Goal: Task Accomplishment & Management: Contribute content

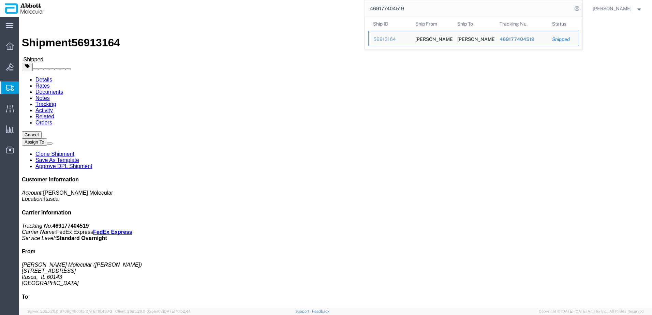
click at [0, 0] on span "Create from Template" at bounding box center [0, 0] width 0 height 0
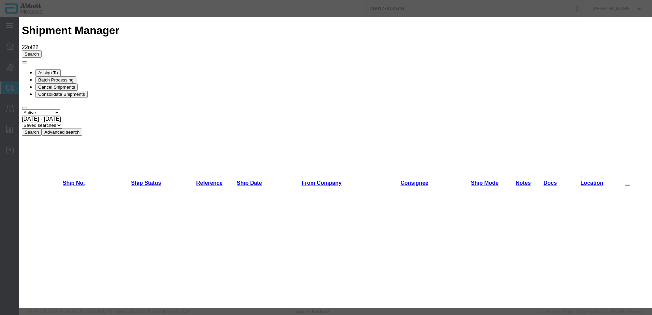
scroll to position [443, 0]
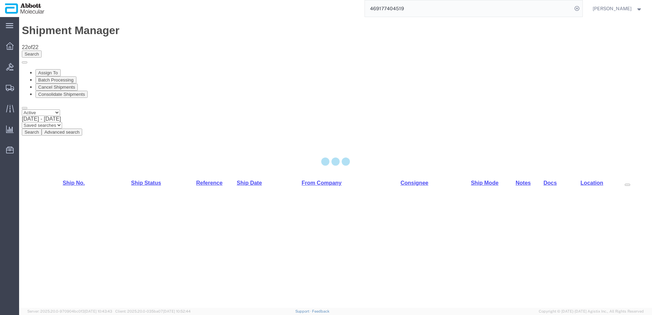
select select "48454"
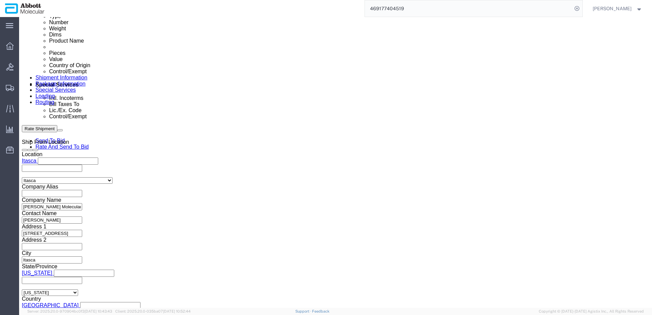
scroll to position [375, 0]
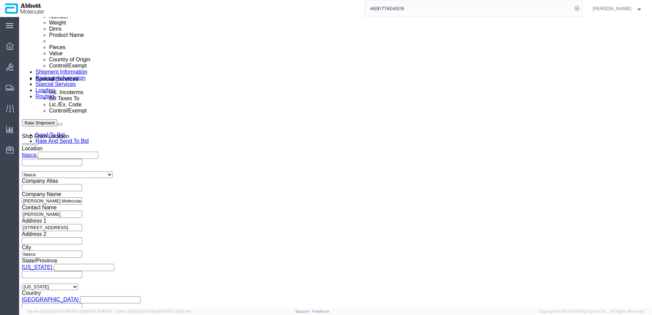
click input "text"
paste input "620788739"
type input "620788739"
select select "INVOICE"
paste input "620788739"
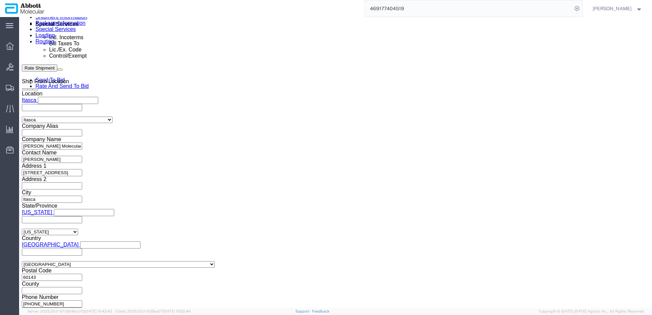
scroll to position [433, 0]
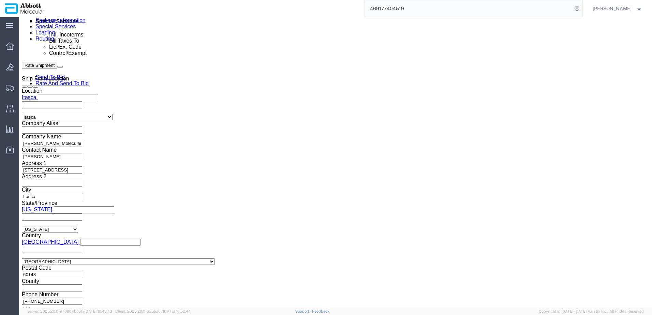
type input "620788740"
click button "Continue"
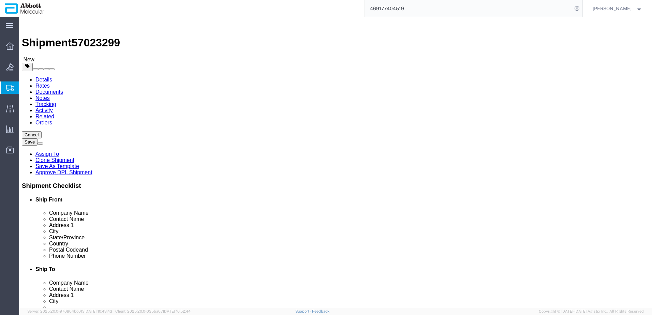
click select "Select Box (B) Box (C) Box (D) Cardboard Box(es) Crate (Instrument) Crate(s) En…"
select select "PSNS"
click select "Select Box (B) Box (C) Box (D) Cardboard Box(es) Crate (Instrument) Crate(s) En…"
drag, startPoint x: 102, startPoint y: 144, endPoint x: 52, endPoint y: 144, distance: 50.5
click div "Number 1"
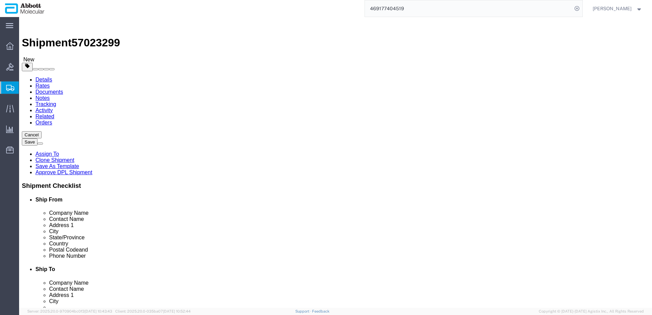
type input "3"
type input "48"
type input "40"
type input "52"
click input "checkbox"
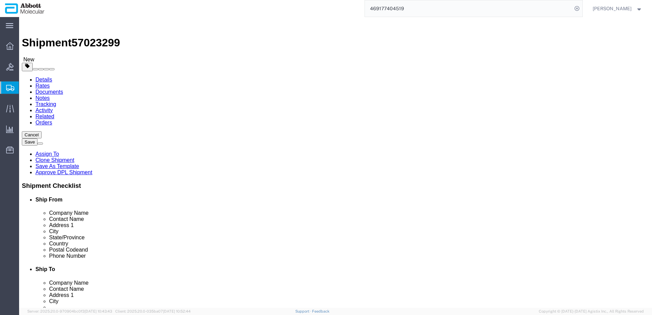
checkbox input "true"
type input "AMBIENT"
click link "Add Package"
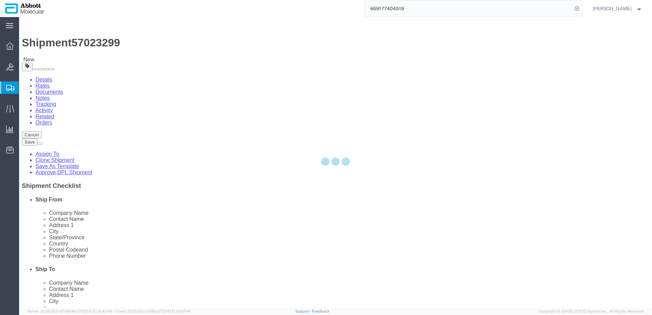
select select "PSNS"
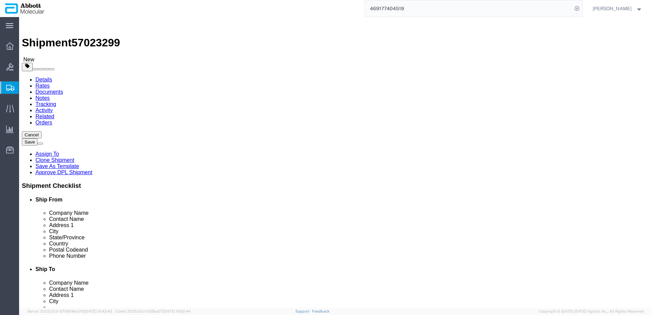
click select "Select Box (B) Box (C) Box (D) Cardboard Box(es) Crate (Instrument) Crate(s) En…"
select select "PSNS"
click select "Select Box (B) Box (C) Box (D) Cardboard Box(es) Crate (Instrument) Crate(s) En…"
type input "2"
type input "48"
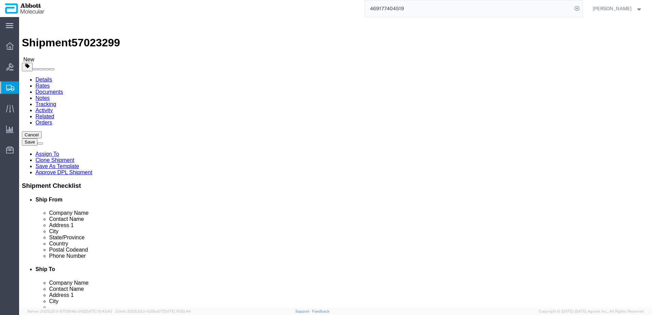
type input "40"
type input "56"
click input "checkbox"
checkbox input "true"
type input "AMBIENT"
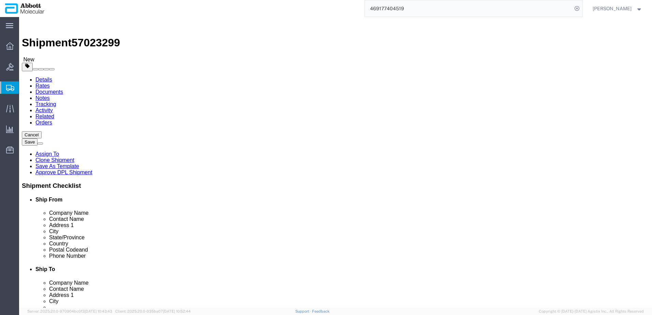
click link "Add Package"
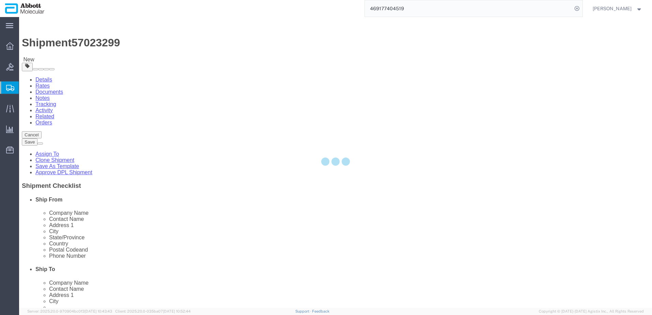
select select "PSNS"
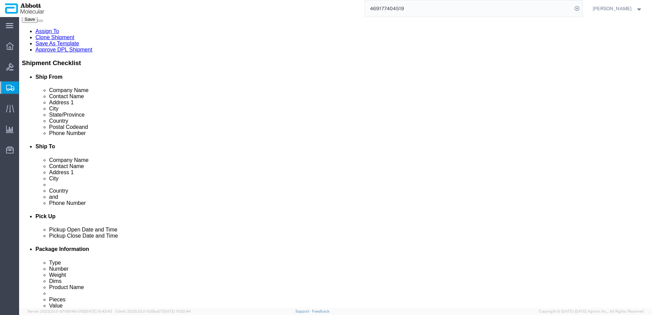
scroll to position [123, 0]
drag, startPoint x: 125, startPoint y: 154, endPoint x: 123, endPoint y: 158, distance: 4.8
click select "Select Box (B) Box (C) Box (D) Cardboard Box(es) Crate (Instrument) Crate(s) En…"
select select "PSNS"
click select "Select Box (B) Box (C) Box (D) Cardboard Box(es) Crate (Instrument) Crate(s) En…"
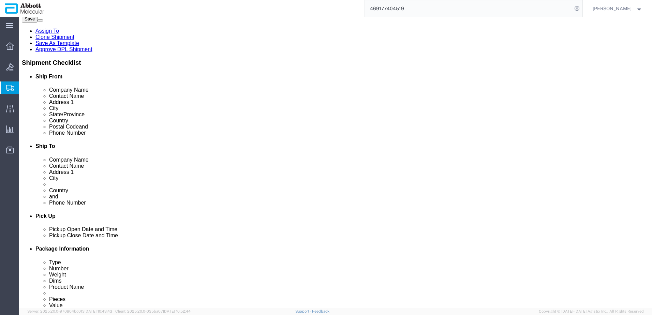
type input "48"
type input "40"
click input "checkbox"
checkbox input "true"
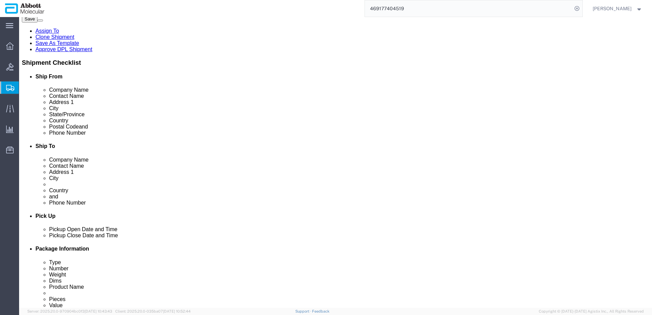
type input "AMBIENT"
click link "Add Package"
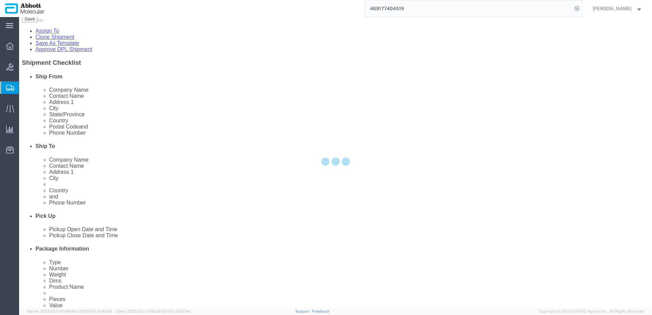
scroll to position [0, 0]
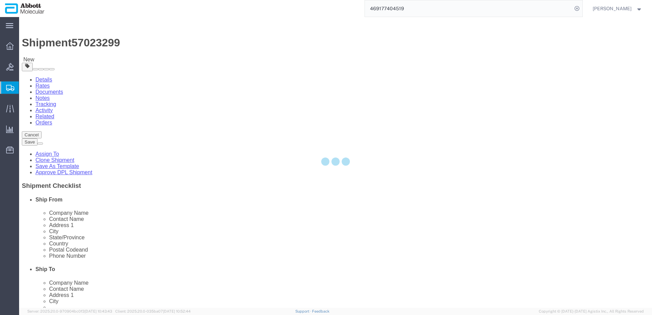
select select "PSNS"
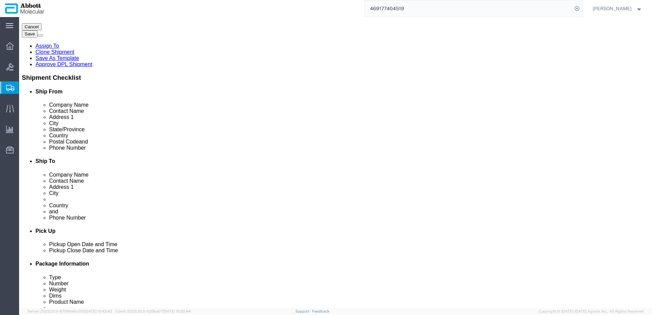
scroll to position [136, 0]
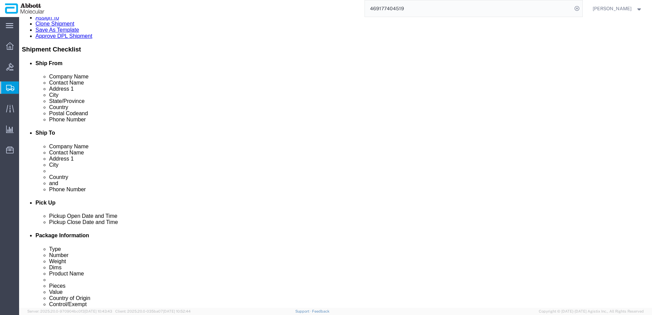
drag, startPoint x: 374, startPoint y: 137, endPoint x: 372, endPoint y: 145, distance: 8.0
click select "Select Box (B) Box (C) Box (D) Cardboard Box(es) Crate (Instrument) Crate(s) En…"
select select "PSNS"
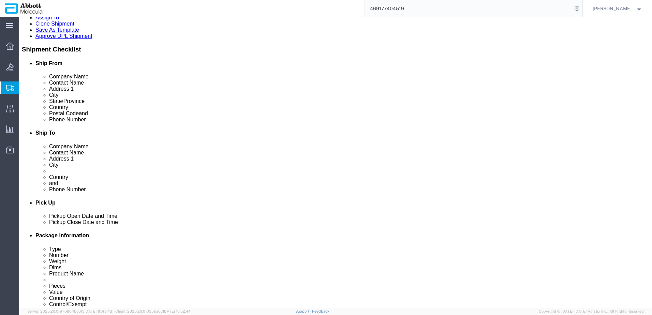
click select "Select Box (B) Box (C) Box (D) Cardboard Box(es) Crate (Instrument) Crate(s) En…"
type input "48"
type input "40"
type input "22"
click input "checkbox"
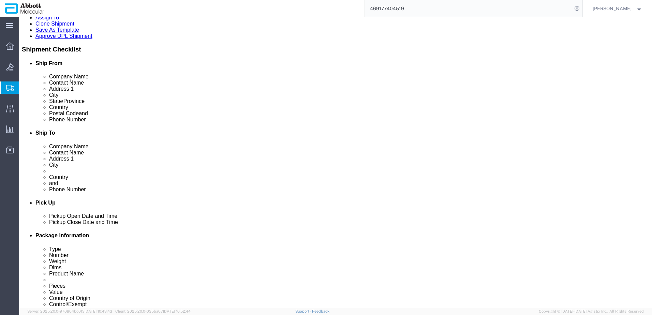
checkbox input "true"
type input "AMBIENT"
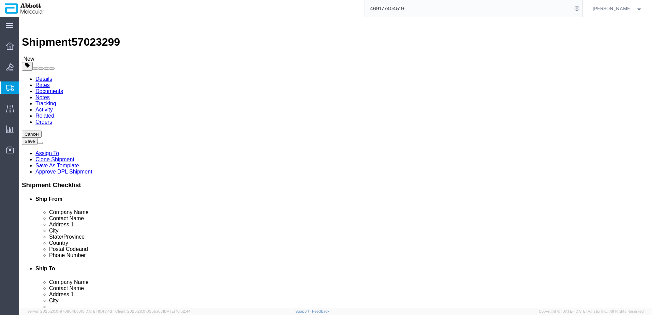
scroll to position [0, 0]
drag, startPoint x: 107, startPoint y: 169, endPoint x: -3, endPoint y: 161, distance: 111.1
click html "Shipment 57023299 New Details Rates Documents Notes Tracking Activity Related O…"
type input "579"
drag, startPoint x: 351, startPoint y: 171, endPoint x: 331, endPoint y: 170, distance: 20.1
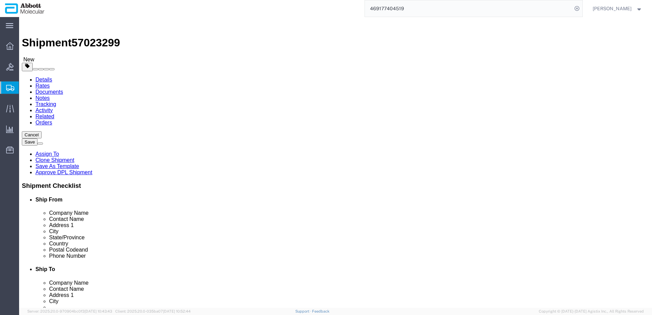
click div "Weight 0.00 Select kgs lbs Ship. t°"
click input "0.00"
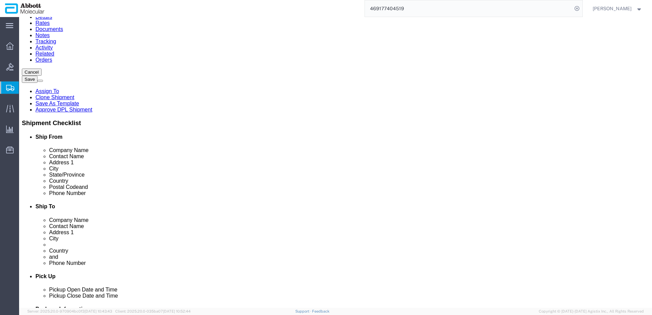
scroll to position [68, 0]
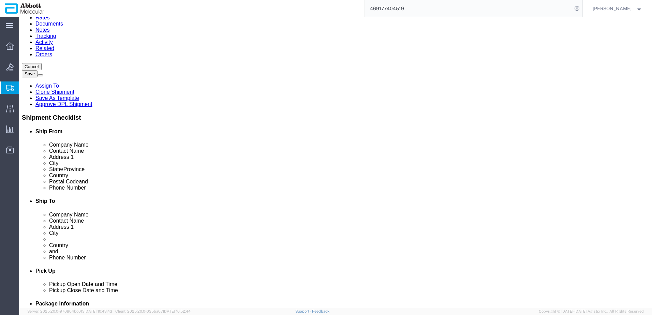
type input "390"
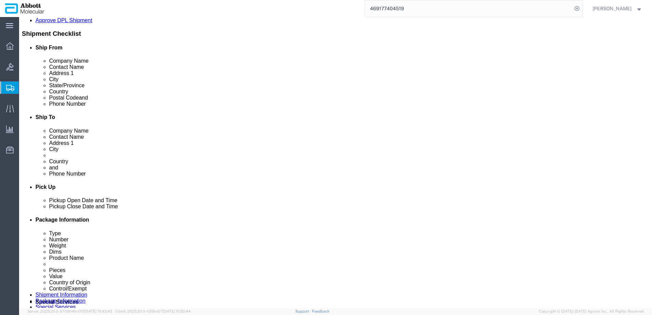
scroll to position [171, 0]
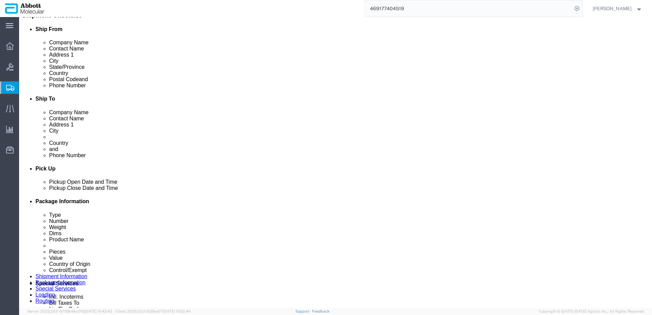
drag, startPoint x: 358, startPoint y: 156, endPoint x: 330, endPoint y: 155, distance: 27.6
click div "Weight 0.00 Select kgs lbs Ship. t°"
type input "185"
drag, startPoint x: 113, startPoint y: 157, endPoint x: 71, endPoint y: 156, distance: 42.3
click div "Weight 0.00 Select kgs lbs Ship. t°"
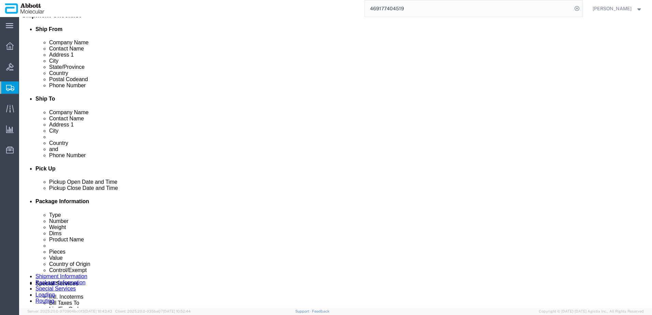
click label "Weight"
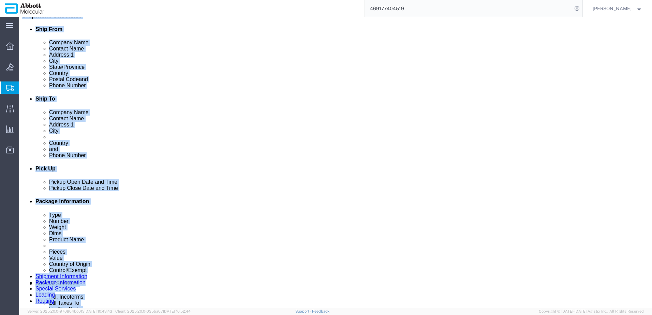
click ul
click input "0.00"
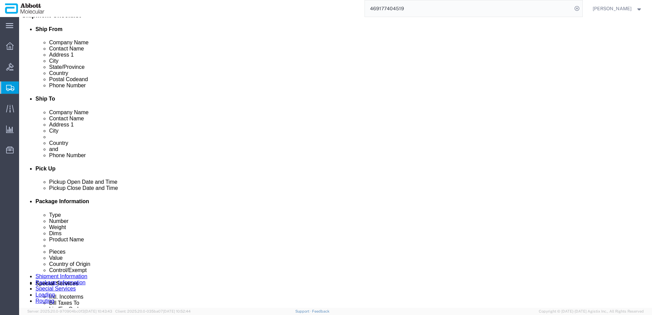
drag, startPoint x: 106, startPoint y: 156, endPoint x: 76, endPoint y: 154, distance: 30.4
click div "Weight 0.00 Select kgs lbs Ship. t°"
type input "196"
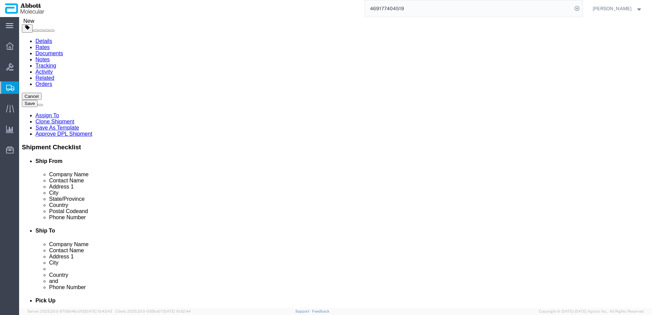
scroll to position [34, 0]
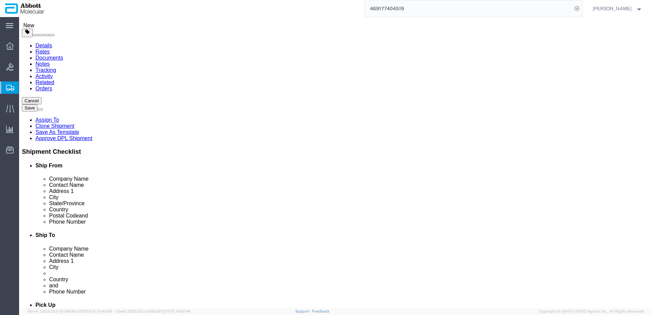
click link "Add Content"
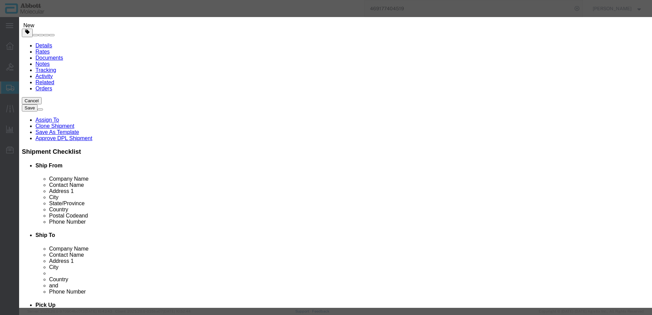
click input "text"
type input "06K1224"
click strong "06K1224"
checkbox input "true"
type input "1"
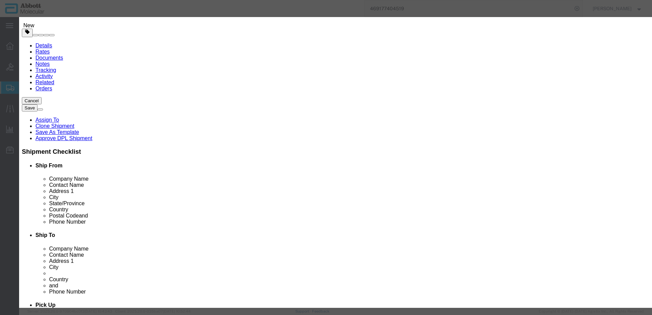
select select "USD"
select select "US"
type input "CORROSIVE LIQUID, N.O.S. (GUANIDINE THIOCYANATE SOLUTION)"
type input "1760"
select select "8 Corrosive"
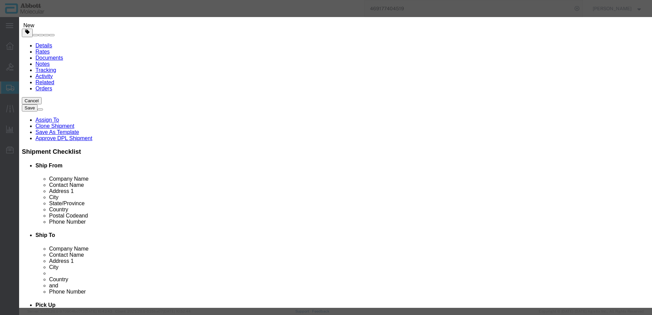
select select "II"
select select "BOXES"
select select "FIBERBOARD"
type input "Abbott Molecular"
type input "Clint Satorre"
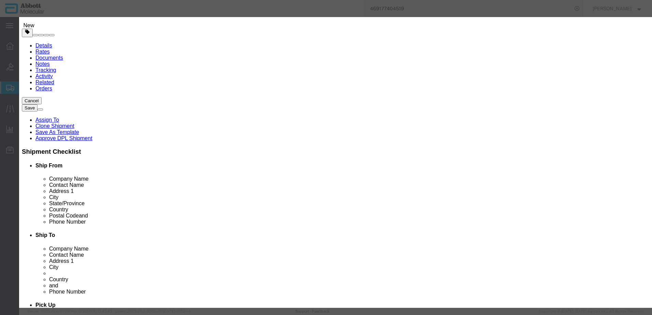
type input "760-277-7825"
type input "3824999397"
select select "BIS"
checkbox input "false"
type input "06K1224"
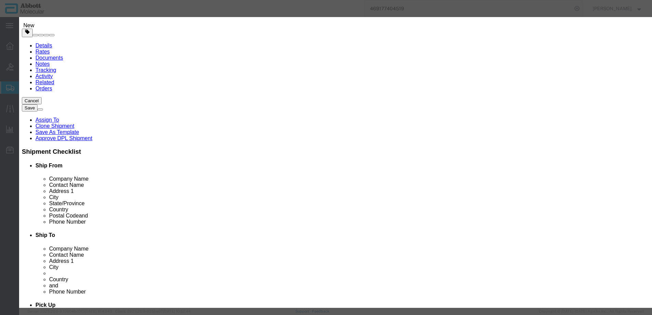
type input "06K1224"
type textarea "DNA SMPL GPR PK(96T)"
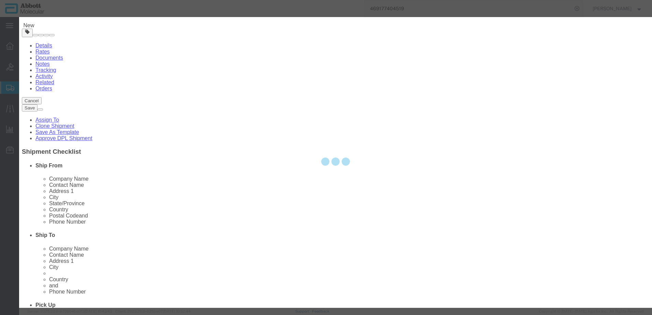
select select "NLR"
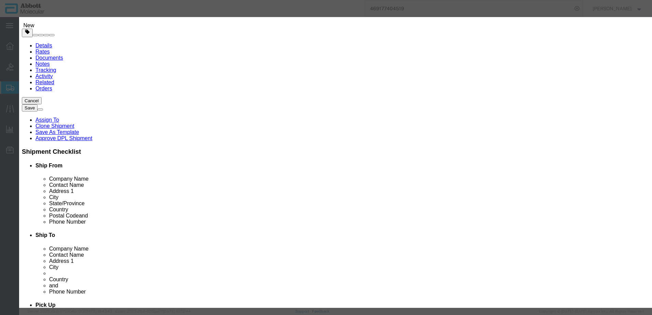
type input "06K1224"
type input "275"
drag, startPoint x: 412, startPoint y: 108, endPoint x: 406, endPoint y: 116, distance: 10.2
click select "Select Account Type Activity ID Airline Appointment Number ASN Batch Number Bil…"
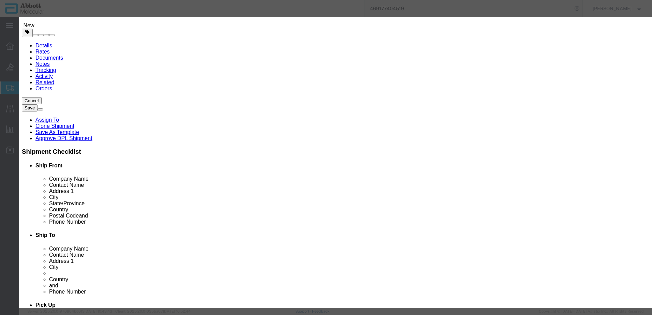
select select "BATCH_NUMBER"
click select "Select Account Type Activity ID Airline Appointment Number ASN Batch Number Bil…"
type input "10005288"
click button "Save & Close"
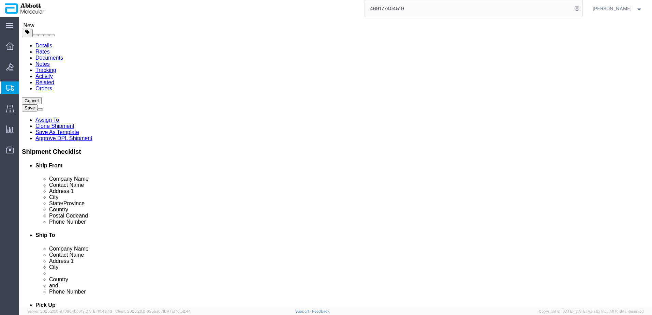
click link "Add Content"
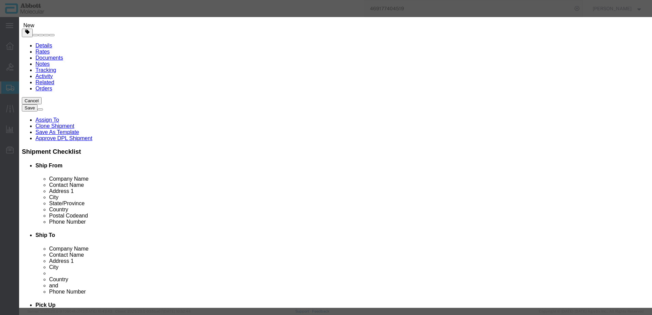
click input "text"
type input "09N2001"
click td "Model: 09N2001"
checkbox input "true"
type input "1"
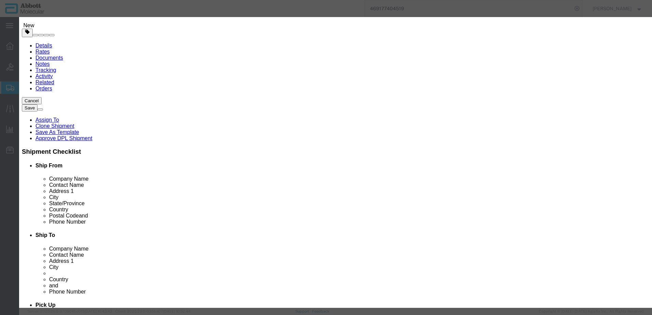
select select "USD"
select select "US"
type input "CORROSIVE LIQUID, N.O.S. (GUANIDINE THIOCYANATE SOLUTION)"
type input "1760"
select select "8 Corrosive"
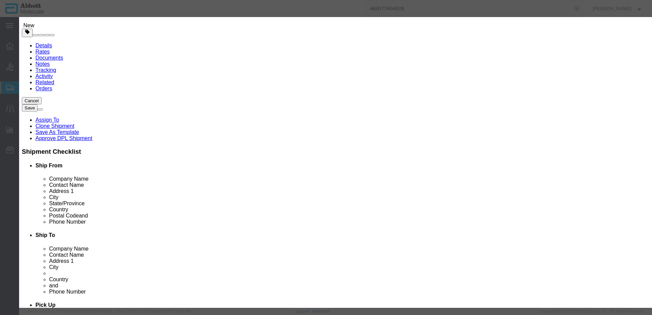
select select "II"
select select "BOXES"
select select "FIBERBOARD"
type input "Abbott Molecular"
type input "Clint Satorre"
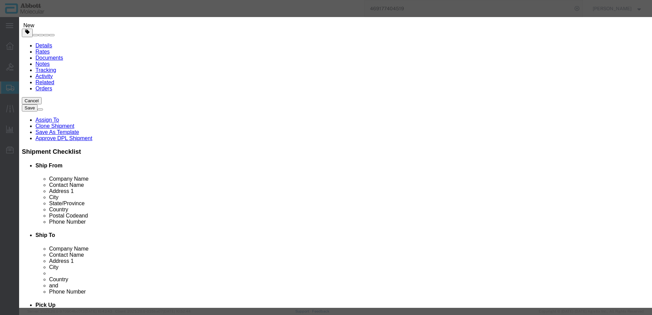
type input "760-277-7825"
type input "3824999397"
select select "BIS"
checkbox input "false"
type input "09N2001"
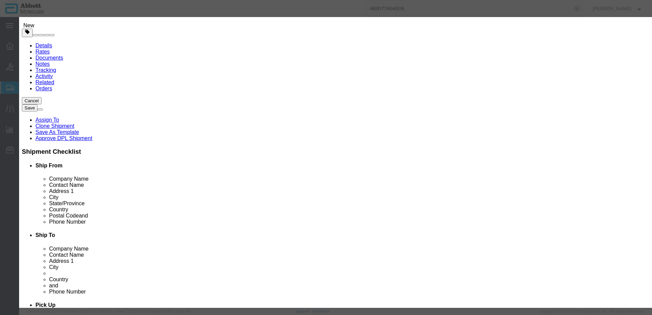
type input "09N2001"
type textarea "Alinity m Lysis Solution"
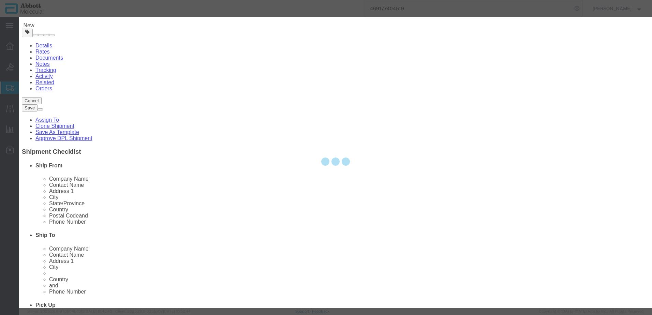
select select "NLR"
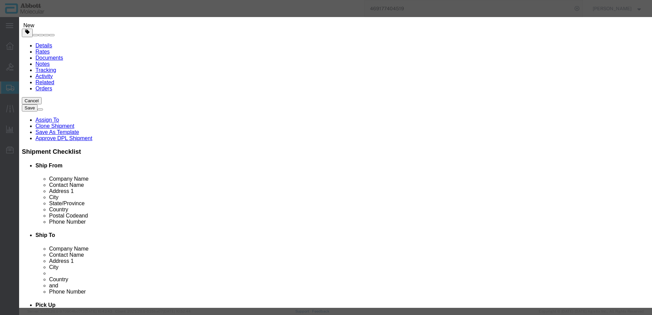
type input "09N2001"
type input "500"
click select "Select Account Type Activity ID Airline Appointment Number ASN Batch Number Bil…"
select select "BATCH_NUMBER"
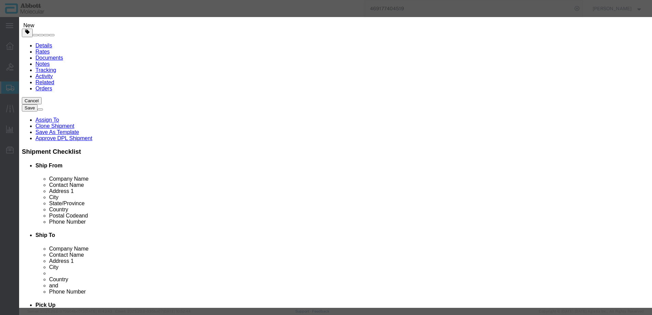
click select "Select Account Type Activity ID Airline Appointment Number ASN Batch Number Bil…"
type input "990020272"
click button "Save & Close"
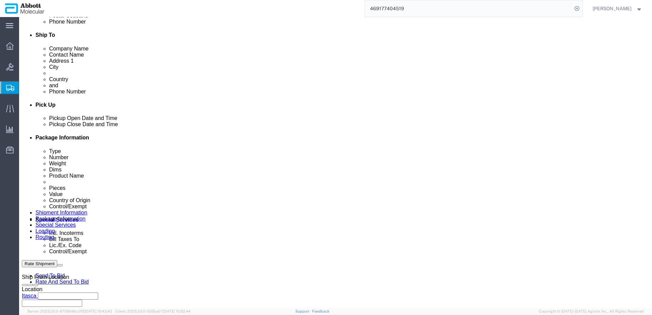
scroll to position [238, 0]
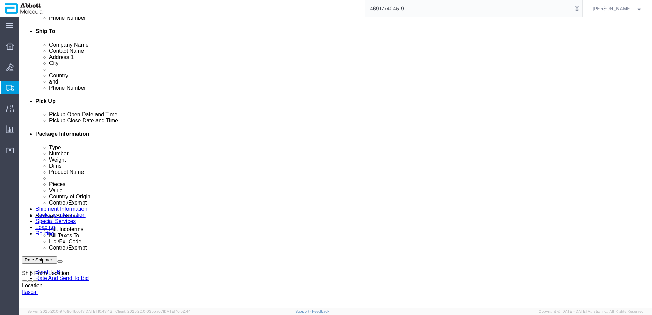
click link "Add Content"
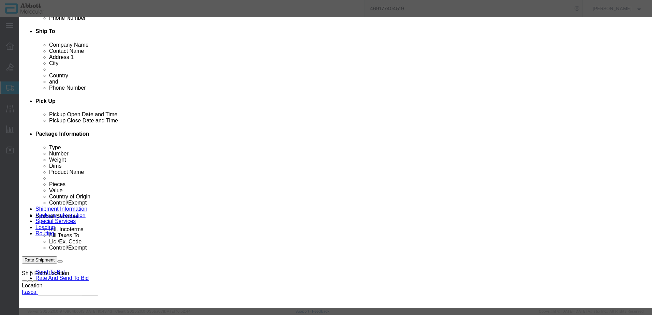
click input "text"
type input "04J7024"
click strong "04J7024"
checkbox input "true"
type input "1"
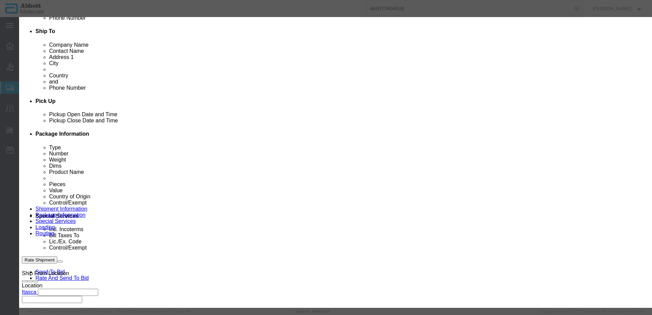
select select "USD"
select select "US"
type input "CORROSIVE LIQUID, N.O.S. (GUANIDINE THIOCYANATE SOLUTION)"
type input "1760"
select select "8 Corrosive"
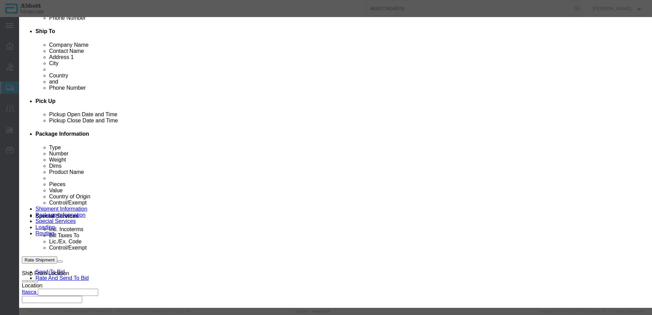
select select "II"
select select "BOXES"
select select "FIBERBOARD"
type input "Abbott Molecular"
type input "Clint Satorre"
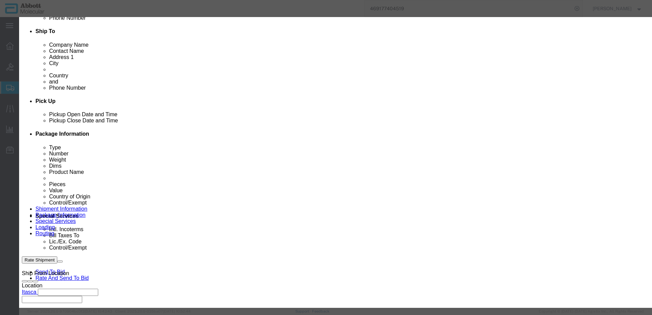
type input "760-277-7825"
type input "3824999397"
select select "BIS"
checkbox input "false"
type input "04J7024"
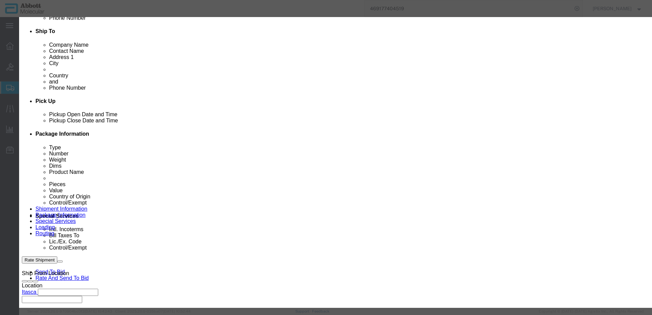
type input "04J7024"
type textarea "ASPS SMPL PUR KIT(96T)"
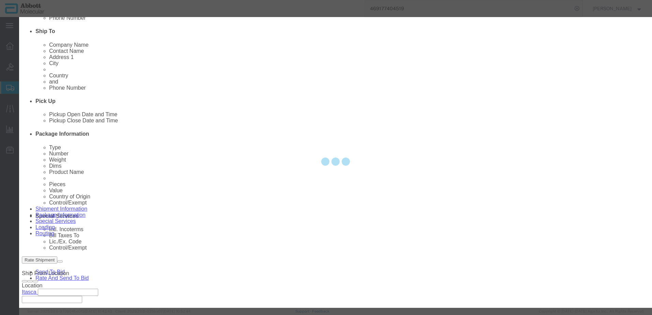
select select "NLR"
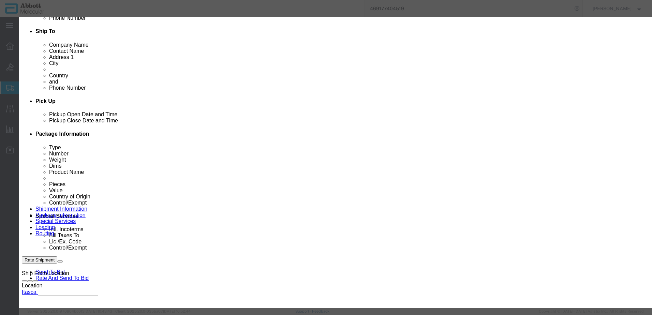
type input "04J7024"
type input "50"
click select "Select Account Type Activity ID Airline Appointment Number ASN Batch Number Bil…"
select select "BATCH_NUMBER"
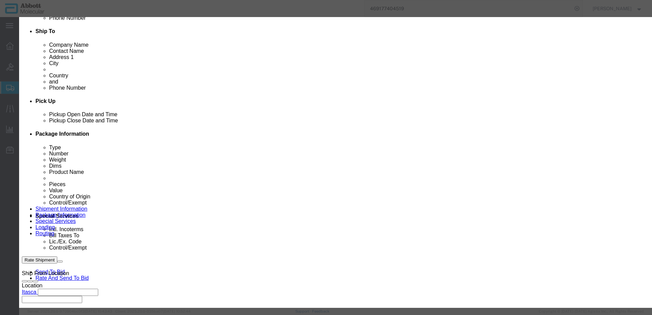
click select "Select Account Type Activity ID Airline Appointment Number ASN Batch Number Bil…"
type input "10005440"
click button "Save & Close"
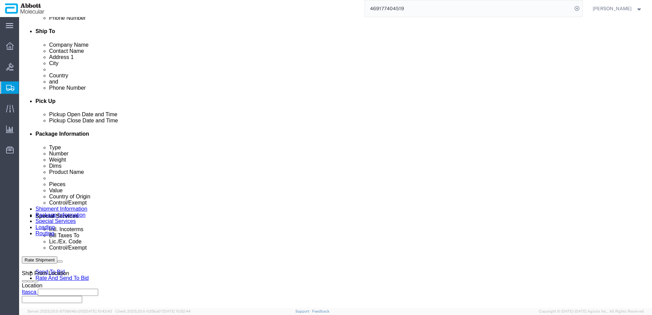
click link "Clone this content"
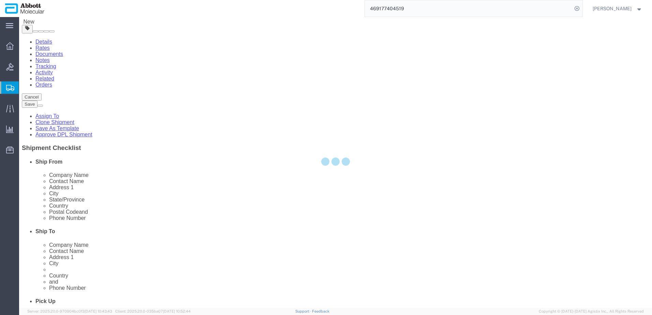
select select "PSNS"
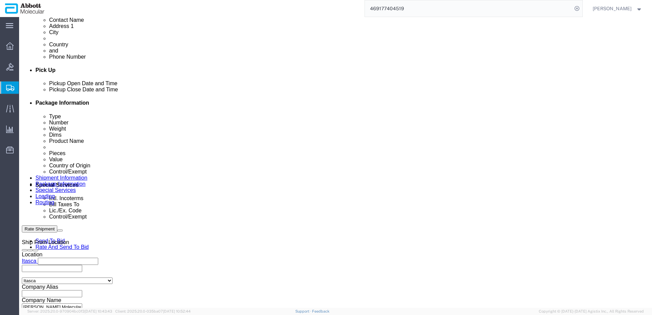
scroll to position [266, 0]
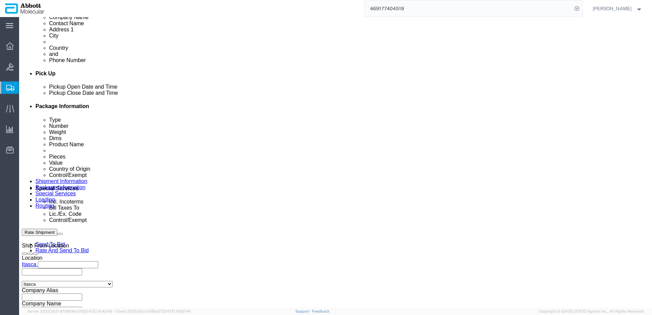
drag, startPoint x: 17, startPoint y: 123, endPoint x: 262, endPoint y: 128, distance: 244.6
click icon
click button "Continue"
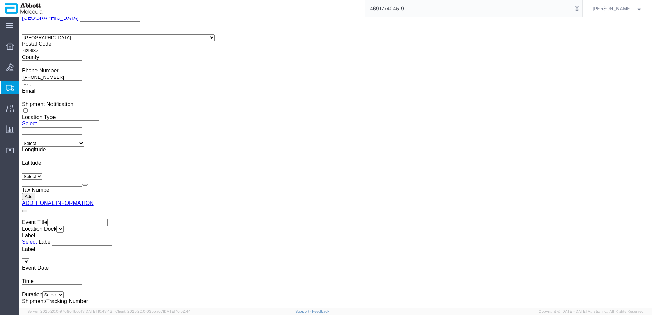
scroll to position [1026, 0]
click button "Upload"
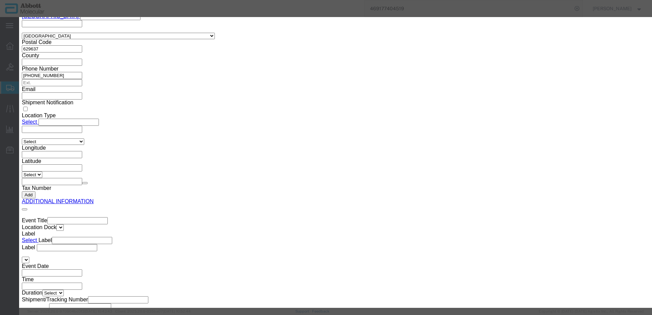
click button "Browse"
type input "C:\fakepath\620788739 SLI KWE.pdf"
click button "Upload"
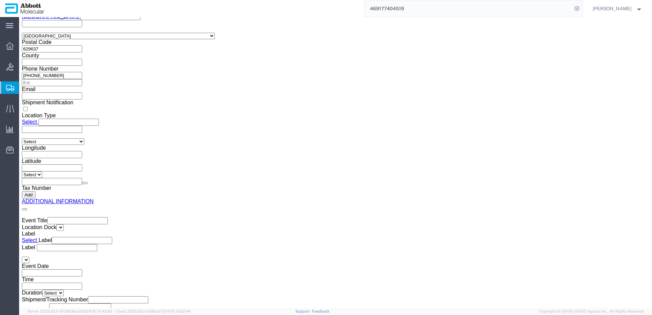
drag, startPoint x: 18, startPoint y: 9, endPoint x: 404, endPoint y: 136, distance: 406.3
click h1 "Shipment 57023299"
copy h1 "Shipment 57023299"
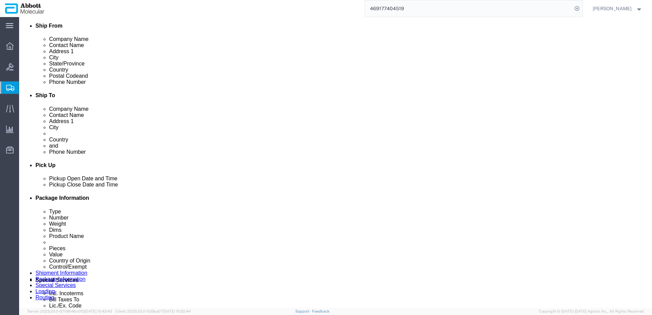
scroll to position [174, 0]
click button "Rate Shipment"
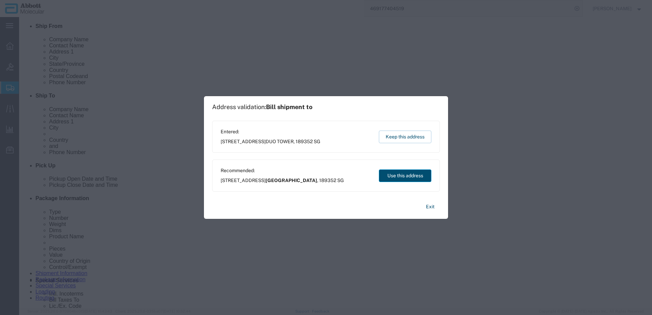
click at [401, 178] on button "Use this address" at bounding box center [405, 176] width 53 height 13
type input "[GEOGRAPHIC_DATA]"
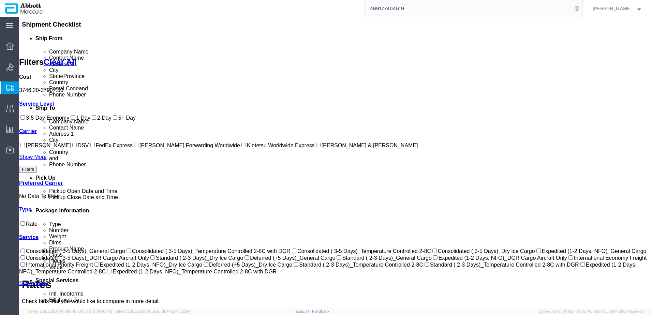
click at [241, 147] on input "Kintetsu Worldwide Express" at bounding box center [243, 145] width 4 height 4
checkbox input "true"
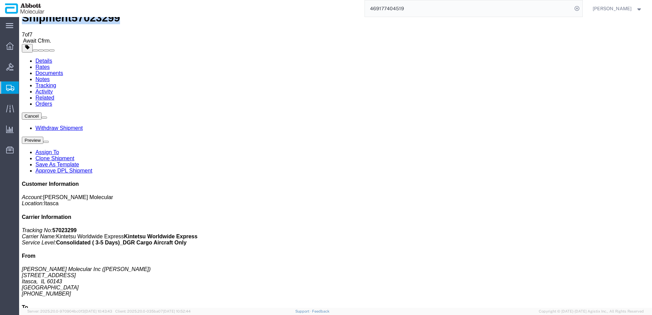
scroll to position [0, 0]
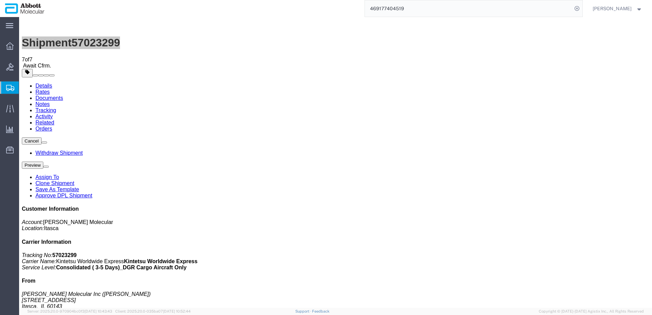
click at [0, 0] on span "Create from Template" at bounding box center [0, 0] width 0 height 0
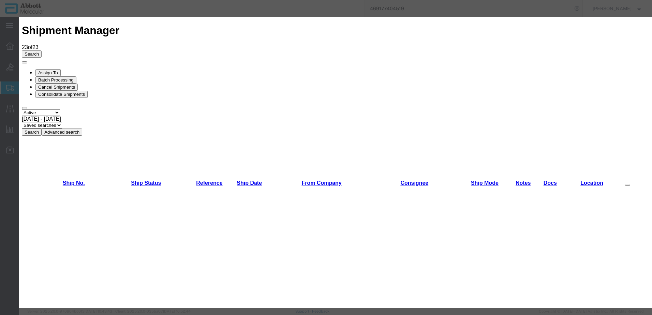
scroll to position [273, 0]
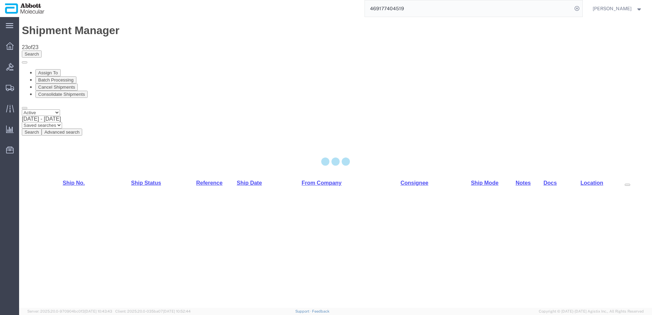
select select "48454"
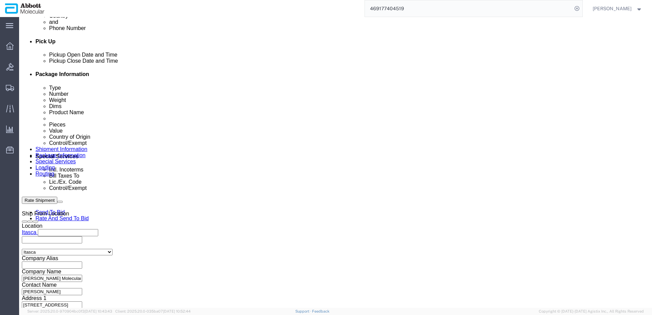
scroll to position [307, 0]
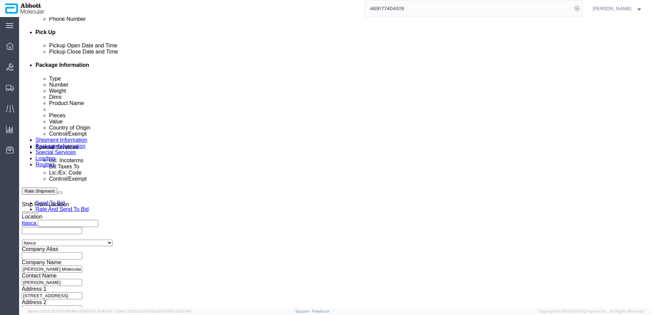
click input "text"
paste input "918113392"
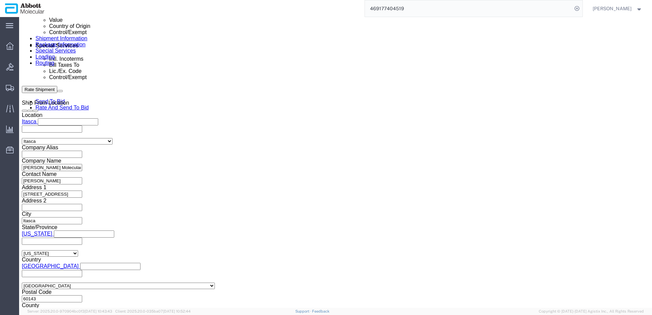
scroll to position [409, 0]
type input "918113392"
click button "Continue"
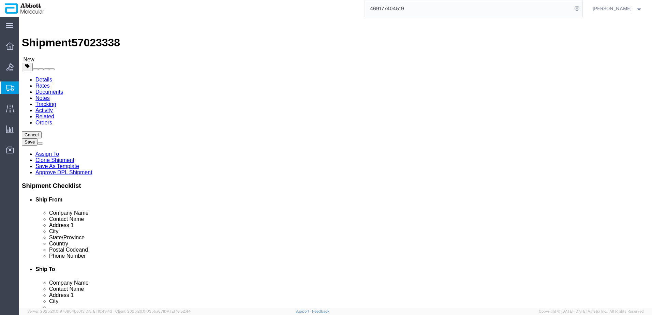
click select "Select Box (B) Box (C) Box (D) Cardboard Box(es) Crate (Instrument) Crate(s) En…"
select select "PSST"
click select "Select Box (B) Box (C) Box (D) Cardboard Box(es) Crate (Instrument) Crate(s) En…"
drag, startPoint x: 101, startPoint y: 144, endPoint x: 86, endPoint y: 144, distance: 15.0
click div "Number 1"
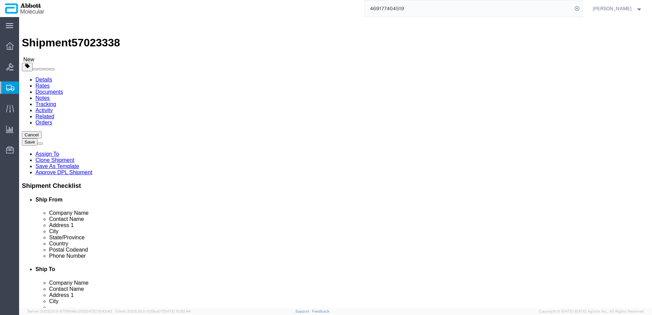
type input "26"
type input "48"
type input "40"
type input "52"
type input "4394"
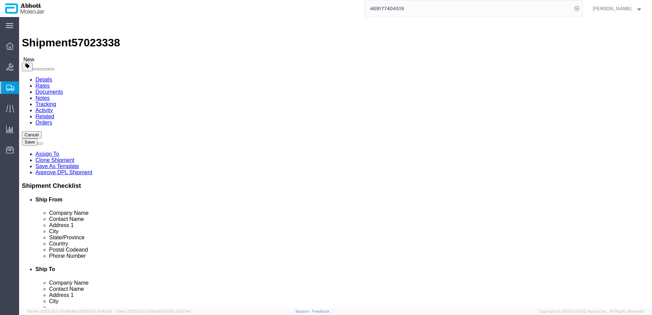
click input "checkbox"
checkbox input "true"
type input "AMBIENT"
click link "Add Content"
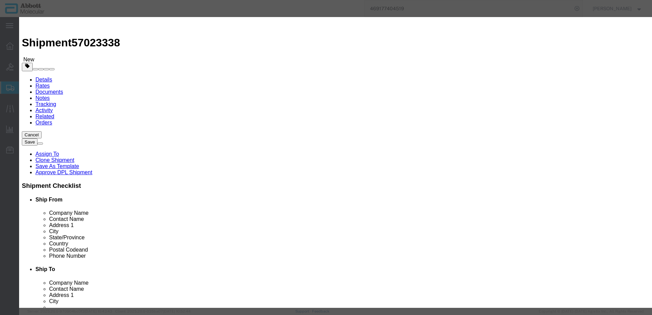
click input "text"
type input "09n2610"
click strong "09N2610"
type input "1"
select select
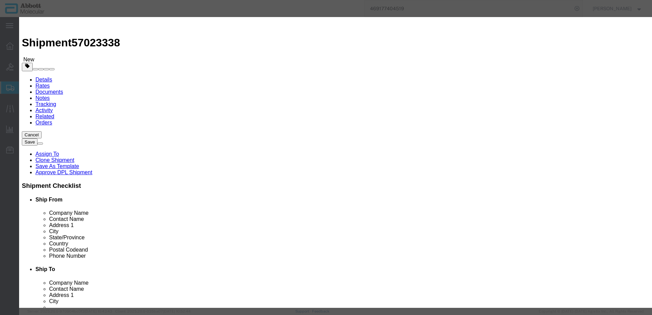
select select "US"
type input "AMBIENT"
type input "3926909985"
select select "BIS"
checkbox input "false"
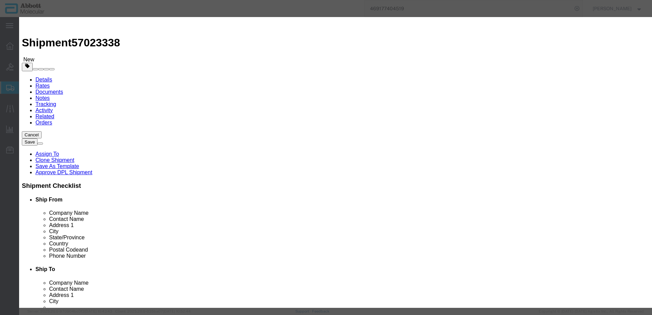
checkbox input "false"
type input "09N2610"
type textarea "Alinity m Integrated Reaction Units (IRU)"
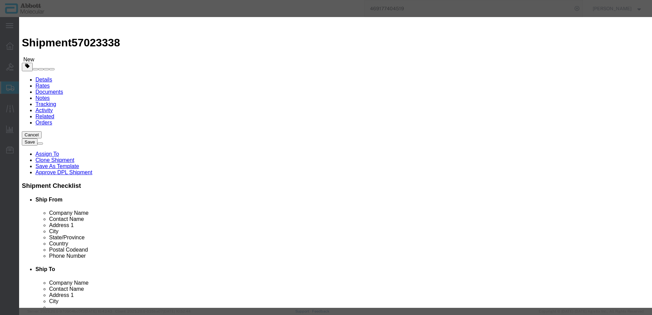
select select "NLR"
type input "09N2610"
type input "780"
click select "Select Account Type Activity ID Airline Appointment Number ASN Batch Number Bil…"
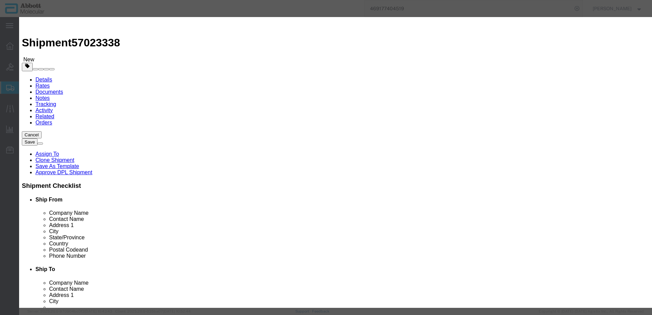
select select "BATCH_NUMBER"
click select "Select Account Type Activity ID Airline Appointment Number ASN Batch Number Bil…"
type input "3356396"
select select "BATCH_NUMBER"
type input "3356397"
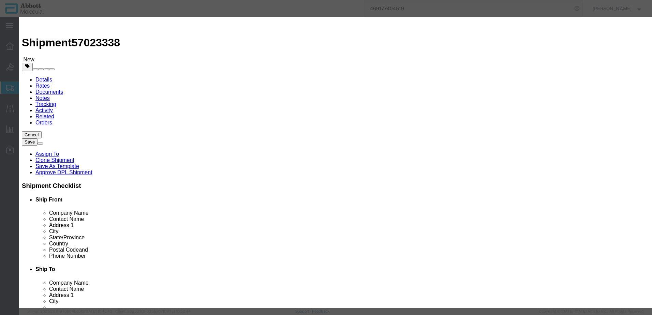
click button "Save & Close"
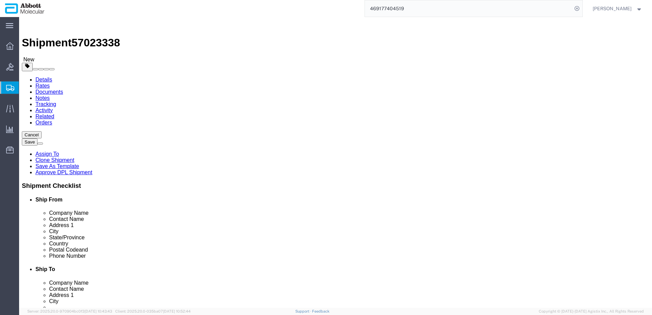
scroll to position [28, 0]
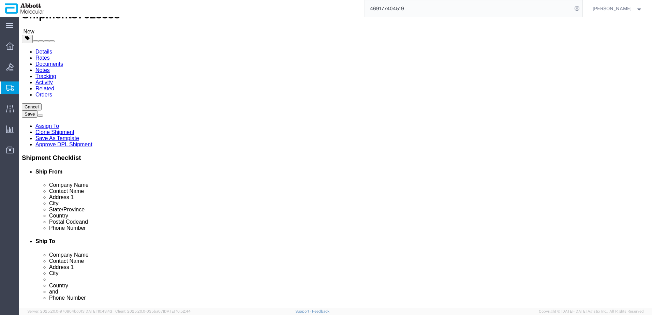
click button "Continue"
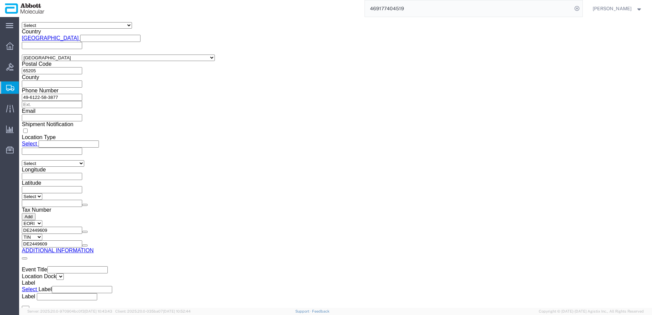
scroll to position [992, 0]
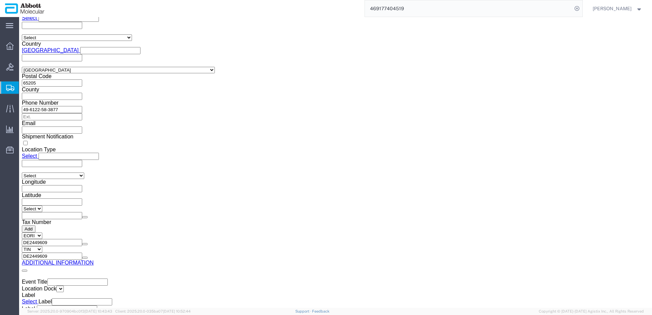
click button "Upload"
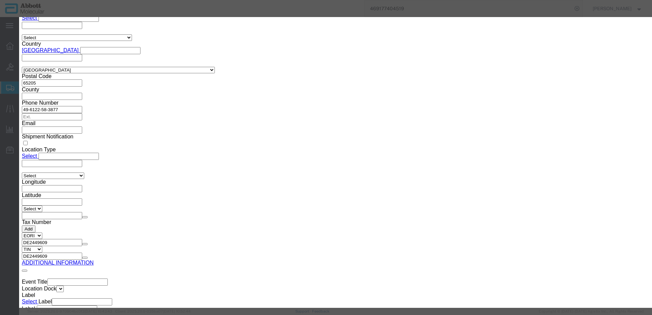
click button "Browse"
type input "C:\fakepath\918113392 SLI JAS.pdf"
click button "Upload"
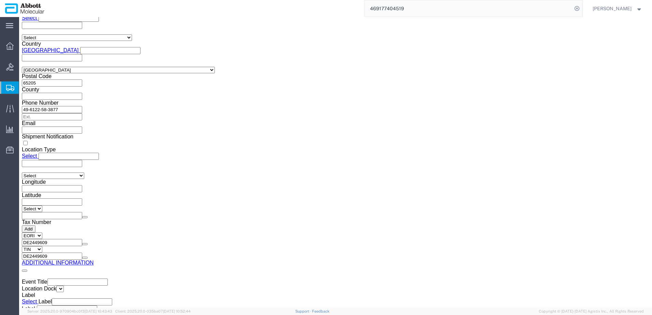
drag, startPoint x: 18, startPoint y: 7, endPoint x: 93, endPoint y: 7, distance: 74.4
click h1 "Shipment 57023338"
copy h1 "Shipment 57023338"
click button "Rate Shipment"
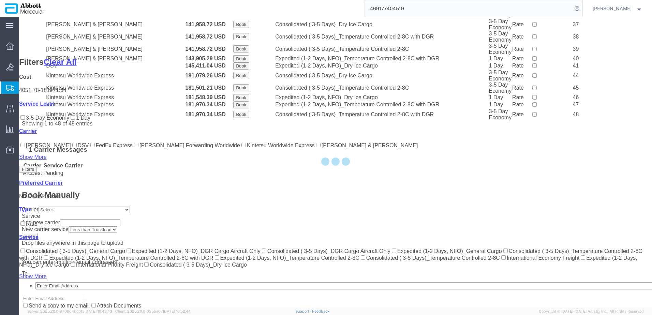
scroll to position [483, 0]
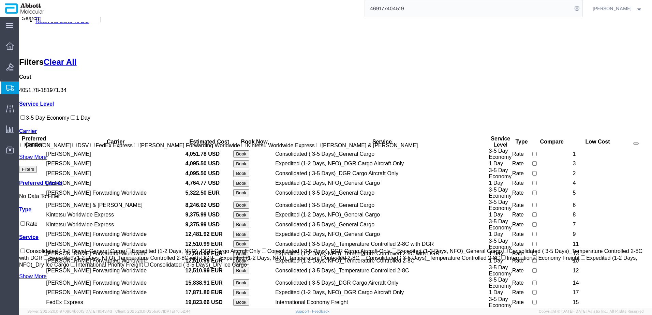
drag, startPoint x: 28, startPoint y: 180, endPoint x: 38, endPoint y: 180, distance: 9.2
click at [134, 147] on input "JAS Forwarding Worldwide" at bounding box center [136, 145] width 4 height 4
checkbox input "true"
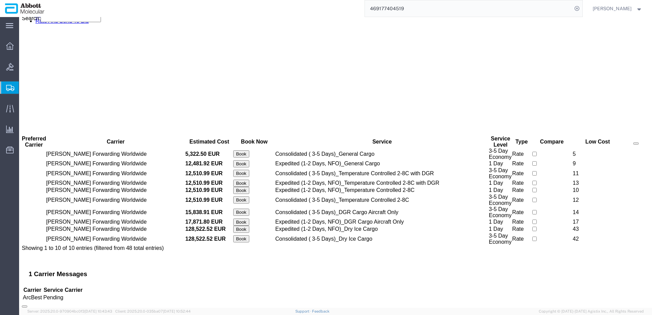
scroll to position [0, 0]
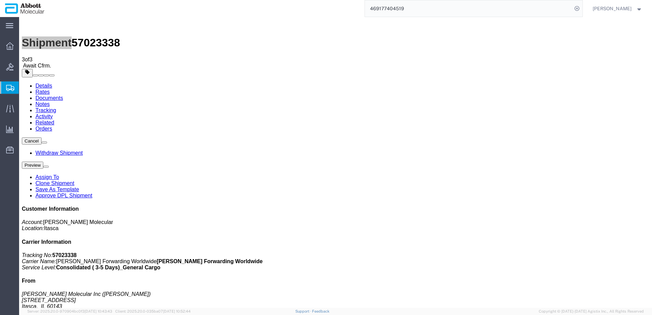
click at [0, 0] on span "Create from Template" at bounding box center [0, 0] width 0 height 0
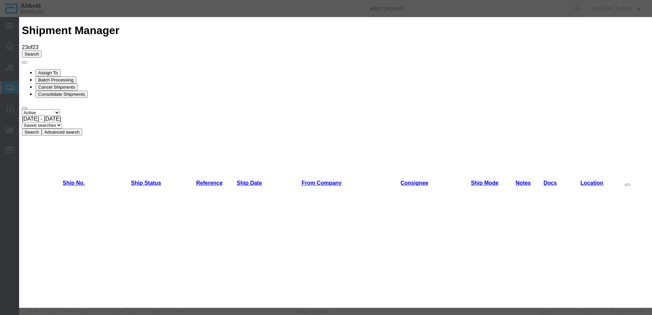
scroll to position [307, 0]
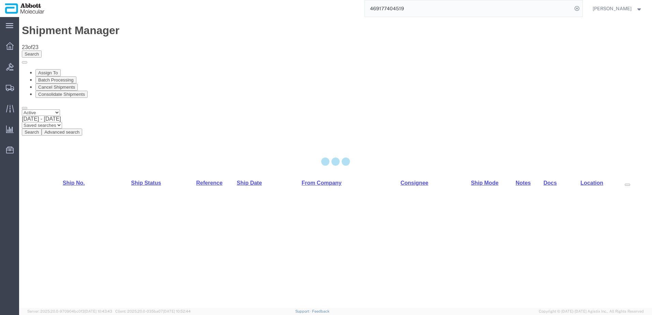
select select "48454"
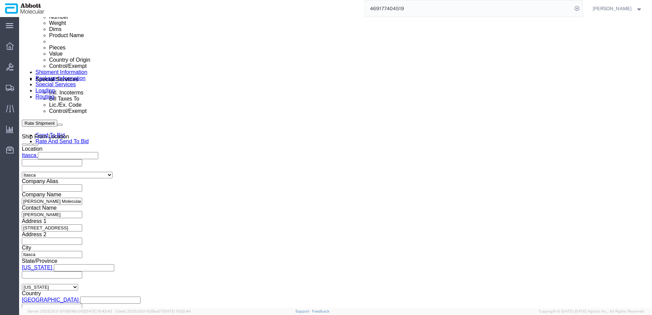
scroll to position [375, 0]
click input "text"
paste input "918153213"
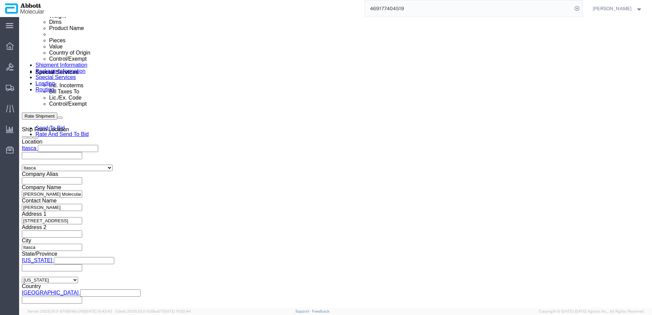
scroll to position [426, 0]
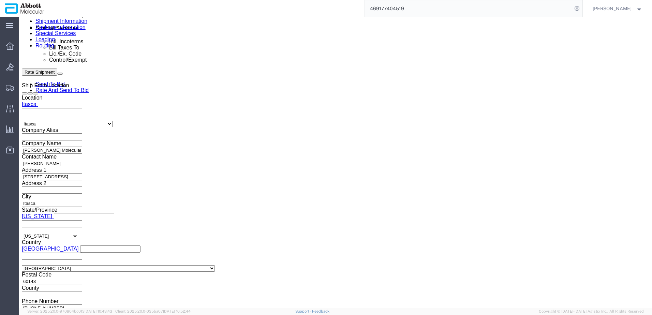
type input "918153213"
click button "Continue"
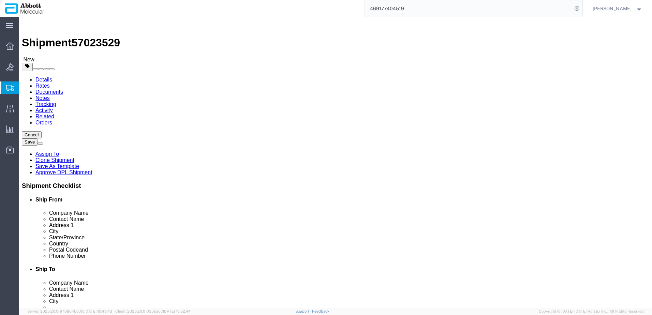
click select "Select Box (B) Box (C) Box (D) Cardboard Box(es) Crate (Instrument) Crate(s) En…"
select select "BOXD"
click select "Select Box (B) Box (C) Box (D) Cardboard Box(es) Crate (Instrument) Crate(s) En…"
type input "28.00"
type input "24.00"
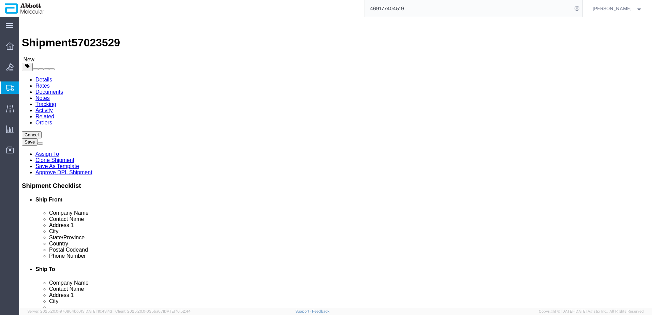
type input "21.00"
drag, startPoint x: 107, startPoint y: 133, endPoint x: 47, endPoint y: 134, distance: 59.7
click div "Number 1"
type input "7"
type input "210"
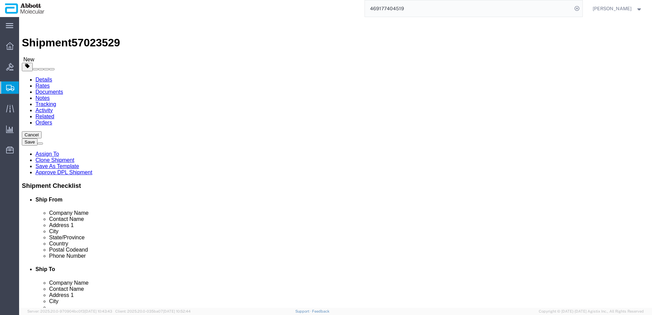
click input "checkbox"
checkbox input "true"
type input "FROZEN"
click link "Add Content"
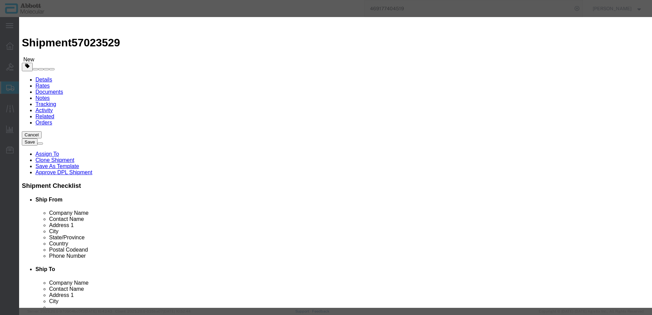
click input "text"
type input "AMD2N09B1"
click td "Name: AMD2N09B1"
type input "1"
select select
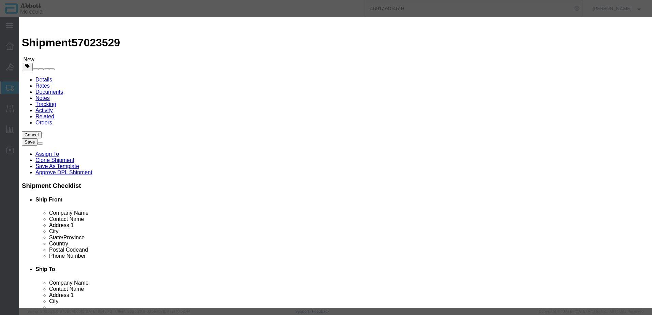
select select "US"
type input "3822190080"
select select "BIS"
checkbox input "false"
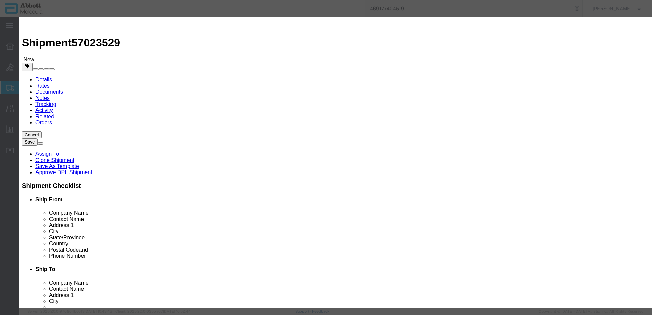
type input "AMD2N09B1"
type textarea "2N09B1 HPV Oligonucleotide Reagent Bulk"
select select "NLR"
type input "AMD2N09B1"
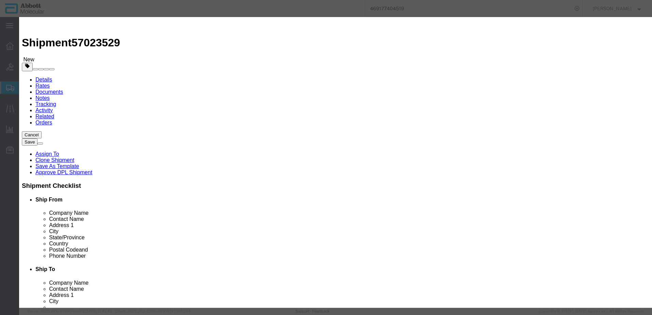
type input "2928"
drag, startPoint x: 404, startPoint y: 112, endPoint x: 405, endPoint y: 116, distance: 3.4
click select "Select Account Type Activity ID Airline Appointment Number ASN Batch Number Bil…"
select select "BATCH_NUMBER"
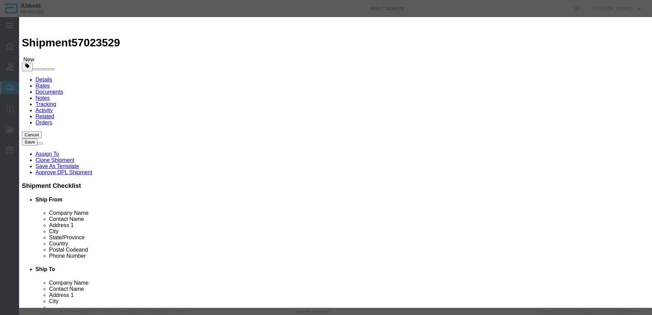
click select "Select Account Type Activity ID Airline Appointment Number ASN Batch Number Bil…"
type input "103765772"
click button "Save & Add Another"
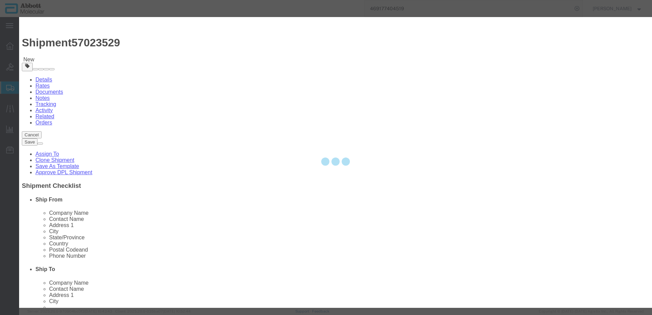
select select "EA"
select select
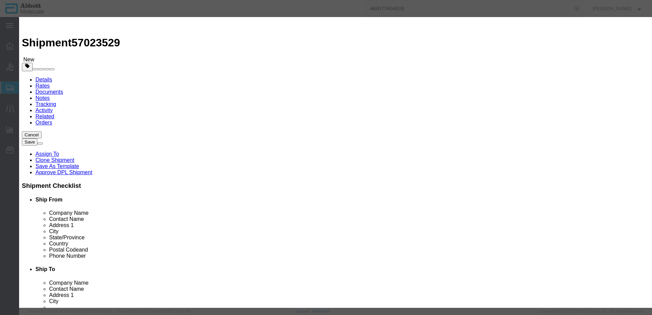
click input "text"
click strong "AMD2N09E1"
click select "Select Account Type Activity ID Airline Appointment Number ASN Batch Number Bil…"
click button "Save & Add Another"
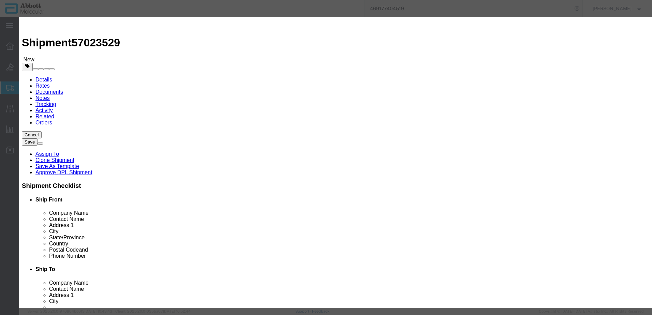
click input "text"
click strong "AMD2N09M1"
click select "Select Account Type Activity ID Airline Appointment Number ASN Batch Number Bil…"
click input "4211109"
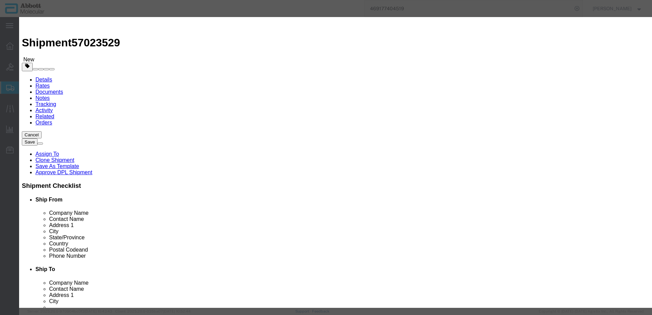
click button "Save & Close"
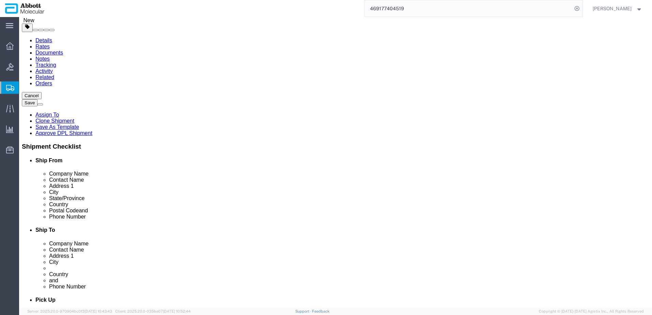
scroll to position [118, 0]
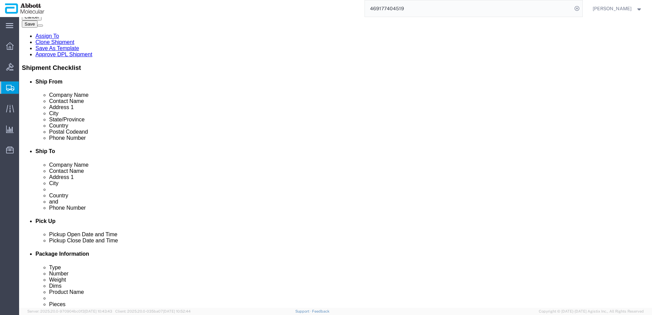
click button "Continue"
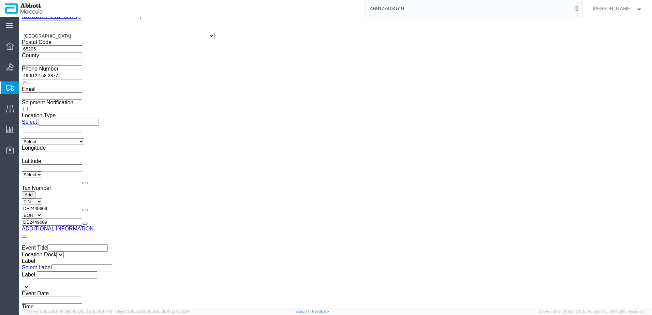
click button "Upload"
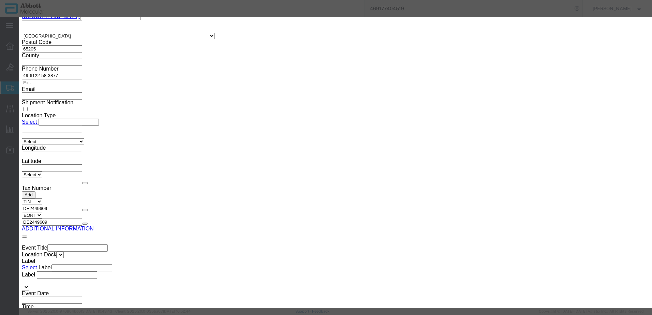
click button "Browse"
click button "Upload"
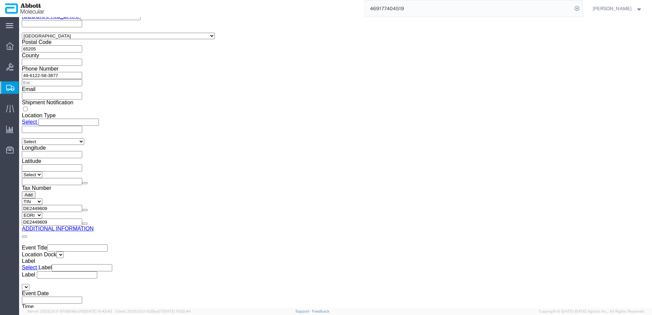
drag, startPoint x: 19, startPoint y: 8, endPoint x: 96, endPoint y: 14, distance: 77.3
click h1 "Shipment 57023529"
copy h1 "Shipment 57023529"
click button "Rate Shipment"
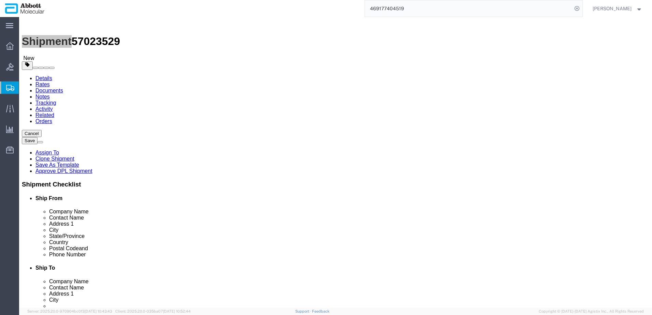
scroll to position [0, 0]
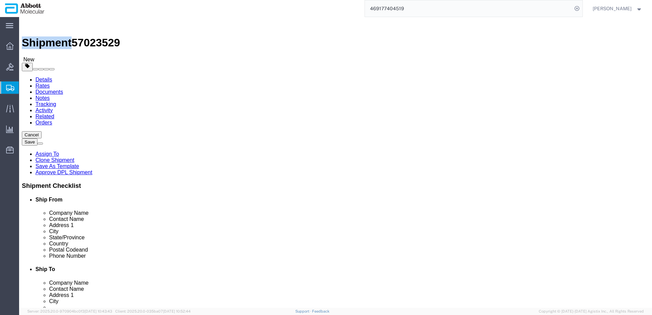
click span "57023529"
copy span "57023529"
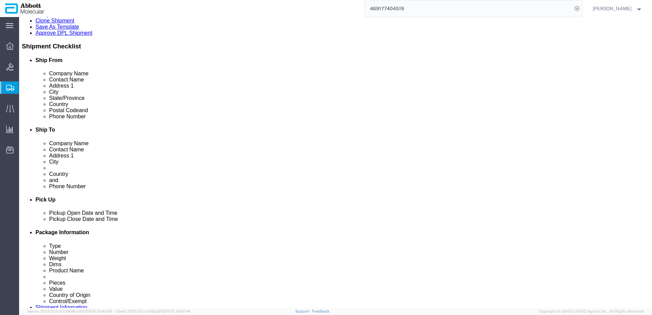
scroll to position [128, 0]
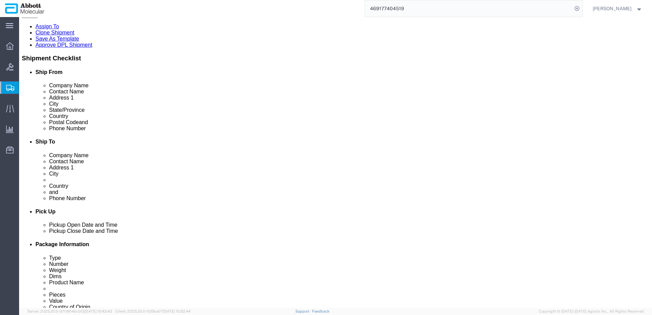
click dd "2928.00 USD"
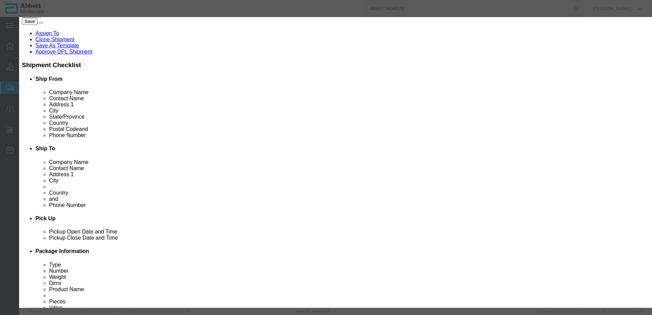
scroll to position [131, 0]
click input "text"
click button "Save & Close"
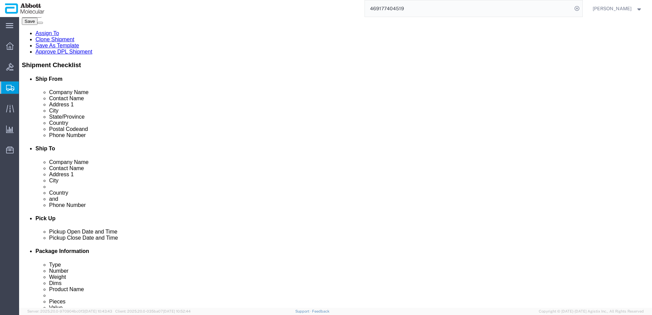
click dd "4640.00 USD"
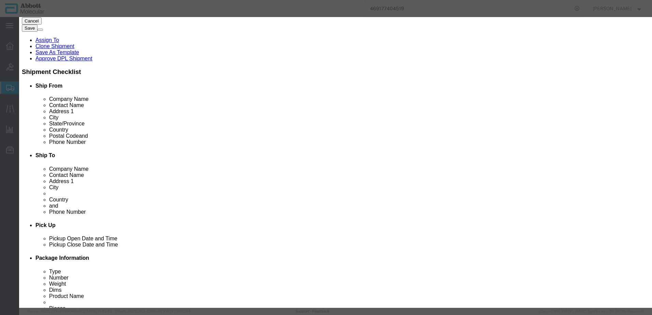
scroll to position [102, 0]
click input "text"
click button "Save & Close"
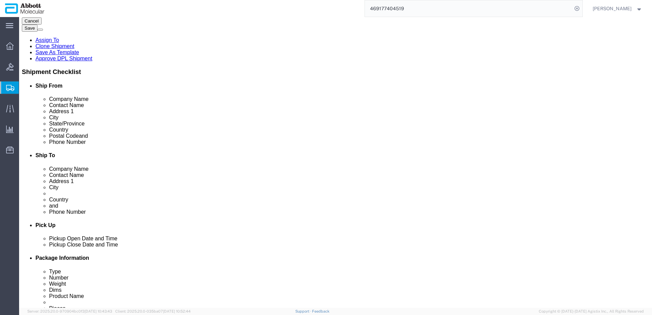
click dd "4626.00 USD"
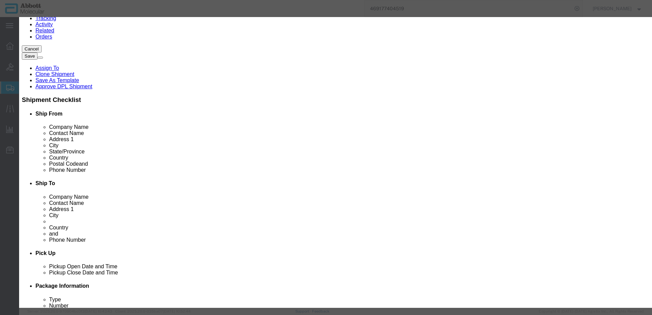
scroll to position [131, 0]
click input "text"
click button "Save & Close"
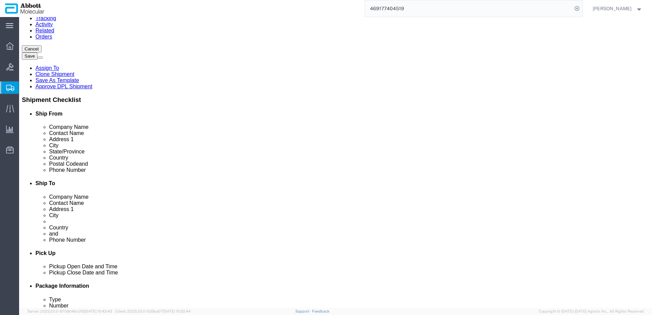
drag, startPoint x: 544, startPoint y: 276, endPoint x: 555, endPoint y: 291, distance: 18.3
click button "Rate Shipment"
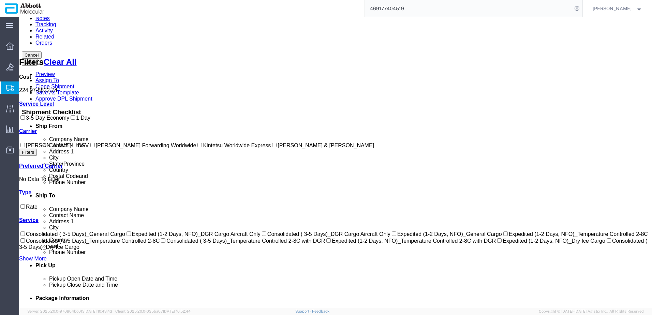
click at [89, 148] on label "JAS Forwarding Worldwide" at bounding box center [142, 146] width 107 height 6
click at [90, 147] on input "JAS Forwarding Worldwide" at bounding box center [92, 145] width 4 height 4
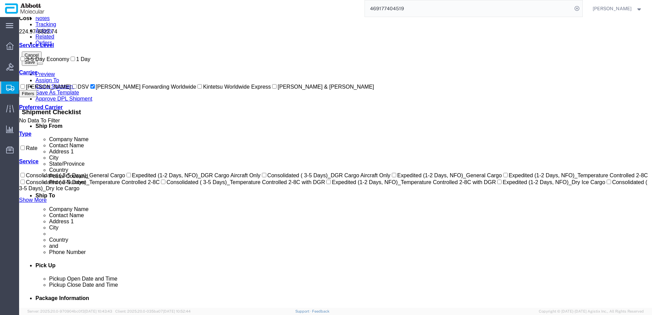
scroll to position [0, 0]
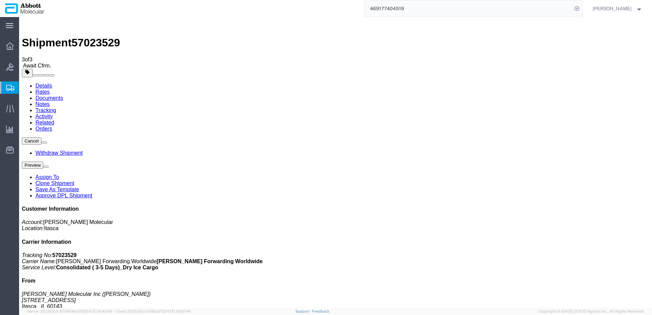
click at [0, 0] on span "Create from Template" at bounding box center [0, 0] width 0 height 0
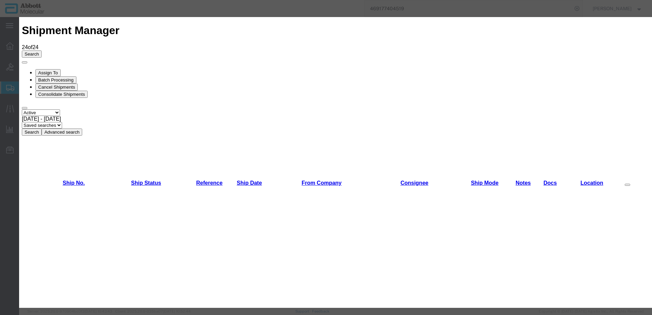
scroll to position [307, 0]
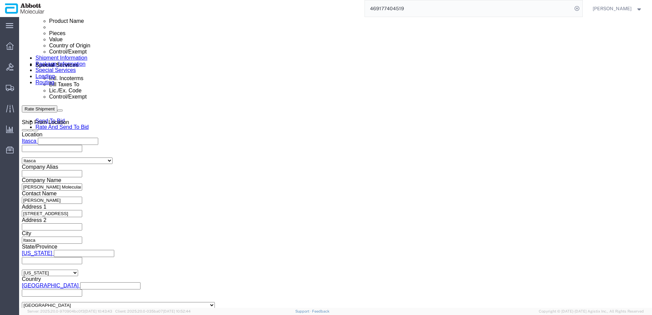
scroll to position [409, 0]
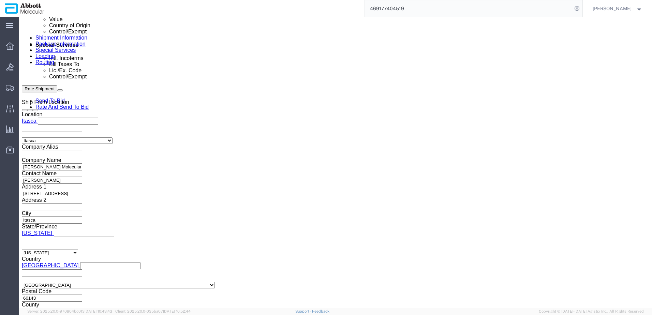
click button "Add reference"
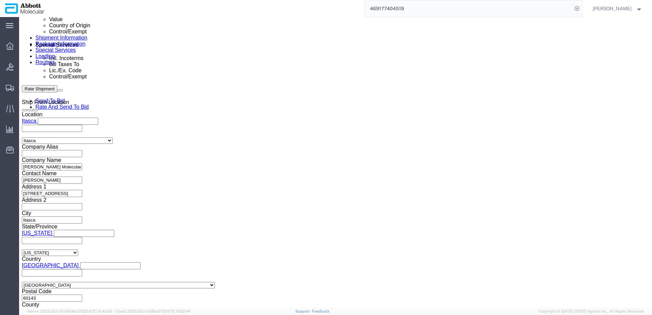
click button "Add reference"
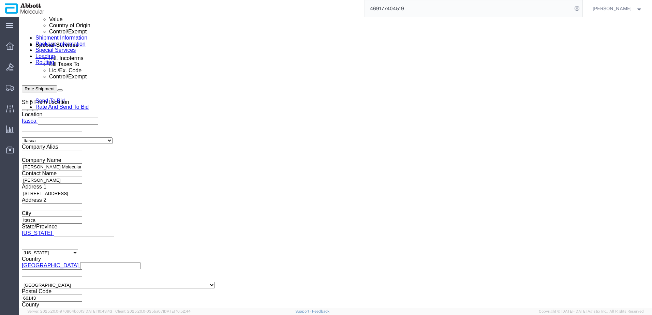
click button "Add reference"
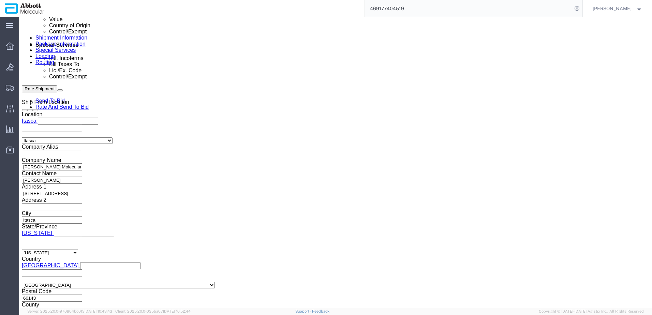
click button "Add reference"
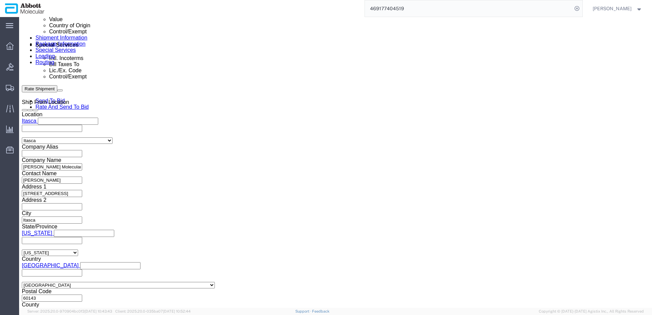
click button "Add reference"
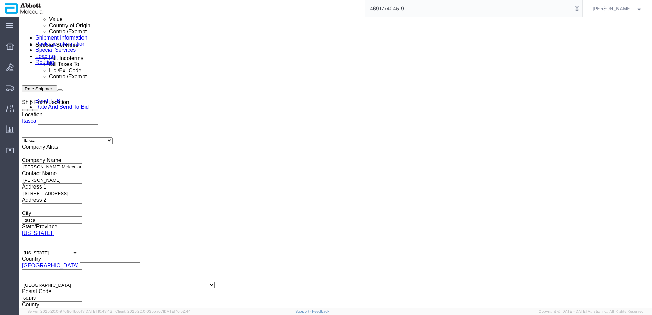
click button "Add reference"
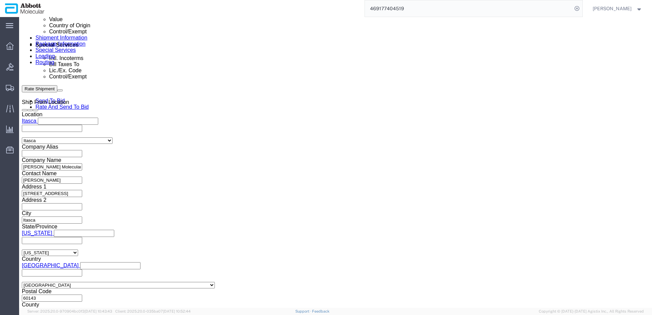
click button "Add reference"
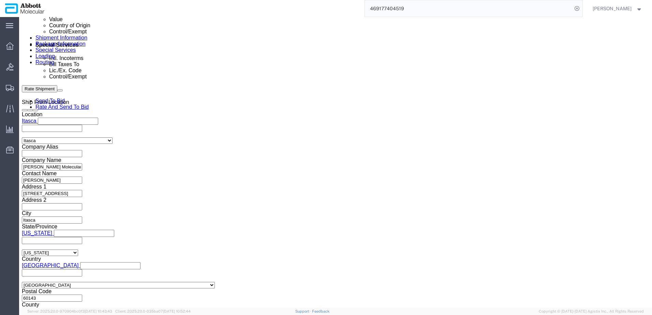
click button "Add reference"
click input "text"
paste input "918109639"
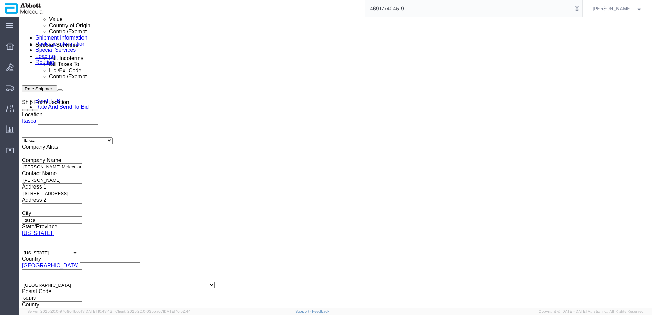
paste input "918109639"
paste input "918109640"
click input "918109640"
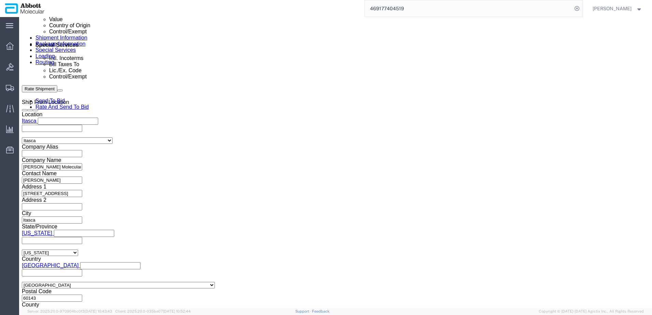
paste input "918109640"
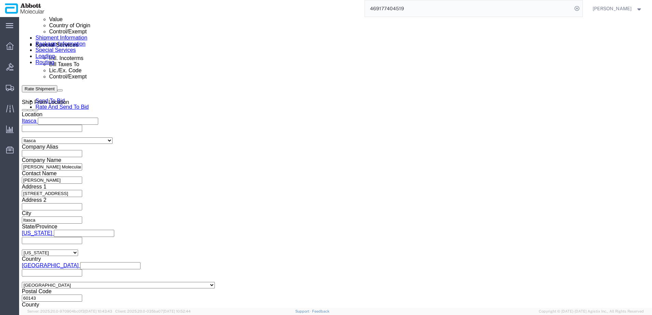
paste input "918109640"
paste input "918109650"
click input "text"
paste input "918109650"
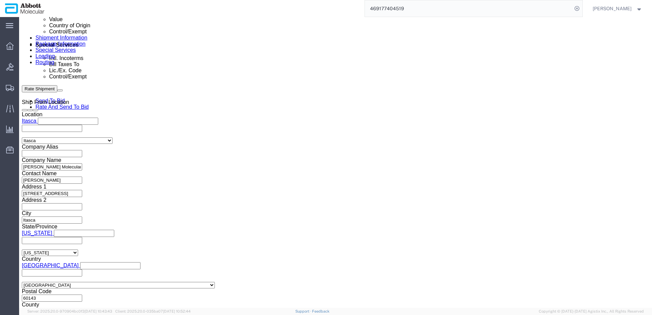
paste input "23524"
paste input "918123524"
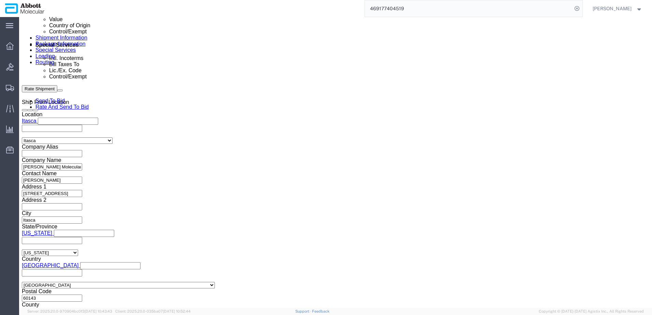
paste input "918123524"
paste input "918123530"
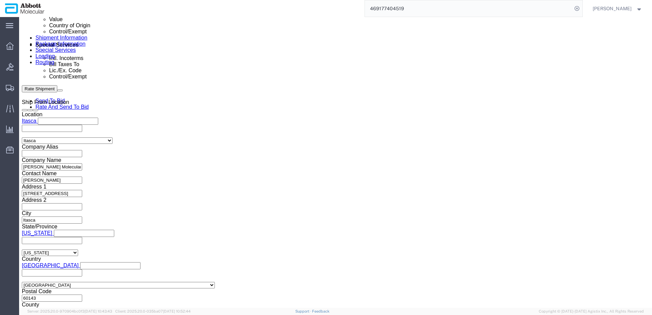
paste input "918123530"
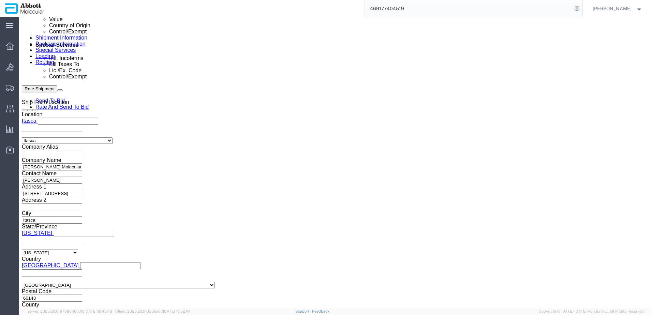
paste input "918123530"
paste input "918123540"
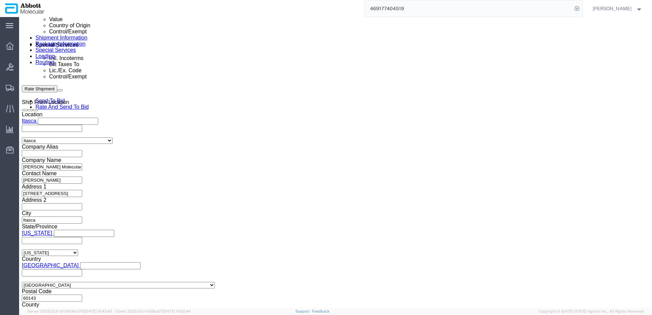
paste input "918123540"
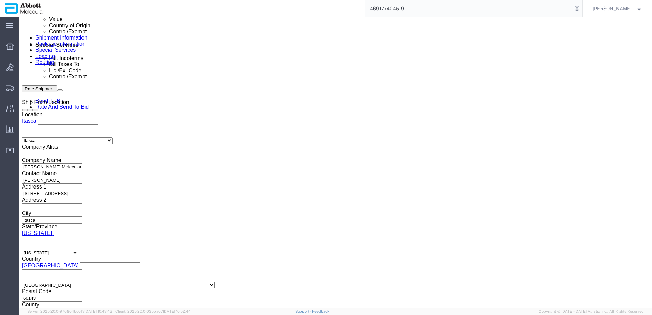
paste input "918123540"
paste input "918123550"
drag, startPoint x: 117, startPoint y: 119, endPoint x: -3, endPoint y: 105, distance: 120.6
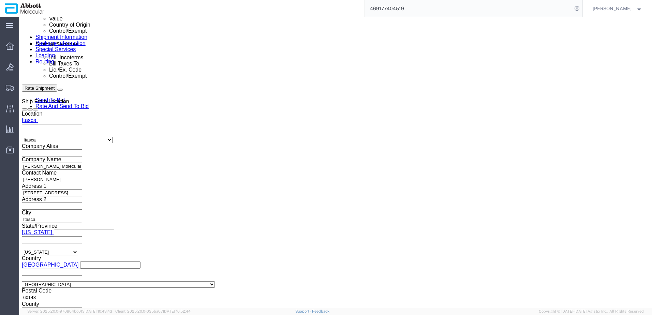
click html "Shipment 57023635 New Details Rates Documents Notes Tracking Activity Related O…"
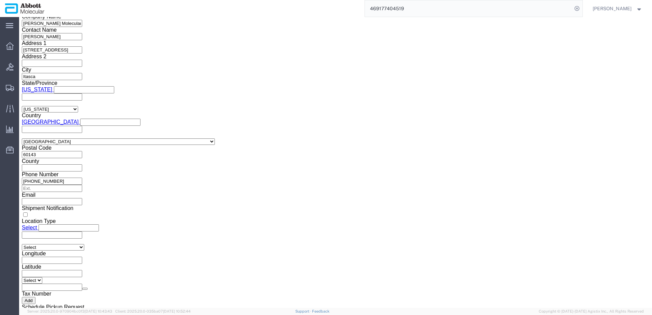
scroll to position [594, 0]
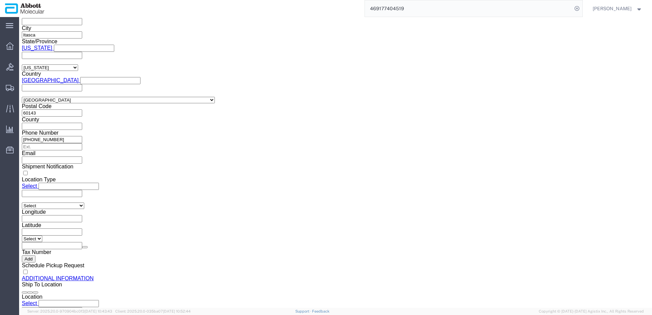
click button "Continue"
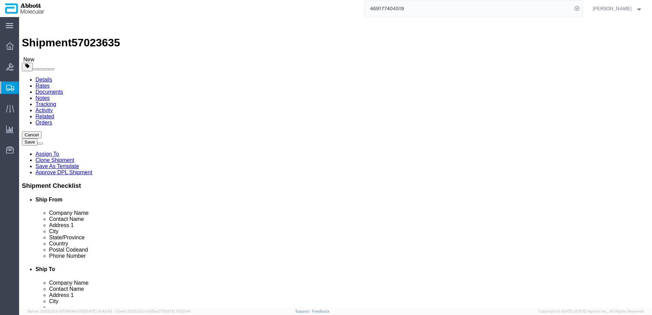
click select "Select Box (B) Box (C) Box (D) Cardboard Box(es) Crate (Instrument) Crate(s) En…"
drag, startPoint x: 102, startPoint y: 132, endPoint x: 75, endPoint y: 132, distance: 26.9
click div "1"
drag, startPoint x: 106, startPoint y: 159, endPoint x: 46, endPoint y: 156, distance: 59.8
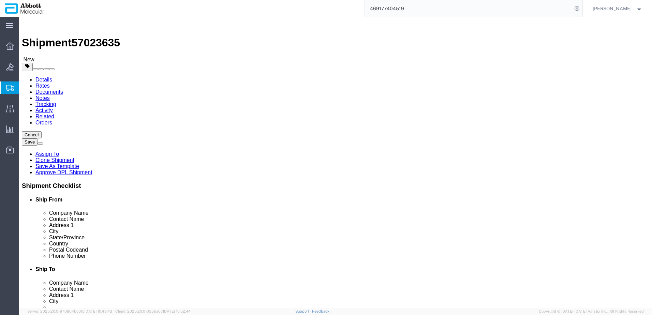
click div "Weight 0.00 Select kgs lbs Ship. t°"
click input "checkbox"
click link "Add Content"
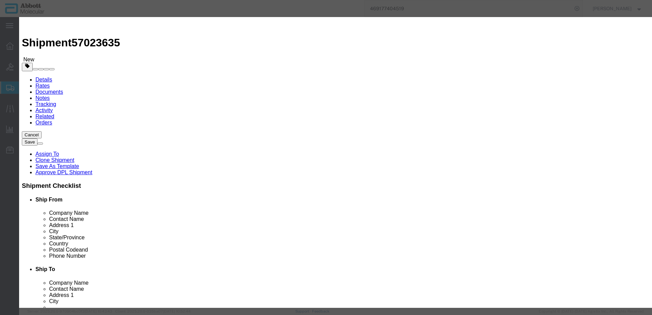
click input "text"
click strong "08N4590"
drag, startPoint x: 390, startPoint y: 112, endPoint x: 392, endPoint y: 115, distance: 4.0
click select "Select Account Type Activity ID Airline Appointment Number ASN Batch Number Bil…"
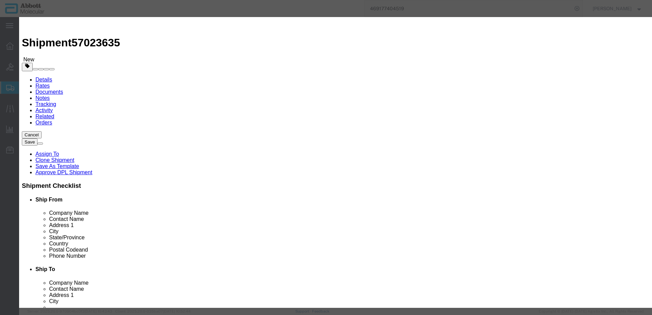
click button "Save & Add Another"
click input "text"
click strong "09N1791"
drag, startPoint x: 400, startPoint y: 110, endPoint x: 400, endPoint y: 116, distance: 5.5
click select "Select Account Type Activity ID Airline Appointment Number ASN Batch Number Bil…"
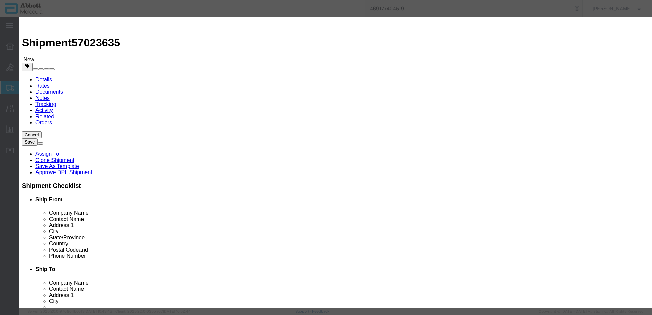
click select "Select Account Type Activity ID Airline Appointment Number ASN Batch Number Bil…"
click button "Save & Add Another"
click input "text"
click strong "06J2901"
click select "Select Account Type Activity ID Airline Appointment Number ASN Batch Number Bil…"
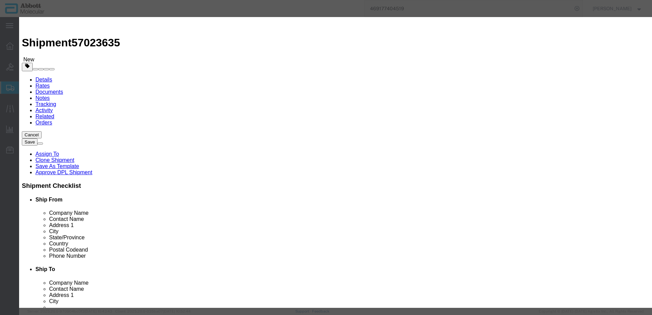
click select "Select Account Type Activity ID Airline Appointment Number ASN Batch Number Bil…"
click button "Save & Add Another"
click input "text"
click strong "08N4790"
click select "Select Account Type Activity ID Airline Appointment Number ASN Batch Number Bil…"
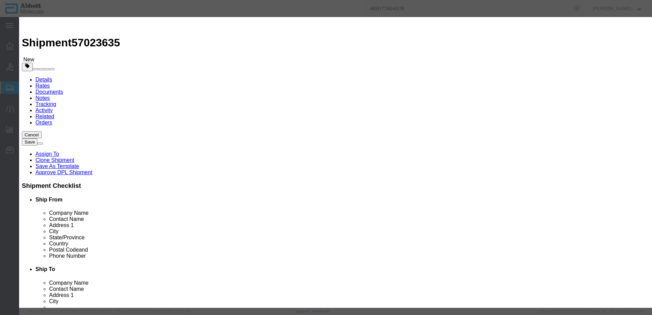
click select "Select Account Type Activity ID Airline Appointment Number ASN Batch Number Bil…"
click button "Save & Add Another"
click input "text"
click strong "09N4392"
click select "Select Account Type Activity ID Airline Appointment Number ASN Batch Number Bil…"
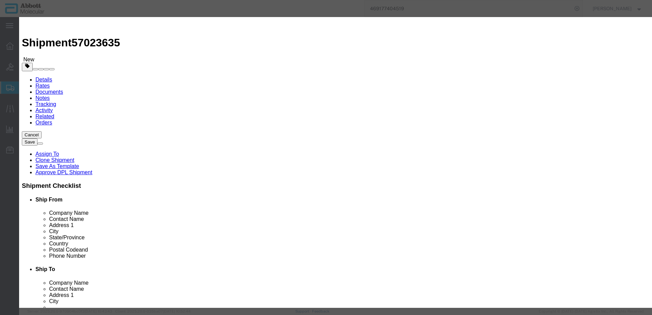
click select "Select Account Type Activity ID Airline Appointment Number ASN Batch Number Bil…"
click button "Save & Add Another"
click input "text"
click strong "08N4780"
drag, startPoint x: 395, startPoint y: 109, endPoint x: 395, endPoint y: 114, distance: 5.1
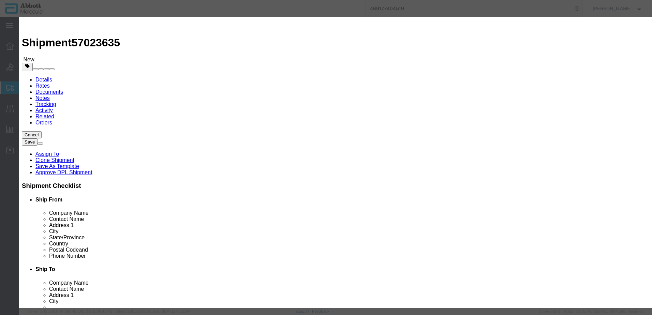
click select "Select Account Type Activity ID Airline Appointment Number ASN Batch Number Bil…"
click button "Save & Add Another"
click input "text"
click strong "06L1890"
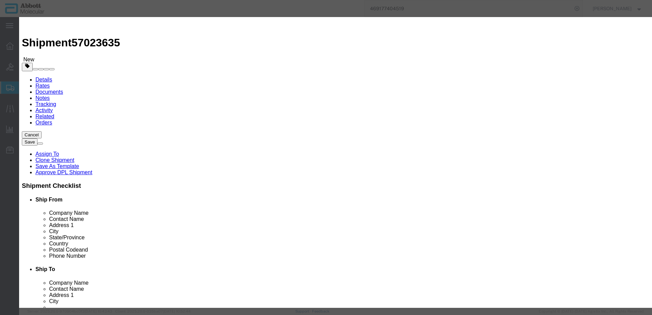
click div "GL Reference Select Account Type Activity ID Airline Appointment Number ASN Bat…"
click select "Select Account Type Activity ID Airline Appointment Number ASN Batch Number Bil…"
click button "Save & Add Another"
click input "text"
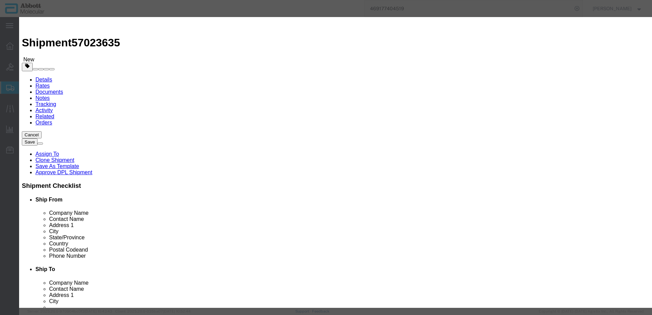
click td "Model: 09N4680"
click select "Select Account Type Activity ID Airline Appointment Number ASN Batch Number Bil…"
click button "Save & Add Another"
click input "text"
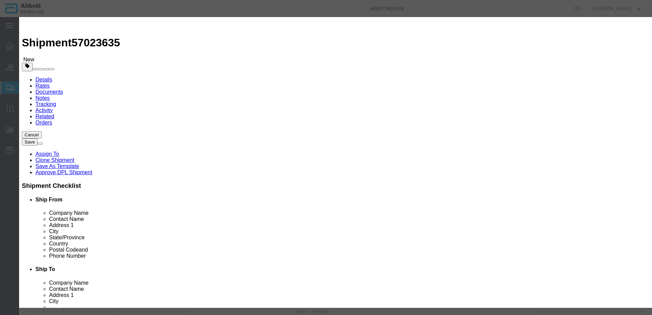
click strong "08N4580"
click select "Select Account Type Activity ID Airline Appointment Number ASN Batch Number Bil…"
click button "Save & Add Another"
click input "text"
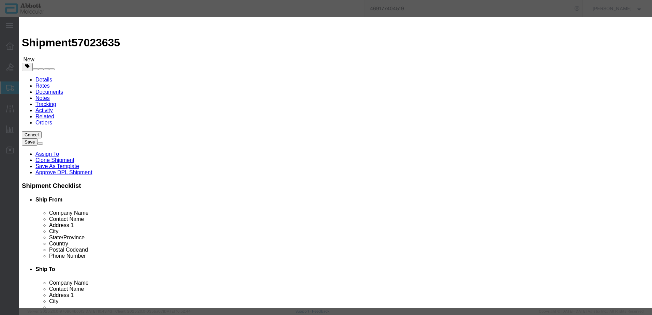
click strong "09N4380"
click select "Select Account Type Activity ID Airline Appointment Number ASN Batch Number Bil…"
click button "Save & Add Another"
click input "text"
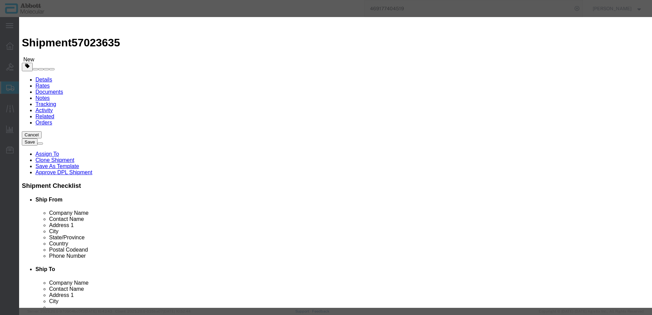
click td "Model: 04N3120"
drag, startPoint x: 408, startPoint y: 110, endPoint x: 406, endPoint y: 114, distance: 4.4
click select "Select Account Type Activity ID Airline Appointment Number ASN Batch Number Bil…"
click button "Save & Add Another"
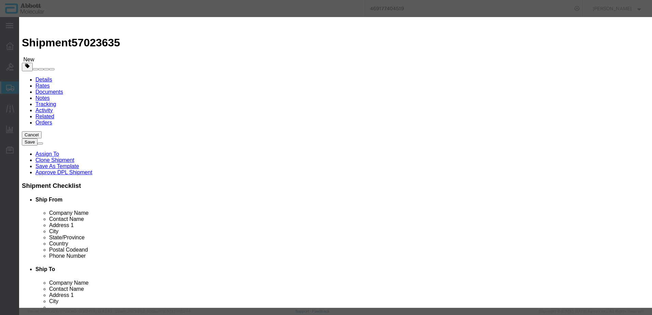
click input "text"
click strong "08N4580"
click input "08N4580"
click select "Select Account Type Activity ID Airline Appointment Number ASN Batch Number Bil…"
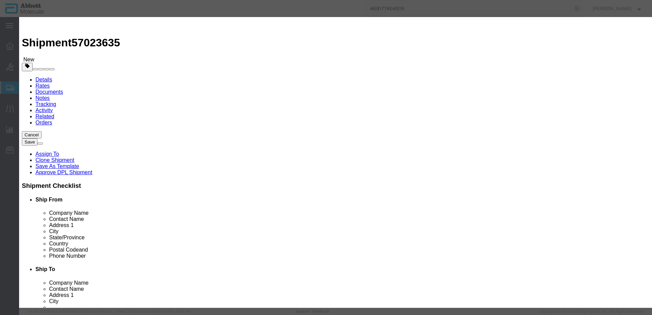
click button "Save & Add Another"
click input "text"
click strong "08K2490"
click select "Select Account Type Activity ID Airline Appointment Number ASN Batch Number Bil…"
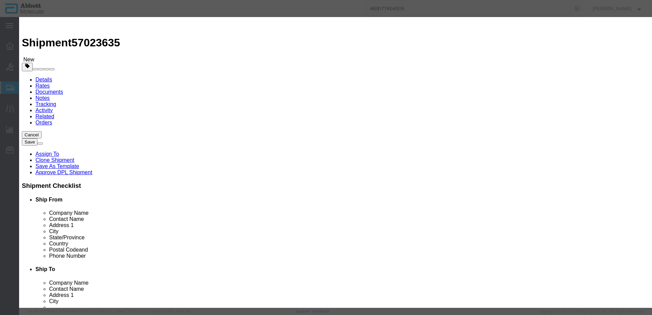
drag, startPoint x: 164, startPoint y: 249, endPoint x: 150, endPoint y: 247, distance: 13.8
click button "Save & Add Another"
drag, startPoint x: 243, startPoint y: 70, endPoint x: 224, endPoint y: 53, distance: 25.6
click input "text"
click strong "08K2490"
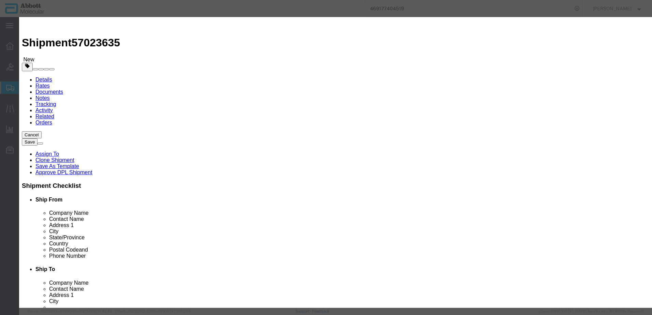
drag, startPoint x: 397, startPoint y: 108, endPoint x: 397, endPoint y: 115, distance: 6.8
click select "Select Account Type Activity ID Airline Appointment Number ASN Batch Number Bil…"
click button "Save & Add Another"
click input "text"
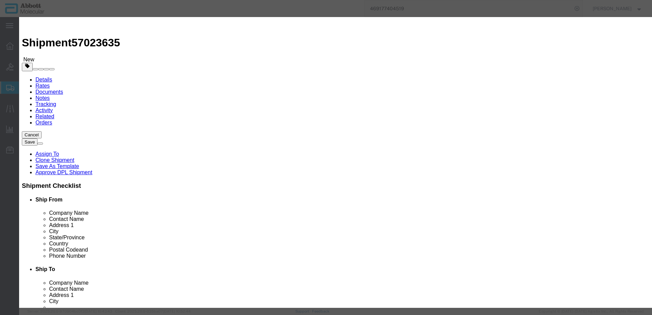
click strong "04J7193"
click select "Select Account Type Activity ID Airline Appointment Number ASN Batch Number Bil…"
click button "Save & Add Another"
click input "text"
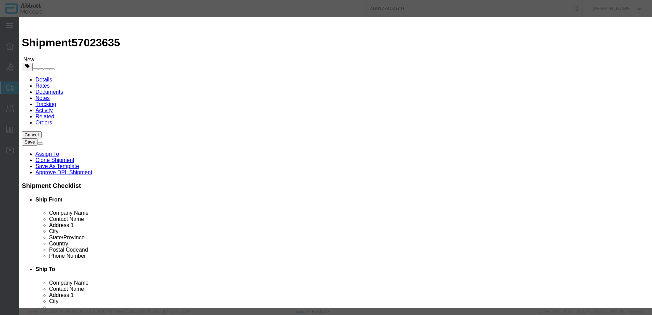
click strong "04J7193"
click select "Select Account Type Activity ID Airline Appointment Number ASN Batch Number Bil…"
click button "Save & Add Another"
click input "text"
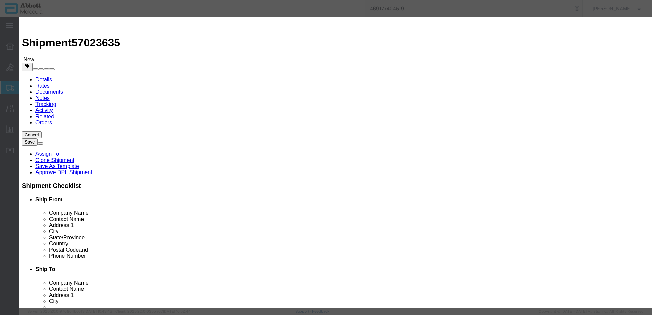
click strong "08L3301"
drag, startPoint x: 411, startPoint y: 111, endPoint x: 410, endPoint y: 116, distance: 5.8
click select "Select Account Type Activity ID Airline Appointment Number ASN Batch Number Bil…"
click button "Save & Add Another"
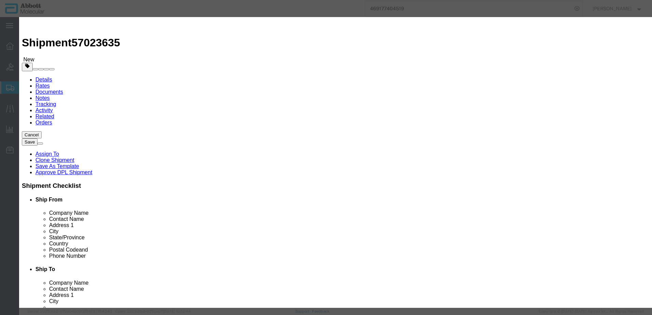
click input "text"
click strong "05J0306"
drag, startPoint x: 405, startPoint y: 112, endPoint x: 404, endPoint y: 116, distance: 4.2
click select "Select Account Type Activity ID Airline Appointment Number ASN Batch Number Bil…"
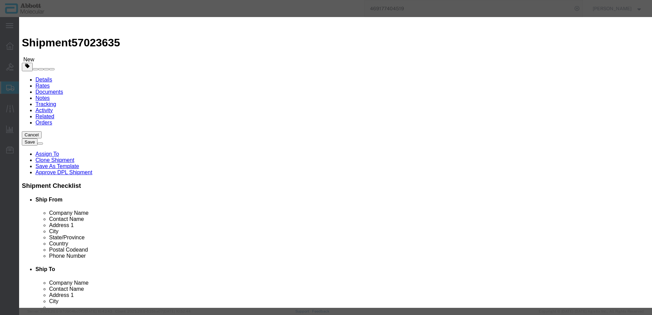
drag, startPoint x: 157, startPoint y: 252, endPoint x: 6, endPoint y: 210, distance: 156.7
click button "Save & Add Another"
click input "text"
click strong "06J3620"
drag, startPoint x: 404, startPoint y: 108, endPoint x: 400, endPoint y: 115, distance: 8.4
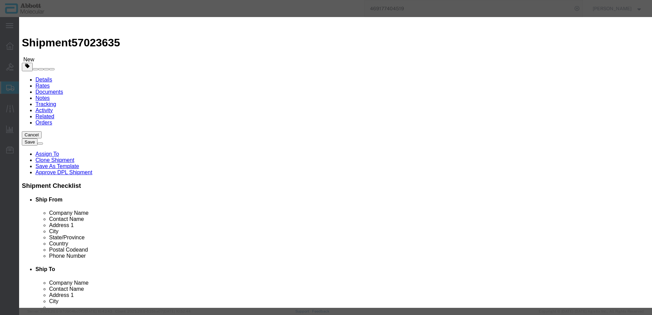
click select "Select Account Type Activity ID Airline Appointment Number ASN Batch Number Bil…"
click button "Save & Add Another"
click input "text"
click td "Model: 08L6020"
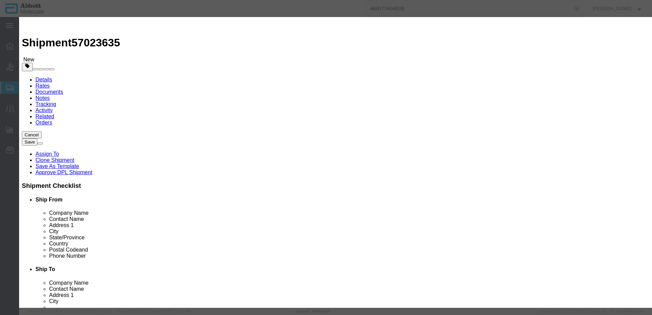
click select "Select Account Type Activity ID Airline Appointment Number ASN Batch Number Bil…"
click button "Save & Add Another"
click input "text"
click strong "06N4636"
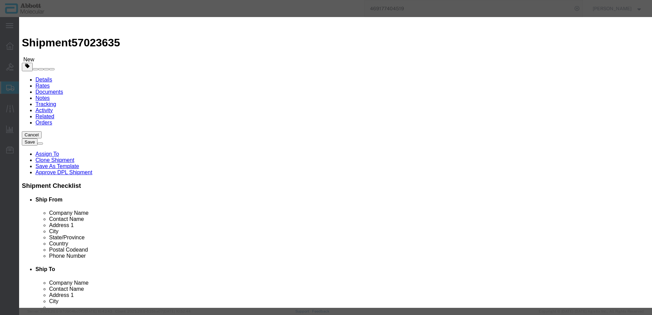
drag, startPoint x: 412, startPoint y: 112, endPoint x: 410, endPoint y: 116, distance: 4.0
click select "Select Account Type Activity ID Airline Appointment Number ASN Batch Number Bil…"
click button "Save & Add Another"
click input "text"
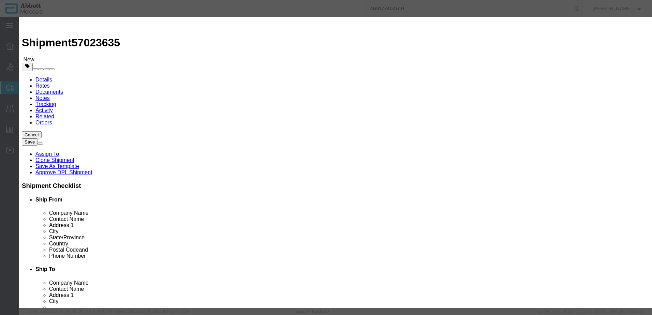
click strong "06N4636"
click select "Select Account Type Activity ID Airline Appointment Number ASN Batch Number Bil…"
click button "Save & Add Another"
click input "text"
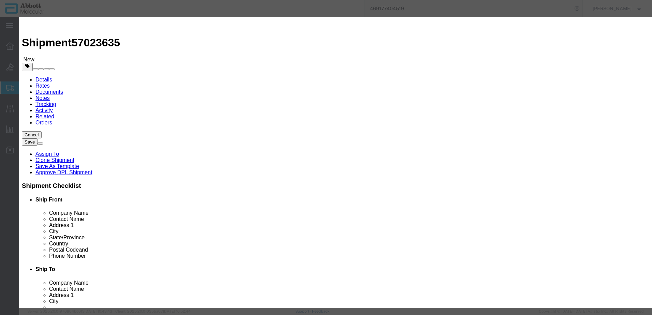
click strong "04N0221"
click select "Select Account Type Activity ID Airline Appointment Number ASN Batch Number Bil…"
click button "Save & Add Another"
click input "text"
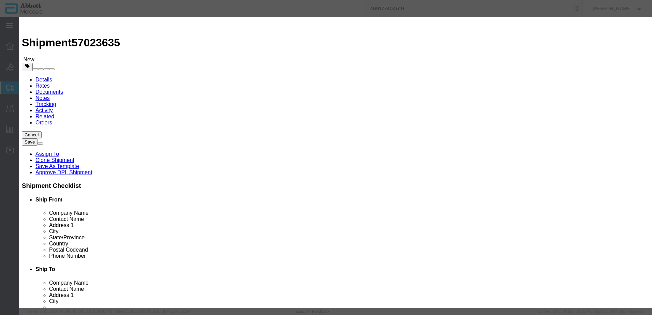
click strong "09N8580"
drag, startPoint x: 396, startPoint y: 111, endPoint x: 395, endPoint y: 117, distance: 5.5
click select "Select Account Type Activity ID Airline Appointment Number ASN Batch Number Bil…"
click button "Save & Add Another"
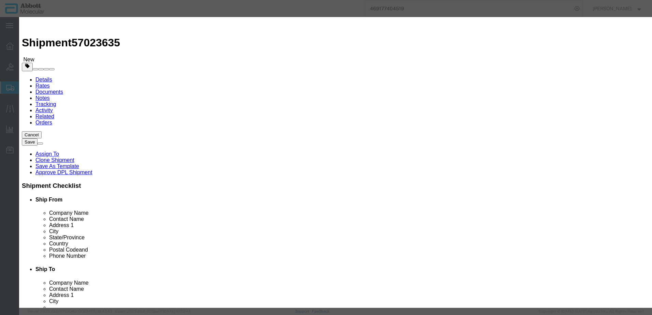
click input "text"
click strong "09N8580"
click select "Select Account Type Activity ID Airline Appointment Number ASN Batch Number Bil…"
click button "Save & Add Another"
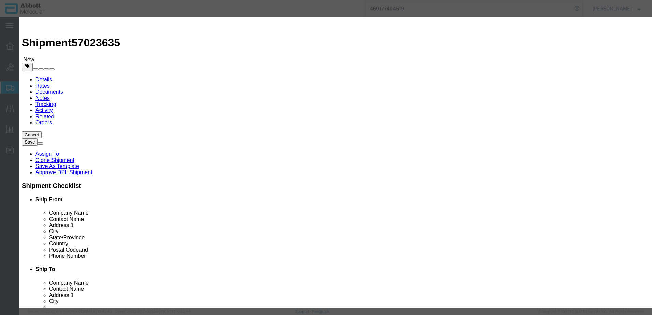
click input "text"
click strong "09N4682"
click select "Select Account Type Activity ID Airline Appointment Number ASN Batch Number Bil…"
click button "Save & Add Another"
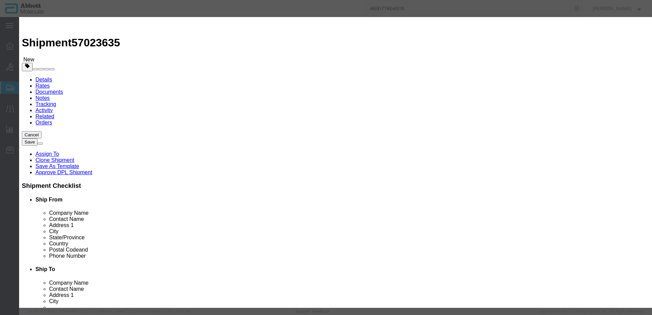
click input "text"
click strong "06L1890"
click select "Select Account Type Activity ID Airline Appointment Number ASN Batch Number Bil…"
click button "Save & Add Another"
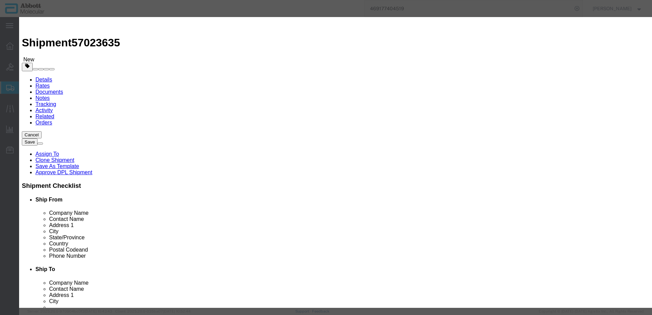
click input "text"
click td "Model: 09N7790"
click input "09N7790"
click select "Select Account Type Activity ID Airline Appointment Number ASN Batch Number Bil…"
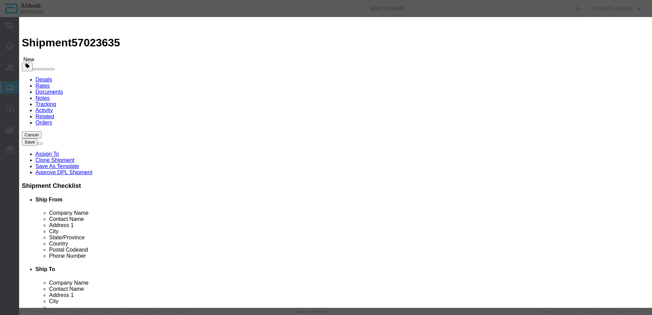
click button "Save & Add Another"
click input "text"
click td "Model: 09N7780"
drag, startPoint x: 416, startPoint y: 110, endPoint x: 414, endPoint y: 113, distance: 3.7
click select "Select Account Type Activity ID Airline Appointment Number ASN Batch Number Bil…"
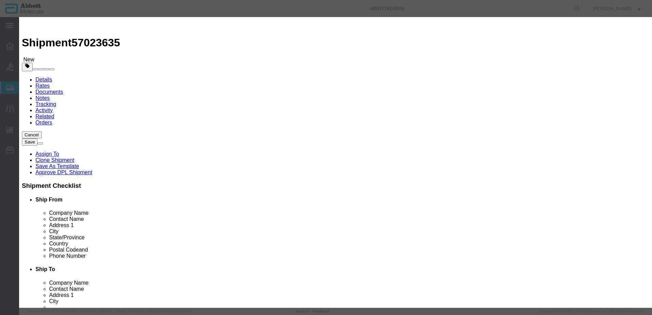
click select "Select Account Type Activity ID Airline Appointment Number ASN Batch Number Bil…"
click button "Save & Add Another"
click input "text"
click td "Model: 09N4670"
click select "Select Account Type Activity ID Airline Appointment Number ASN Batch Number Bil…"
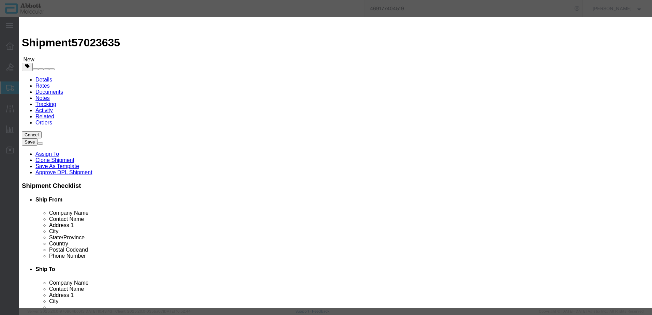
click select "Select Account Type Activity ID Airline Appointment Number ASN Batch Number Bil…"
click button "Save & Add Another"
drag, startPoint x: 487, startPoint y: 257, endPoint x: 366, endPoint y: 198, distance: 134.7
click button "Close"
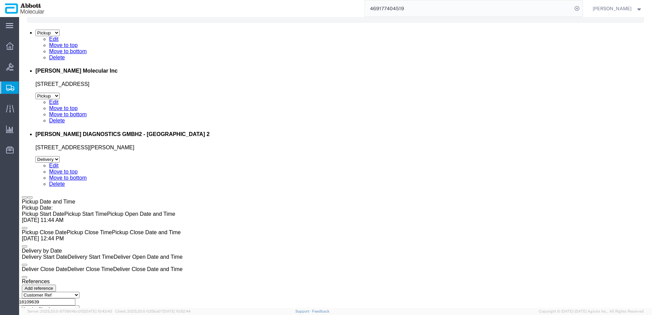
scroll to position [1444, 0]
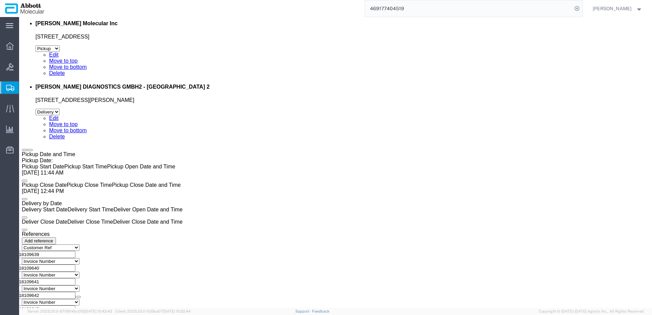
click link "Add Content"
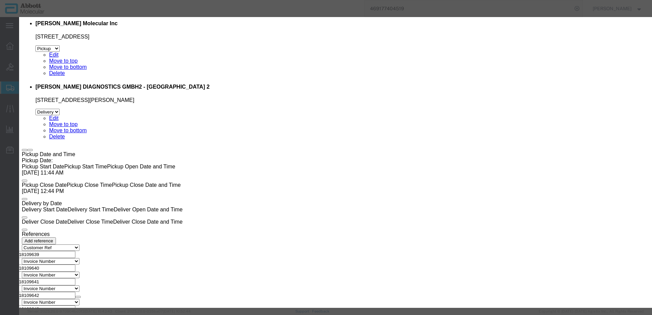
click input "text"
click td "Model: 08N5070"
click select "Select Account Type Activity ID Airline Appointment Number ASN Batch Number Bil…"
click button "Save & Add Another"
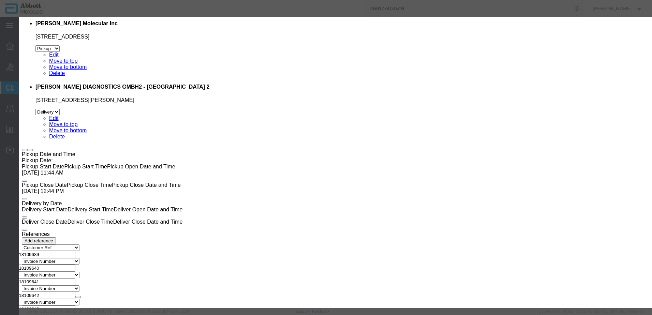
scroll to position [1454, 0]
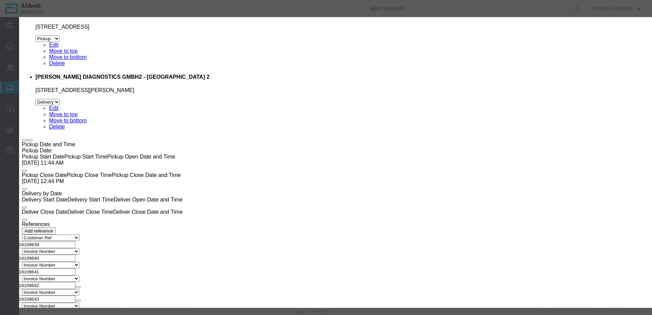
click input "text"
click strong "05J0421"
drag, startPoint x: 411, startPoint y: 111, endPoint x: 408, endPoint y: 116, distance: 5.7
click select "Select Account Type Activity ID Airline Appointment Number ASN Batch Number Bil…"
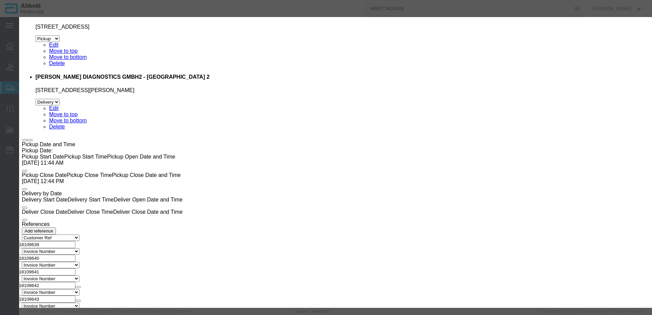
click button "Save & Add Another"
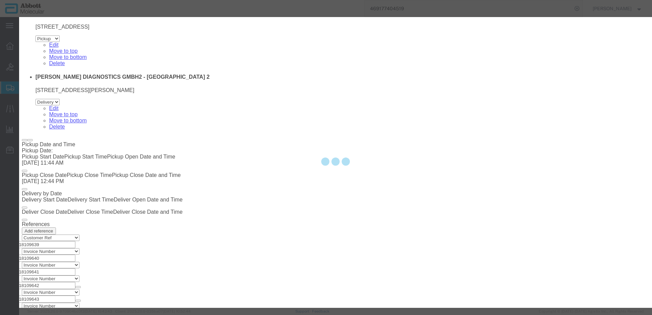
scroll to position [1503, 0]
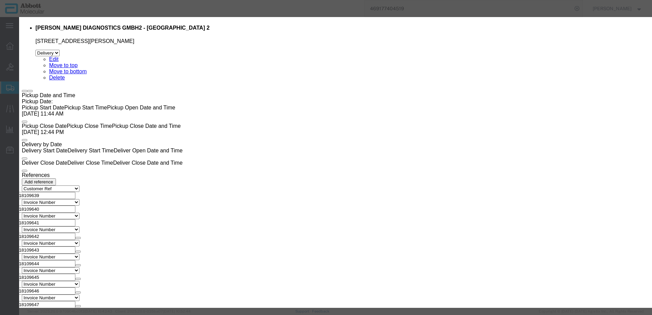
click input "text"
click td "Model: 06J3712"
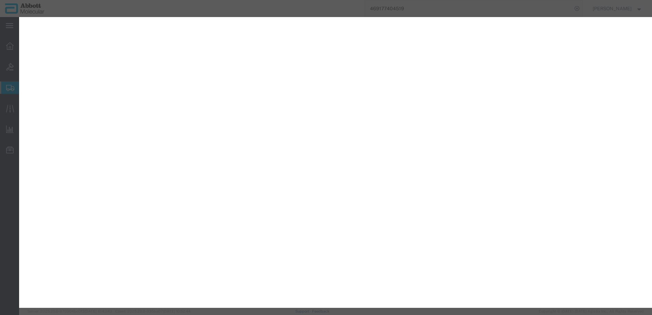
select select "PLSH"
select select
select select "US"
select select "BIS"
select select "NLR"
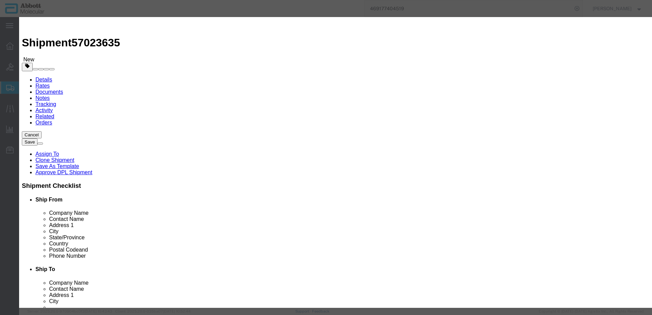
scroll to position [1503, 0]
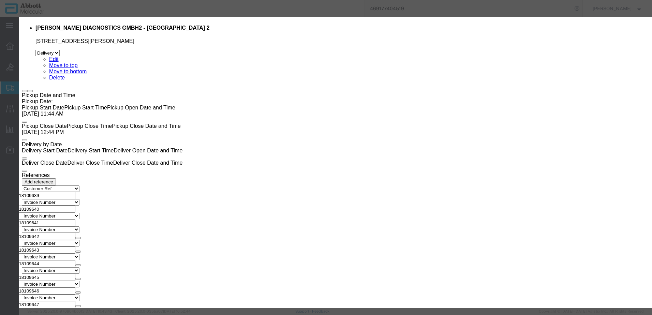
drag, startPoint x: 409, startPoint y: 112, endPoint x: 408, endPoint y: 117, distance: 5.0
click select "Select Account Type Activity ID Airline Appointment Number ASN Batch Number Bil…"
select select "BATCH_NUMBER"
click select "Select Account Type Activity ID Airline Appointment Number ASN Batch Number Bil…"
type input "416343"
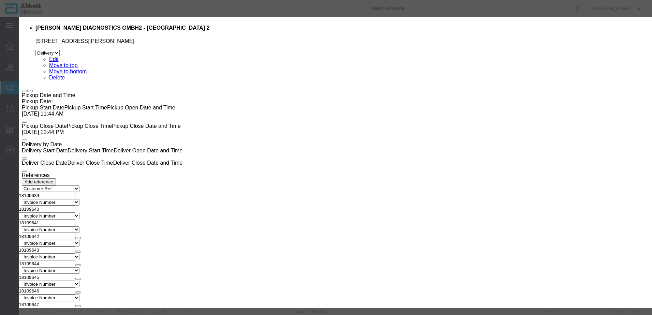
click button "Save & Add Another"
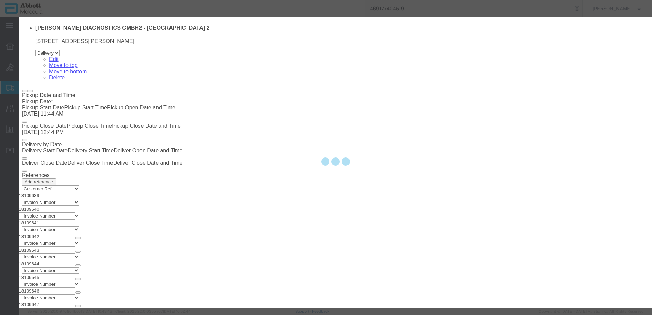
select select "EA"
select select
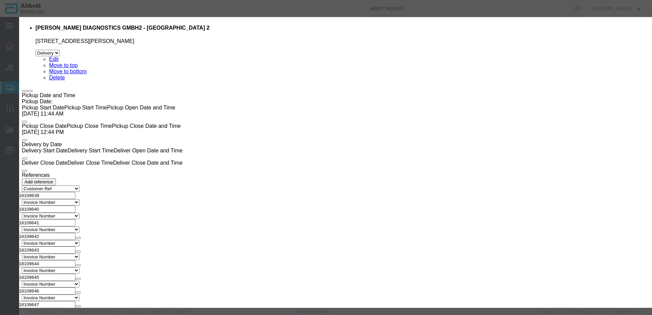
scroll to position [1552, 0]
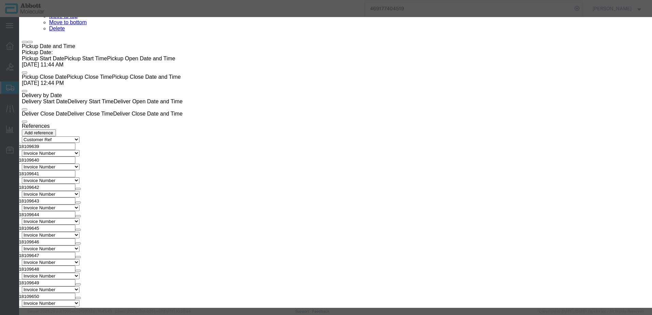
click input "text"
type input "06N4636"
click strong "06N4636"
type input "1"
select select
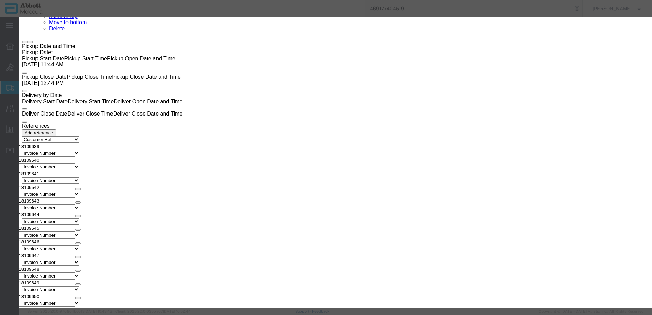
type input "06N4636"
type textarea "PathVysion HER-2 DNA Probe Kit II; 100 Assay"
select select "US"
type input "FROZEN"
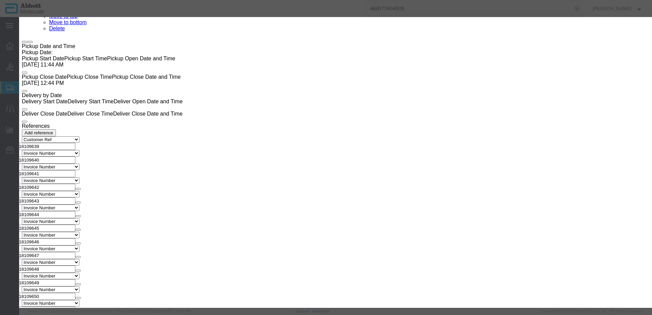
type input "3822190080"
select select "BIS"
select select "NLR"
checkbox input "false"
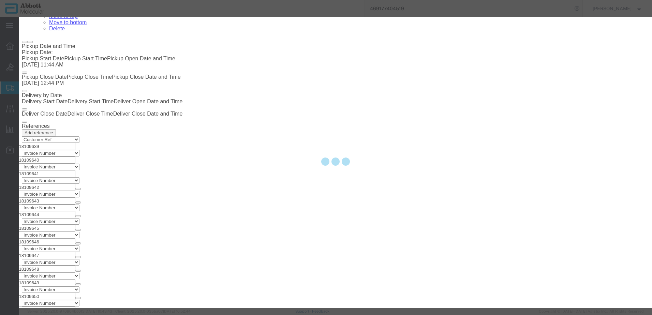
type input "06N4636"
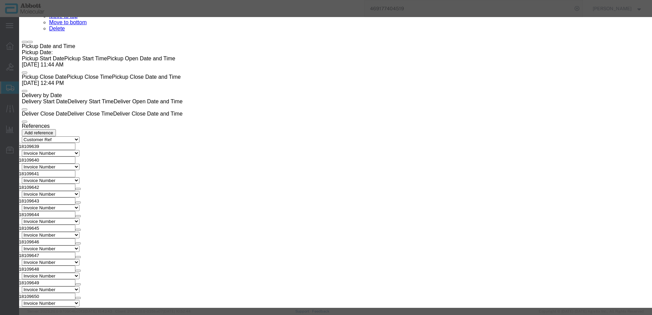
type input "2"
drag, startPoint x: 417, startPoint y: 108, endPoint x: 414, endPoint y: 115, distance: 8.1
click select "Select Account Type Activity ID Airline Appointment Number ASN Batch Number Bil…"
select select "BATCH_NUMBER"
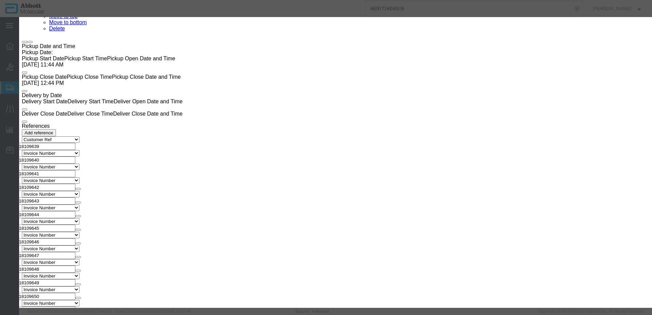
click select "Select Account Type Activity ID Airline Appointment Number ASN Batch Number Bil…"
type input "416831"
click button "Save & Add Another"
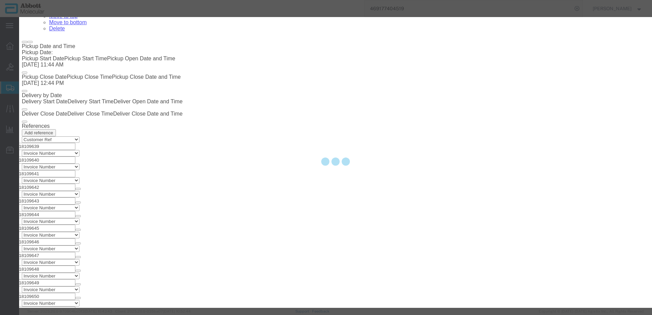
select select "EA"
select select
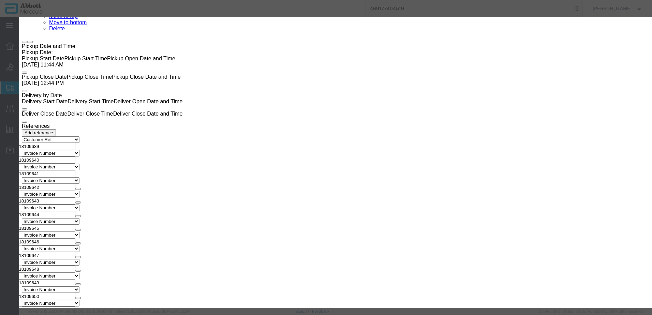
scroll to position [1601, 0]
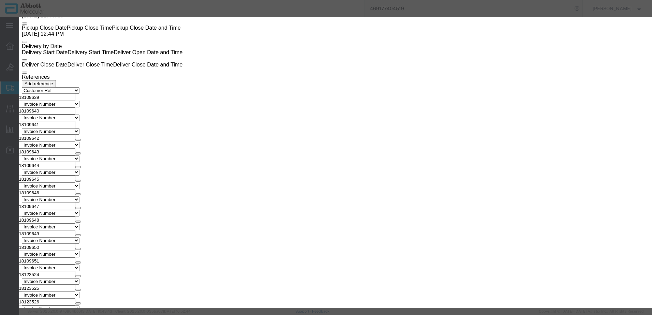
drag, startPoint x: 230, startPoint y: 69, endPoint x: 211, endPoint y: 52, distance: 25.6
click input "text"
type input "08N4260"
click td "Model: 08N4260"
type input "1"
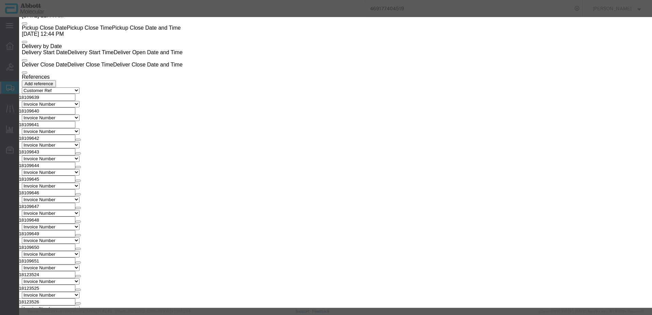
select select
type input "08N4260"
type textarea "10q26 FGFR2 SpectrumOrange/CEP 10 SpectrumGreen FISH Probe Kit"
select select "US"
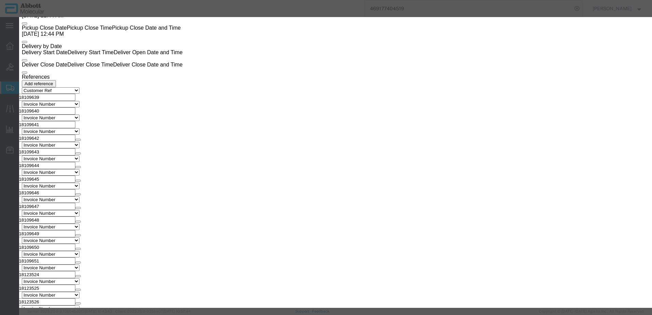
type input "FROZEN"
type input "3822190080"
select select "BIS"
checkbox input "false"
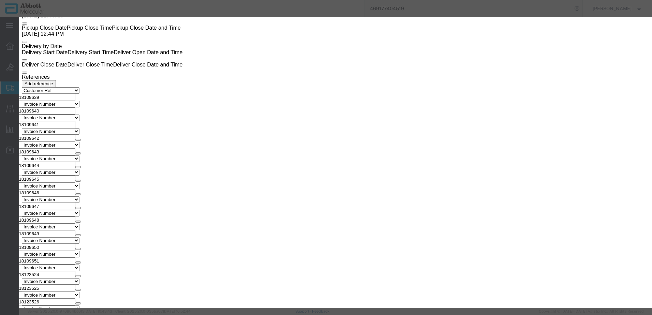
select select "NLR"
type input "08N4260"
type input "1"
click select "Select Account Type Activity ID Airline Appointment Number ASN Batch Number Bil…"
select select "BATCH_NUMBER"
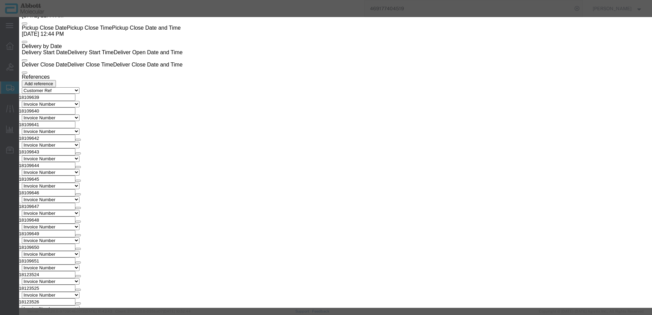
click select "Select Account Type Activity ID Airline Appointment Number ASN Batch Number Bil…"
type input "416836"
click button "Save & Add Another"
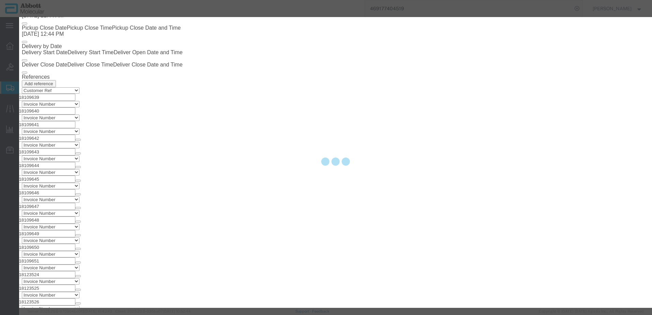
select select "EA"
select select
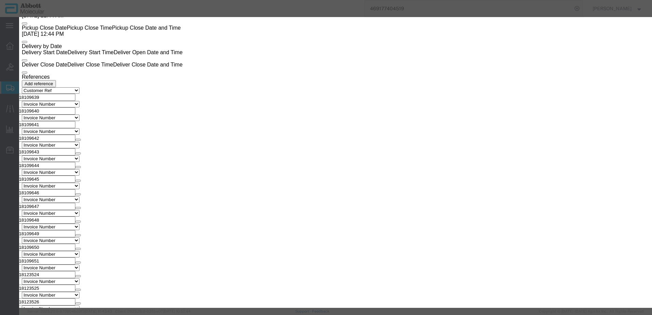
scroll to position [1650, 0]
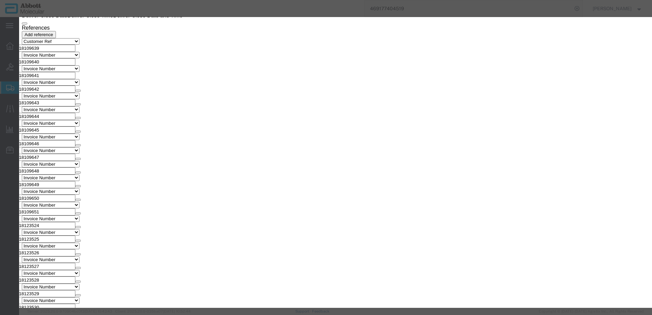
click input "text"
type input "09N4372"
click div "Name: 09N4372 Sku: 09N4372 Model: 09N4372 Description: Alinity m EBV Cal kit"
type input "1"
select select "USD"
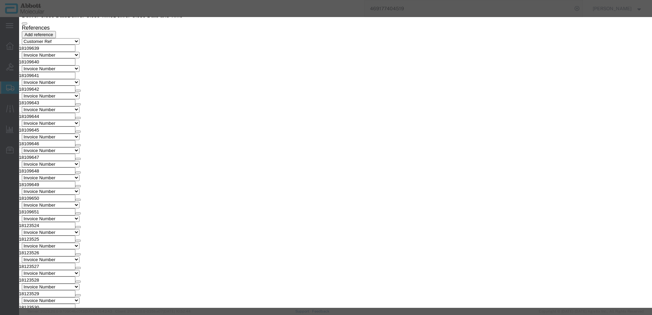
type input "09N4372"
type textarea "Alinity m EBV Cal kit"
select select "US"
type input "FROZEN"
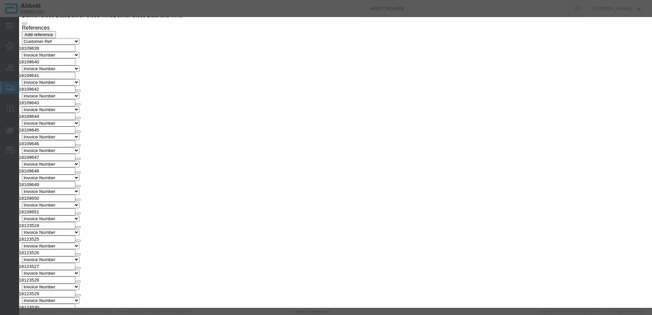
type input "3822190080"
select select "BIS"
select select "NLR"
type input "09N4372"
type input "10"
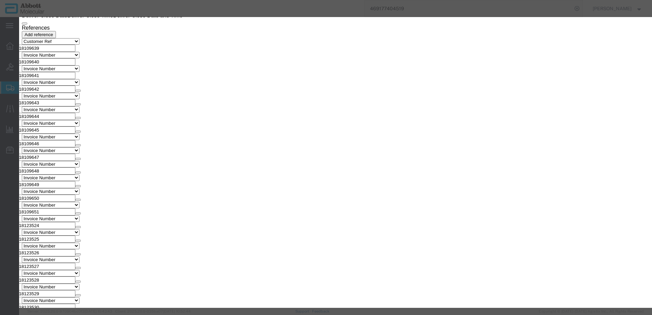
type input "10"
click select "Select Account Type Activity ID Airline Appointment Number ASN Batch Number Bil…"
select select "BATCH_NUMBER"
click select "Select Account Type Activity ID Airline Appointment Number ASN Batch Number Bil…"
type input "414014"
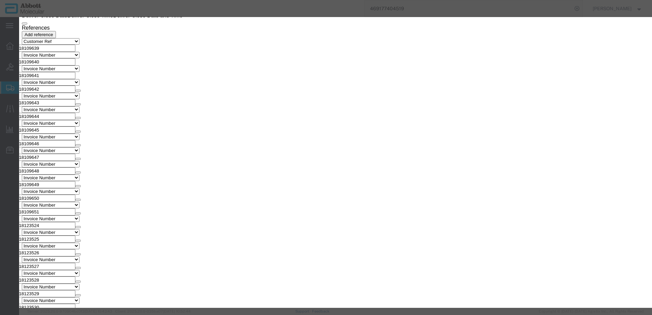
click button "Save & Add Another"
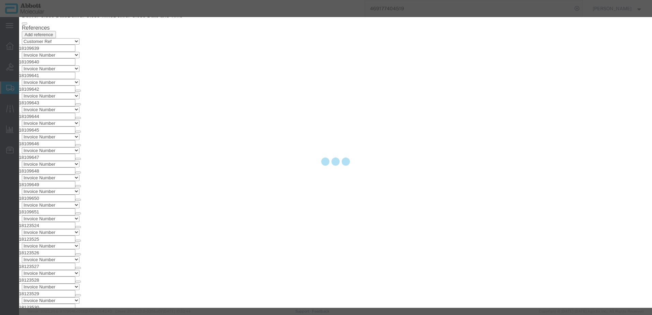
select select "EA"
select select
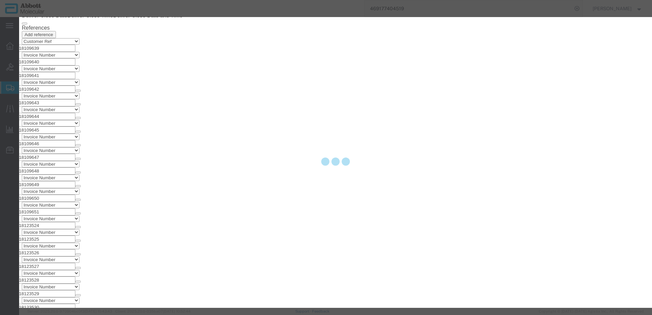
select select "USD"
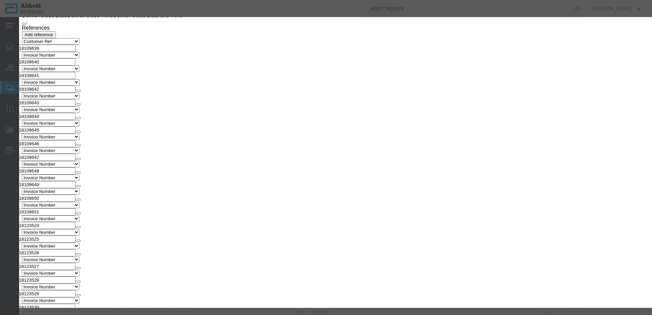
scroll to position [1699, 0]
click input "text"
type input "05J3286"
click strong "05J3286"
type input "1"
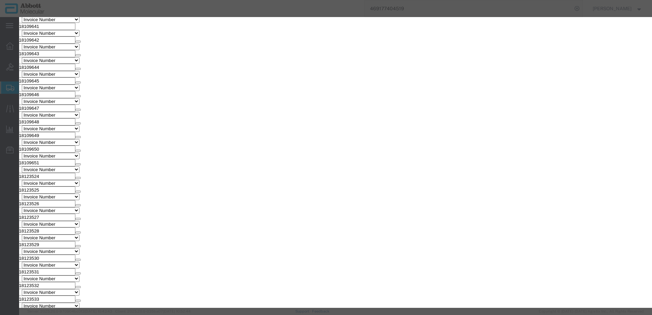
select select
type input "05J3286"
type textarea "VYS MULTVYS 4CC 32-131086"
select select "US"
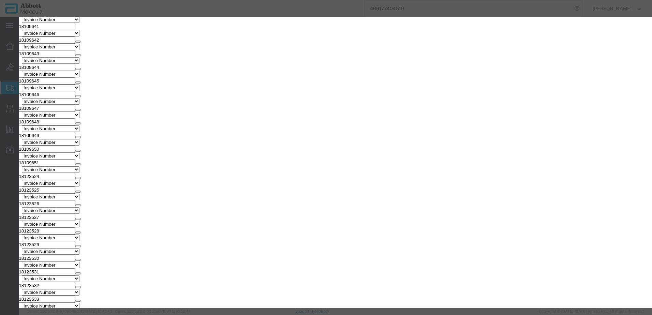
type input "3822190080"
select select "BIS"
checkbox input "false"
select select "NLR"
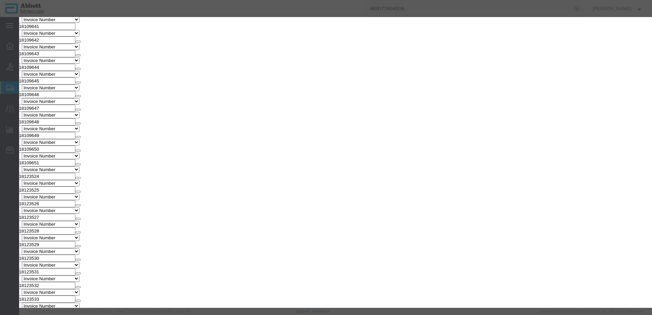
type input "05J3286"
type input "1"
drag, startPoint x: 417, startPoint y: 112, endPoint x: 413, endPoint y: 117, distance: 5.6
click select "Select Account Type Activity ID Airline Appointment Number ASN Batch Number Bil…"
select select "BATCH_NUMBER"
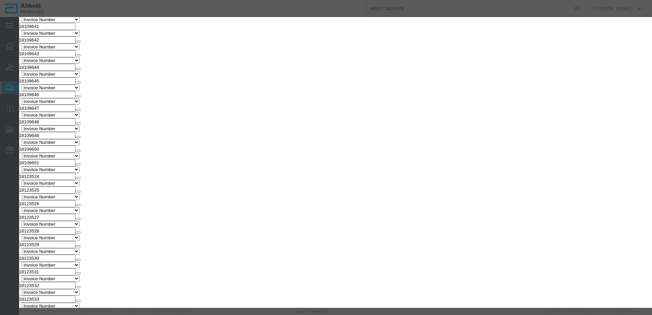
click select "Select Account Type Activity ID Airline Appointment Number ASN Batch Number Bil…"
type input "422092"
click button "Save & Add Another"
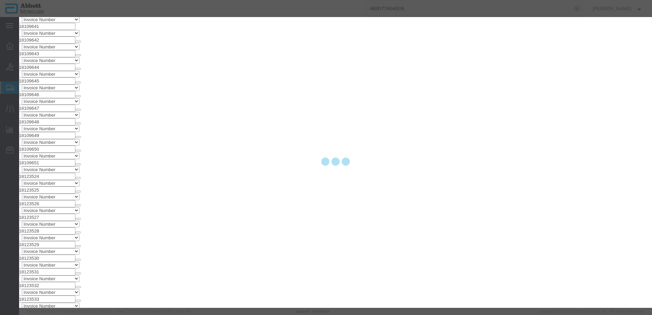
select select "EA"
select select
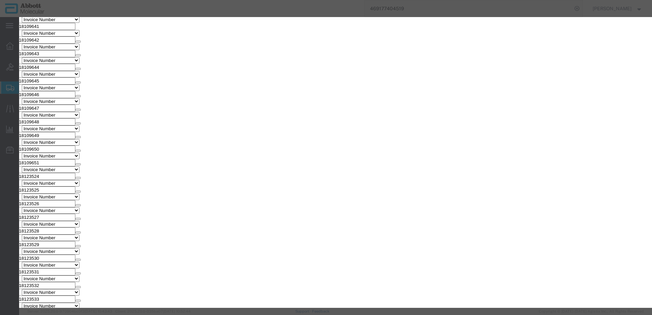
scroll to position [1749, 0]
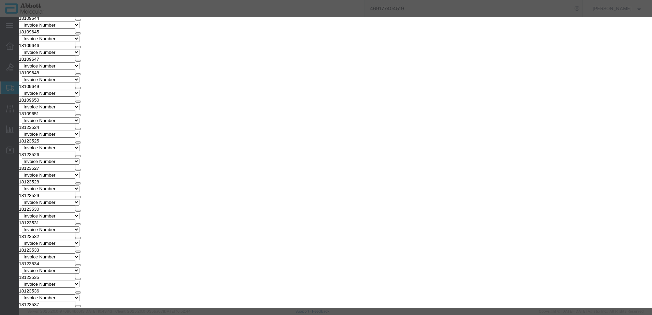
drag, startPoint x: 236, startPoint y: 70, endPoint x: 217, endPoint y: 53, distance: 25.6
click input "text"
type input "05J0309"
click strong "05J0309"
type input "1"
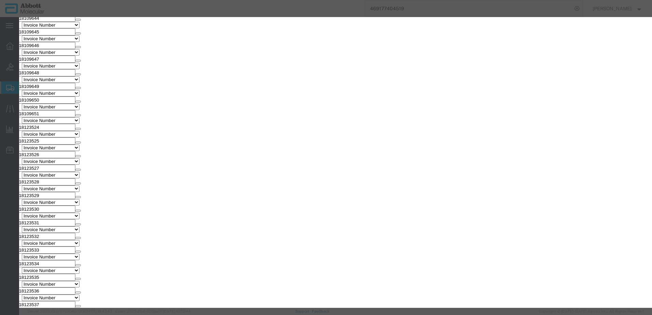
select select
type input "05J0309"
type textarea "VYS TEL 9P SG P 33-252009"
select select "US"
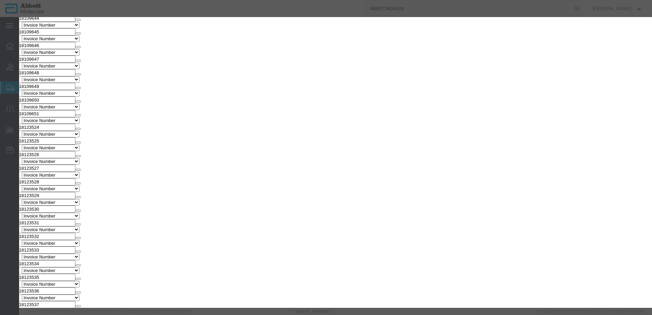
type input "3822190080"
select select "BIS"
checkbox input "false"
select select "NLR"
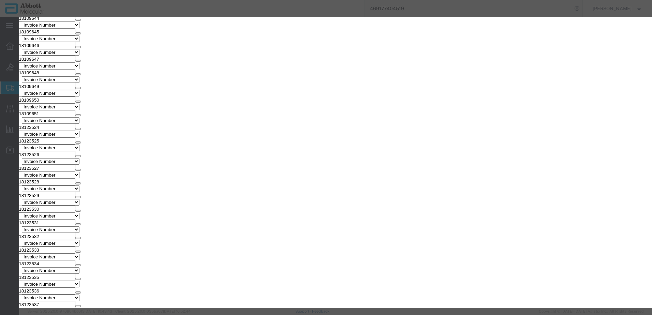
type input "05J0309"
type input "11"
drag, startPoint x: 396, startPoint y: 111, endPoint x: 395, endPoint y: 116, distance: 5.2
click select "Select Account Type Activity ID Airline Appointment Number ASN Batch Number Bil…"
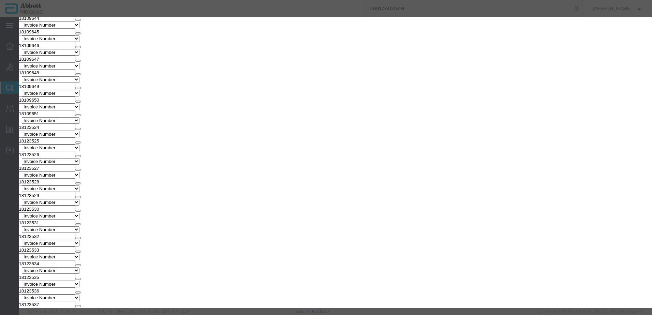
select select "BATCH_NUMBER"
click select "Select Account Type Activity ID Airline Appointment Number ASN Batch Number Bil…"
type input "416899"
click button "Save & Add Another"
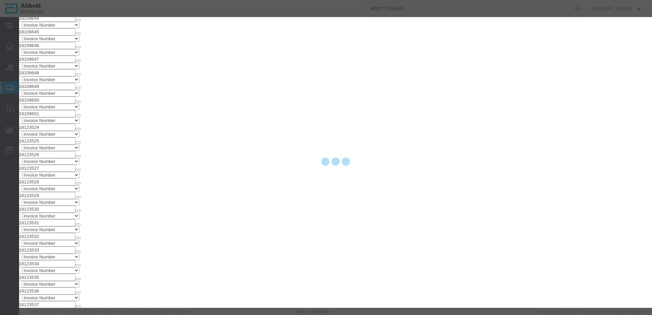
select select "EA"
select select
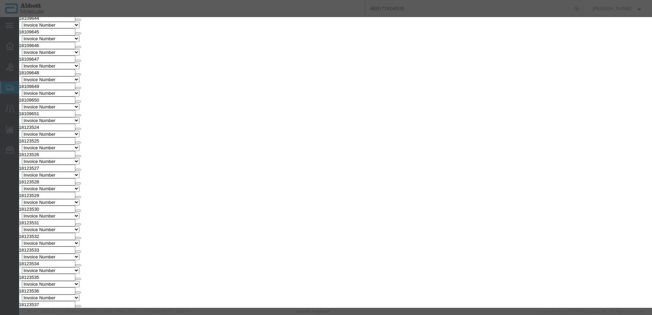
scroll to position [1798, 0]
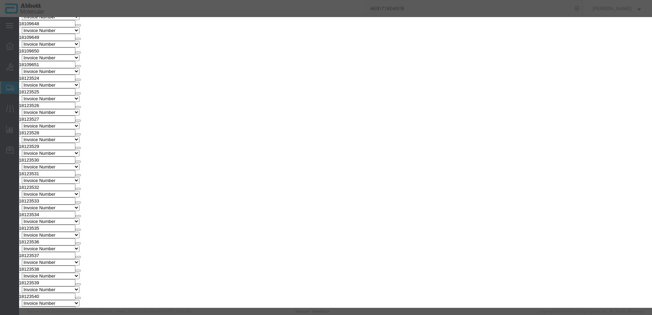
click input "text"
type input "08L6020"
click strong "08L6020"
type input "1"
select select
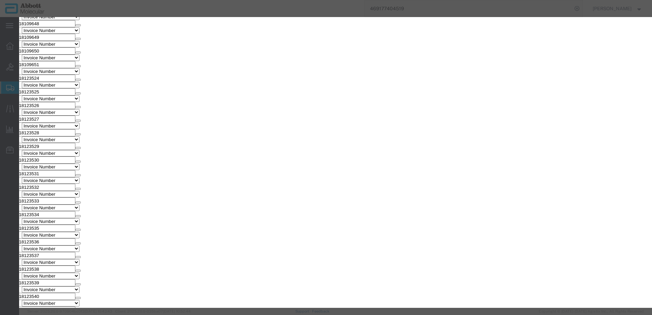
type input "08L6020"
type textarea "VYS LSI IGH/BCL2 DC 32-161018"
select select "US"
type input "3822190080"
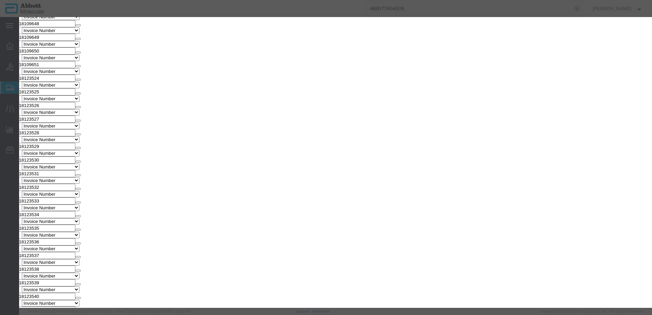
select select "BIS"
checkbox input "false"
select select "NLR"
type input "08L6020"
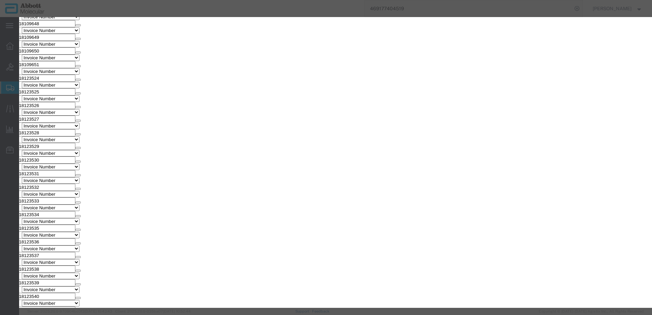
type input "60"
click select "Select Account Type Activity ID Airline Appointment Number ASN Batch Number Bil…"
select select "BATCH_NUMBER"
click select "Select Account Type Activity ID Airline Appointment Number ASN Batch Number Bil…"
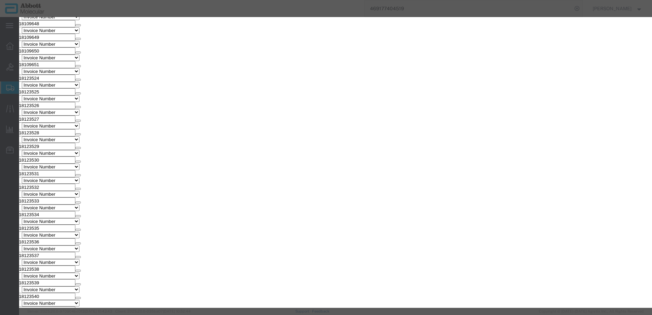
type input "412069"
select select "BATCH_NUMBER"
type input "416370"
click button "Save & Add Another"
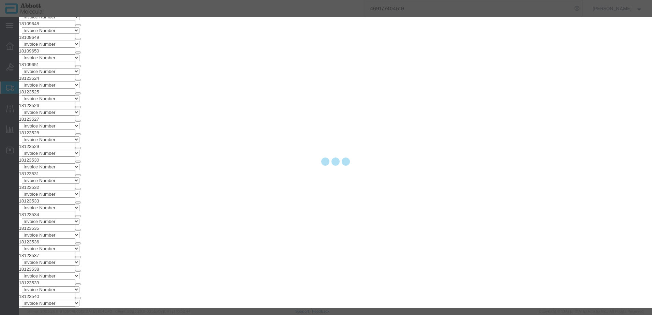
select select "EA"
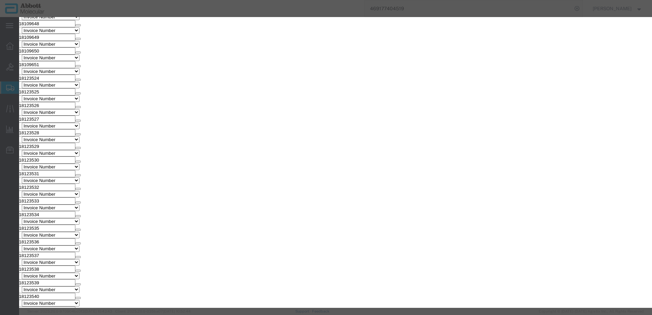
scroll to position [1847, 0]
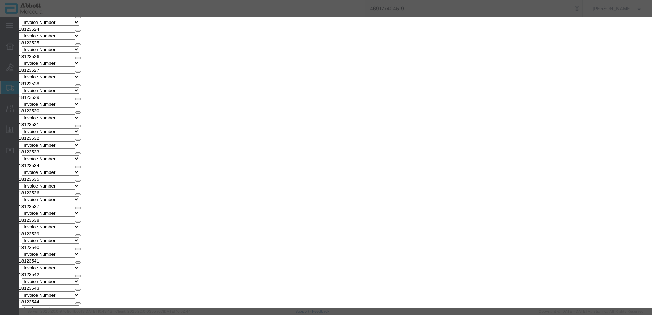
drag, startPoint x: 233, startPoint y: 70, endPoint x: 214, endPoint y: 53, distance: 25.6
click input "text"
click strong "02J0130"
drag, startPoint x: 410, startPoint y: 111, endPoint x: 406, endPoint y: 116, distance: 6.8
click select "Select Account Type Activity ID Airline Appointment Number ASN Batch Number Bil…"
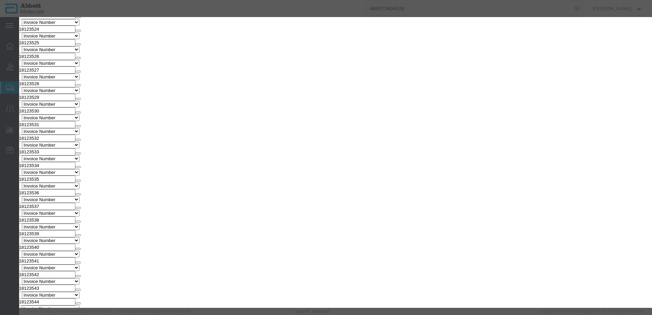
click select "Select Account Type Activity ID Airline Appointment Number ASN Batch Number Bil…"
click button "Save & Add Another"
drag, startPoint x: 233, startPoint y: 69, endPoint x: 214, endPoint y: 52, distance: 25.6
click input "text"
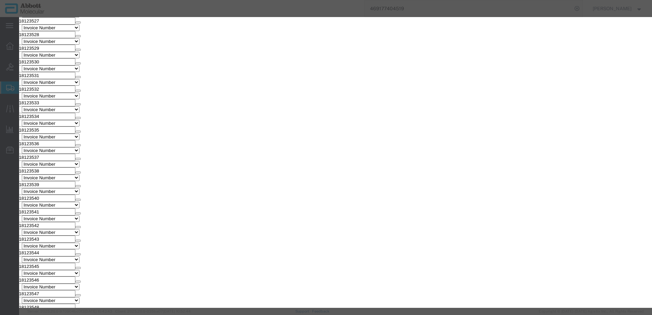
click strong "08N4770"
click select "Select Account Type Activity ID Airline Appointment Number ASN Batch Number Bil…"
click button "Save & Add Another"
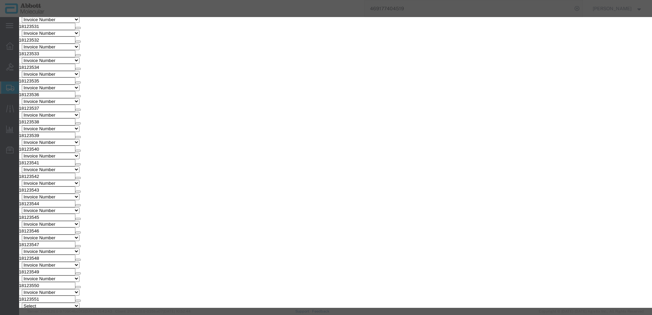
drag, startPoint x: 238, startPoint y: 70, endPoint x: 219, endPoint y: 53, distance: 25.6
click input "text"
click strong "08L6820"
drag, startPoint x: 426, startPoint y: 111, endPoint x: 420, endPoint y: 116, distance: 7.7
click select "Select Account Type Activity ID Airline Appointment Number ASN Batch Number Bil…"
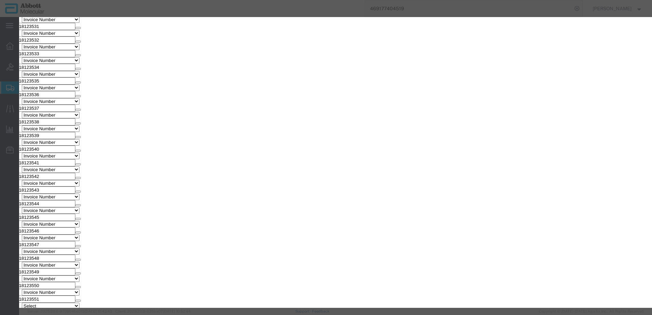
click select "Select Account Type Activity ID Airline Appointment Number ASN Batch Number Bil…"
click button "Save & Add Another"
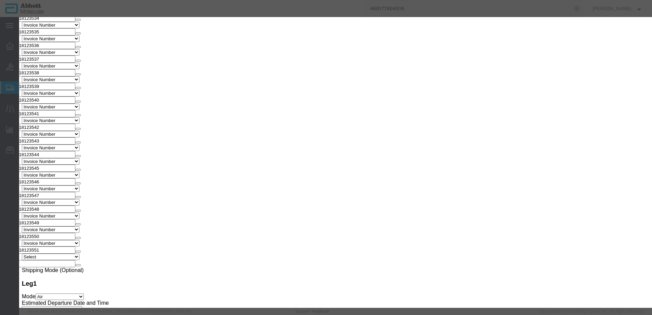
click button "Close"
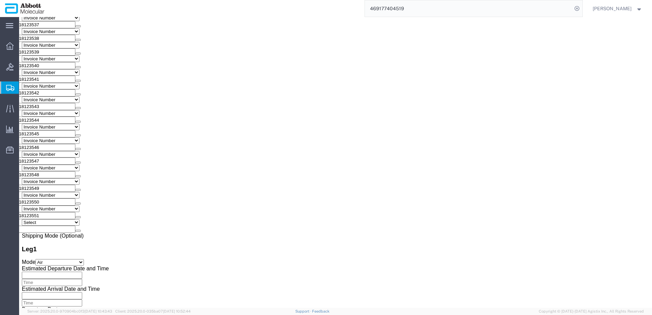
scroll to position [2033, 0]
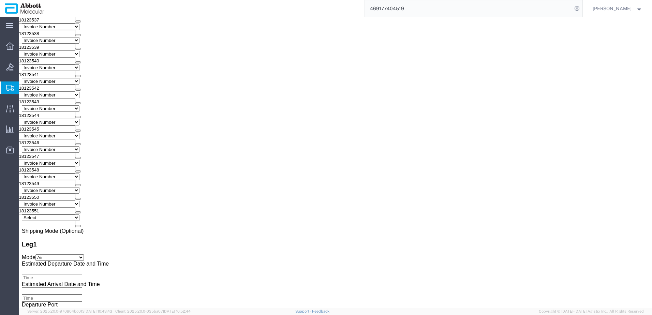
click button "Continue"
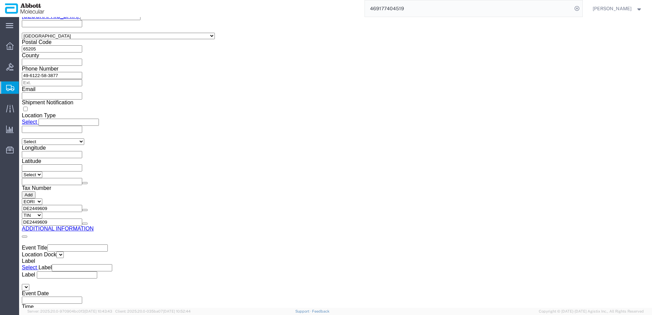
click button "Upload"
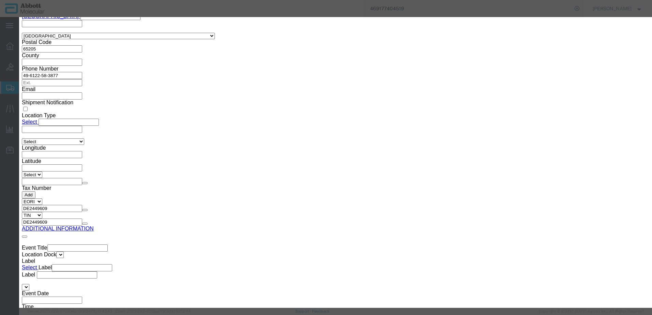
click button "Browse"
click button "Upload"
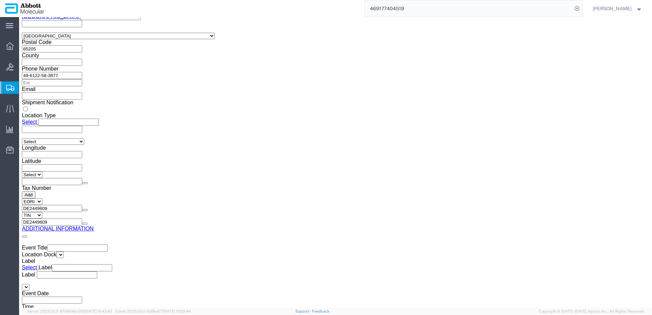
drag, startPoint x: 17, startPoint y: 8, endPoint x: 91, endPoint y: 11, distance: 73.7
click div "Shipment 57023635 New"
copy h1 "Shipment 57023635"
click button "Rate Shipment"
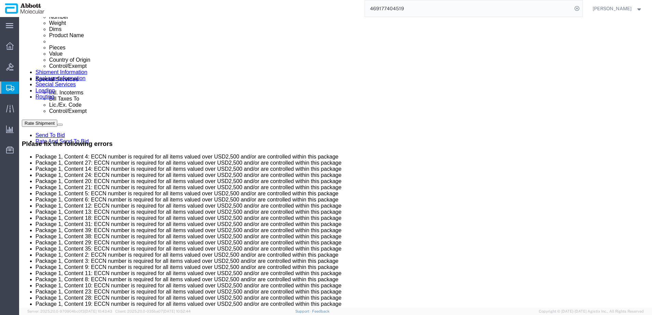
scroll to position [375, 0]
drag, startPoint x: 25, startPoint y: 118, endPoint x: 29, endPoint y: 113, distance: 6.8
click div "7 x Pallet Shipper Package Type Select Box (B) Box (C) Box (D) Cardboard Box(es…"
drag, startPoint x: 22, startPoint y: 113, endPoint x: 37, endPoint y: 119, distance: 16.5
click div "7 x Pallet Shipper Package Type Select Box (B) Box (C) Box (D) Cardboard Box(es…"
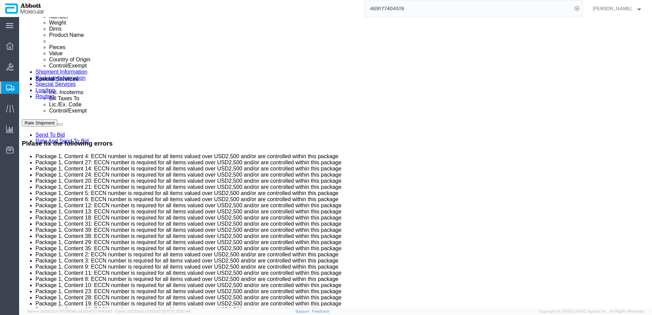
drag, startPoint x: 10, startPoint y: 124, endPoint x: 16, endPoint y: 126, distance: 5.7
click div "7 x Pallet Shipper Package Type Select Box (B) Box (C) Box (D) Cardboard Box(es…"
drag, startPoint x: 261, startPoint y: 128, endPoint x: 253, endPoint y: 164, distance: 37.2
click div "7 x Pallet Shipper Package Type Select Box (B) Box (C) Box (D) Cardboard Box(es…"
drag, startPoint x: 256, startPoint y: 161, endPoint x: 276, endPoint y: 102, distance: 62.3
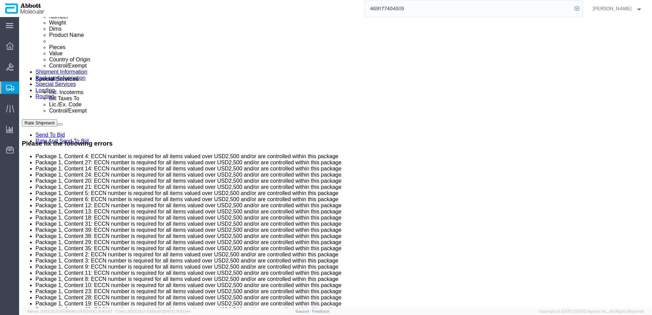
click div "7 x Pallet Shipper Package Type Select Box (B) Box (C) Box (D) Cardboard Box(es…"
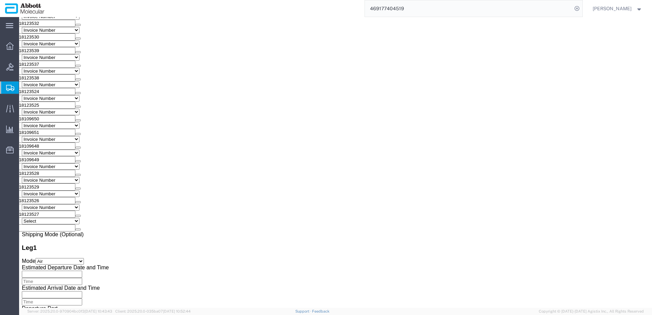
scroll to position [2301, 0]
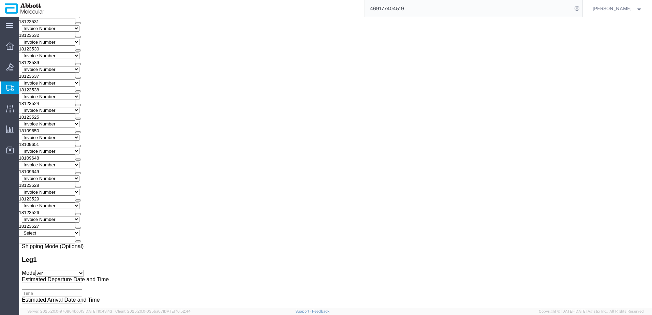
drag, startPoint x: 254, startPoint y: 105, endPoint x: 253, endPoint y: 267, distance: 162.0
click div "7 x Pallet Shipper Package Type Select Box (B) Box (C) Box (D) Cardboard Box(es…"
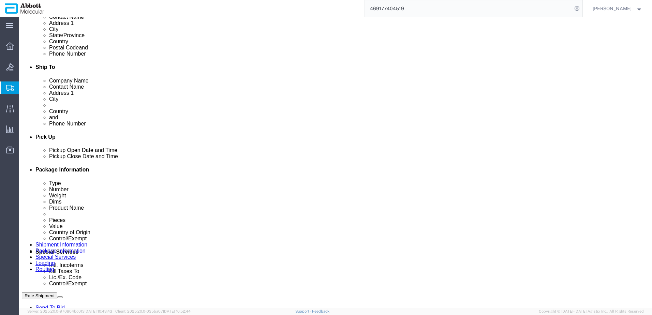
scroll to position [357, 0]
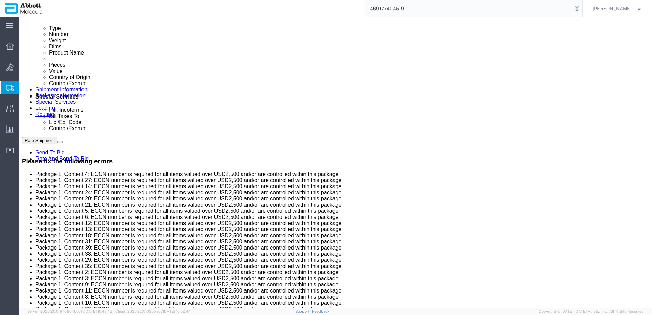
copy div "Additional Info Packaging Material Packaging Material Type Dry Ice Gel Pack(s) …"
click span "57023635"
copy span "57023635"
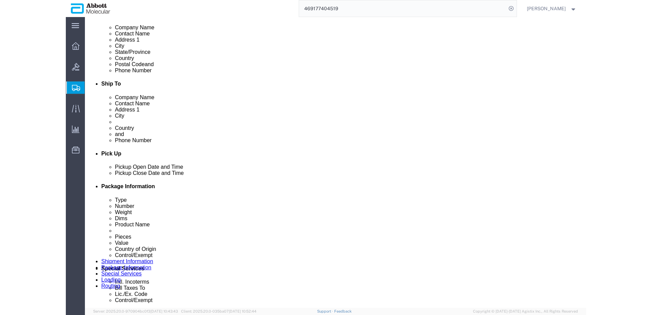
scroll to position [341, 0]
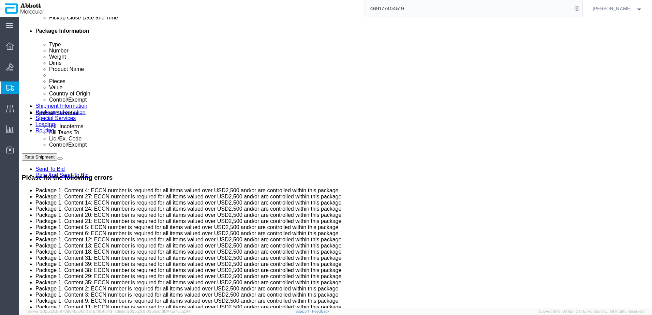
click dd "840.00 USD"
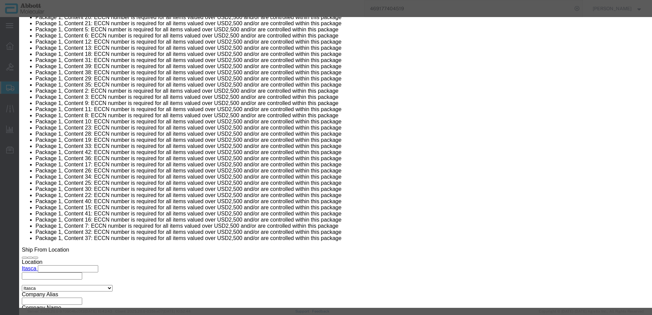
scroll to position [131, 0]
click input "text"
click button
click input "text"
click button
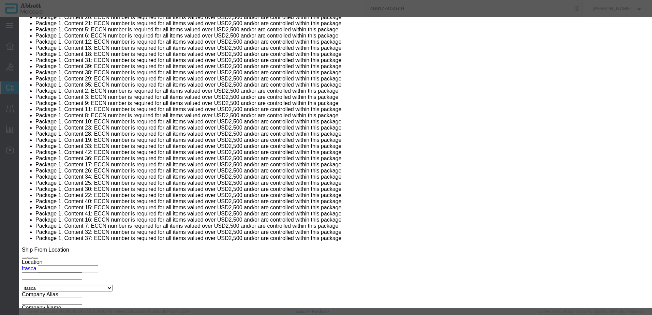
click button
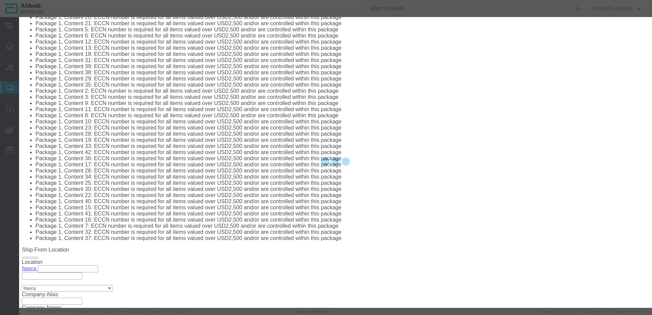
click at [513, 275] on div at bounding box center [335, 162] width 633 height 291
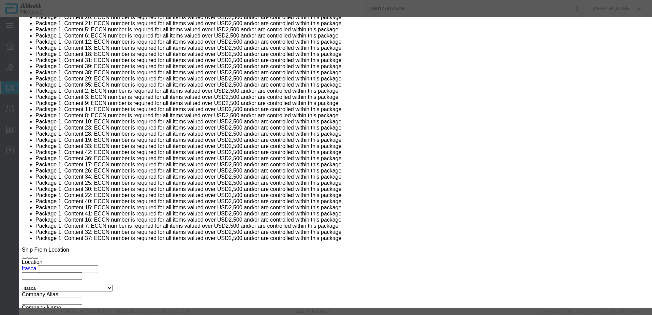
click button "Close"
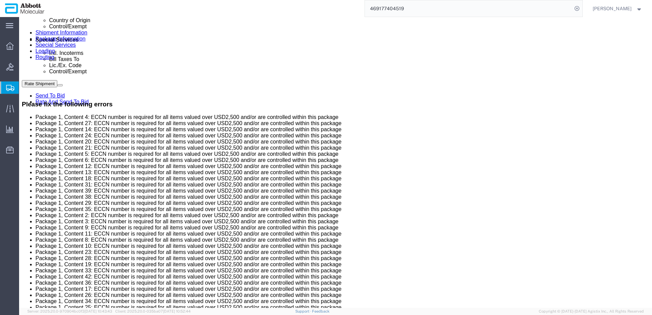
scroll to position [402, 0]
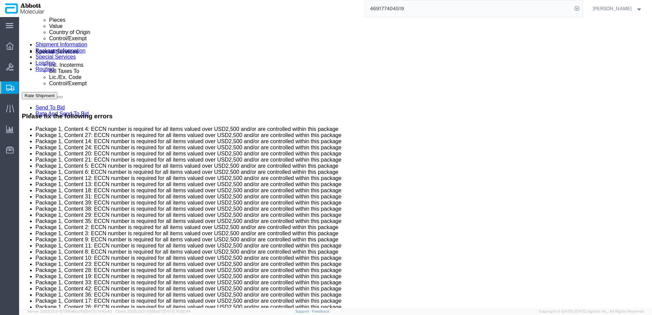
click dd "14.00 USD"
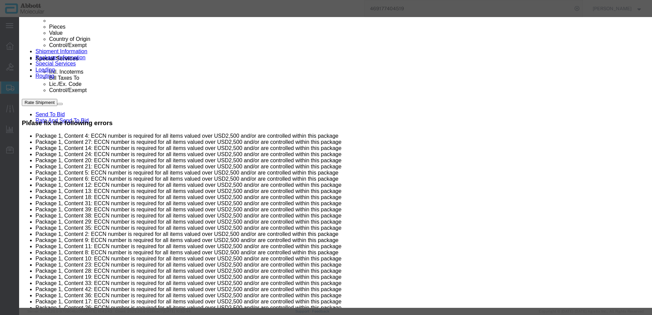
scroll to position [131, 0]
click input "text"
click button "Save & Close"
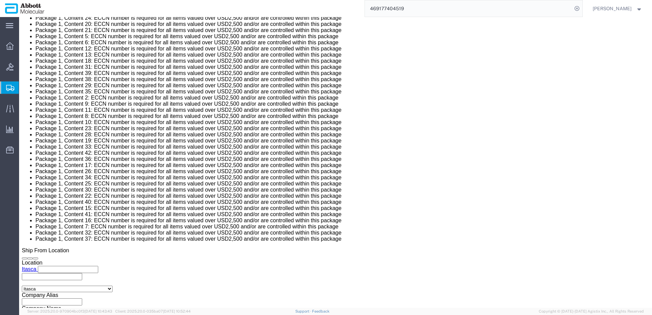
click dd "150.00 USD"
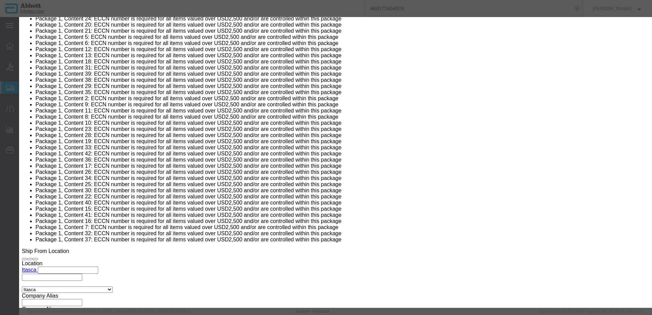
click input "text"
click button "Save & Add Another"
click button "Close"
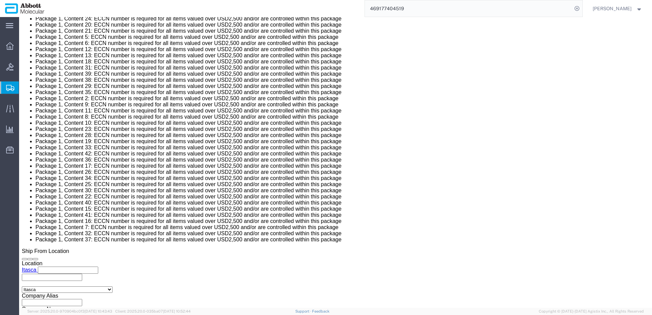
click dd "20.00 USD"
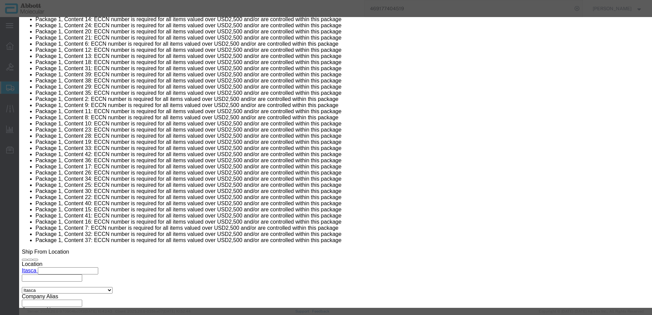
scroll to position [102, 0]
click input "text"
click button "Save & Close"
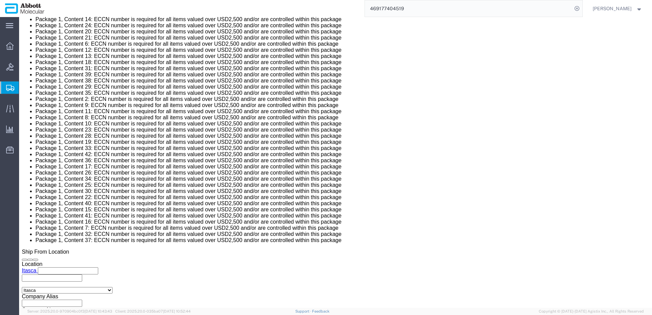
click dd "110.00 Each"
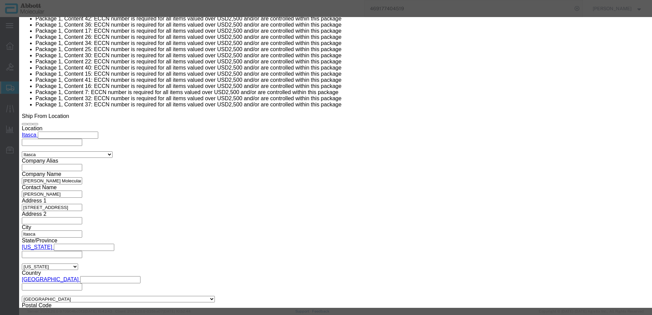
scroll to position [68, 0]
click input "text"
click button "Save & Close"
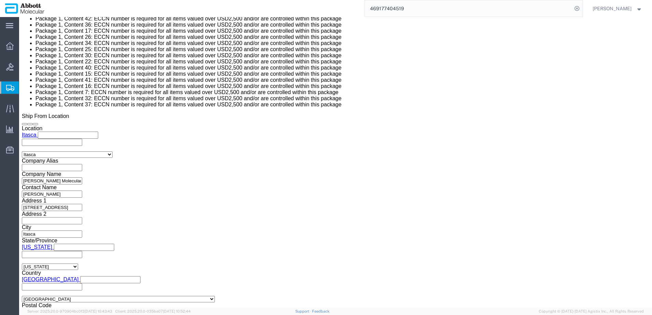
click dd "90.00 USD"
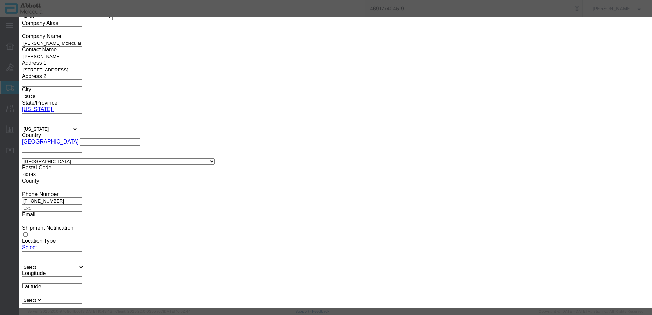
scroll to position [744, 0]
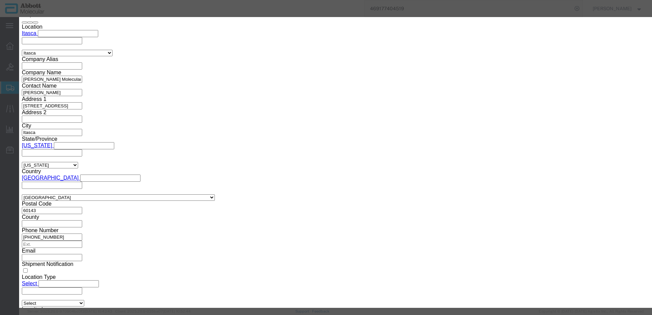
click div "Product Name 06L1890 Pieces 90.00 Select Bag Barrels 100Board Feet Bottle Box B…"
click input "text"
click button "Save & Close"
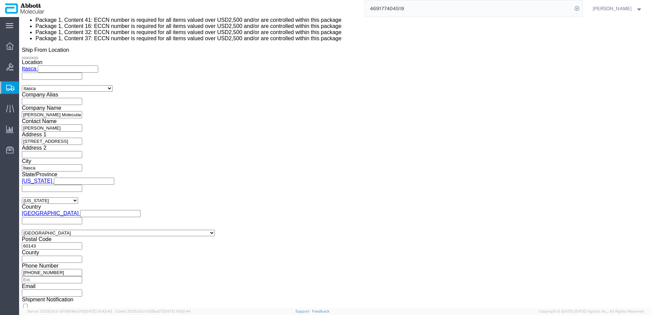
scroll to position [675, 0]
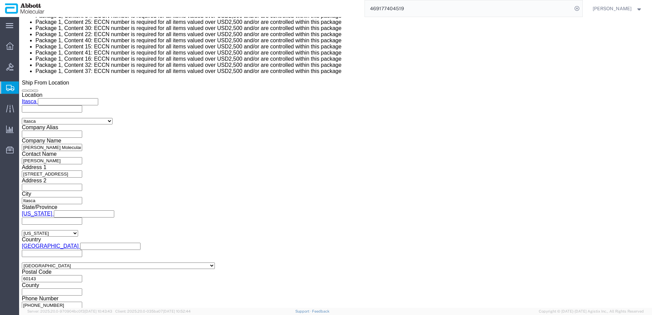
click div "Pieces: 40.00 Each Total value: 40.00 USD"
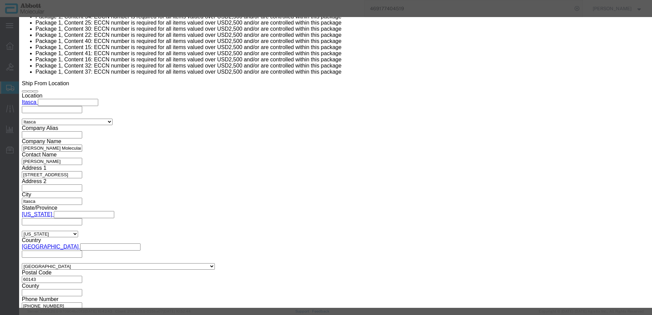
scroll to position [131, 0]
click input "text"
click button "Save & Close"
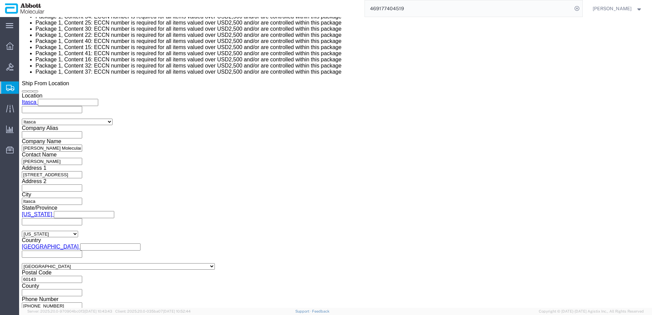
click dd "150.00 Each"
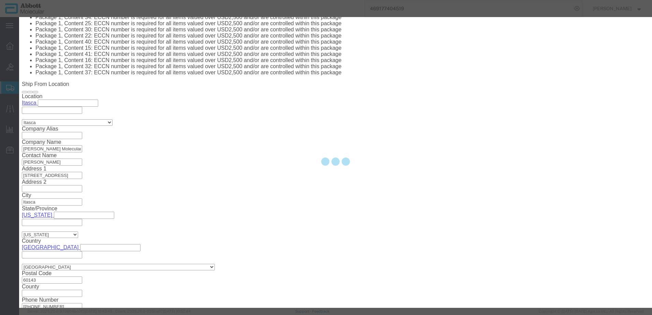
click at [410, 241] on div at bounding box center [335, 162] width 633 height 291
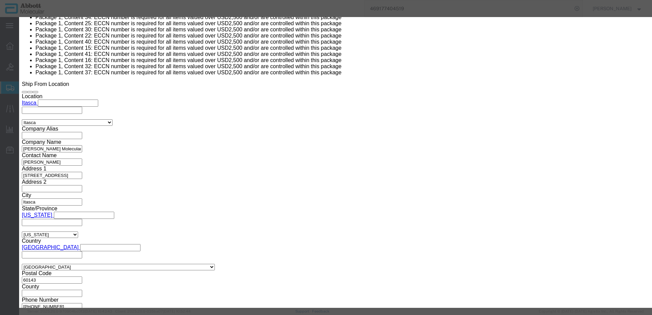
scroll to position [68, 0]
click input "text"
click button "Save & Close"
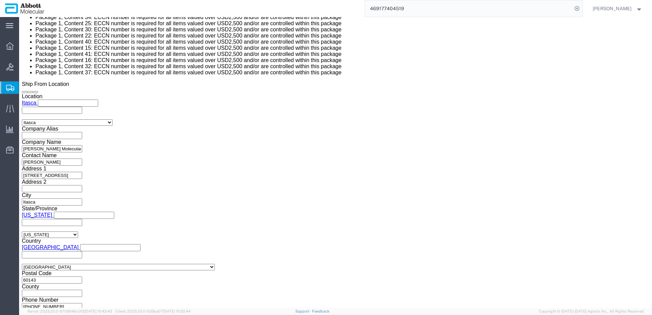
click dd "16.00 Each"
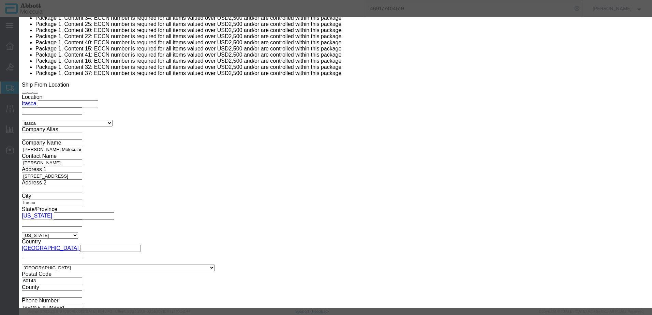
drag, startPoint x: 412, startPoint y: 225, endPoint x: 393, endPoint y: 209, distance: 25.2
click div "Product Name 09N4380 Pieces 16.00 Select Bag Barrels 100Board Feet Bottle Box B…"
click input "text"
click button "Save & Close"
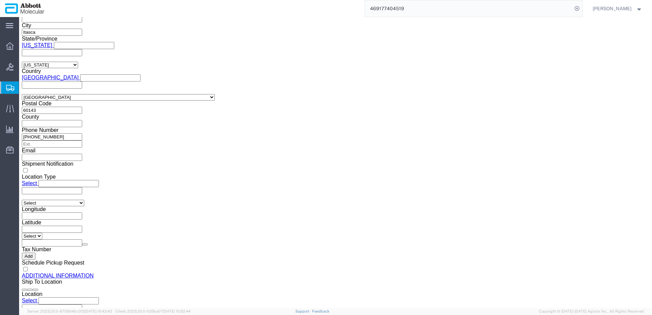
click dd "2.00 USD"
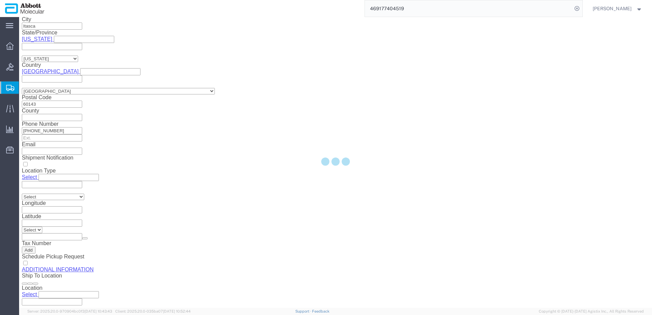
scroll to position [819, 0]
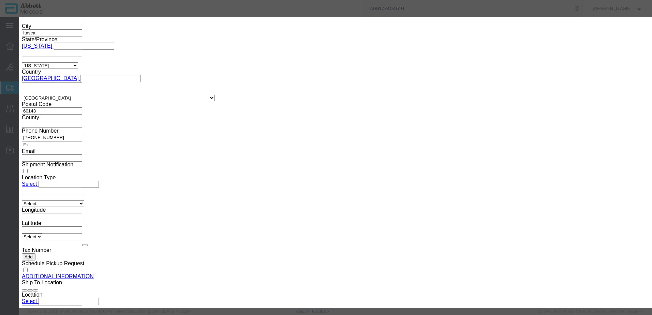
click div "Product Name 04N3120 Pieces 2.00 Select Bag Barrels 100Board Feet Bottle Box Bl…"
click input "text"
click button "Save & Close"
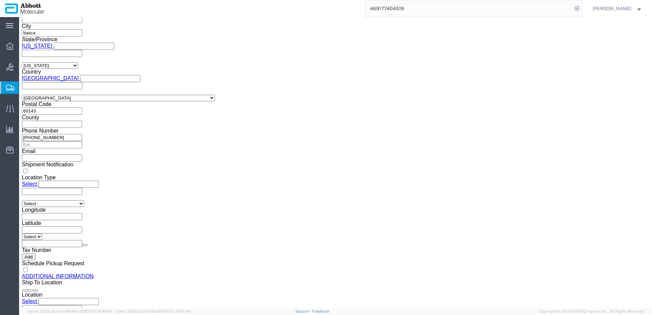
click dd "230.00 Each"
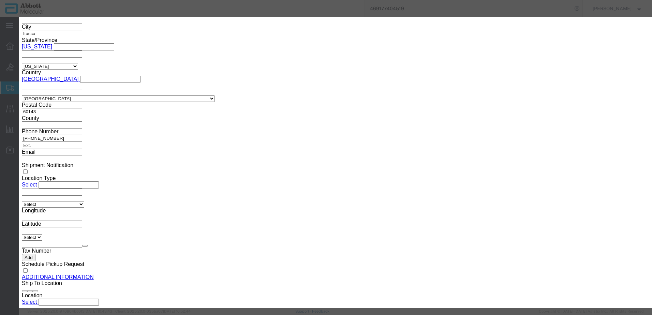
click input "text"
click button "Save & Close"
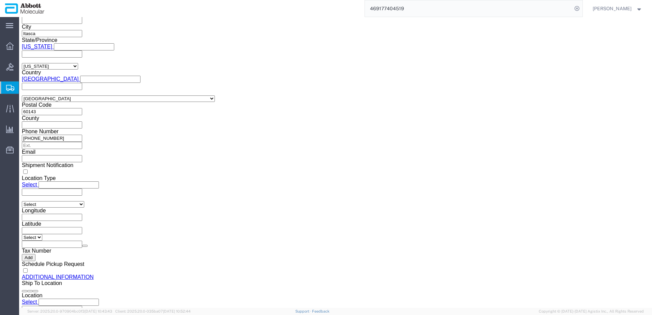
click dd "30.00 USD"
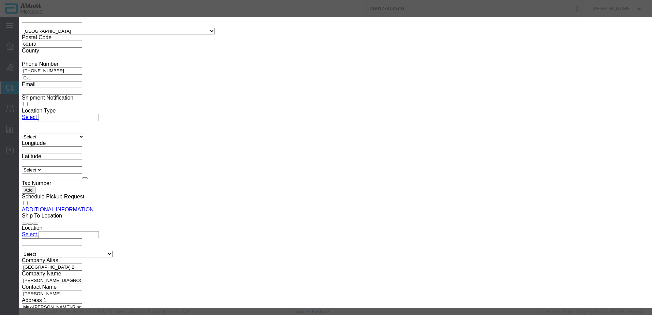
scroll to position [102, 0]
click input "text"
click button "Save & Close"
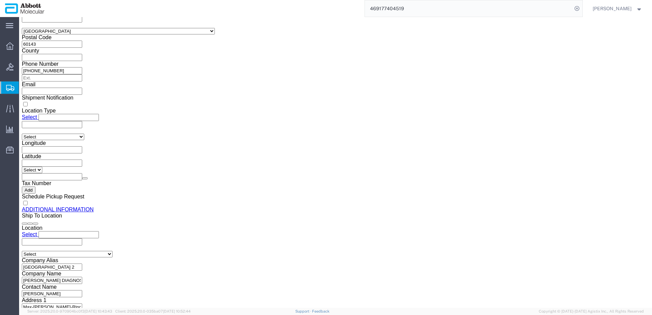
click dd "10.00 USD"
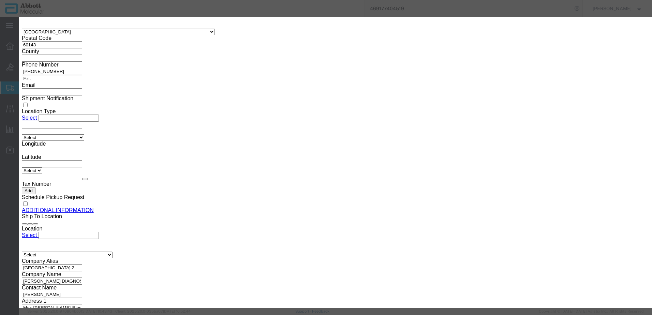
scroll to position [68, 0]
click input "text"
click button "Save & Close"
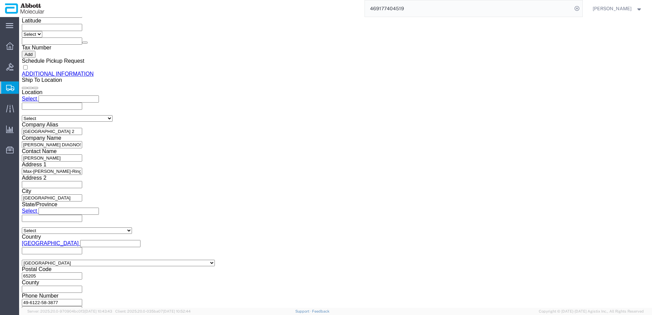
click dd "50.00 USD"
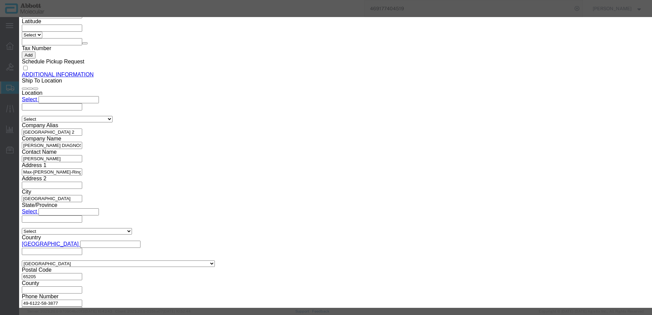
click input "text"
click button "Save & Close"
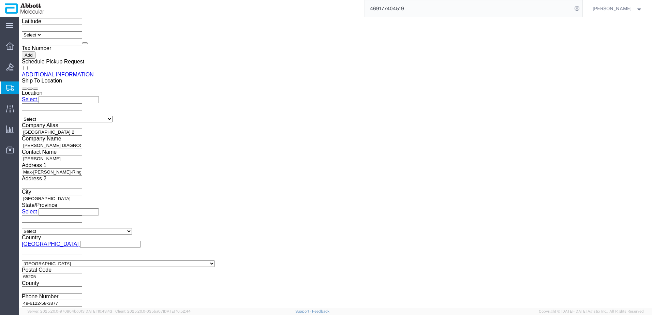
click dd "30.00 Each"
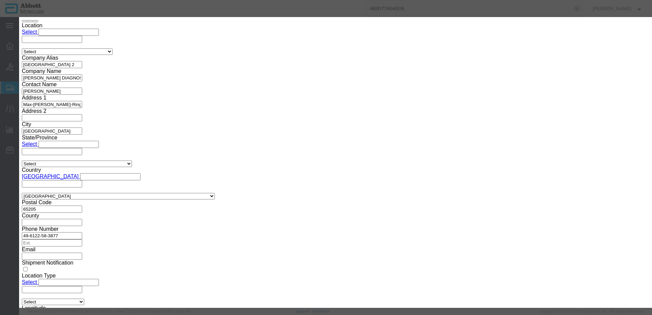
click input "text"
click button "Save & Close"
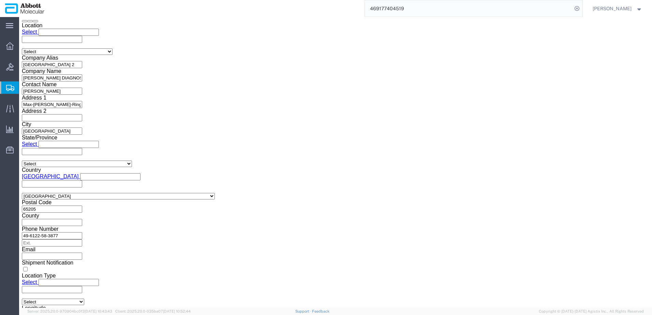
click dd "5.00 USD"
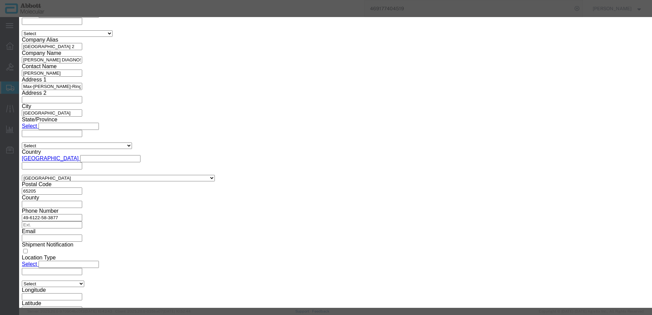
scroll to position [1085, 0]
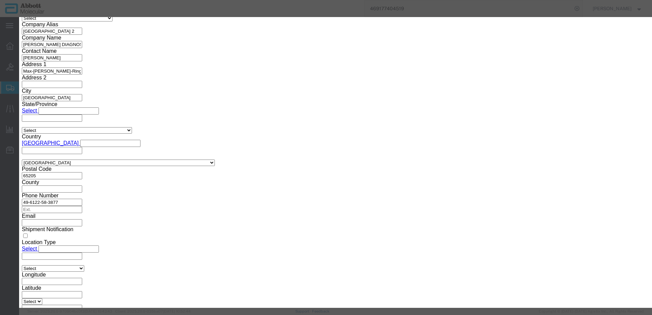
click input "text"
click button "Save & Close"
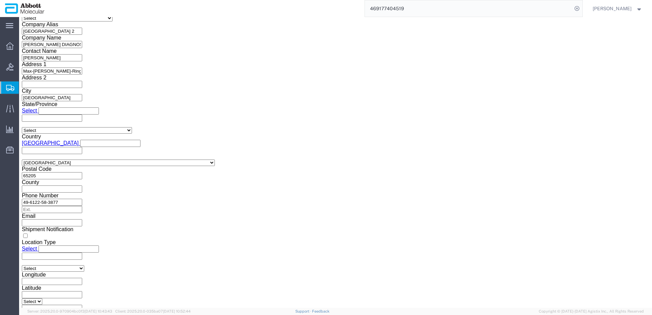
click dd "22.00 USD"
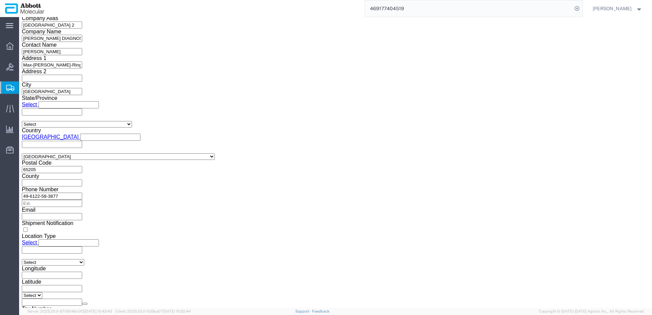
scroll to position [1078, 0]
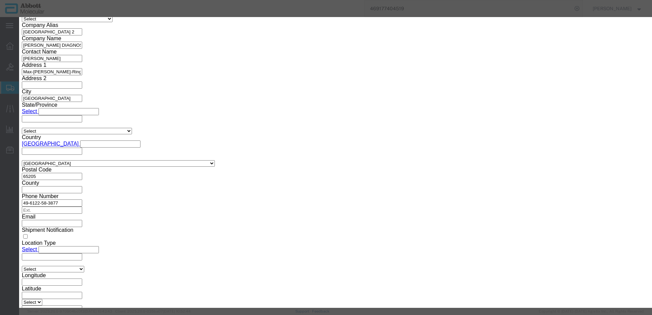
click div "Product Name 05J0306 Pieces 22.00 Select Bag Barrels 100Board Feet Bottle Box B…"
click input "text"
click button "Save & Close"
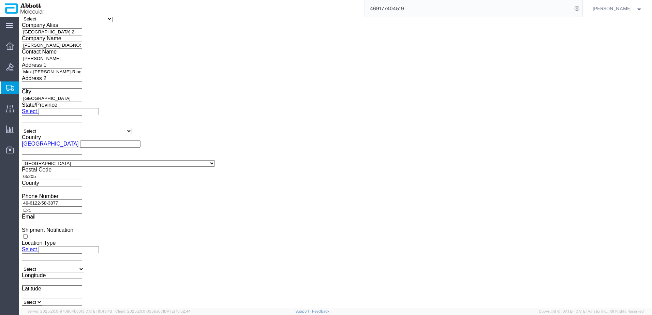
click dd "7.00 Each"
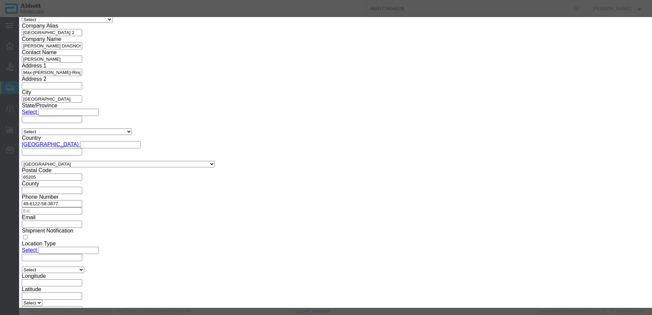
scroll to position [131, 0]
click input "text"
click button "Save & Close"
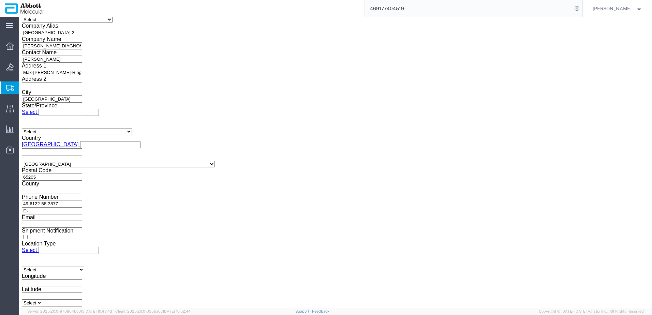
click div "7 x Pallet Shipper Package Type Select Box (B) Box (C) Box (D) Cardboard Box(es…"
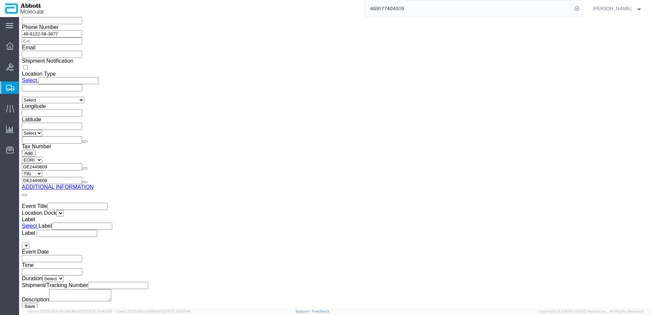
scroll to position [1241, 0]
click div "7 x Pallet Shipper Package Type Select Box (B) Box (C) Box (D) Cardboard Box(es…"
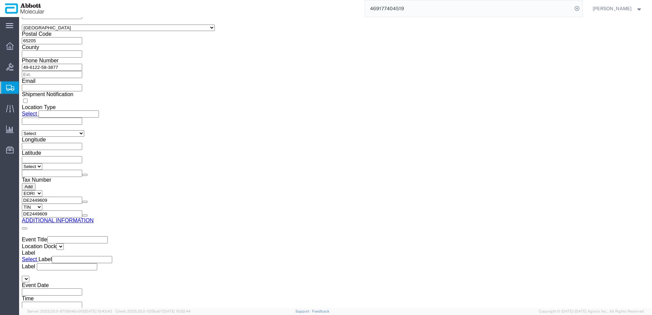
click dd "10.00 Each"
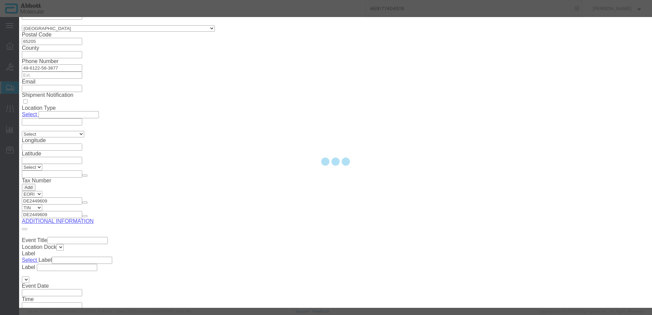
scroll to position [34, 0]
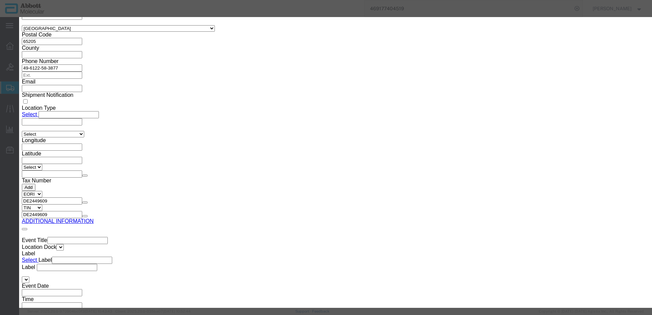
click input "text"
click button "Save & Close"
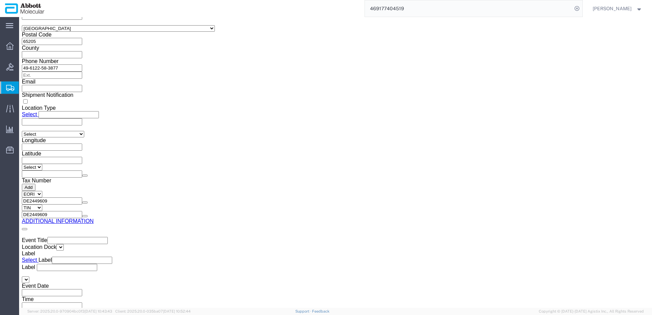
click div "7 x Pallet Shipper Package Type Select Box (B) Box (C) Box (D) Cardboard Box(es…"
click dd "4.00 Each"
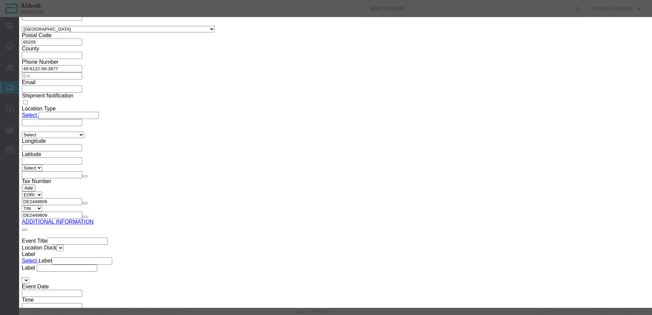
scroll to position [68, 0]
click input "text"
drag, startPoint x: 454, startPoint y: 254, endPoint x: 422, endPoint y: 254, distance: 32.4
click button "Save & Close"
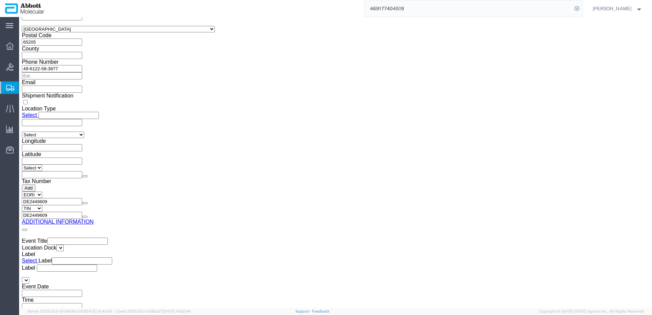
click dd "9.00 USD"
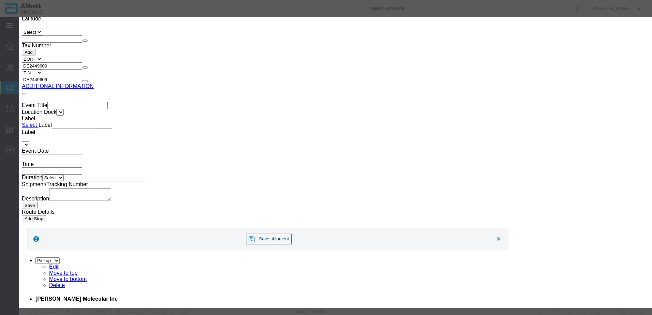
click input "text"
click button "Save & Close"
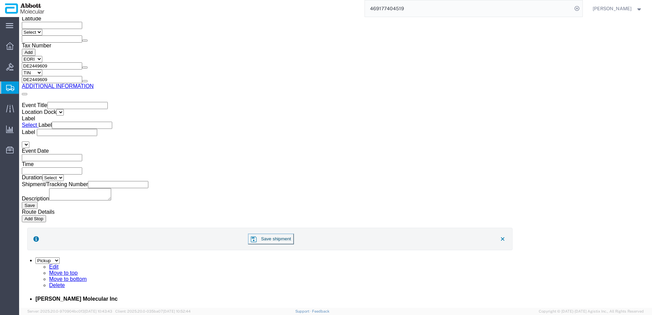
click dd "1.00 USD"
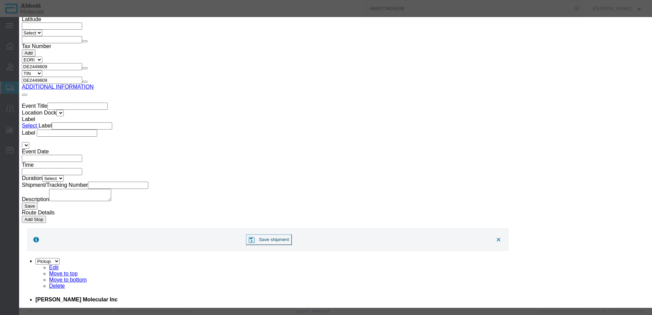
click input "text"
click button "Save & Close"
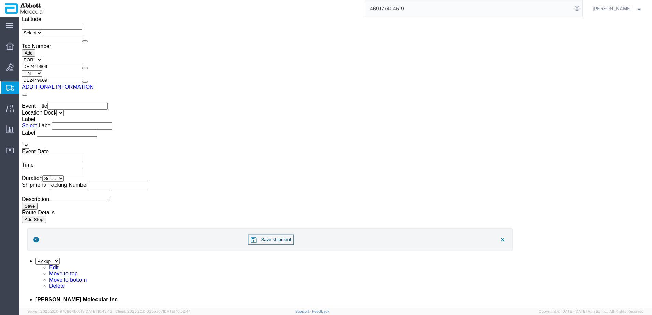
click dd "35.00 USD"
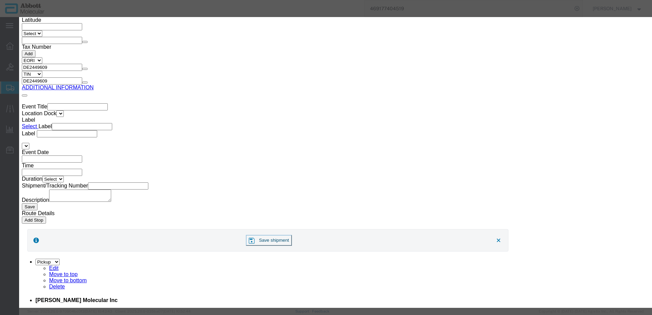
scroll to position [102, 0]
click input "text"
click button "Save & Close"
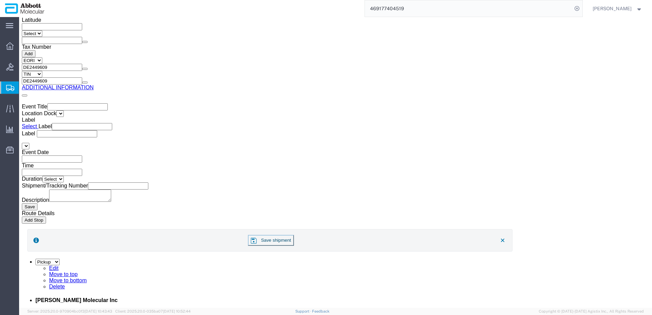
click dd "15.00 Each"
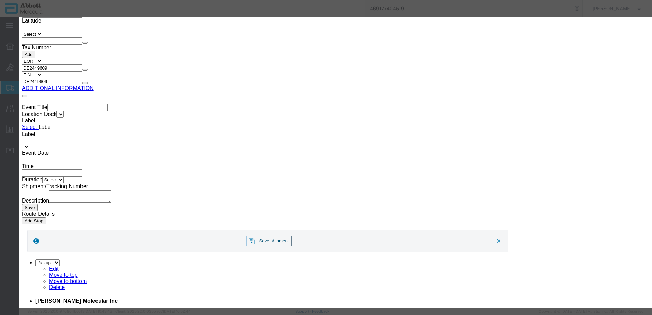
click input "text"
click button "Save & Close"
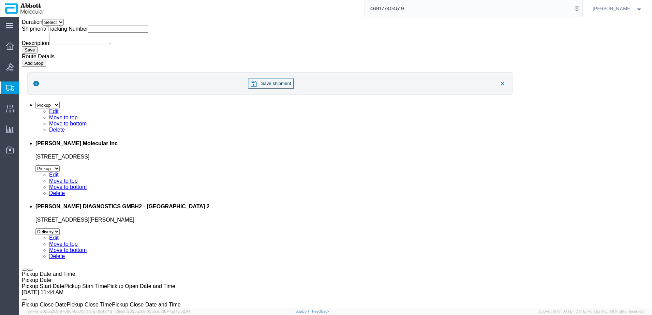
scroll to position [1473, 0]
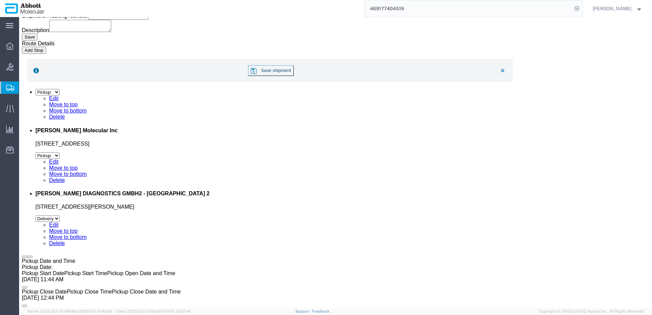
click dd "20.00 USD"
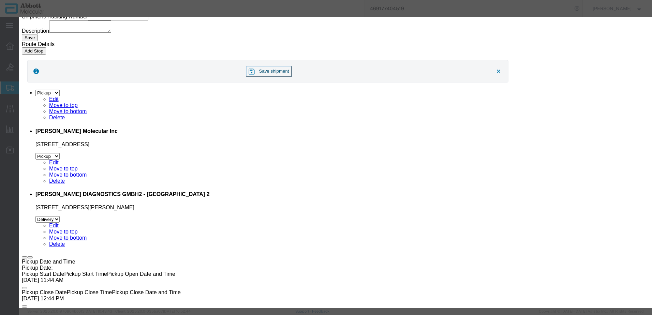
scroll to position [68, 0]
click input "text"
click button "Save & Close"
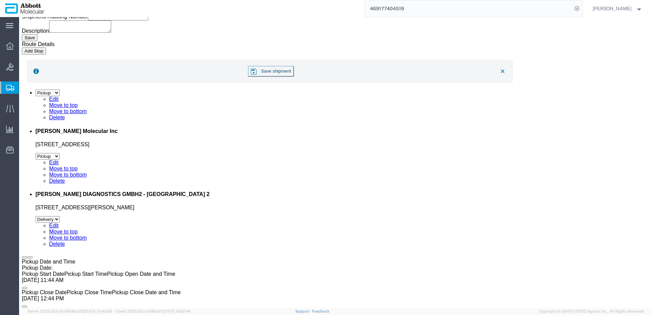
click dd "200.00 Each"
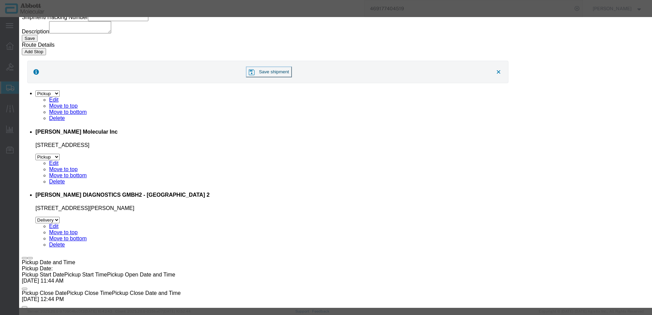
scroll to position [102, 0]
click input "text"
click button "Save & Close"
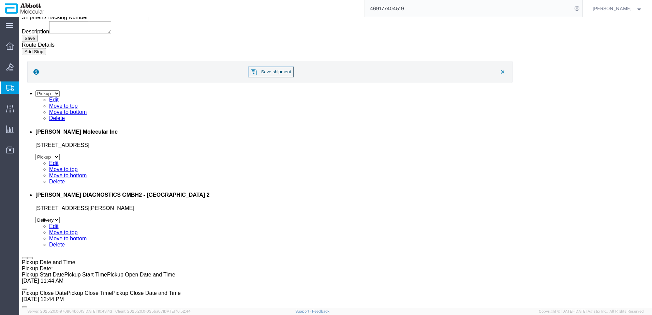
click div "7 x Pallet Shipper Package Type Select Box (B) Box (C) Box (D) Cardboard Box(es…"
click dd "12.00 USD"
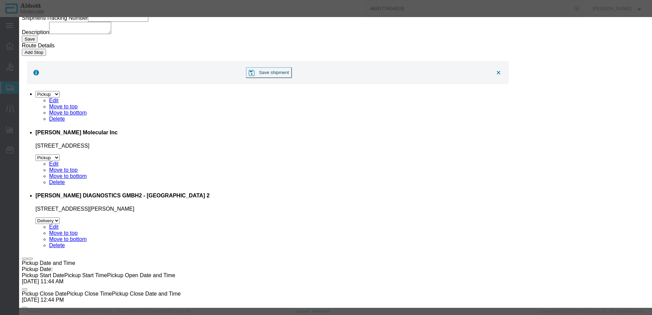
click input "text"
click button "Save & Close"
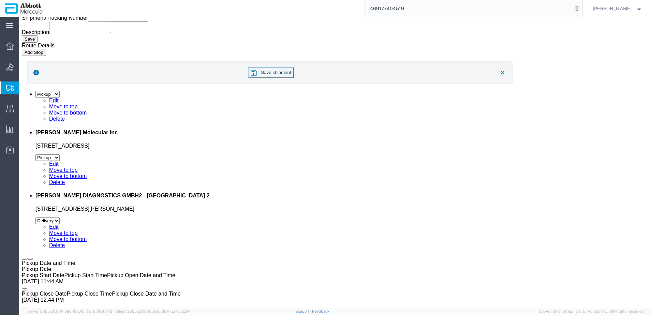
click dd "11.00 Each"
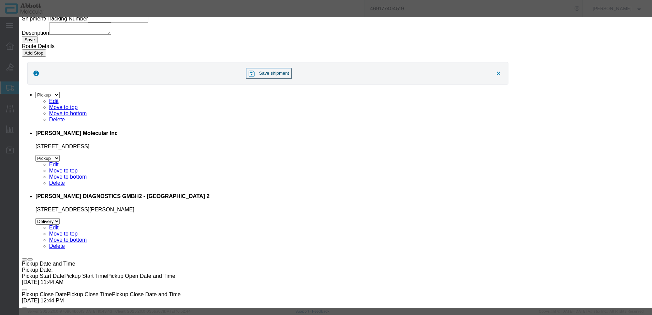
click input "text"
drag, startPoint x: 457, startPoint y: 255, endPoint x: 455, endPoint y: 268, distance: 13.4
click button "Save & Close"
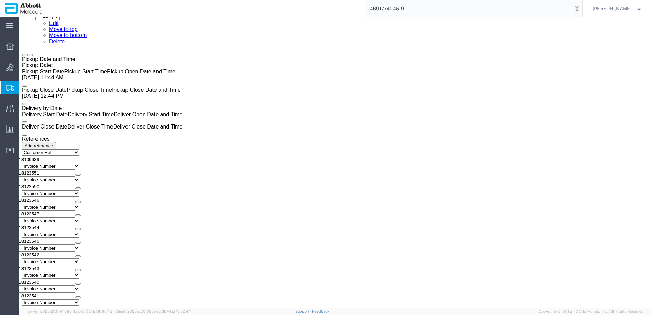
click dd "22.00 Each"
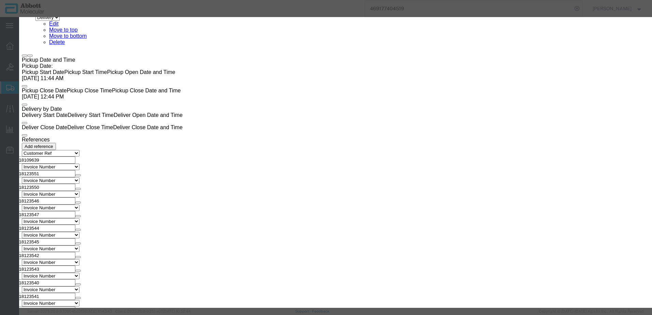
click input "text"
click button "Save & Close"
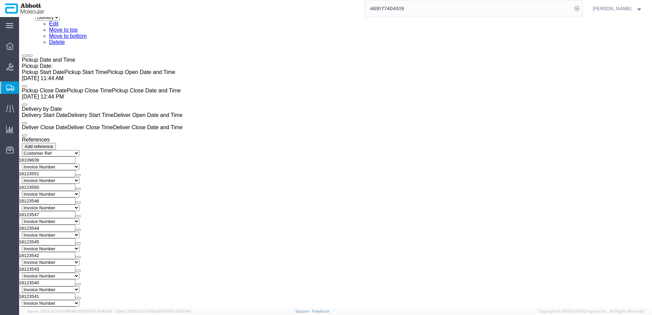
click dd "80.00 Each"
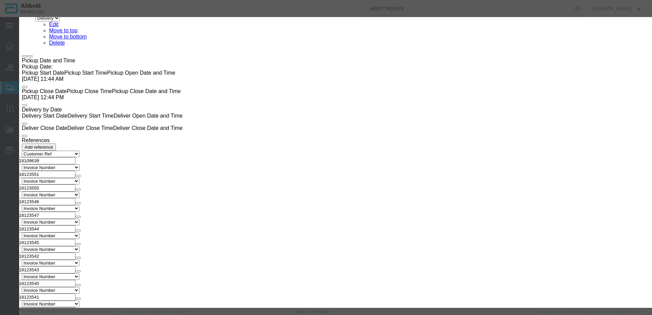
scroll to position [131, 0]
click input "text"
click input "5A992"
drag, startPoint x: 407, startPoint y: 135, endPoint x: 221, endPoint y: 132, distance: 186.2
click div "HTS/Tariff Code 3822190080 3822190080 ECCN 5A992"
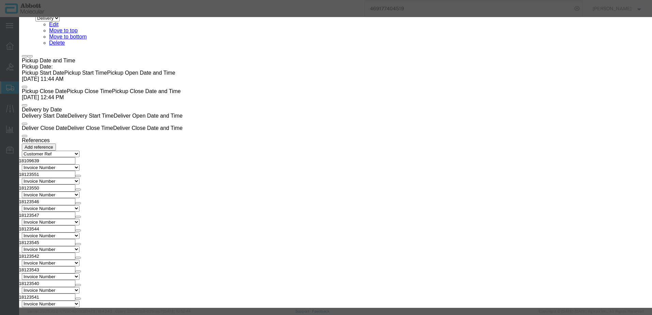
click button "Save & Close"
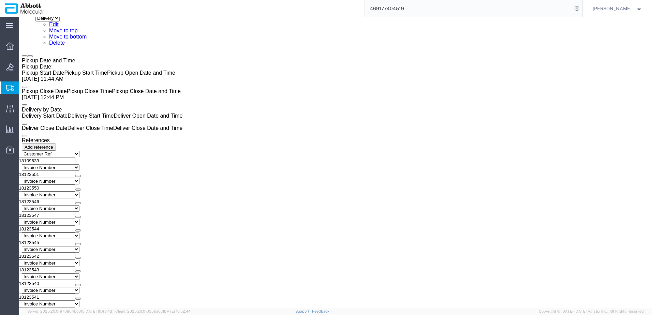
click dd "12.00 USD"
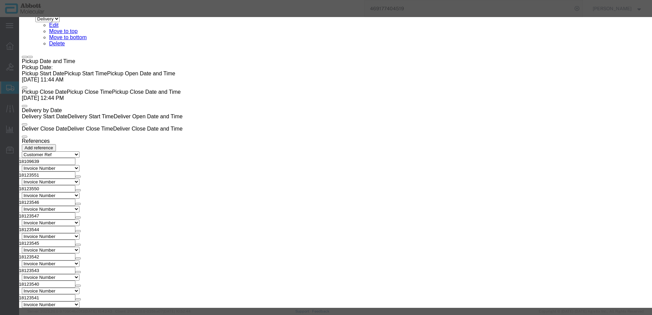
scroll to position [102, 0]
click input "text"
click button "Save & Close"
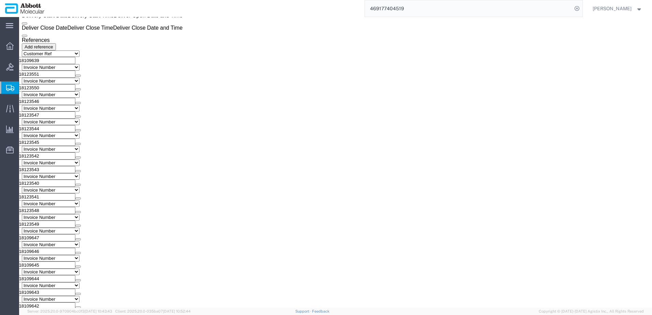
scroll to position [1733, 0]
click dd "6.00 USD"
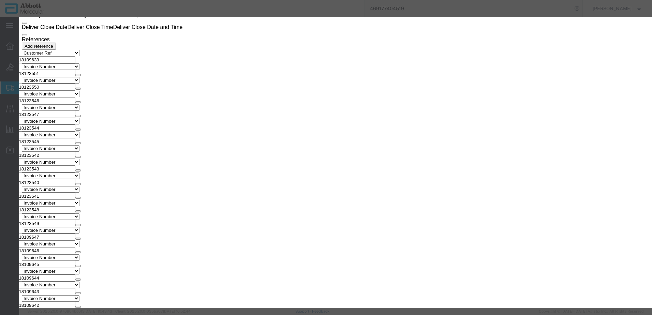
scroll to position [131, 0]
click input "text"
click button "Save & Close"
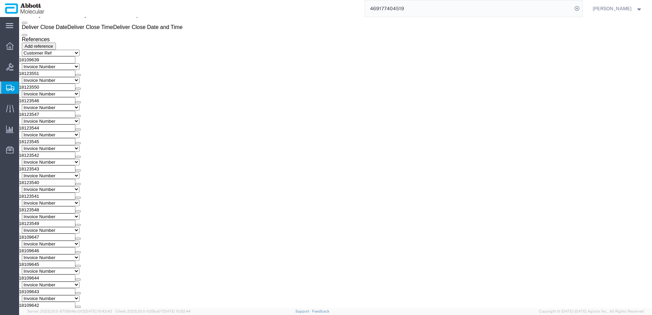
click dd "2.00 USD"
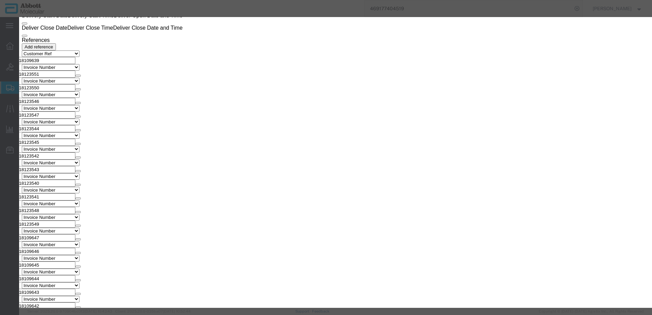
click input "text"
click button "Save & Close"
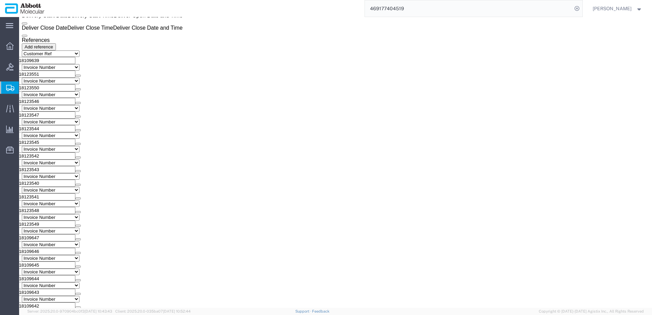
click dd "1.00 Each"
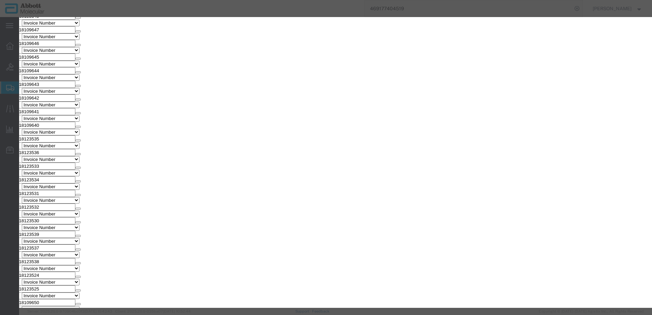
scroll to position [1917, 0]
click div "Product Name 08N4260 Pieces 1.00 Select Bag Barrels 100Board Feet Bottle Box Bl…"
click input "text"
click button "Save & Close"
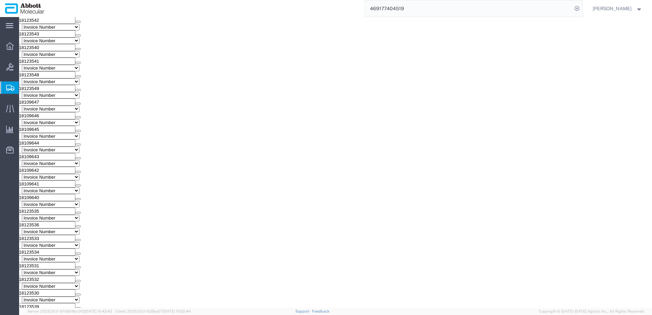
click dd "10.00 Each"
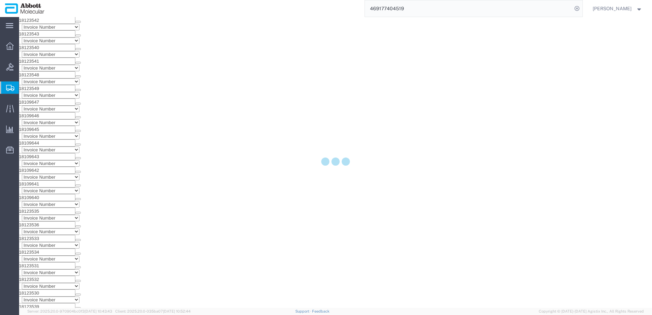
scroll to position [1842, 0]
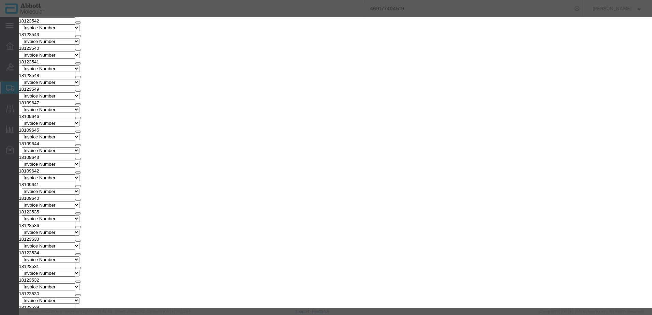
click div "Product Name 09N4372 Pieces 10.00 Select Bag Barrels 100Board Feet Bottle Box B…"
click input "text"
click button "Save & Close"
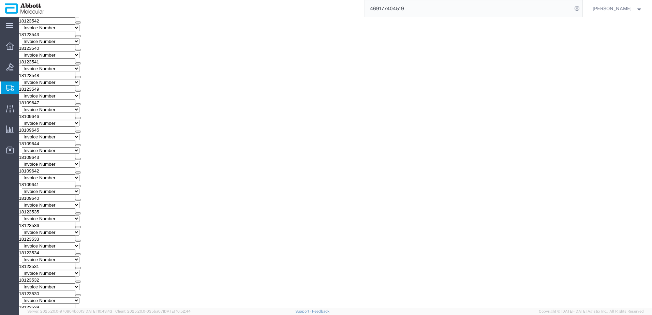
click dd "1.00 Each"
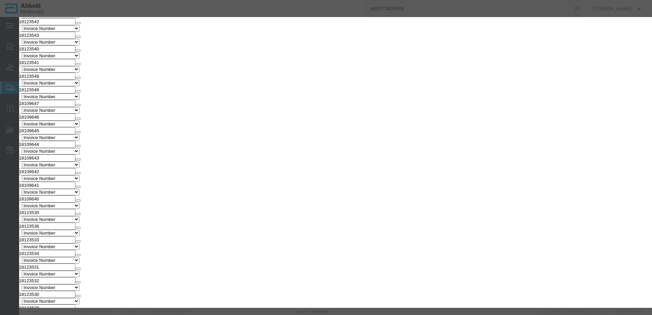
drag, startPoint x: 419, startPoint y: 247, endPoint x: 400, endPoint y: 230, distance: 25.6
click div "Product Name 05J3286 Pieces 1.00 Select Bag Barrels 100Board Feet Bottle Box Bl…"
click input "text"
click button "Save & Close"
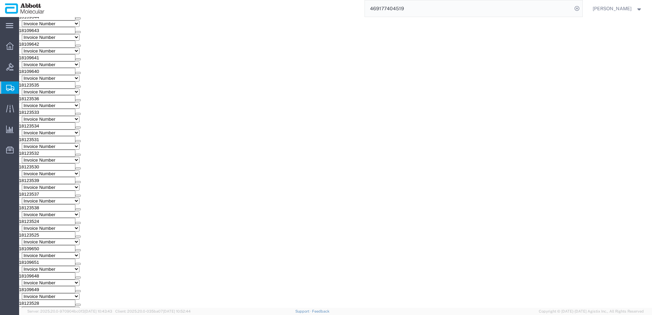
click dd "11.00 Each"
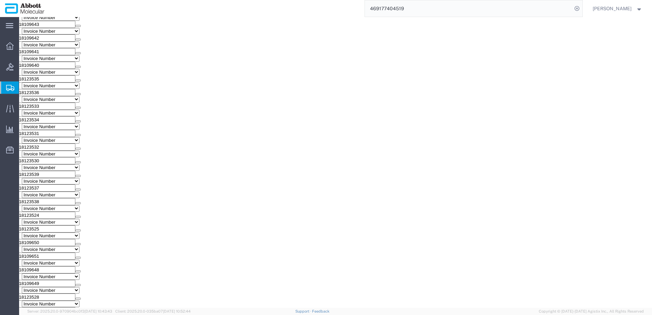
scroll to position [1956, 0]
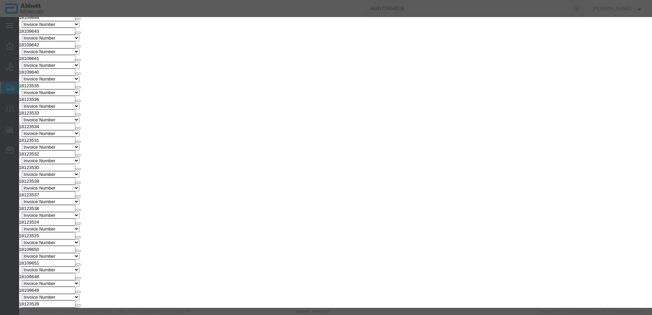
click div "Product Name 05J0309 Pieces 11.00 Select Bag Barrels 100Board Feet Bottle Box B…"
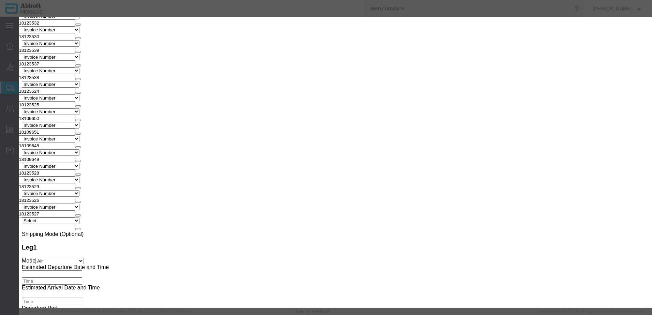
scroll to position [2092, 0]
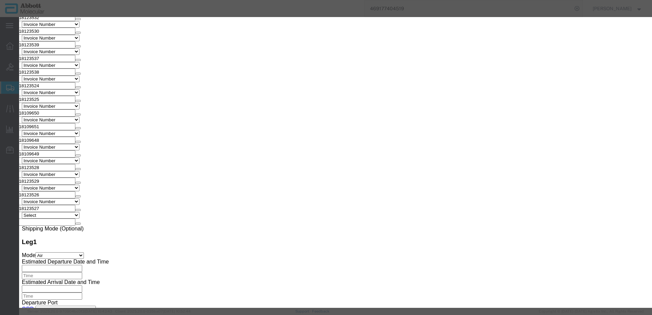
click input "text"
click button "Save & Close"
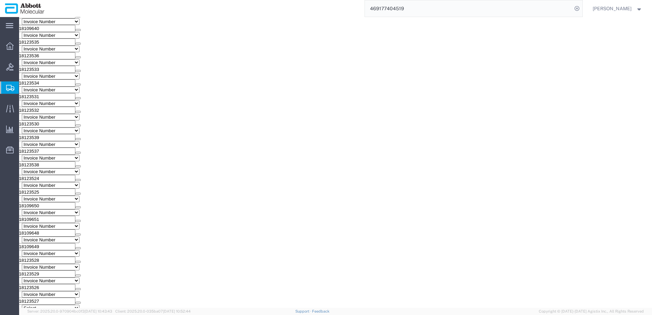
scroll to position [1989, 0]
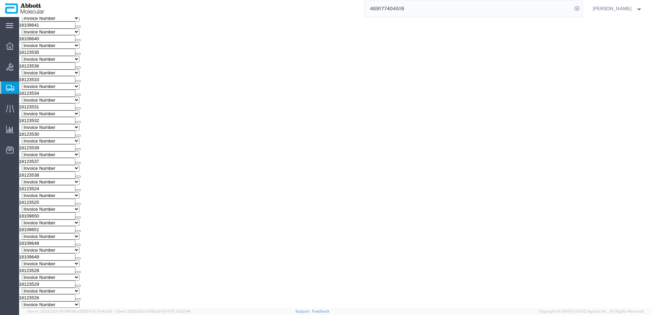
click dd "11.00 USD"
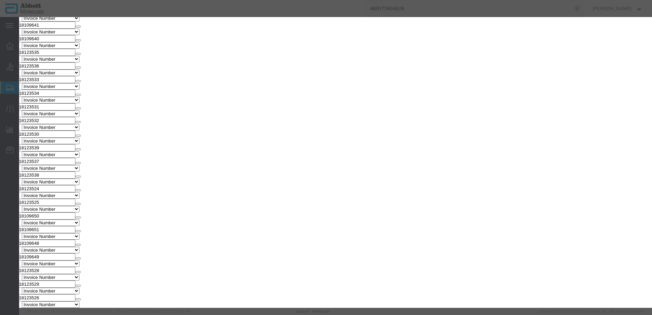
scroll to position [68, 0]
click input "text"
click button "Save & Close"
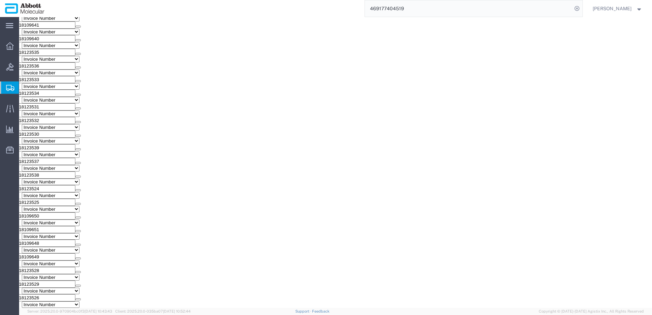
click dt "Pieces:"
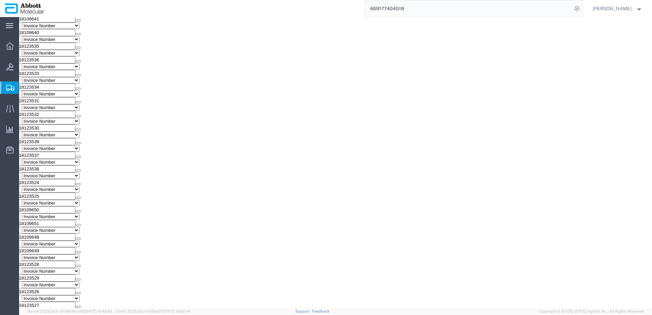
scroll to position [1982, 0]
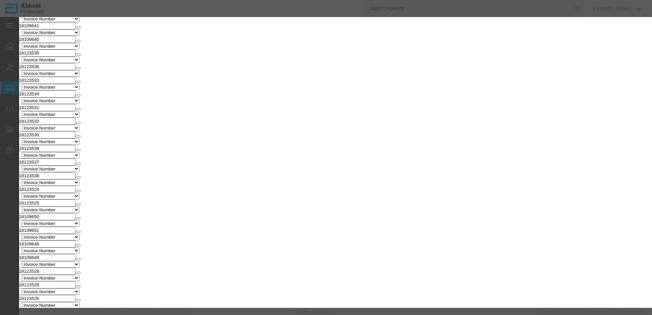
click div "Product Name 08L6020 Pieces 60.00 Select Bag Barrels 100Board Feet Bottle Box B…"
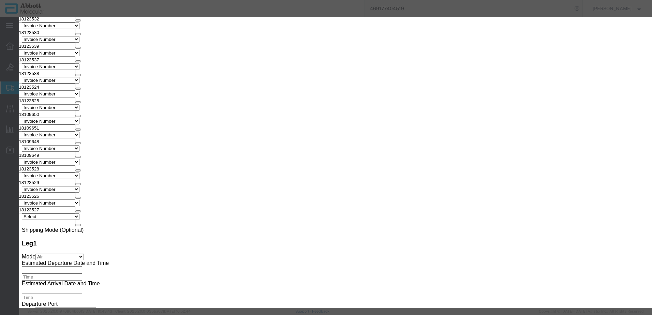
click div "ECCN"
click input "text"
click button "Save & Close"
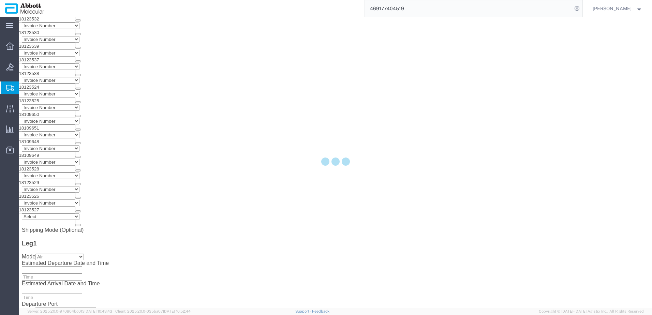
scroll to position [2084, 0]
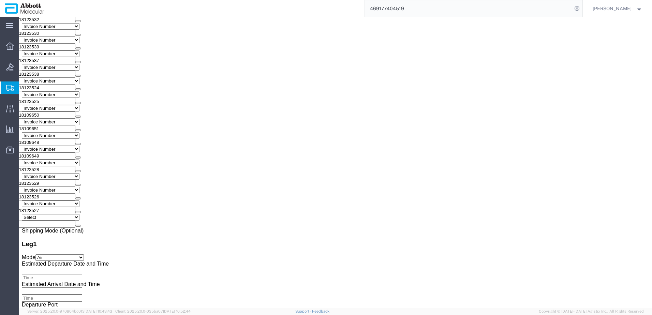
click dd "10.00 USD"
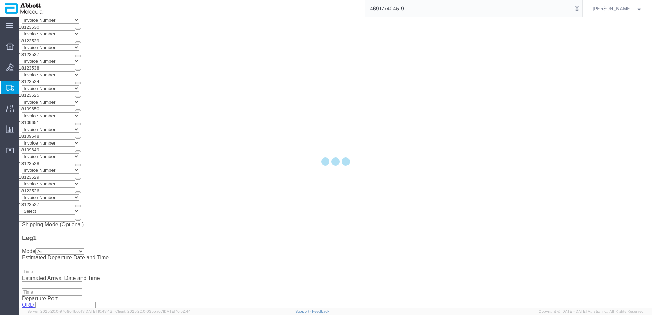
scroll to position [2077, 0]
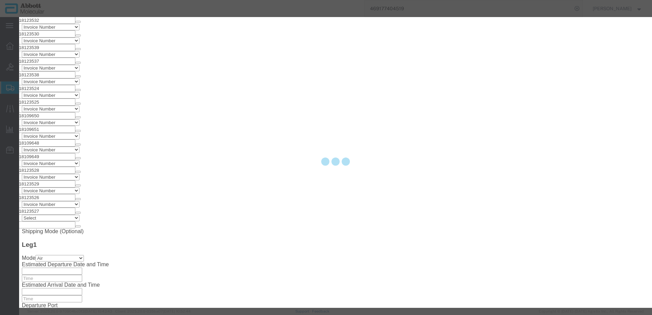
click div "Product Name 02J0130 Pieces 10.00 Select Bag Barrels 100Board Feet Bottle Box B…"
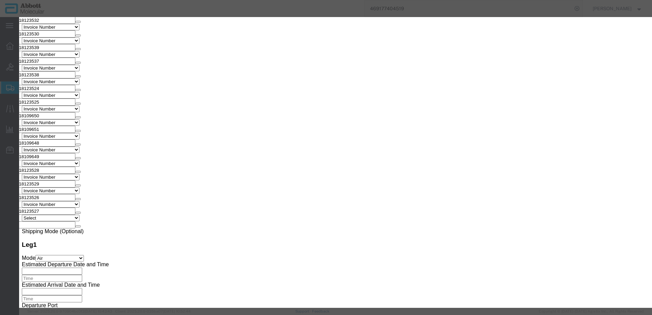
scroll to position [131, 0]
click input "text"
click button "Save & Close"
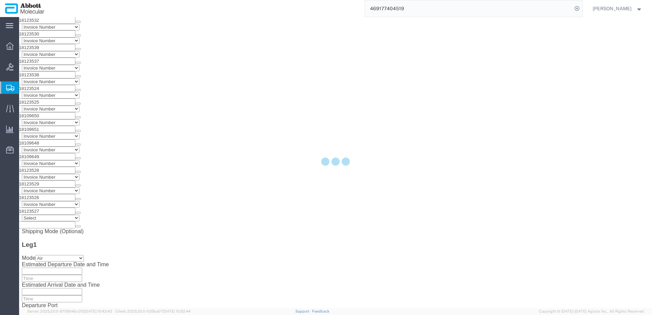
scroll to position [2076, 0]
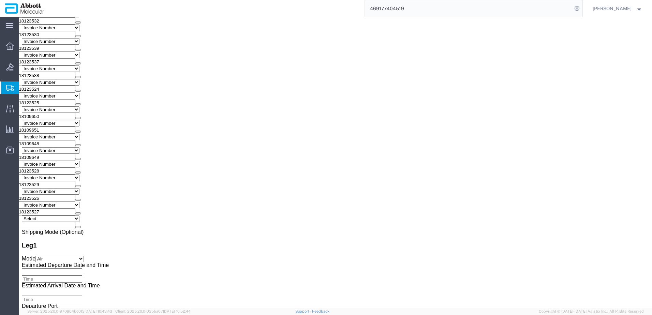
click dd "100.00 USD"
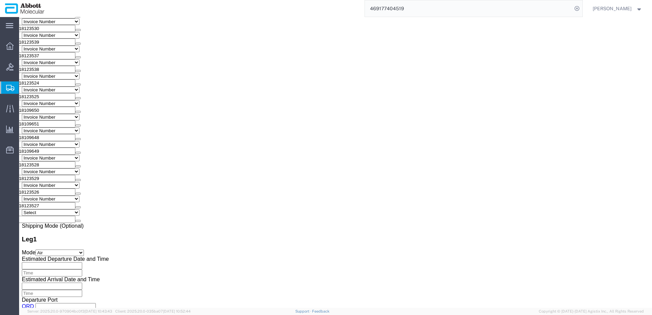
scroll to position [2070, 0]
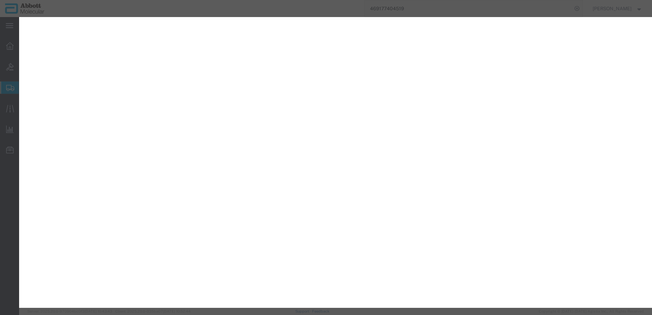
select select "PLSH"
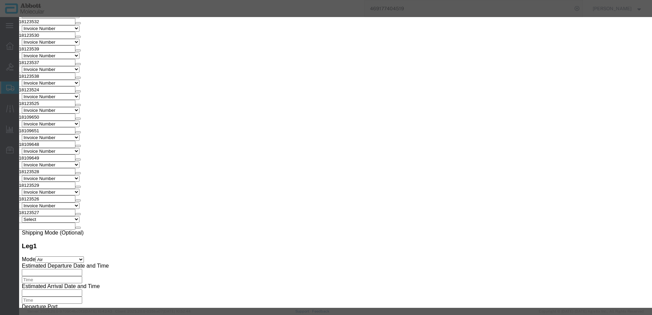
scroll to position [131, 0]
click input "text"
type input "EAR99"
click button "Save & Close"
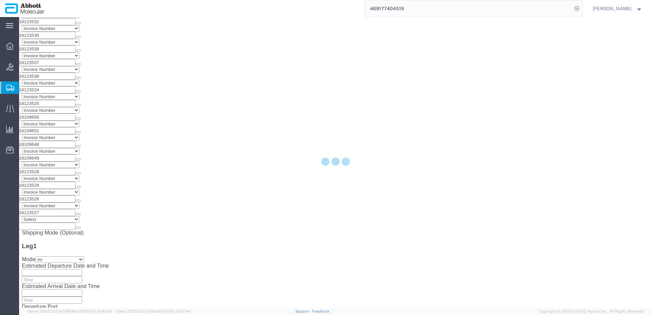
scroll to position [2069, 0]
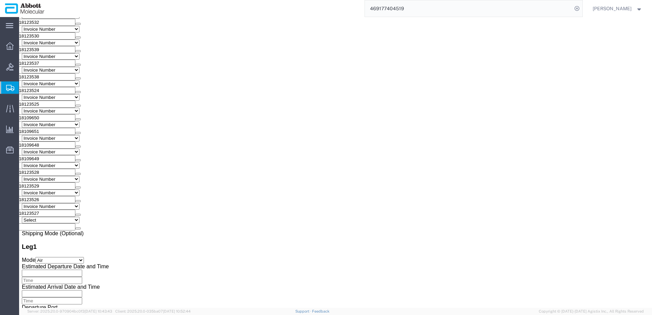
click div "7 x Pallet Shipper Package Type Select Box (B) Box (C) Box (D) Cardboard Box(es…"
click dd "100.00 USD"
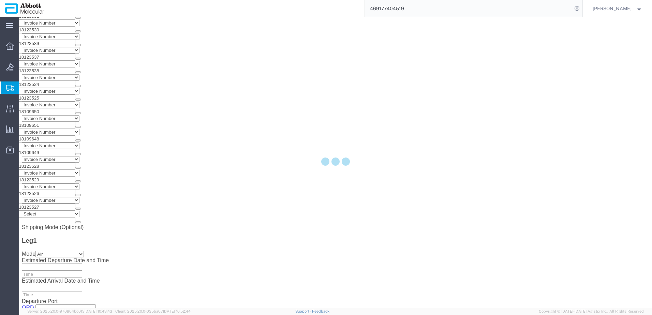
scroll to position [2062, 0]
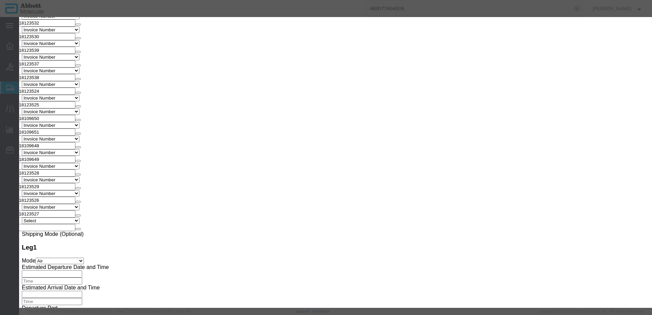
click div "Product Name 08L6820 Pieces 100.00 Select Bag Barrels 100Board Feet Bottle Box …"
click input "text"
type input "EAR99"
click button "Save & Close"
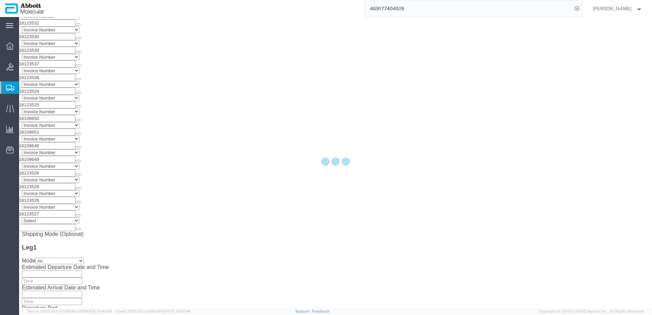
scroll to position [2061, 0]
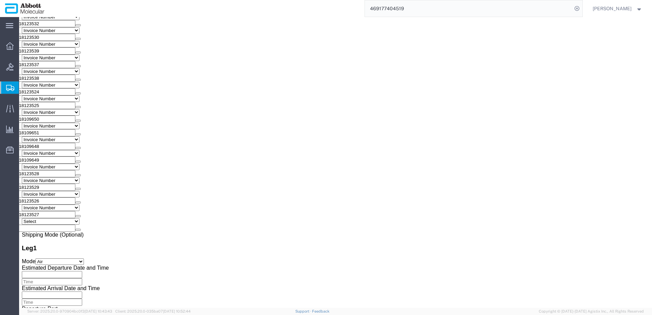
click button "Rate Shipment"
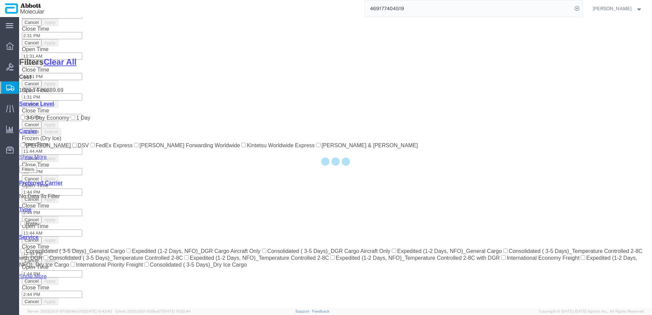
scroll to position [483, 0]
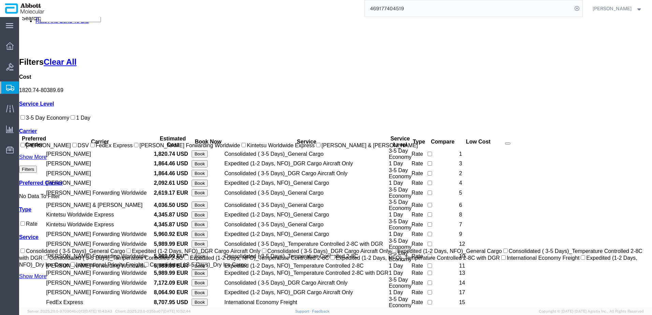
click at [134, 147] on input "[PERSON_NAME] Forwarding Worldwide" at bounding box center [136, 145] width 4 height 4
checkbox input "true"
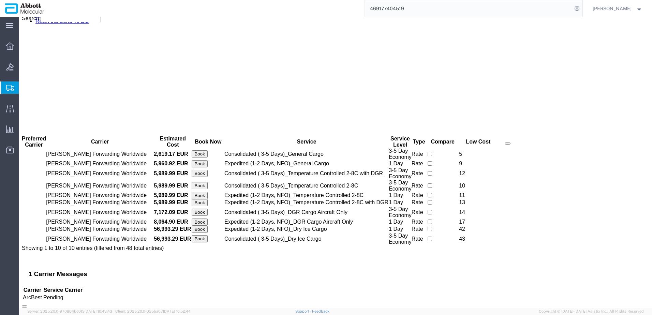
scroll to position [0, 0]
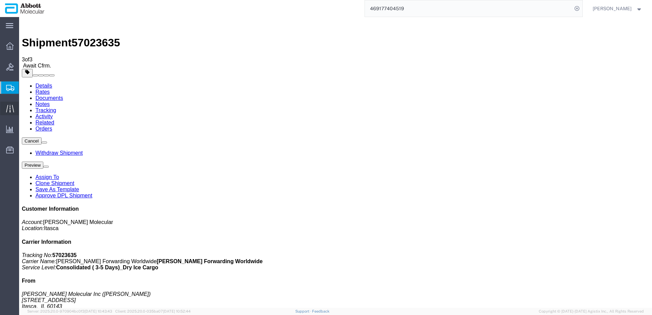
drag, startPoint x: 48, startPoint y: 121, endPoint x: 5, endPoint y: 103, distance: 46.9
click at [0, 0] on span "Create from Template" at bounding box center [0, 0] width 0 height 0
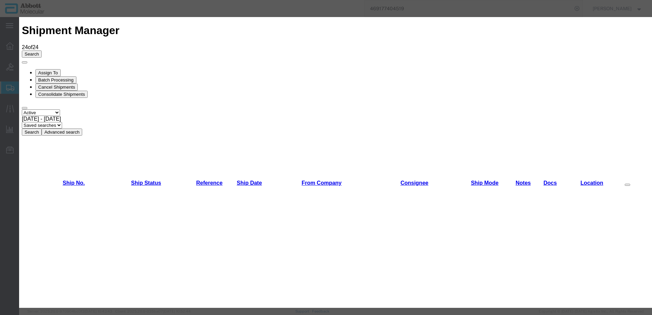
scroll to position [307, 0]
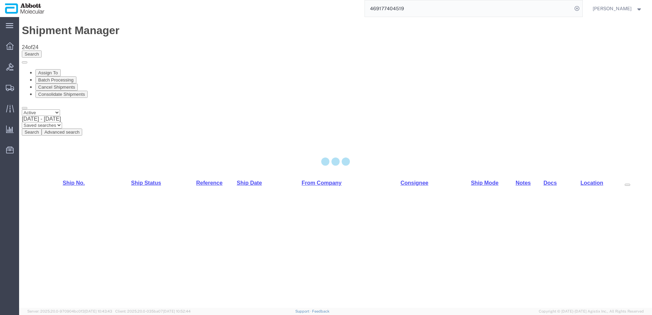
select select "48454"
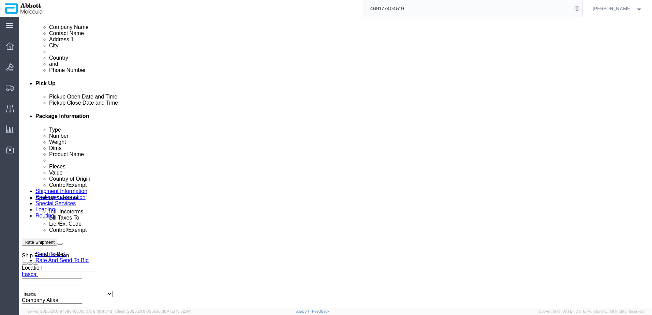
scroll to position [273, 0]
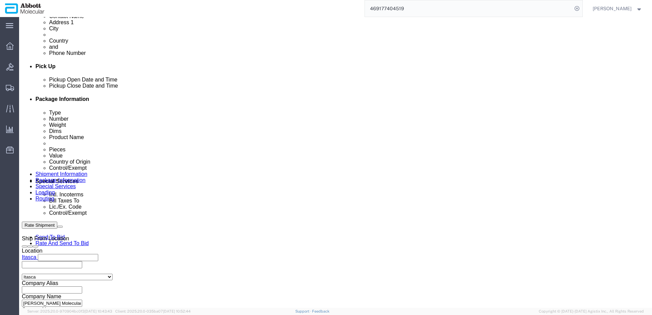
click input "text"
paste input "918140847"
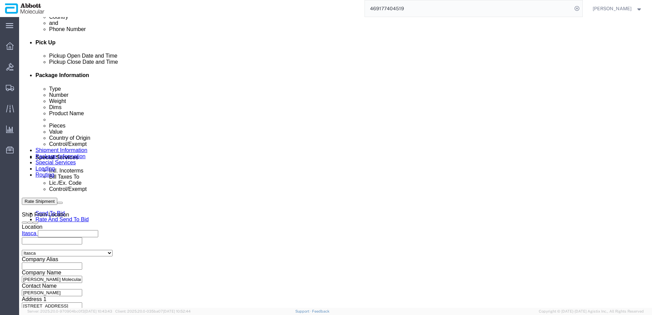
scroll to position [426, 0]
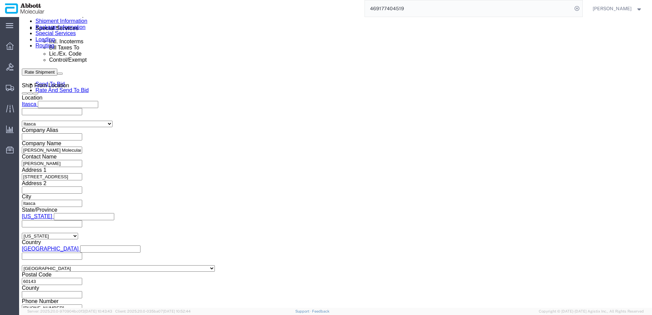
type input "918140847"
click button "Continue"
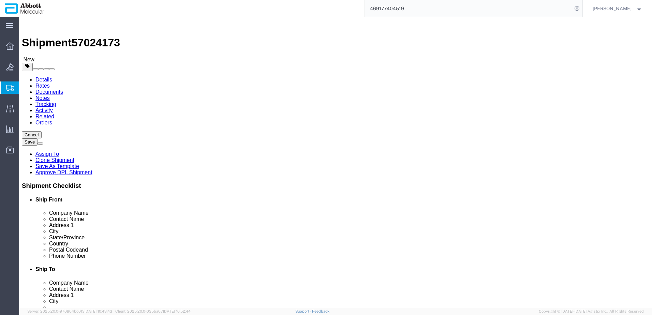
drag, startPoint x: 150, startPoint y: 118, endPoint x: 147, endPoint y: 124, distance: 6.7
click select "Select BCK Boxes Bale(s) Basket(s) Bolt(s) Bottle(s) Buckets Bulk Bundle(s) Can…"
drag, startPoint x: 335, startPoint y: 189, endPoint x: 303, endPoint y: 180, distance: 33.1
click div "1 x Cardboard Box(es) Package Type Select BCK Boxes Bale(s) Basket(s) Bolt(s) B…"
click select "Select BCK Boxes Bale(s) Basket(s) Bolt(s) Bottle(s) Buckets Bulk Bundle(s) Can…"
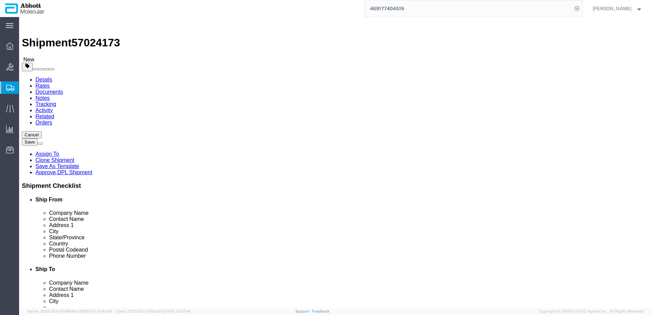
click select "Select BCK Boxes Bale(s) Basket(s) Bolt(s) Bottle(s) Buckets Bulk Bundle(s) Can…"
click div "1 x Cardboard Box(es) Package Type Select BCK Boxes Bale(s) Basket(s) Bolt(s) B…"
click at [582, 9] on icon at bounding box center [577, 9] width 10 height 10
click button "Cancel"
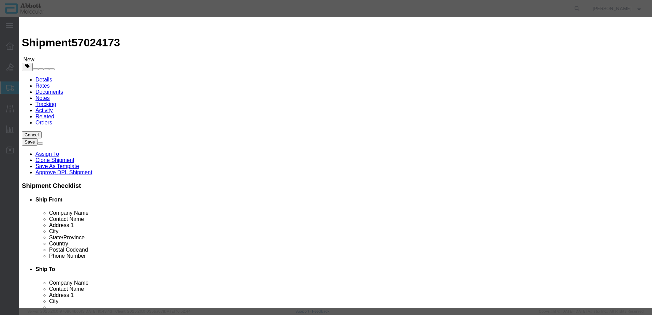
click button "Yes"
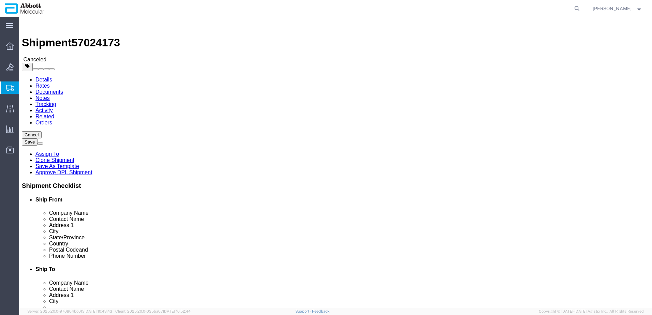
click at [0, 0] on span "Create from Template" at bounding box center [0, 0] width 0 height 0
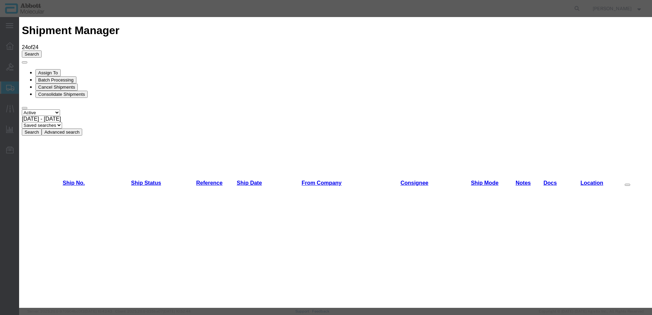
scroll to position [307, 0]
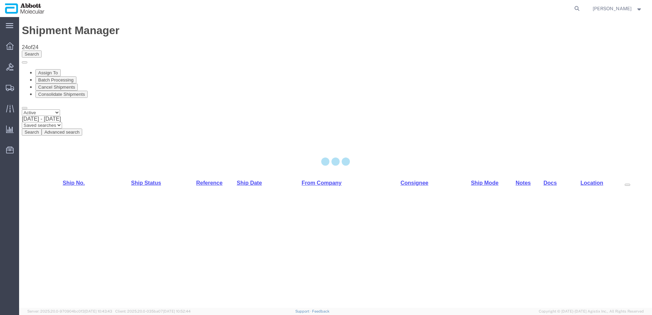
select select "48454"
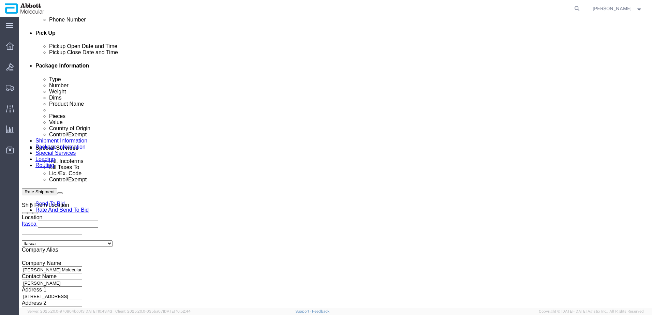
scroll to position [307, 0]
click input "text"
paste input "918140847"
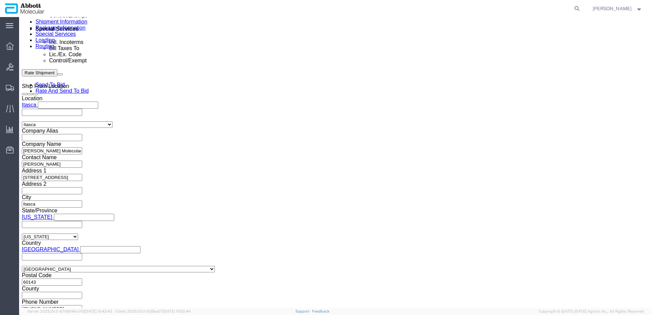
scroll to position [426, 0]
type input "918140847"
click button "Continue"
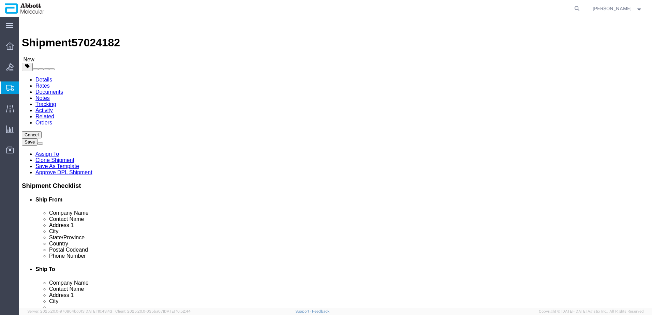
click select "Select Box (B) Box (C) Box (D) Cardboard Box(es) Crate (Instrument) Crate(s) En…"
select select "PSST"
click select "Select Box (B) Box (C) Box (D) Cardboard Box(es) Crate (Instrument) Crate(s) En…"
click input "text"
type input "48"
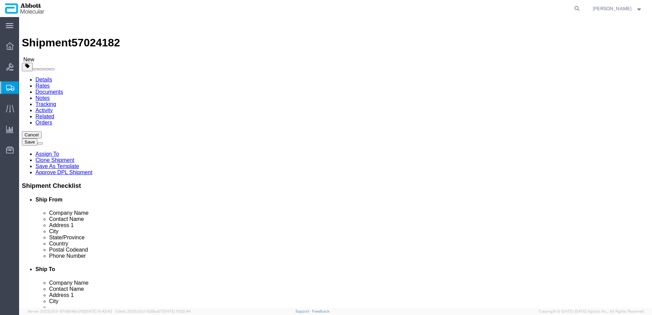
type input "40"
type input "51"
type input "252"
click input "checkbox"
checkbox input "true"
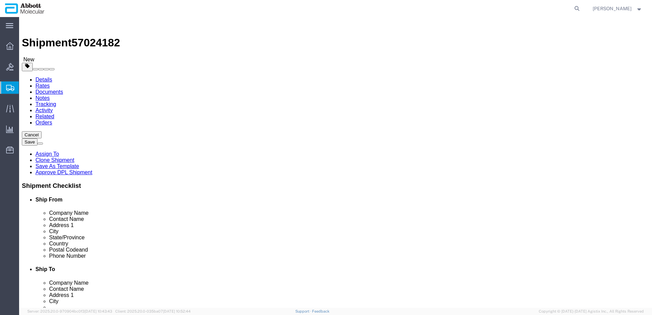
type input "AMBIENT"
click link "Add Content"
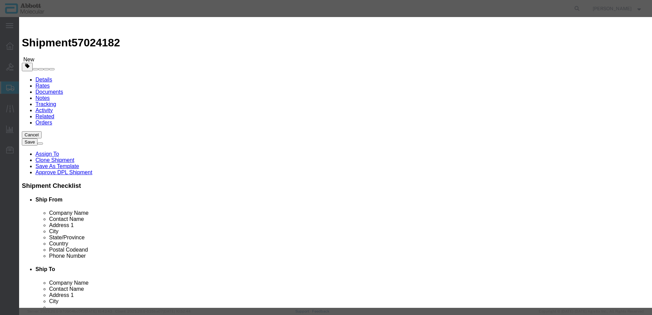
click input "text"
type input "56-130013-06r"
drag, startPoint x: 251, startPoint y: 64, endPoint x: 3, endPoint y: 188, distance: 277.1
click td "Name: 56-130013-06R D"
type input "1"
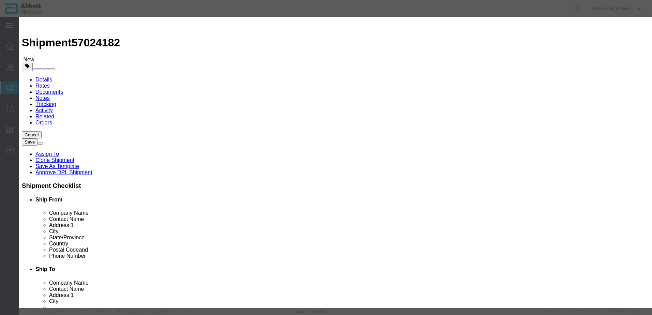
select select "USD"
select select "US"
type input "9027905995"
type input "EAR99"
select select "BIS"
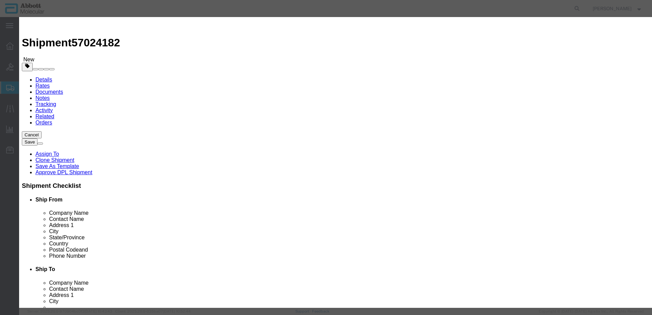
type input "56-130013-06RD"
type textarea "ASSY, Amp Detect Unit Module, V6 DP RR"
select select "NLR"
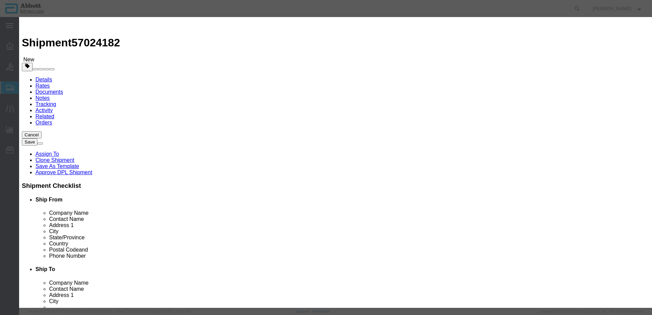
type input "56-130013-06RD"
click input "56-130013-06RD"
type input "5"
click select "Select Account Type Activity ID Airline Appointment Number ASN Batch Number Bil…"
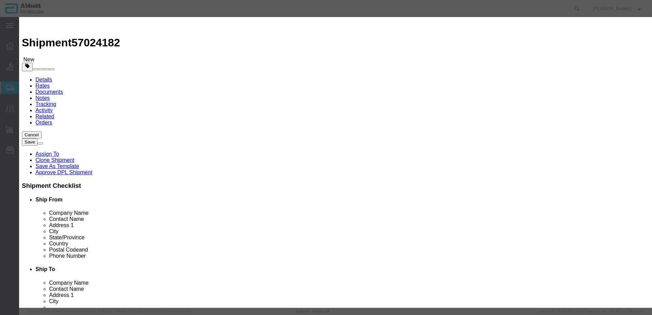
select select "BATCH_NUMBER"
click select "Select Account Type Activity ID Airline Appointment Number ASN Batch Number Bil…"
type input "a"
type input "A000584020"
select select "BATCH_NUMBER"
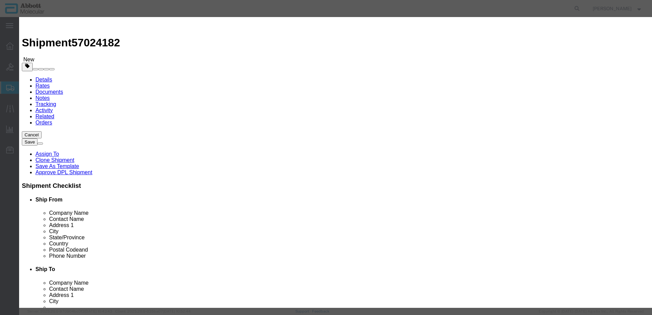
paste input "A000584020"
type input "A000584072"
select select "BATCH_NUMBER"
paste input "A000584072"
type input "A000584073"
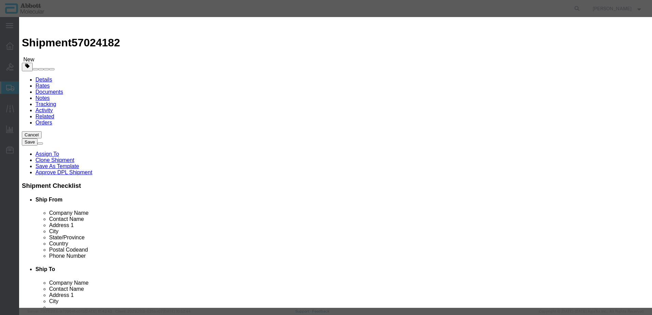
select select "BATCH_NUMBER"
paste input "A000584072"
type input "A000584074"
select select "BATCH_NUMBER"
paste input "A000584072"
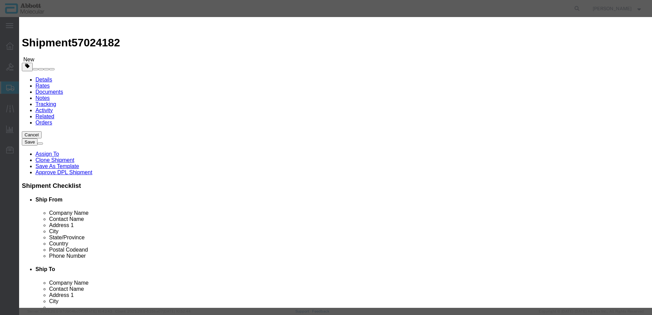
type input "A000584500"
click button "Save & Close"
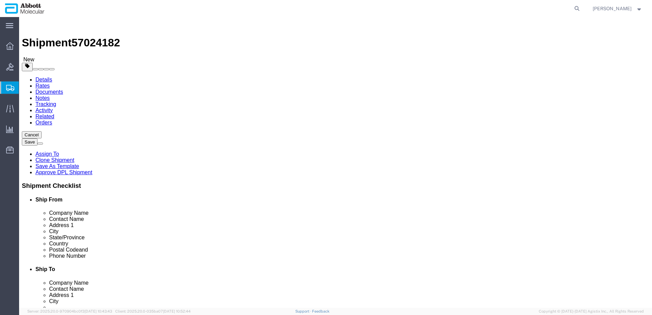
click link "Clone this content"
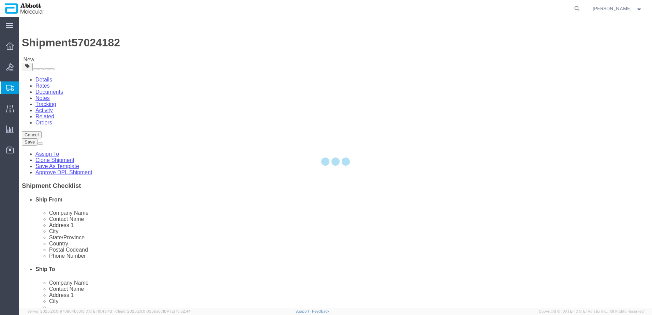
select select "PSST"
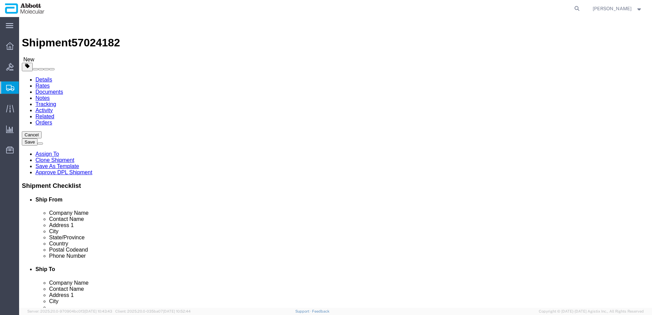
click dd "5.00 Each"
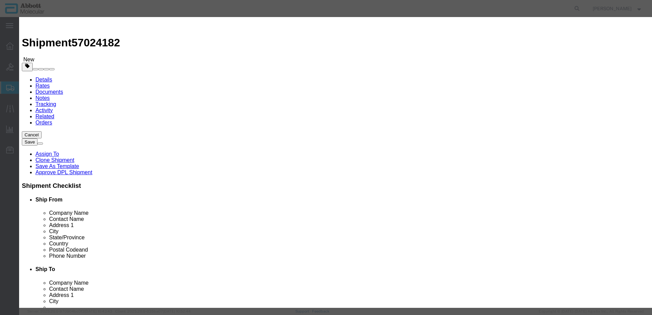
click input "56-130013-06RD"
type input "4"
click select "Select Account Type Activity ID Airline Appointment Number ASN Batch Number Bil…"
select select
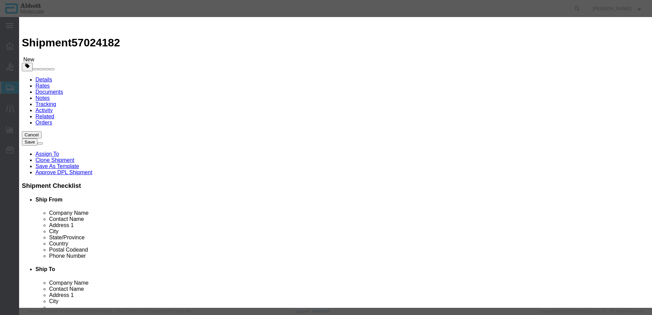
click select "Select Account Type Activity ID Airline Appointment Number ASN Batch Number Bil…"
drag, startPoint x: 483, startPoint y: 161, endPoint x: 309, endPoint y: 165, distance: 174.0
click div "Product Name 56-130013-06RD Pieces 4 Select Bag Barrels 100Board Feet Bottle Bo…"
drag, startPoint x: 471, startPoint y: 151, endPoint x: 365, endPoint y: 149, distance: 105.4
click div "GL Reference Select Account Type Activity ID Airline Appointment Number ASN Bat…"
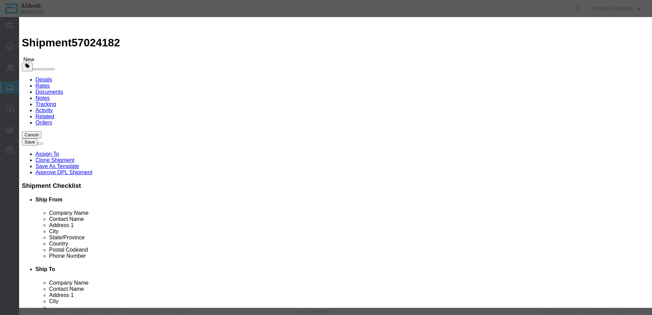
drag, startPoint x: 481, startPoint y: 112, endPoint x: 201, endPoint y: 125, distance: 280.3
click div "Product Name 56-130013-06RD Pieces 4 Select Bag Barrels 100Board Feet Bottle Bo…"
paste input "500"
type input "A000584501"
paste input "50"
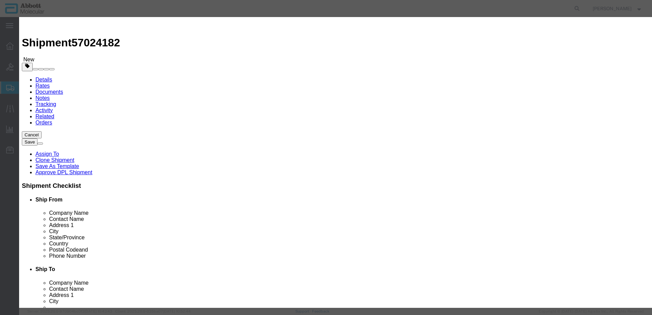
type input "A000584502"
paste input "500"
type input "A000584503"
paste input "2"
type input "A000584521"
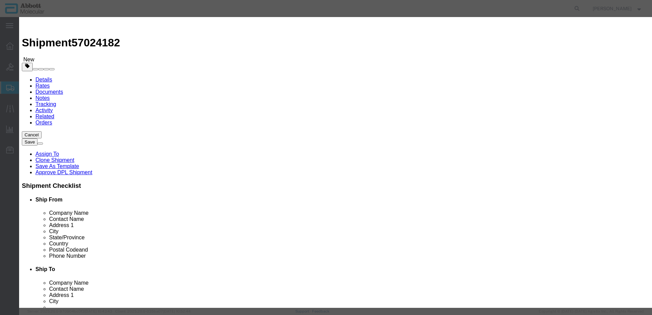
click button "Save & Close"
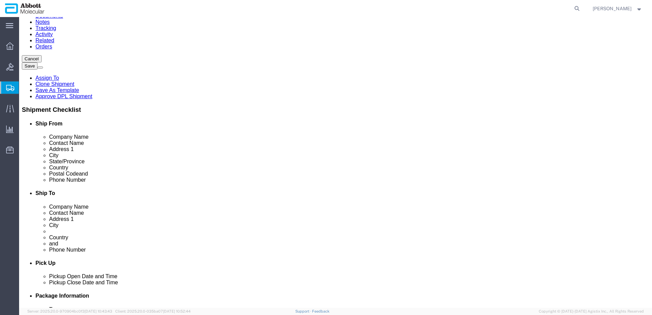
scroll to position [77, 0]
drag, startPoint x: 471, startPoint y: 267, endPoint x: 127, endPoint y: 209, distance: 348.3
click button "Continue"
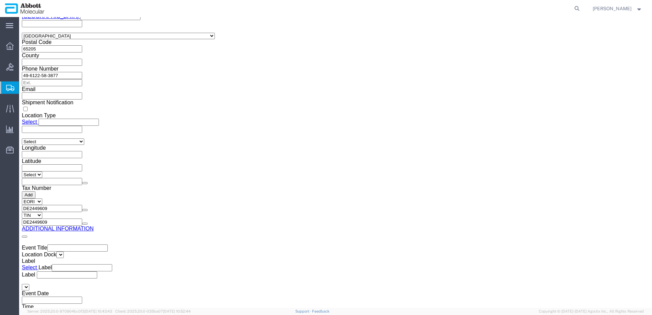
drag, startPoint x: 19, startPoint y: 8, endPoint x: 92, endPoint y: 9, distance: 73.0
click h1 "Shipment 57024182"
click button "Upload"
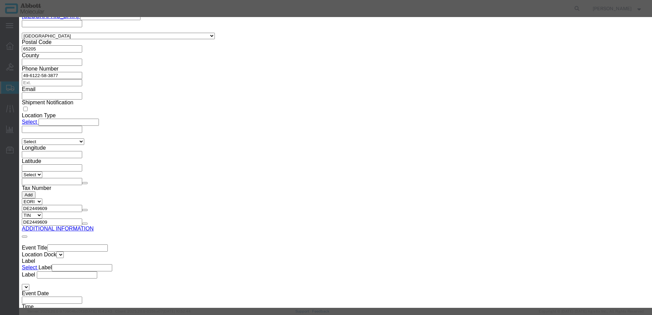
click button "Browse"
type input "C:\fakepath\918140847 SLI JAS.pdf"
click button "Upload"
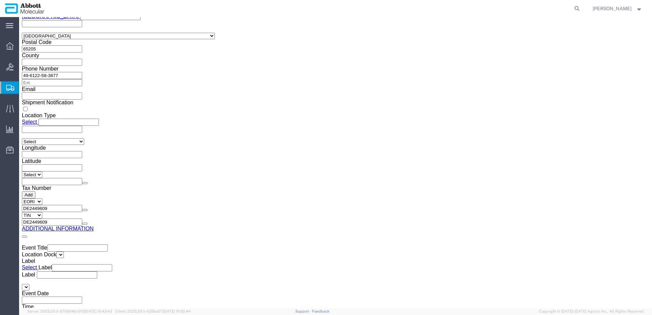
click span "57024182"
click h1 "Shipment 57024182"
drag, startPoint x: 49, startPoint y: 8, endPoint x: 136, endPoint y: 7, distance: 87.7
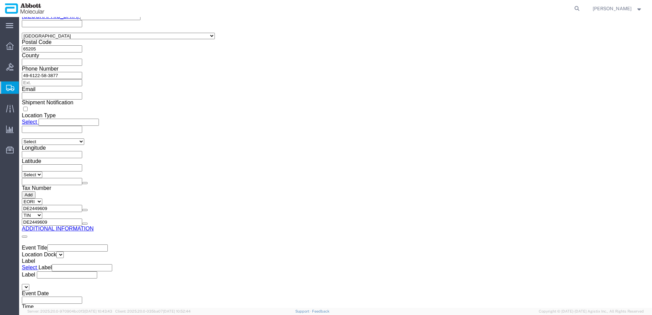
click div "Shipment 57024182 New"
click span "57024182"
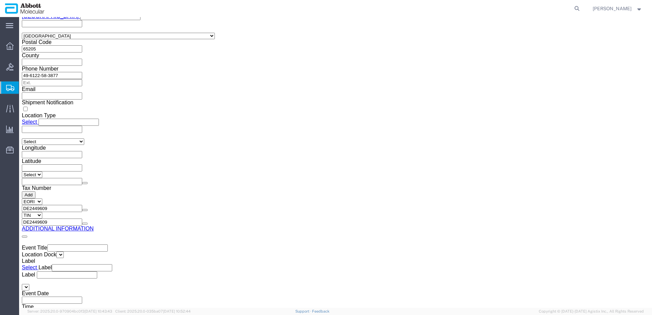
click span "57024182"
click h1 "Shipment 57024182"
drag, startPoint x: 18, startPoint y: 9, endPoint x: 93, endPoint y: 9, distance: 74.7
click h1 "Shipment 57024182"
copy h1 "Shipment 57024182"
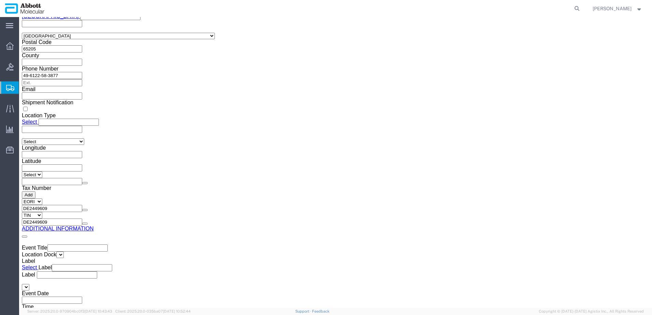
click button "Rate Shipment"
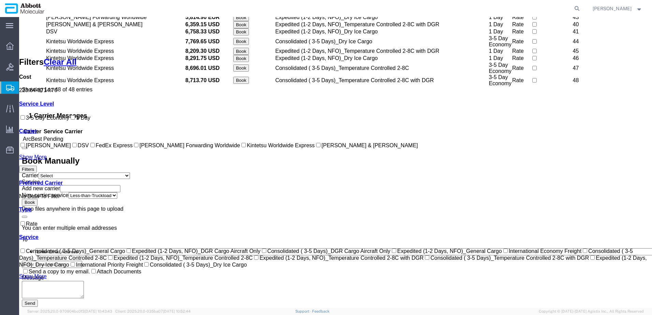
scroll to position [483, 0]
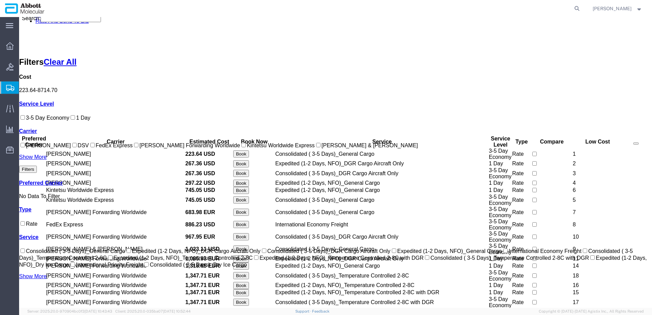
drag, startPoint x: 28, startPoint y: 179, endPoint x: 168, endPoint y: 137, distance: 146.5
click at [134, 147] on input "JAS Forwarding Worldwide" at bounding box center [136, 145] width 4 height 4
checkbox input "true"
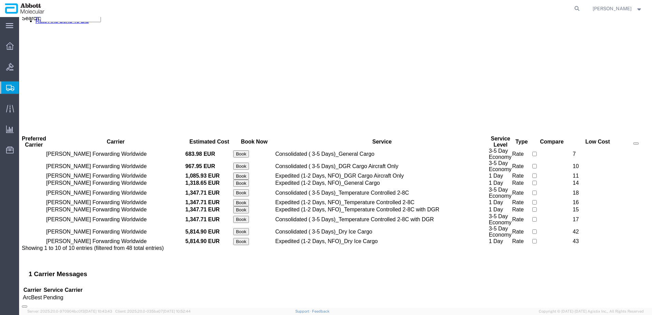
scroll to position [0, 0]
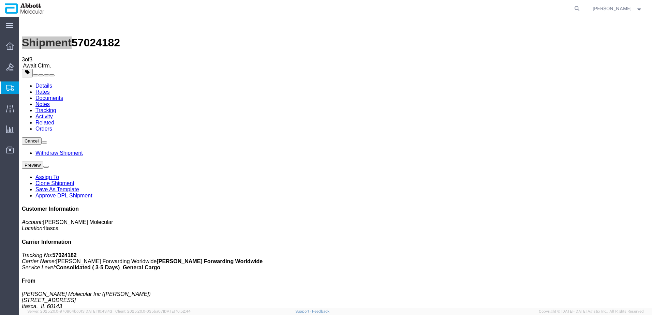
click at [0, 0] on span "Create from Template" at bounding box center [0, 0] width 0 height 0
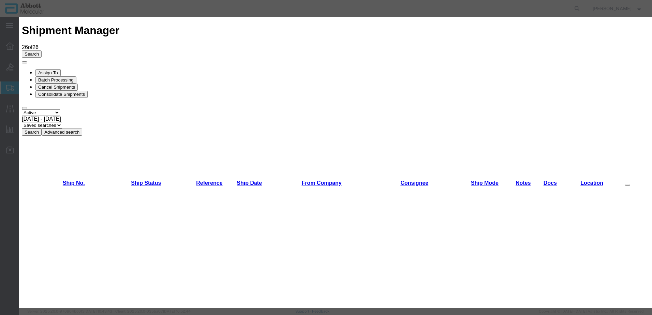
scroll to position [409, 0]
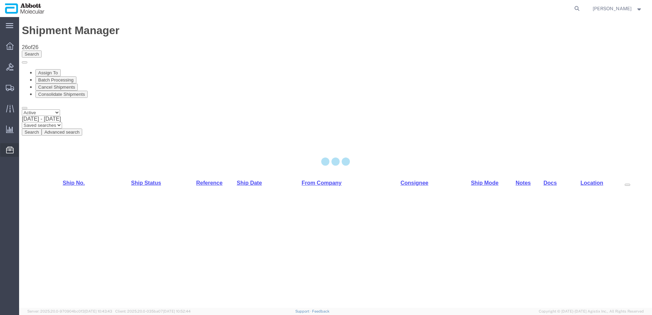
select select "48454"
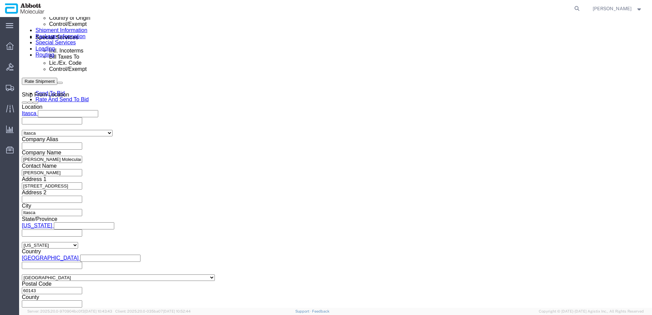
scroll to position [433, 0]
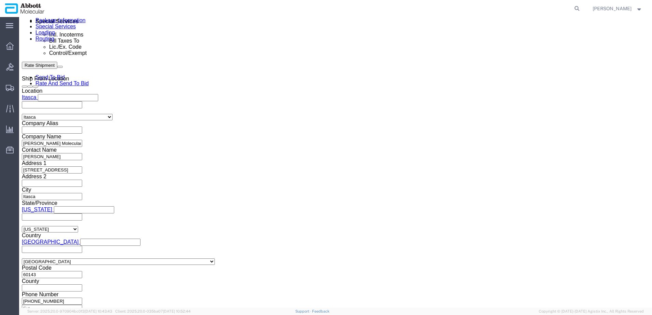
click button "Add reference"
click input "text"
paste input "620788341"
type input "620788341"
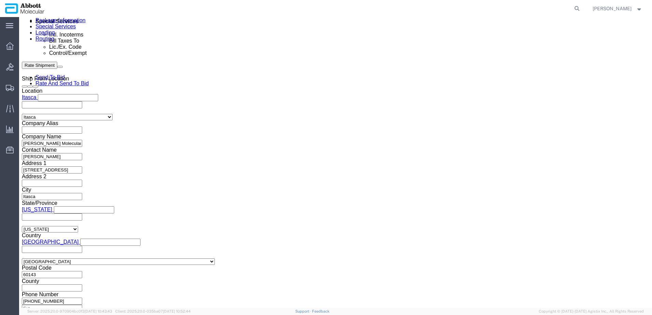
select select "INVOICE"
paste input "620791262"
type input "620791262"
select select "INVOICE"
paste input "620791262"
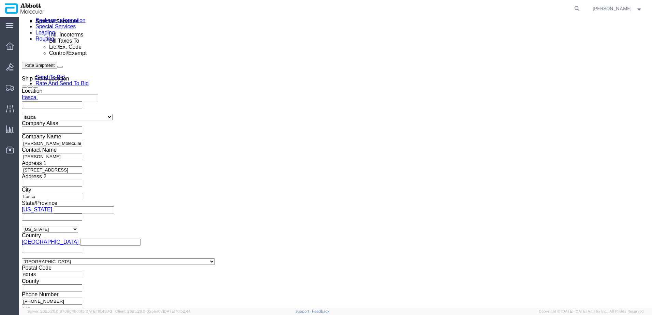
type input "620791263"
select select "INVOICE"
paste input "620791262"
type input "620791264"
select select "INVOICE"
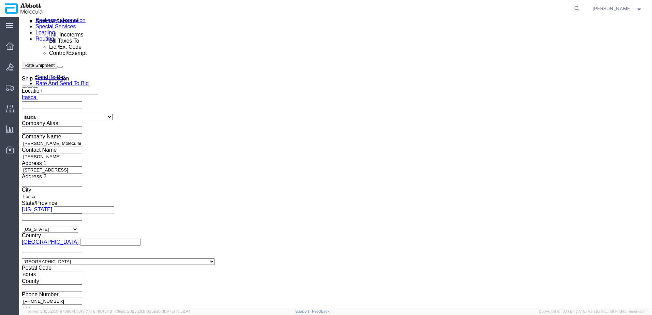
paste input "620791262"
type input "620791265"
drag, startPoint x: 122, startPoint y: 103, endPoint x: 132, endPoint y: 144, distance: 42.1
click div "Select Account Type Activity ID Airline Appointment Number ASN Batch Request # …"
click button "Continue"
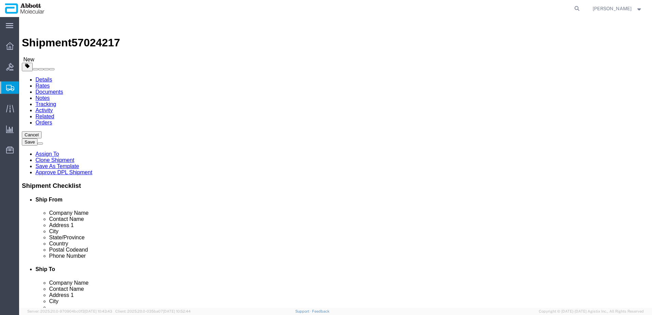
click select "Select Box (B) Box (C) Box (D) Cardboard Box(es) Crate (Instrument) Crate(s) En…"
select select "PSST"
click select "Select Box (B) Box (C) Box (D) Cardboard Box(es) Crate (Instrument) Crate(s) En…"
click div "Number 1"
type input "18"
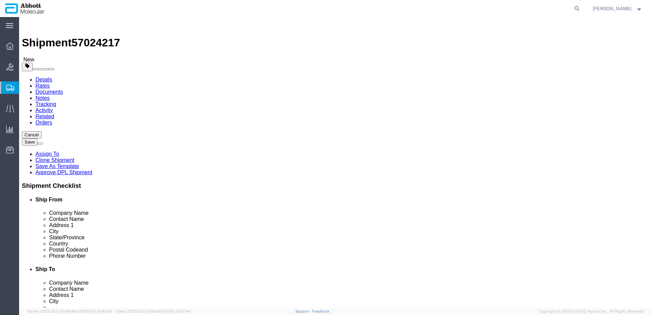
type input "48"
type input "40"
type input "43"
click input "checkbox"
checkbox input "true"
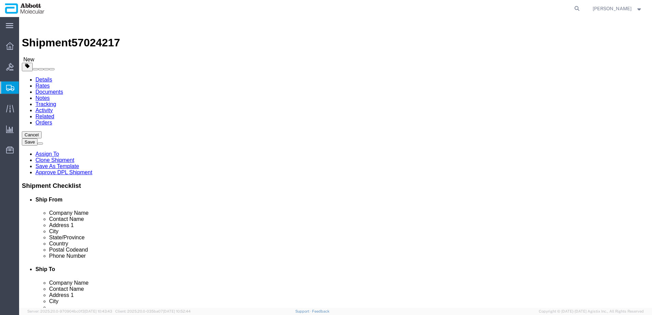
type input "AMBIENT"
click link "Add Package"
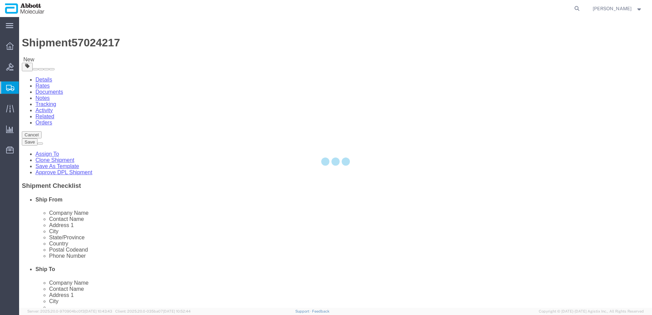
select select "PSST"
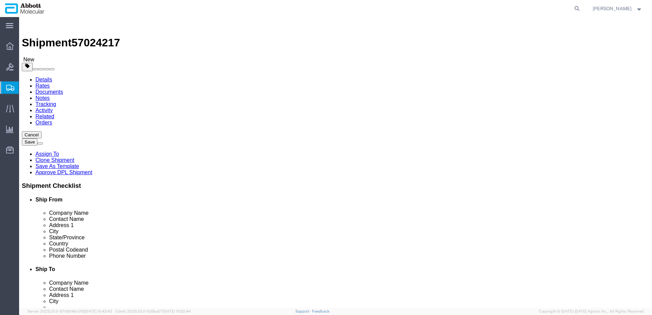
drag, startPoint x: 370, startPoint y: 120, endPoint x: 370, endPoint y: 124, distance: 4.4
click select "Select Box (B) Box (C) Box (D) Cardboard Box(es) Crate (Instrument) Crate(s) En…"
select select "PSST"
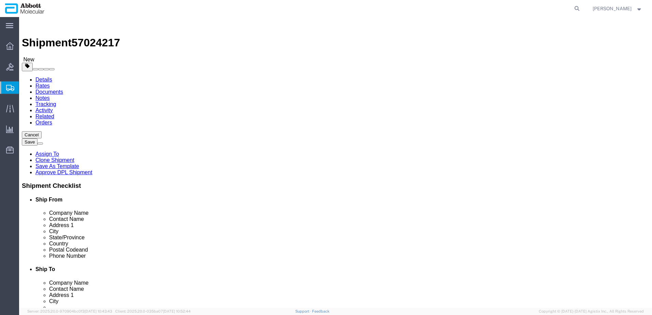
click select "Select Box (B) Box (C) Box (D) Cardboard Box(es) Crate (Instrument) Crate(s) En…"
type input "5"
type input "48"
type input "40"
type input "54"
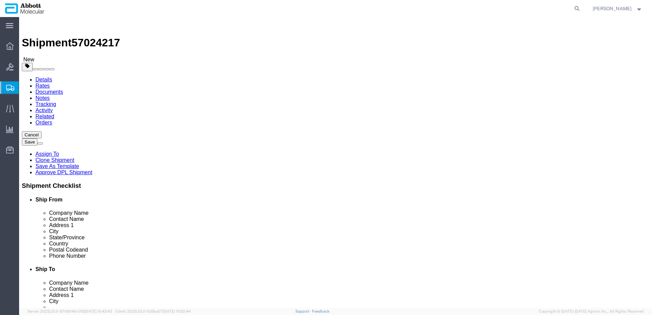
click input "checkbox"
checkbox input "true"
type input "AMBIENT"
click link "Add Package"
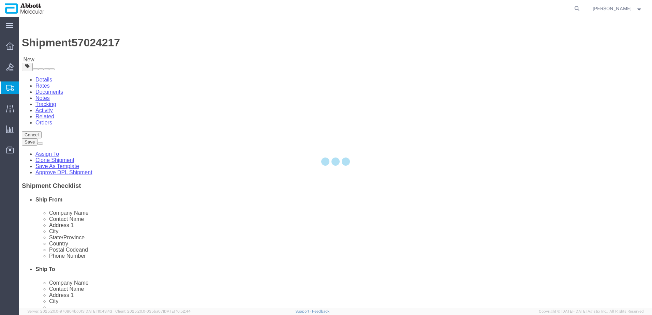
select select "PSST"
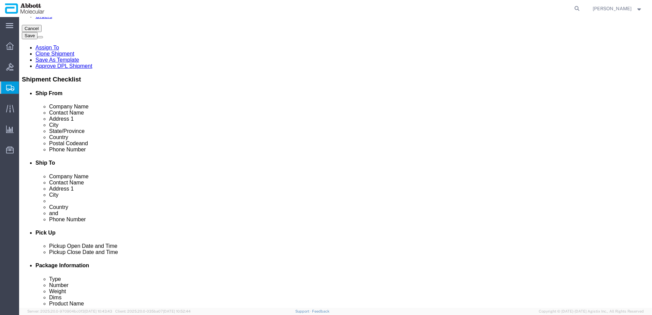
scroll to position [123, 0]
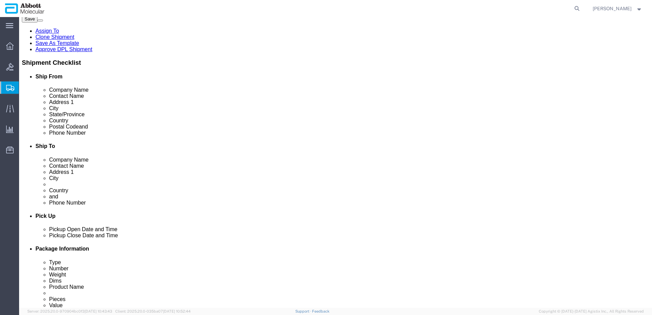
click select "Select Box (B) Box (C) Box (D) Cardboard Box(es) Crate (Instrument) Crate(s) En…"
select select "PSST"
click select "Select Box (B) Box (C) Box (D) Cardboard Box(es) Crate (Instrument) Crate(s) En…"
type input "48"
type input "40"
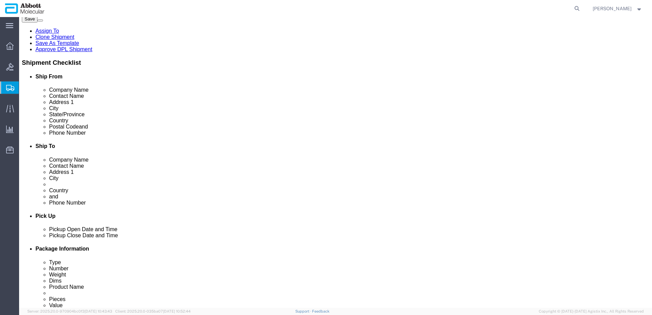
type input "5"
type input "2"
type input "48"
type input "40"
type input "57"
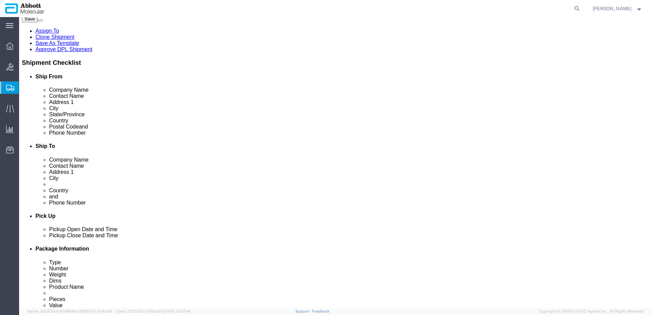
click input "checkbox"
checkbox input "true"
type input "AMBIENT"
drag, startPoint x: 108, startPoint y: 205, endPoint x: 77, endPoint y: 206, distance: 30.4
click div "Weight Total weight of packages in pounds or kilograms 0.00 Select kgs lbs Ship…"
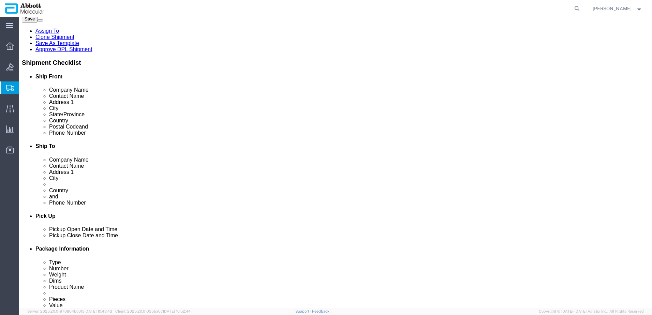
type input "308"
click div "18 x Pallet(s) Standard (Stackable) Package Type Select Box (B) Box (C) Box (D)…"
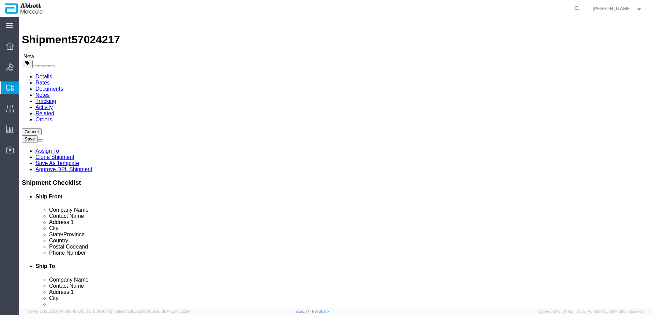
scroll to position [0, 0]
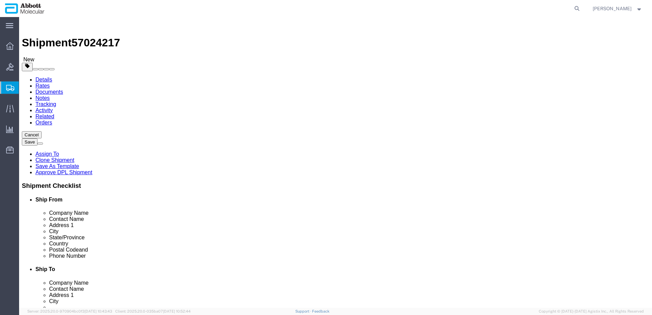
drag, startPoint x: 352, startPoint y: 146, endPoint x: 339, endPoint y: 146, distance: 12.3
click input "5"
click input "0.00"
type input "770"
drag, startPoint x: 109, startPoint y: 172, endPoint x: 74, endPoint y: 172, distance: 34.4
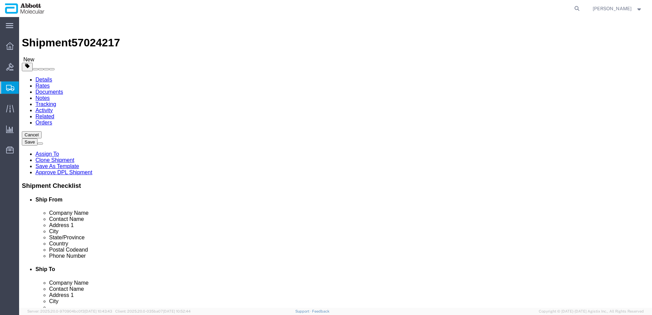
click div "Weight Total weight of packages in pounds or kilograms 0.00 Select kgs lbs Ship…"
type input "2772"
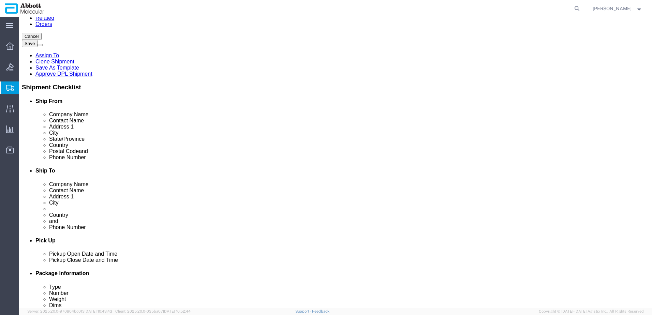
scroll to position [102, 0]
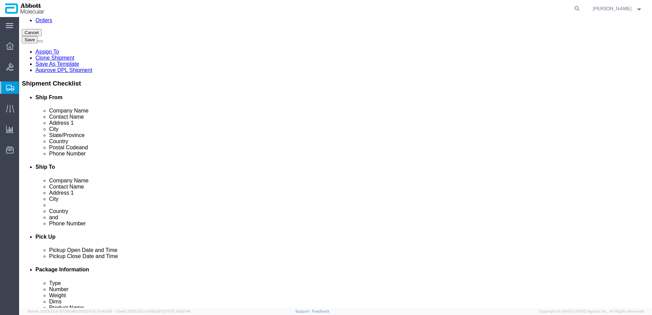
click link "Add Content"
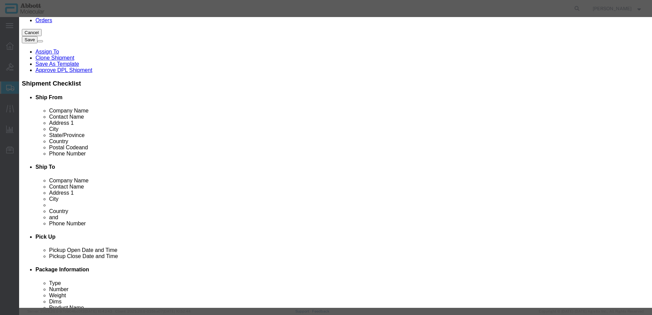
click input "text"
type input "619402"
click strong "619402"
type input "1"
select select
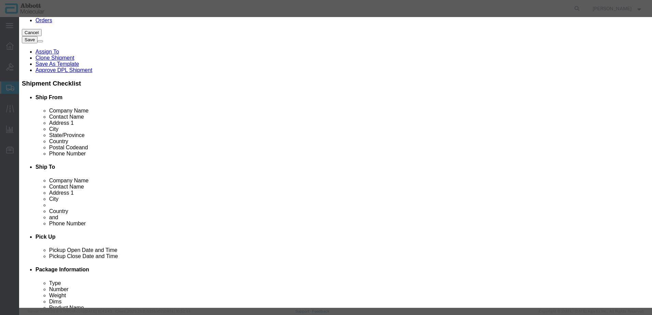
select select "US"
type input "AMBIENT"
type input "8479909596"
select select "BIS"
checkbox input "false"
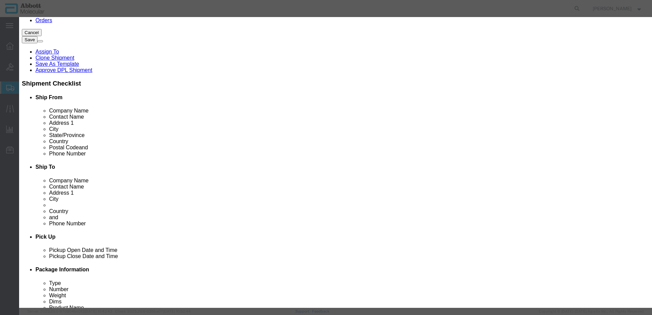
checkbox input "false"
type input "619402"
type textarea "TUBE INTERCONNECTING M6 650MM GENESIS"
select select "NLR"
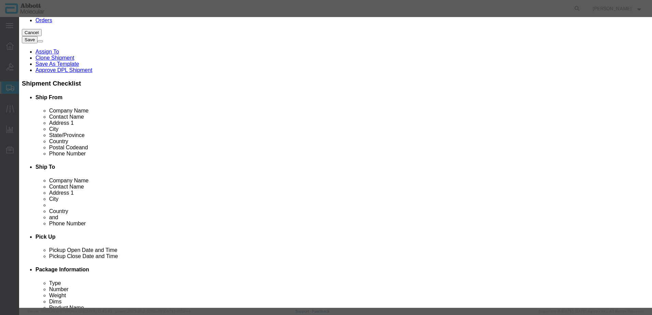
type input "619402"
type input "10"
click button "Save & Add Another"
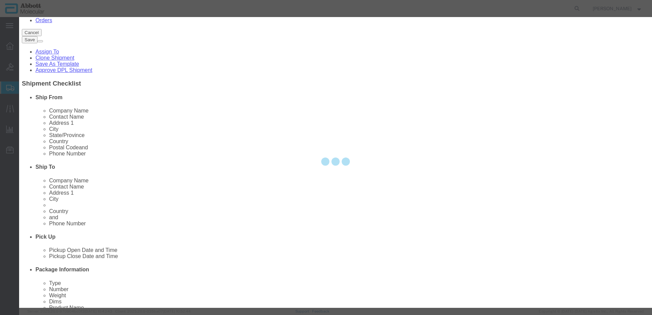
select select "EA"
select select
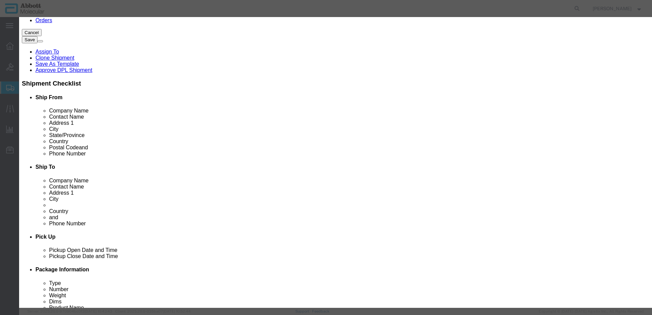
click input "text"
click input "619855"
type input "619855"
click strong "619855"
type input "1"
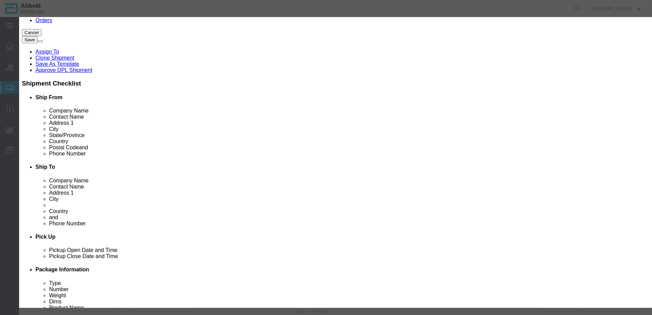
select select
select select "US"
type input "AMBIENT"
type input "3926906010"
select select "BIS"
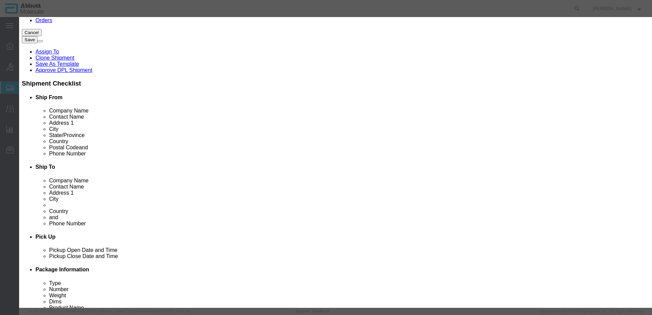
checkbox input "false"
type input "619855"
type textarea "X-BELT 16/250 GENESIS FREEDOM"
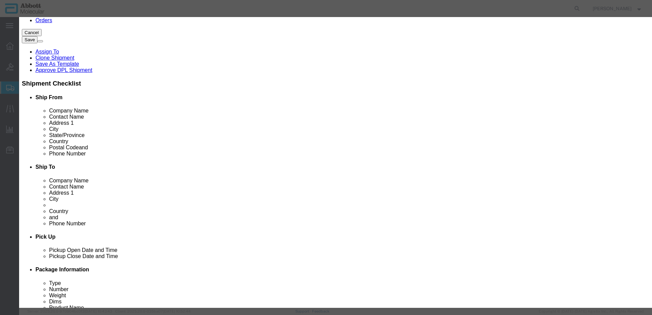
select select "NLR"
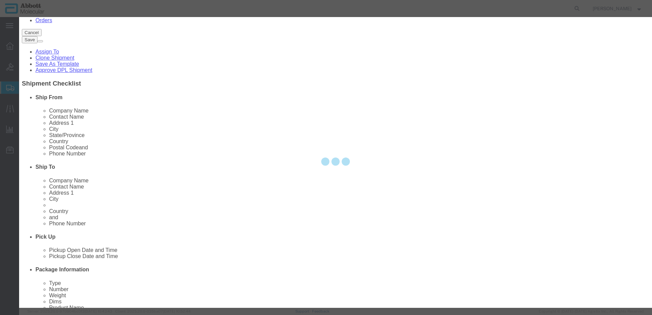
type input "2"
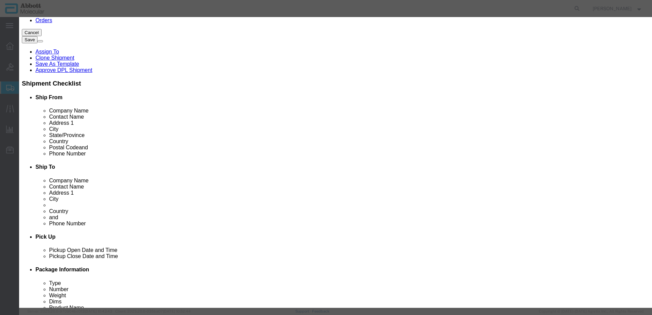
click button "Save & Add Another"
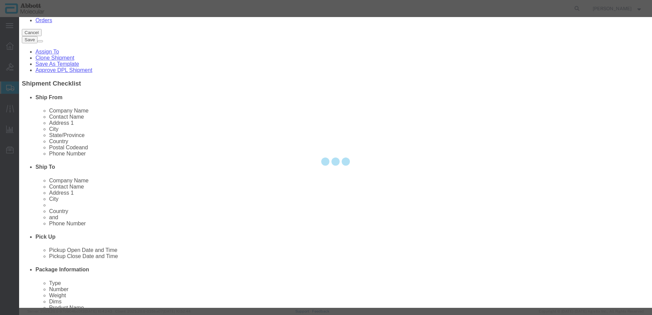
select select "EA"
select select
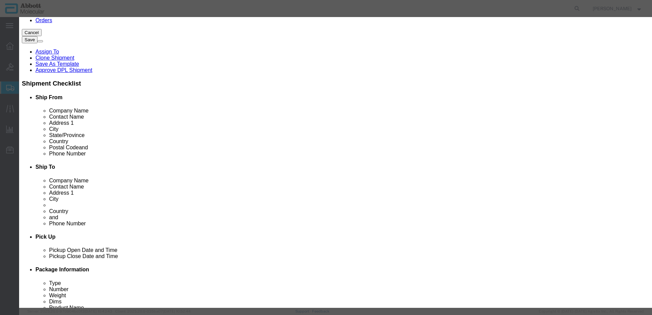
click input "text"
click strong "30079463"
type input "30079463"
type input "4"
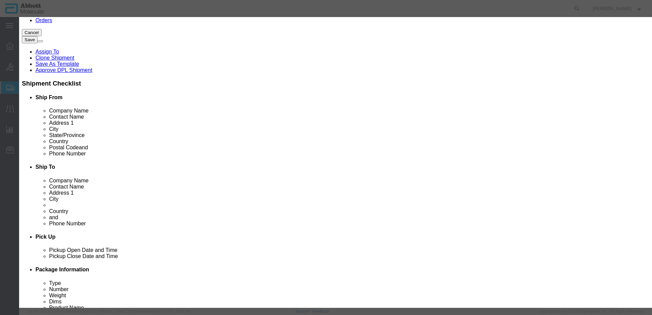
select select
select select "US"
type input "AMBIENT"
type input "8479909596"
select select "BIS"
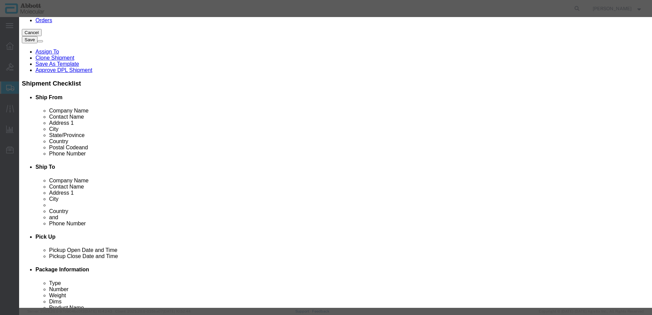
select select "NLR"
checkbox input "false"
type input "30079463"
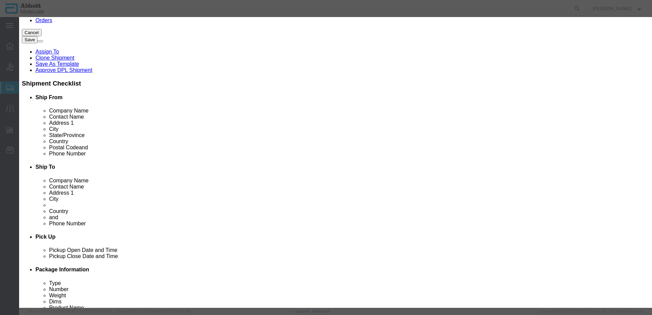
type textarea "Option Diti Cone ASPS Version 3"
click button "Save & Add Another"
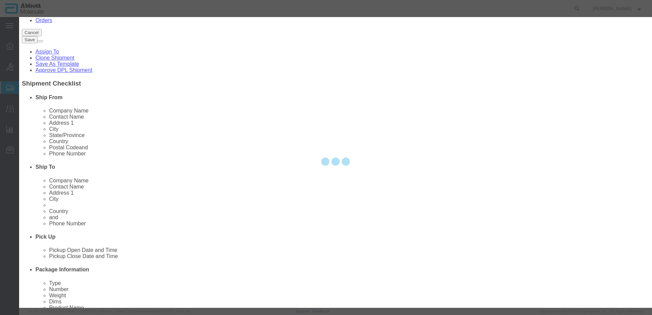
select select "EA"
select select
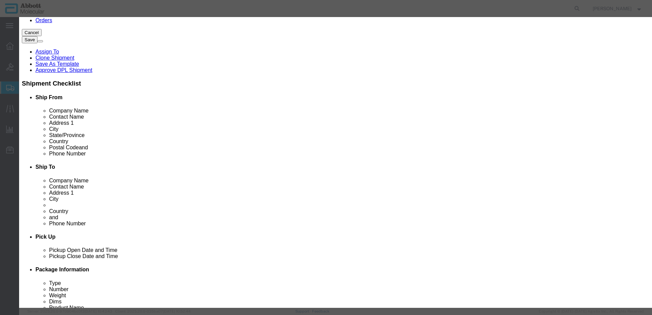
click input "text"
type input "02J0730"
click strong "02J0730"
type input "1"
select select
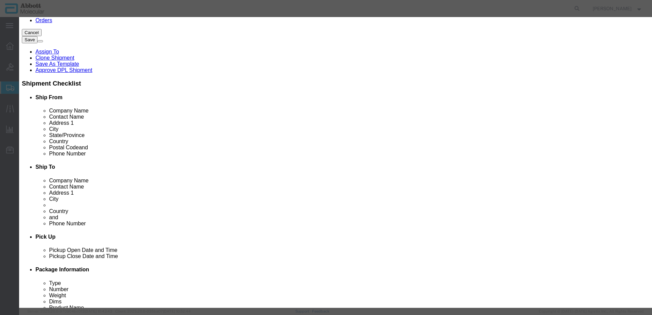
select select "US"
type input "3822190080"
select select "BIS"
select select "NLR"
checkbox input "false"
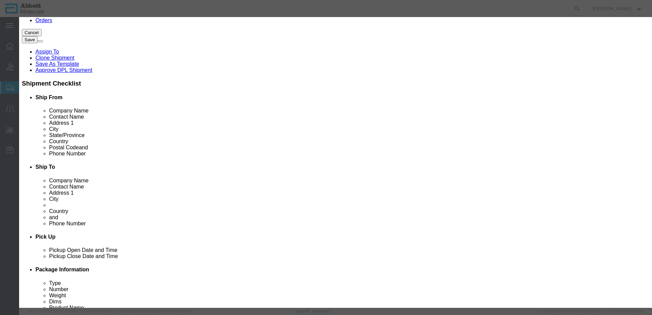
checkbox input "false"
type input "02J0730"
type textarea "VYS VP2000 500ML PROT BUFF 30-801255"
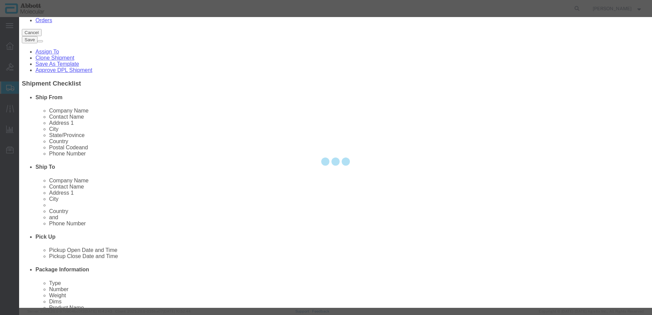
type input "02J0730"
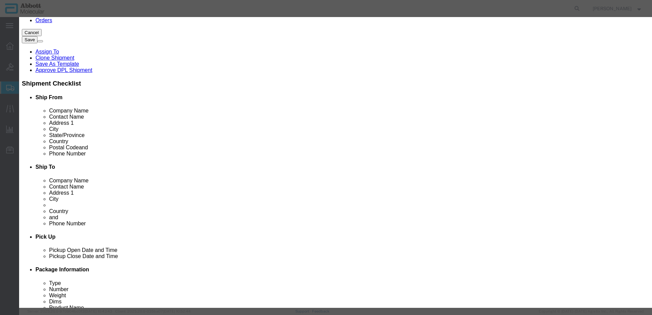
type input "200"
click select "Select Account Type Activity ID Airline Appointment Number ASN Batch Number Bil…"
select select "BATCH_NUMBER"
click select "Select Account Type Activity ID Airline Appointment Number ASN Batch Number Bil…"
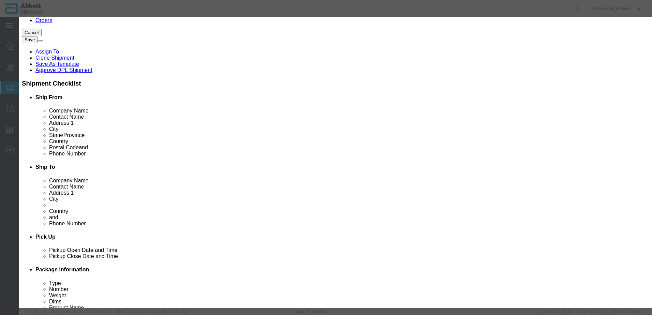
type input "25F2356540"
click button "Save & Add Another"
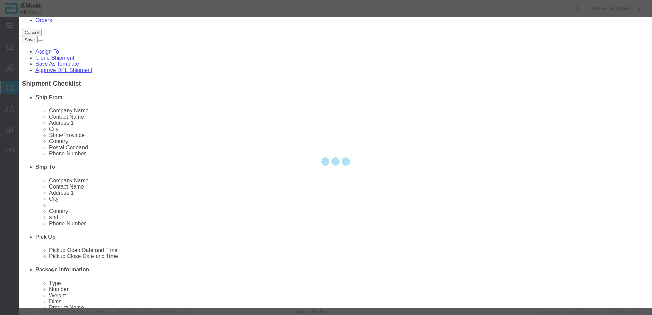
select select "EA"
select select
click at [243, 70] on div at bounding box center [335, 162] width 633 height 291
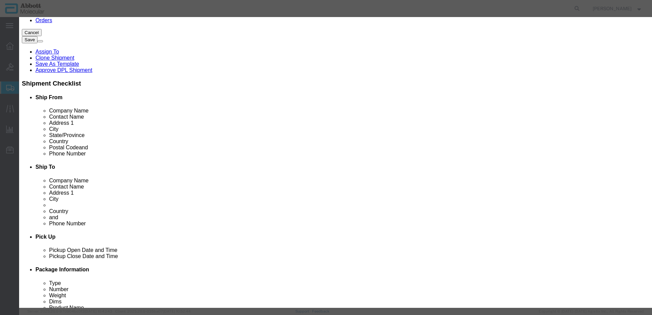
scroll to position [107, 0]
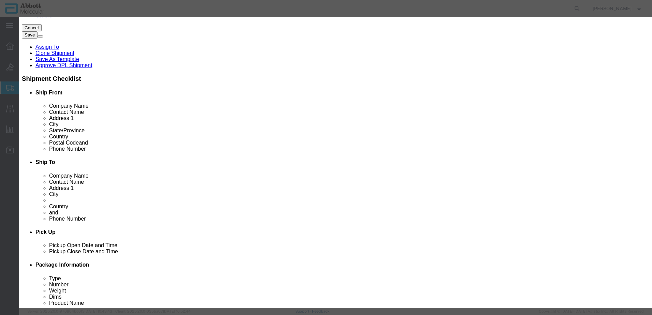
click input "text"
click strong "04J7170"
click select "Select Account Type Activity ID Airline Appointment Number ASN Batch Number Bil…"
click button "Save & Add Another"
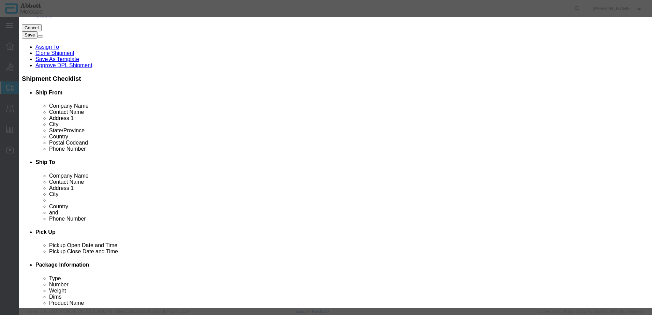
click input "text"
click strong "04J7175"
click select "Select Account Type Activity ID Airline Appointment Number ASN Batch Number Bil…"
drag, startPoint x: 152, startPoint y: 254, endPoint x: 136, endPoint y: 255, distance: 16.5
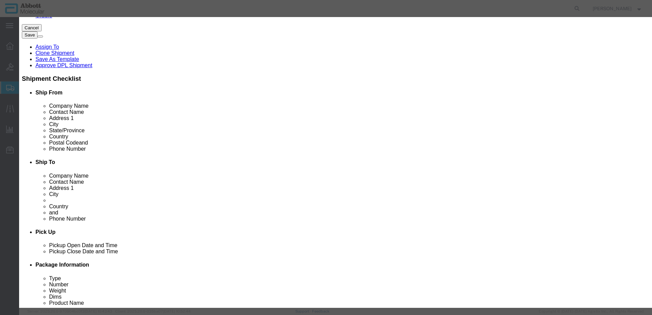
click button "Save & Add Another"
drag, startPoint x: 238, startPoint y: 71, endPoint x: 219, endPoint y: 54, distance: 25.6
click input "text"
click strong "57-150030"
click button "Save & Add Another"
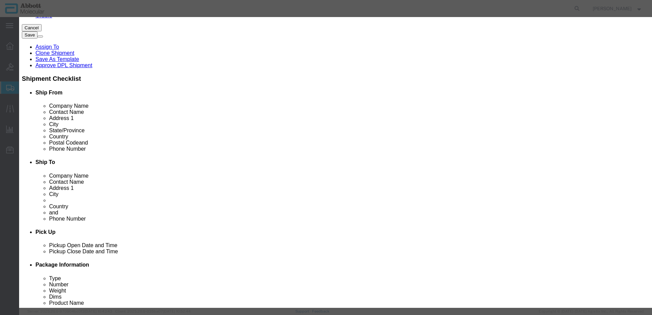
drag, startPoint x: 233, startPoint y: 70, endPoint x: 214, endPoint y: 53, distance: 25.6
click input "text"
click strong "57-100005"
drag, startPoint x: 386, startPoint y: 112, endPoint x: 386, endPoint y: 116, distance: 4.1
click select "Select Account Type Activity ID Airline Appointment Number ASN Batch Number Bil…"
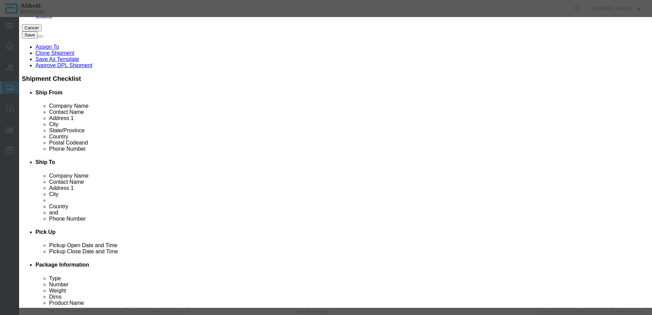
click select "Select Account Type Activity ID Airline Appointment Number ASN Batch Number Bil…"
click button "Save & Add Another"
click input "text"
click strong "09K3301"
click button "Save & Add Another"
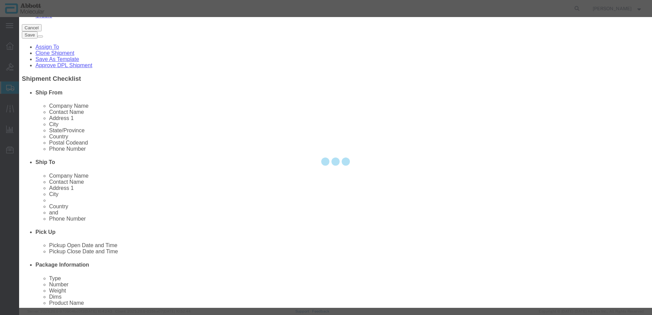
click at [240, 70] on div at bounding box center [335, 162] width 633 height 291
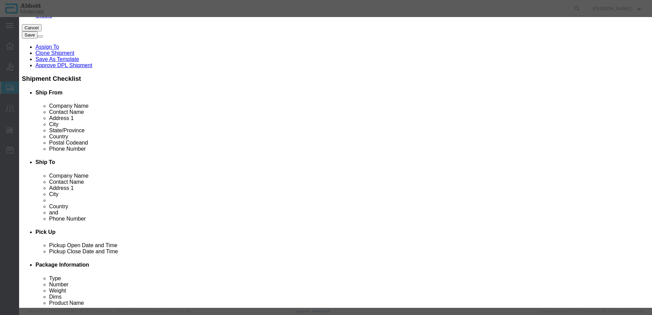
click input "text"
click strong "09N1910"
click select "Select Account Type Activity ID Airline Appointment Number ASN Batch Number Bil…"
click button "Save & Add Another"
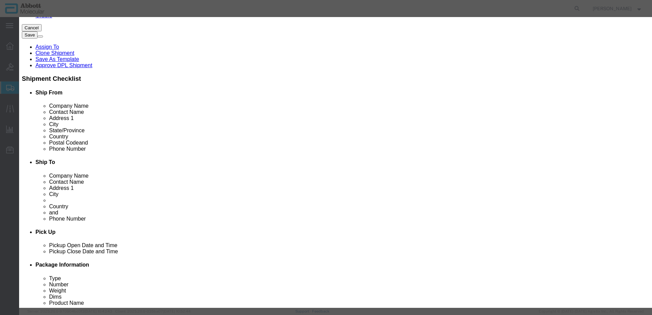
click input "text"
click td "Name: 09N2003"
click select "Select Account Type Activity ID Airline Appointment Number ASN Batch Number Bil…"
click div
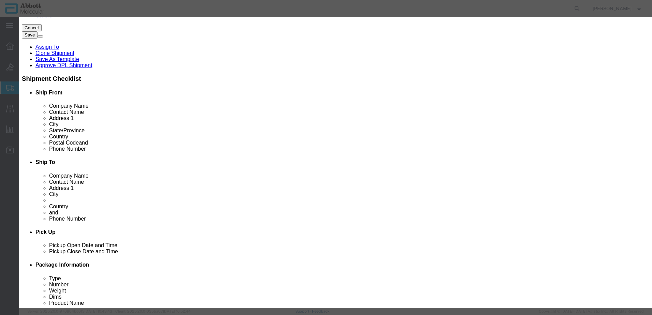
click button "Save & Add Another"
click input "text"
click strong "09N2601"
click select "Select Account Type Activity ID Airline Appointment Number ASN Batch Number Bil…"
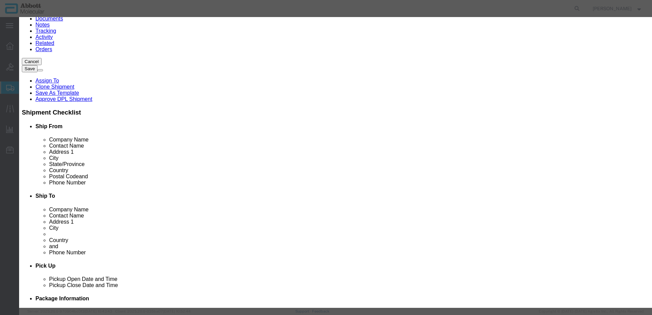
scroll to position [73, 0]
click button "Save & Add Another"
click input "text"
click strong "09N2602"
drag, startPoint x: 402, startPoint y: 111, endPoint x: 402, endPoint y: 115, distance: 4.4
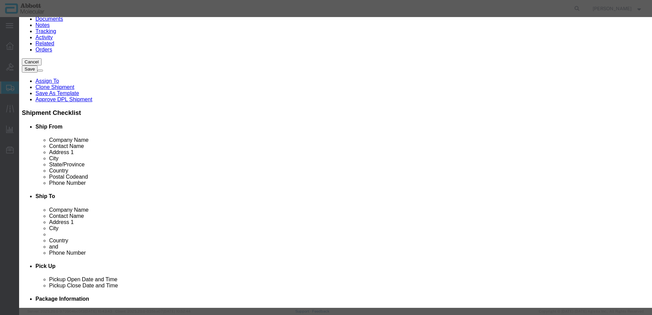
click select "Select Account Type Activity ID Airline Appointment Number ASN Batch Number Bil…"
click button "Save & Add Another"
drag, startPoint x: 241, startPoint y: 72, endPoint x: 222, endPoint y: 55, distance: 25.6
click input "text"
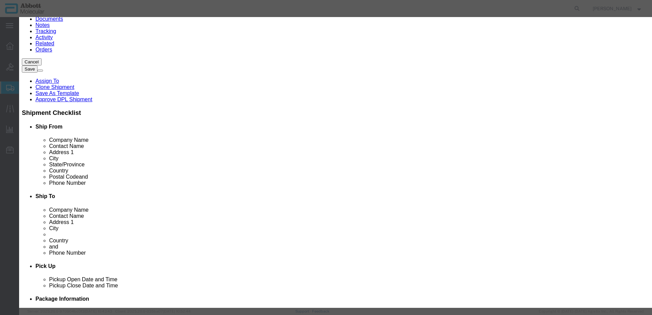
click strong "09N2612"
click select "Select Account Type Activity ID Airline Appointment Number ASN Batch Number Bil…"
click button "Save & Add Another"
drag, startPoint x: 229, startPoint y: 69, endPoint x: 210, endPoint y: 52, distance: 25.6
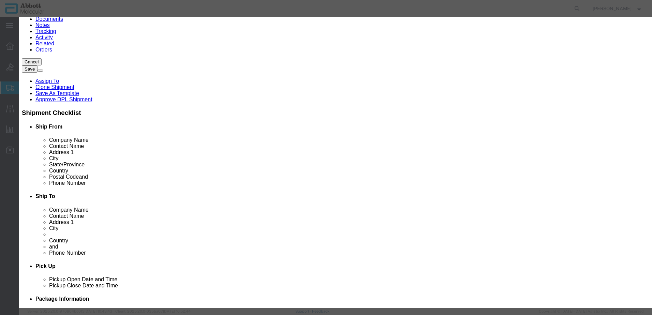
click input "text"
click td "Model: 09N2901"
click select "Select Account Type Activity ID Airline Appointment Number ASN Batch Number Bil…"
click button "Save & Add Another"
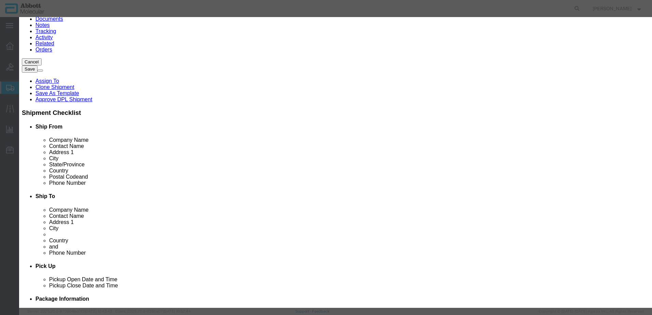
drag, startPoint x: 234, startPoint y: 69, endPoint x: 215, endPoint y: 51, distance: 25.6
click input "text"
click strong "09N4901"
click select "Select Account Type Activity ID Airline Appointment Number ASN Batch Number Bil…"
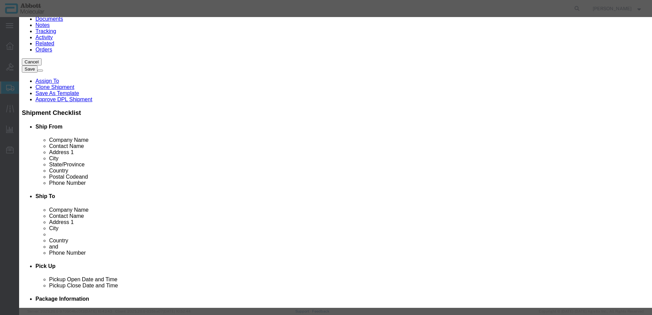
click button "Save & Add Another"
click input "text"
click strong "09N4911"
click select "Select Account Type Activity ID Airline Appointment Number ASN Batch Number Bil…"
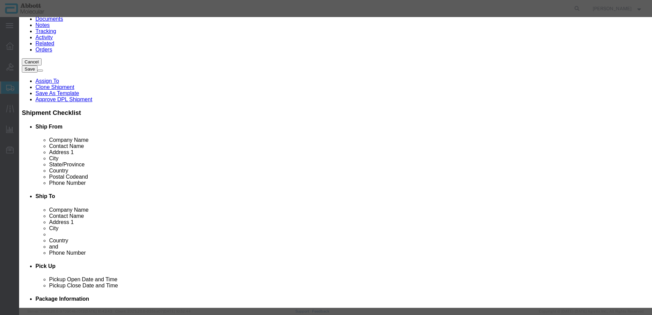
click button "Save & Add Another"
drag, startPoint x: 253, startPoint y: 70, endPoint x: 234, endPoint y: 53, distance: 25.6
click input "text"
click td "Model: 56-105002-03"
drag, startPoint x: 404, startPoint y: 110, endPoint x: 403, endPoint y: 116, distance: 6.2
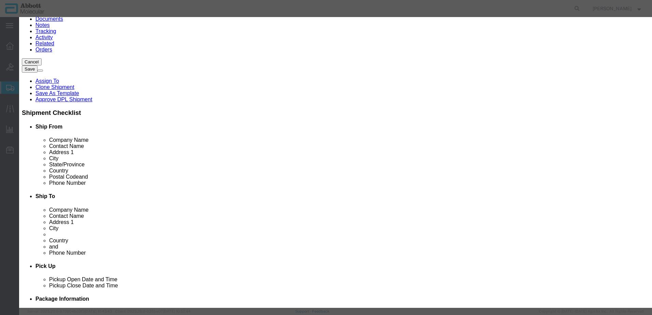
click select "Select Account Type Activity ID Airline Appointment Number ASN Batch Number Bil…"
click button "Save & Add Another"
click input "text"
click td "Model: 56-130077"
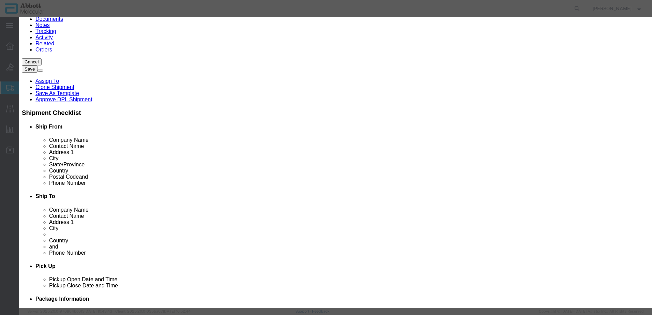
click select "Select Account Type Activity ID Airline Appointment Number ASN Batch Number Bil…"
click button "Save & Add Another"
click input "text"
click strong "56-140013"
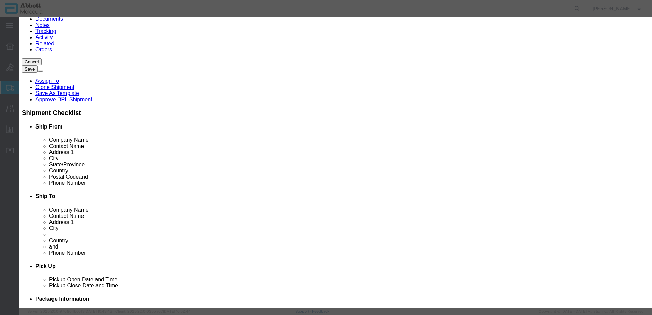
drag, startPoint x: 151, startPoint y: 255, endPoint x: 110, endPoint y: 251, distance: 41.1
click button "Save & Add Another"
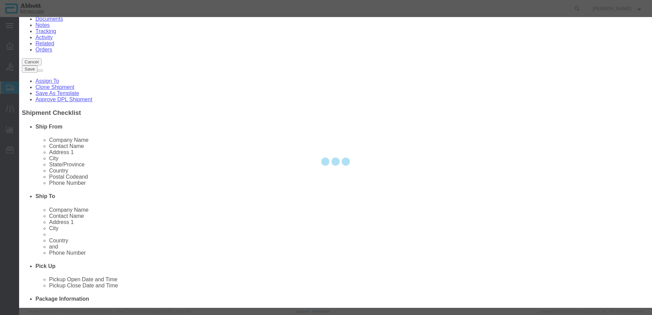
click at [237, 70] on div at bounding box center [335, 162] width 633 height 291
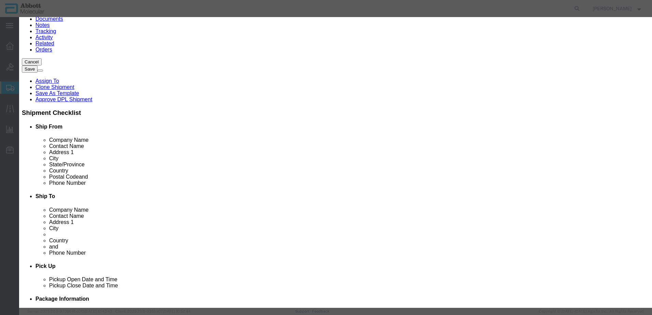
click input "text"
click strong "56-190002"
click button "Save & Add Another"
drag, startPoint x: 234, startPoint y: 69, endPoint x: 215, endPoint y: 52, distance: 25.6
click input "text"
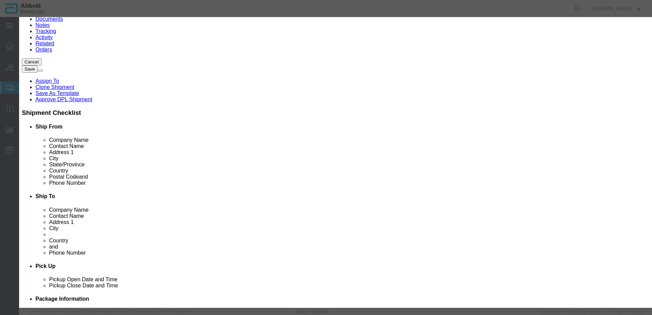
click strong "56-190027"
click button "Save & Add Another"
drag, startPoint x: 230, startPoint y: 70, endPoint x: 210, endPoint y: 53, distance: 25.6
click input "text"
click strong "56-200015"
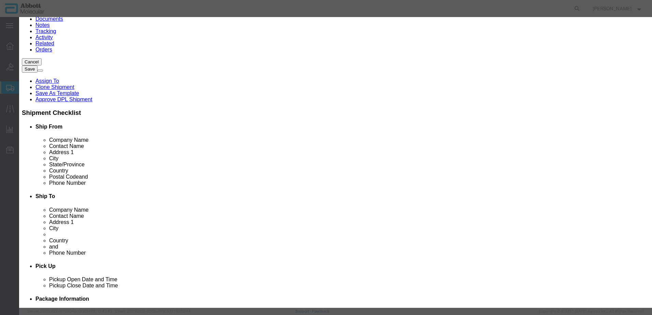
click button "Save & Add Another"
click input "text"
click strong "56-240000"
click button "Save & Add Another"
drag, startPoint x: 239, startPoint y: 69, endPoint x: 220, endPoint y: 51, distance: 25.6
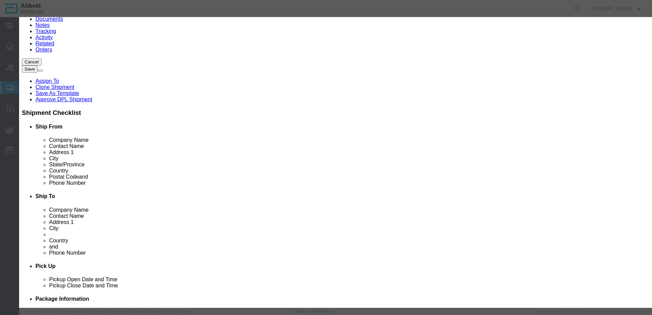
click input "text"
click strong "56-270066-02"
drag, startPoint x: 410, startPoint y: 110, endPoint x: 410, endPoint y: 115, distance: 4.8
click select "Select Account Type Activity ID Airline Appointment Number ASN Batch Number Bil…"
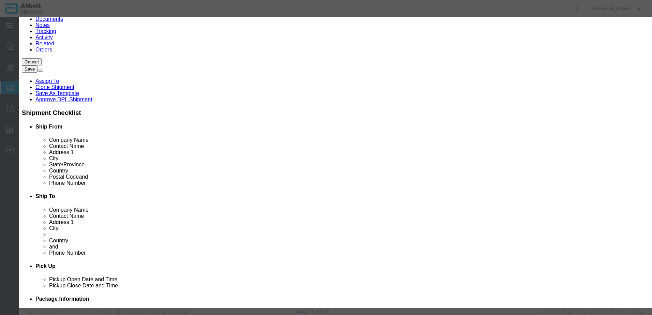
click button "Save & Close"
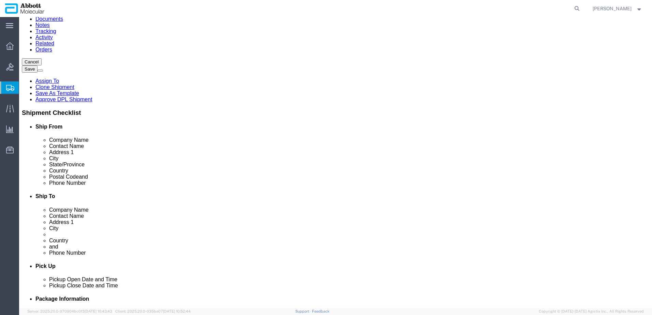
click link "Add Content"
click input "text"
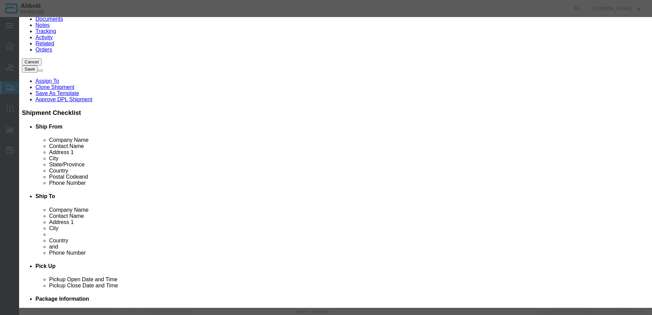
click strong "56-140013"
click button "Save & Add Another"
click input "text"
click strong "56-140013"
drag, startPoint x: 496, startPoint y: 257, endPoint x: 452, endPoint y: 221, distance: 57.0
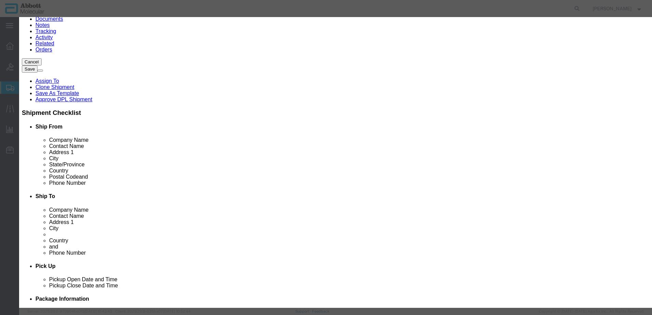
click button "Close"
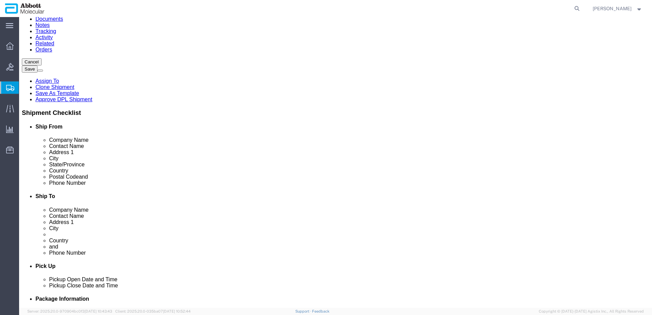
click link "Add Content"
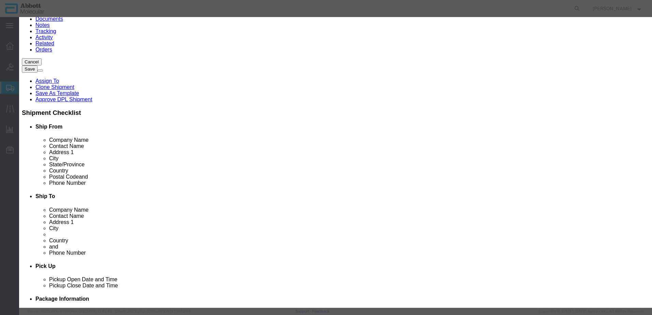
click input "text"
click textarea
paste textarea "56-140013-02"
click strong "56-140013-02"
click input "56-140013-02"
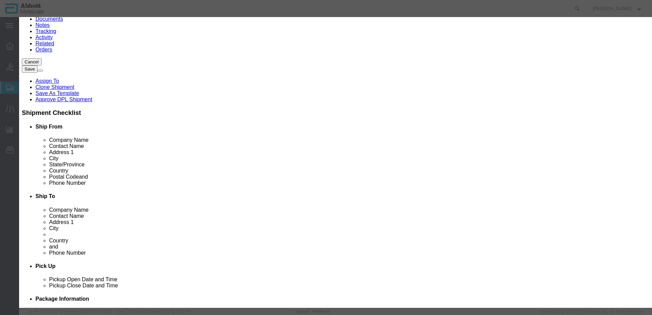
click input "56-140013-02"
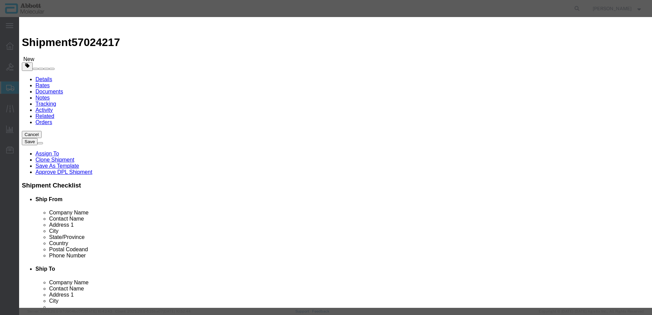
scroll to position [0, 0]
click input "23"
click select "Select Account Type Activity ID Airline Appointment Number ASN Batch Number Bil…"
click button "Save & Close"
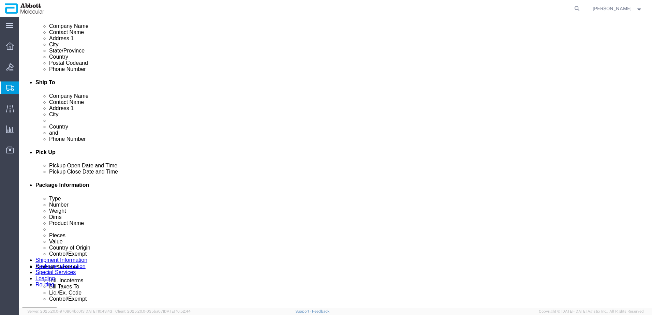
scroll to position [205, 0]
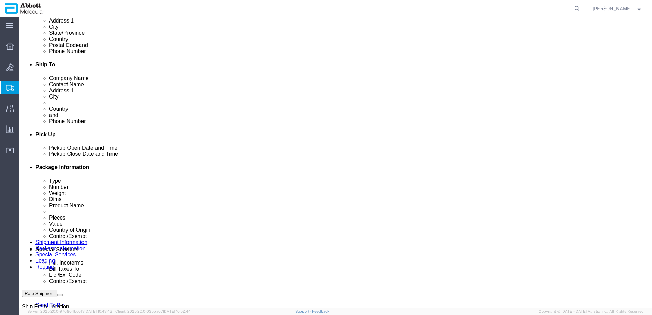
click link "Add Content"
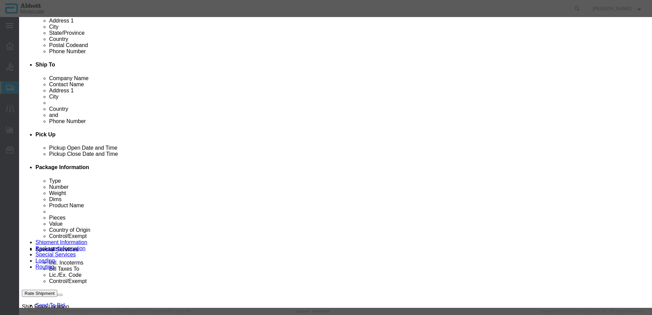
click input "text"
click strong "09N8501"
click select "Select Account Type Activity ID Airline Appointment Number ASN Batch Number Bil…"
click button "Save & Close"
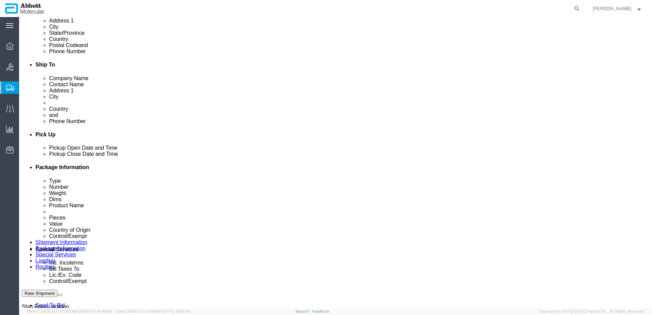
click link "Add Content"
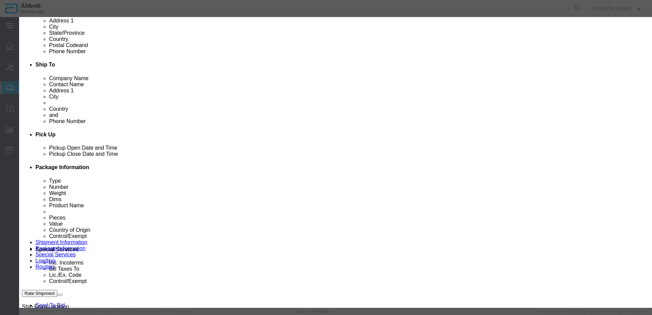
click input "text"
click strong "09K1203"
click select "Select Account Type Activity ID Airline Appointment Number ASN Batch Number Bil…"
click button "Save & Close"
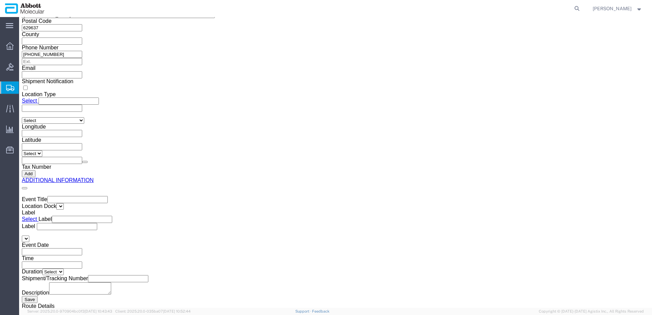
scroll to position [1207, 0]
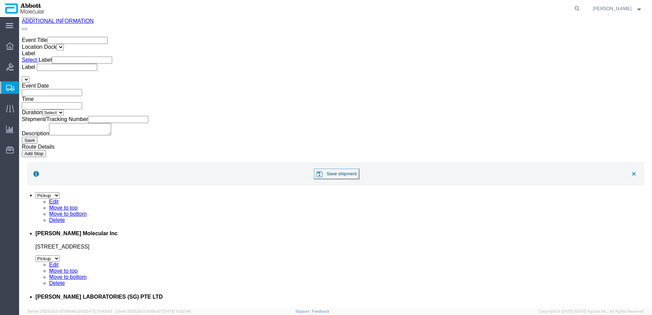
click button "Continue"
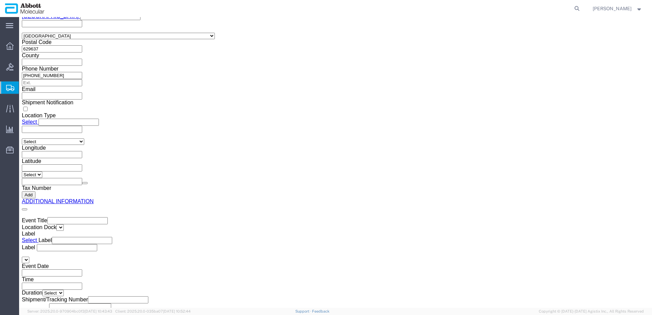
click button "Upload"
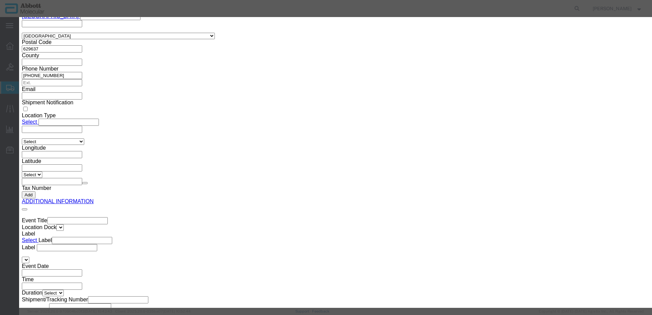
click button "Browse"
click button "Upload"
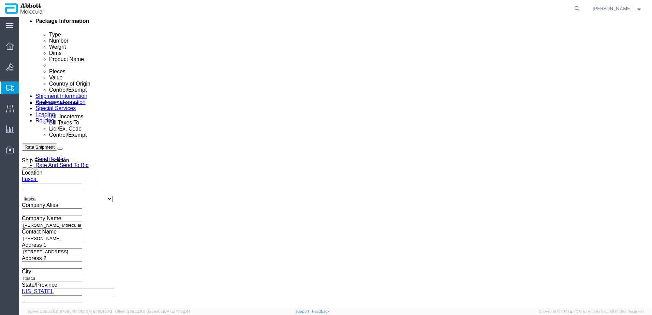
scroll to position [276, 0]
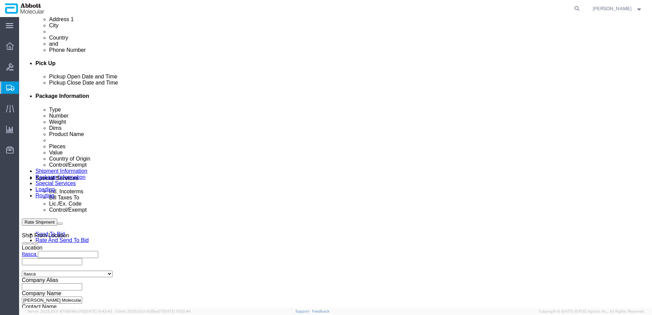
drag, startPoint x: 18, startPoint y: 7, endPoint x: 92, endPoint y: 8, distance: 74.0
click div "Shipment 57024217 New"
copy h1 "Shipment 57024217"
click button "Rate Shipment"
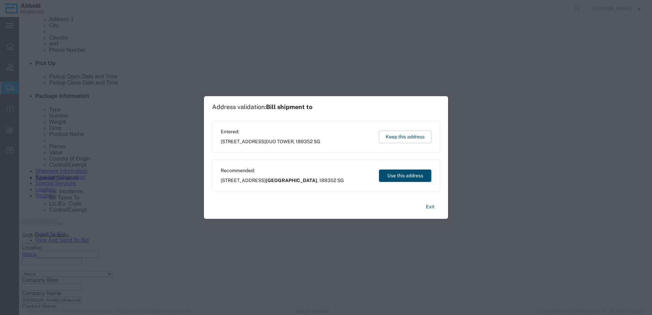
click at [413, 180] on button "Use this address" at bounding box center [405, 176] width 53 height 13
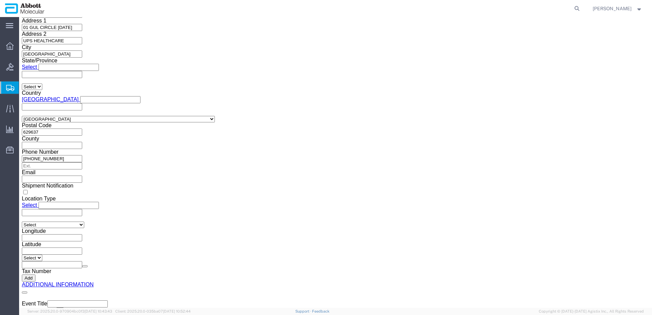
scroll to position [1023, 0]
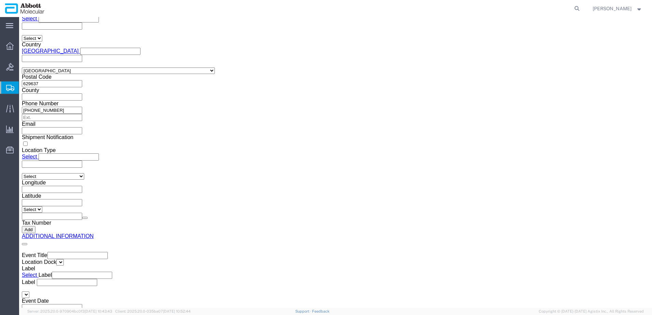
click dd "5.00 USD"
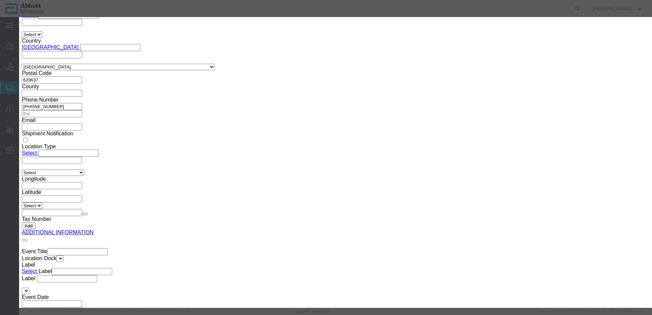
scroll to position [131, 0]
click input "text"
drag, startPoint x: 227, startPoint y: 72, endPoint x: 125, endPoint y: 77, distance: 101.8
click div "Package 1, Content 19: Control/Exemption is required for US-Export Content type…"
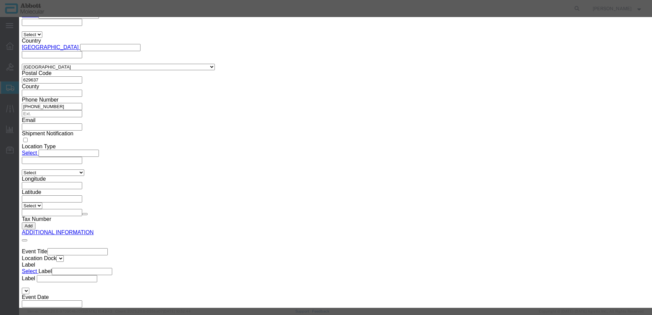
scroll to position [131, 0]
click button "Close"
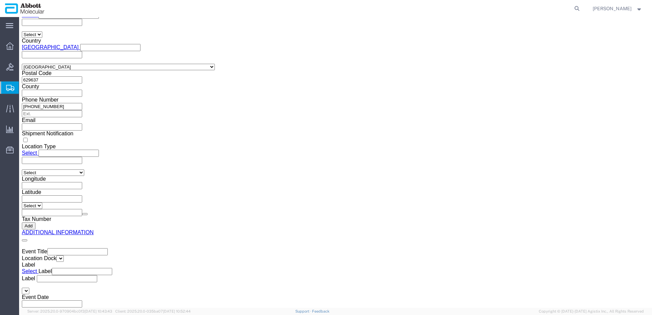
click dd "5.00 Each"
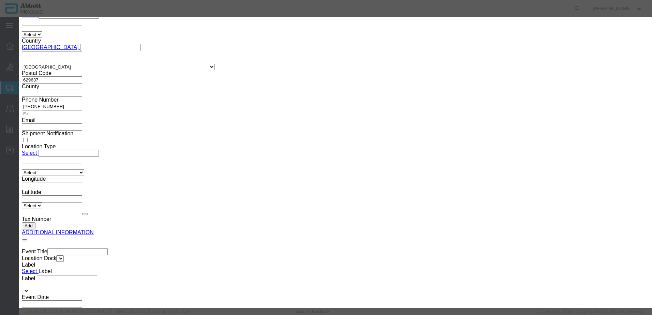
scroll to position [0, 0]
drag, startPoint x: 229, startPoint y: 53, endPoint x: 170, endPoint y: 44, distance: 60.3
click div "Commodity library Product Name 56-130077 Pieces 5.00 Select Bag Barrels 100Boar…"
click strong "56-130077"
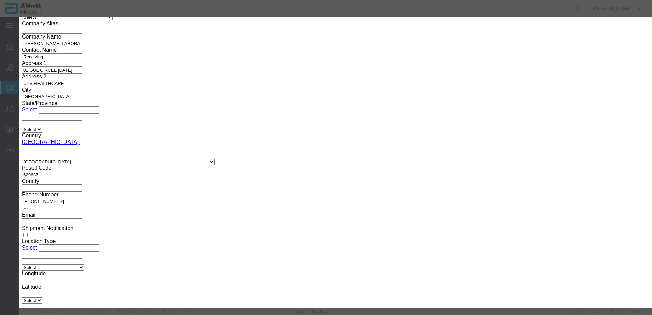
scroll to position [893, 0]
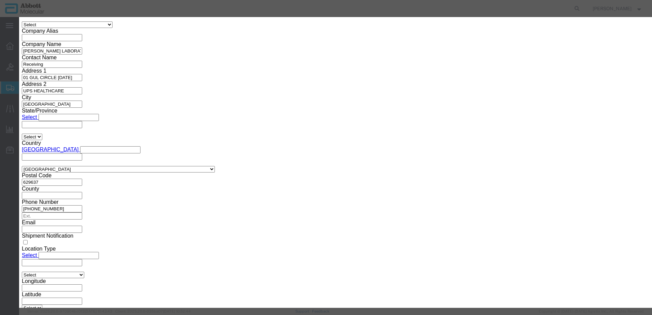
click input "56-130077"
click input "text"
drag, startPoint x: 408, startPoint y: 113, endPoint x: 406, endPoint y: 117, distance: 4.6
click select "Select Account Type Activity ID Airline Appointment Number ASN Batch Number Bil…"
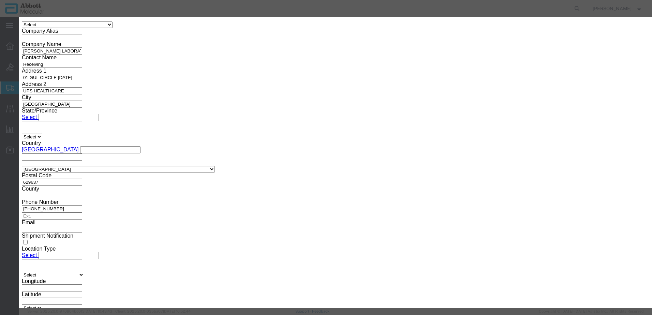
scroll to position [113, 0]
click button "Save & Close"
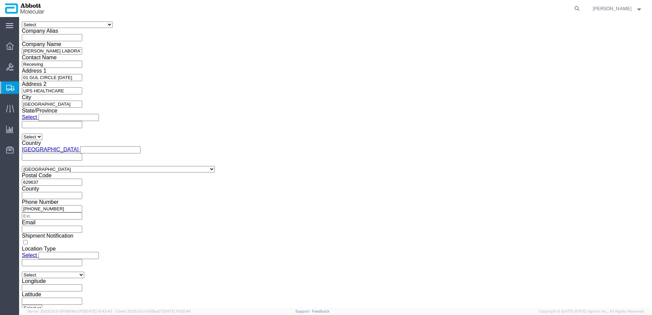
click button "Rate Shipment"
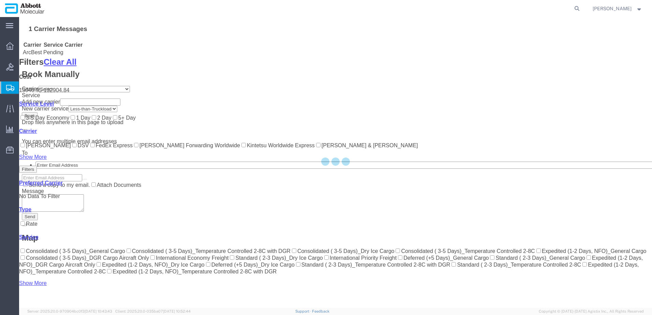
scroll to position [214, 0]
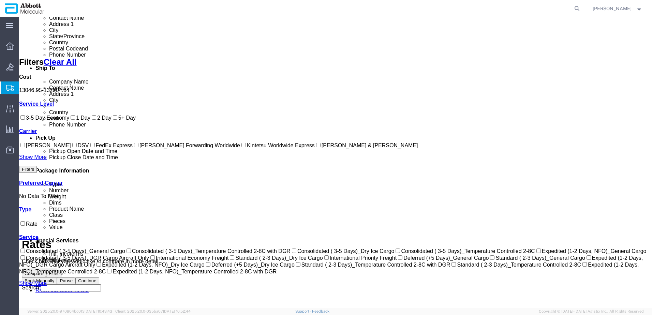
drag, startPoint x: 28, startPoint y: 208, endPoint x: 50, endPoint y: 201, distance: 23.1
click at [241, 147] on input "Kintetsu Worldwide Express" at bounding box center [243, 145] width 4 height 4
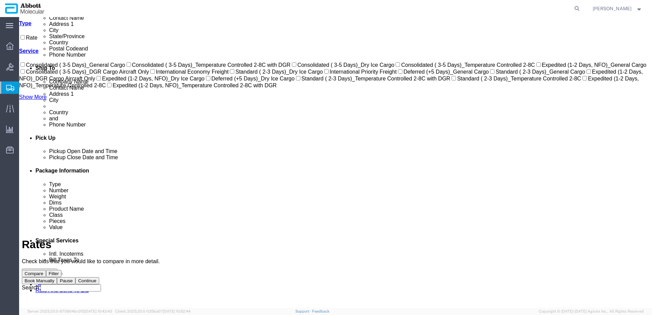
scroll to position [25, 0]
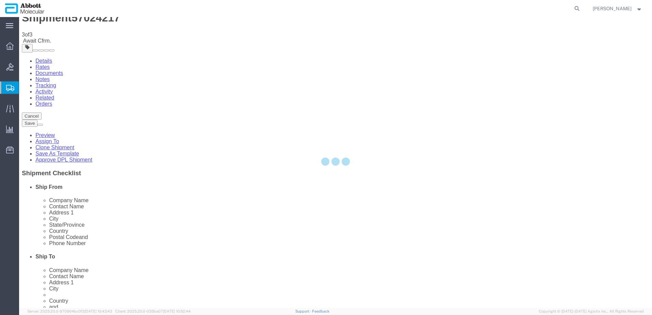
scroll to position [0, 0]
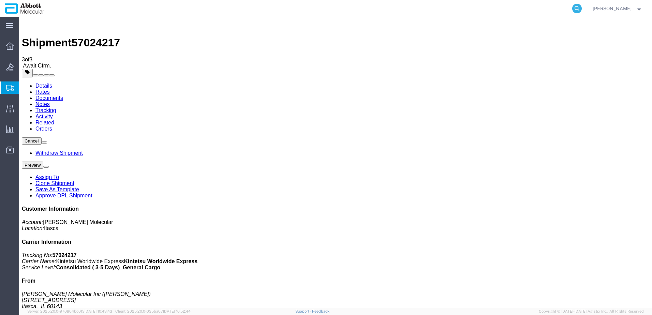
click at [582, 8] on icon at bounding box center [577, 9] width 10 height 10
paste input "469177409028"
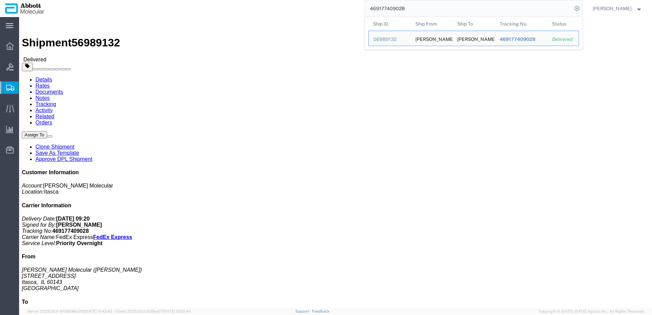
click div "Leg 1 - Small Parcel"
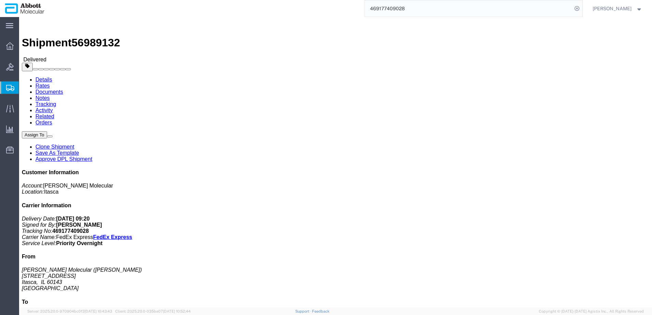
click icon "Delivery Number:"
drag, startPoint x: 379, startPoint y: 74, endPoint x: 440, endPoint y: 72, distance: 61.1
click span "Delivery Number: 529525977"
copy span "Delivery Number: 529525977"
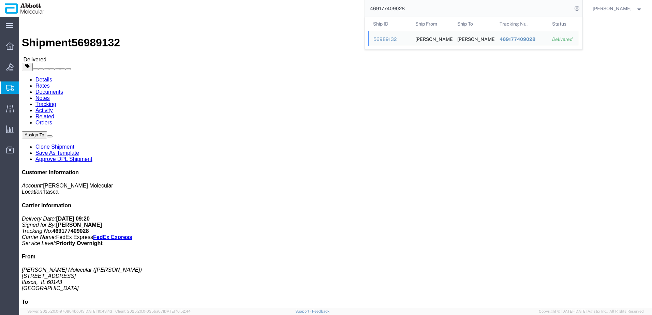
drag, startPoint x: 440, startPoint y: 9, endPoint x: 294, endPoint y: 13, distance: 145.7
click at [294, 13] on div "469177409028 Ship ID Ship From Ship To Tracking Nu. Status Ship ID 56989132 Shi…" at bounding box center [315, 8] width 533 height 17
paste input "05910693929"
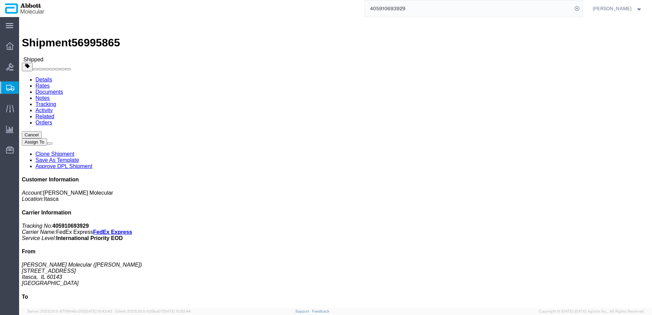
click b "620770299 620778118"
copy b "620770299"
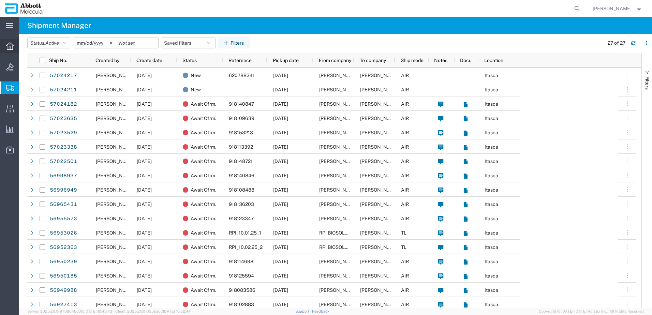
click at [10, 47] on icon at bounding box center [10, 46] width 8 height 8
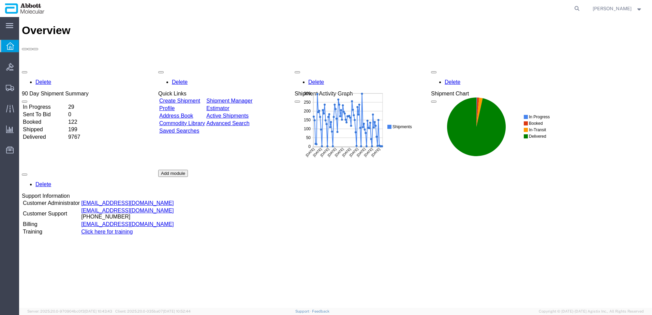
click at [194, 120] on link "Commodity Library" at bounding box center [182, 123] width 46 height 6
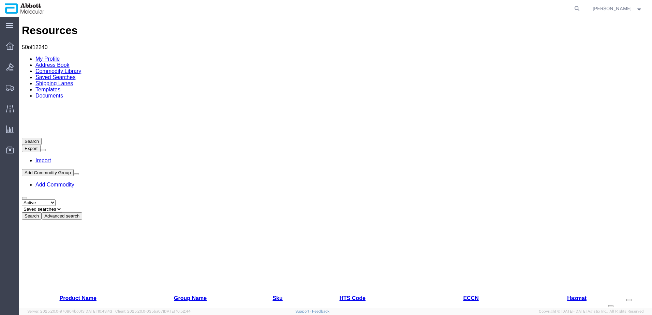
click at [74, 182] on link "Add Commodity" at bounding box center [54, 185] width 39 height 6
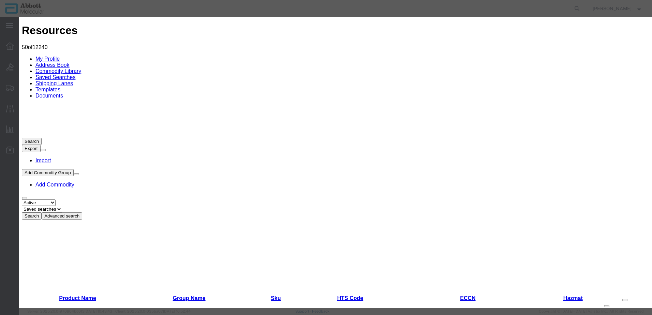
type input "56-140013-02"
paste input "56-140013-02"
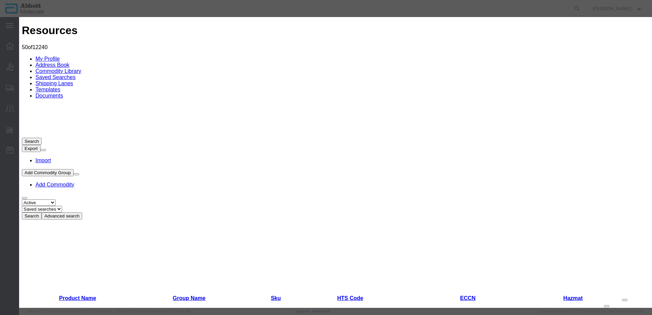
type input "56-140013-02"
paste input "56-140013-02"
type input "56-140013-02"
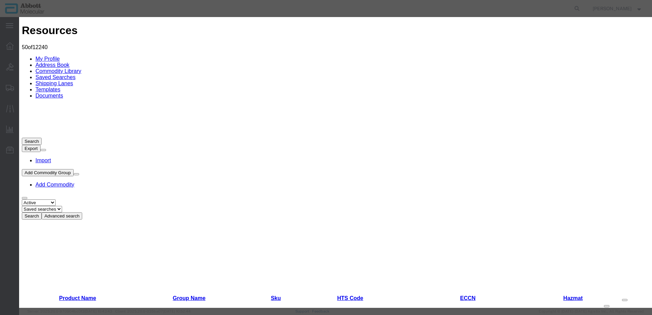
type input "IRU ELEVATOR (COMPLETE), V2"
select select "US"
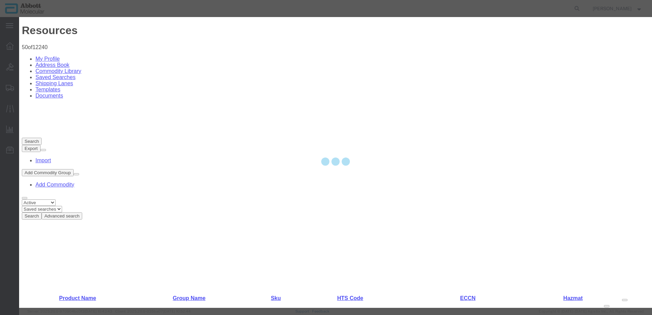
type input "9027905995"
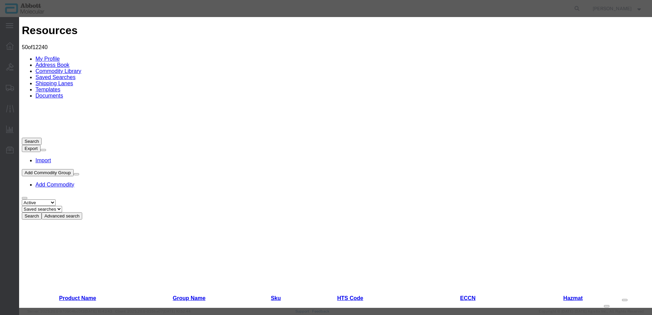
type input "9027905995"
type input "EAR99"
select select "BIS"
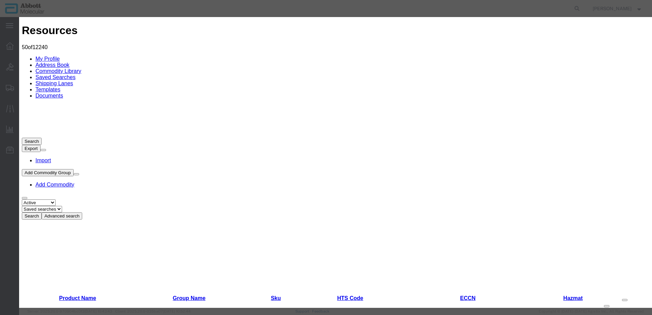
select select "NLR"
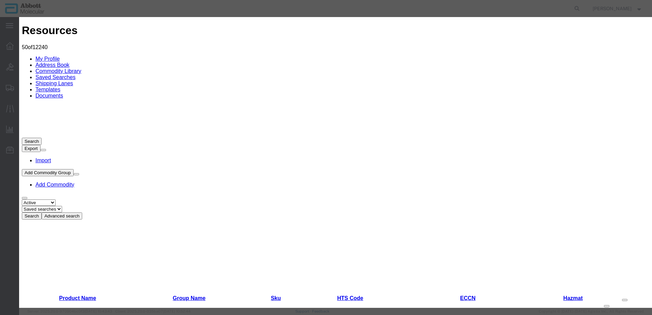
drag, startPoint x: 254, startPoint y: 65, endPoint x: 113, endPoint y: 61, distance: 140.9
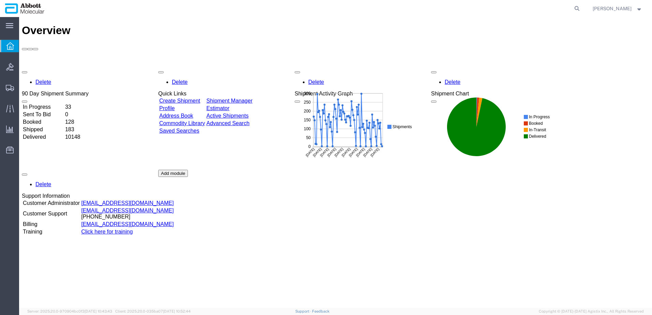
click at [198, 120] on link "Commodity Library" at bounding box center [182, 123] width 46 height 6
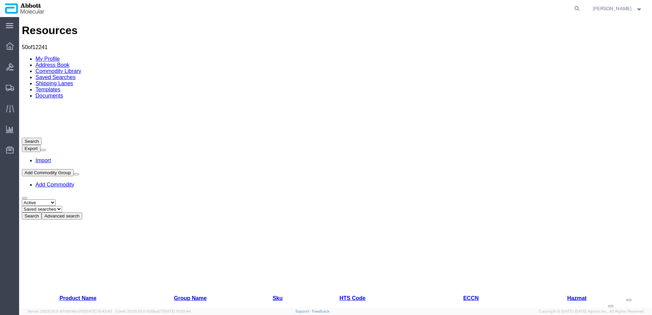
click at [79, 214] on icon at bounding box center [79, 216] width 0 height 5
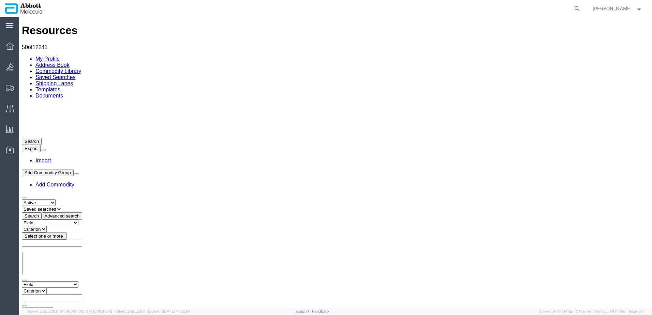
click at [78, 281] on select "Field Class Commodity Category Commodity Group Commodity Quantity Commodity Val…" at bounding box center [50, 284] width 57 height 6
select select "productName"
click at [22, 281] on select "Field Class Commodity Category Commodity Group Commodity Quantity Commodity Val…" at bounding box center [50, 284] width 57 height 6
drag, startPoint x: 124, startPoint y: 88, endPoint x: 121, endPoint y: 92, distance: 4.9
click at [63, 288] on select "Criterion contains does not contain is is blank is not blank starts with" at bounding box center [42, 291] width 41 height 6
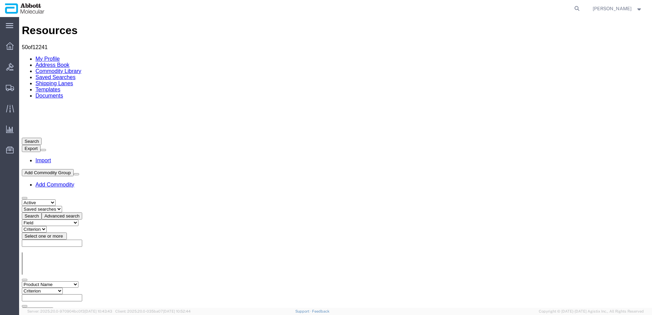
select select "contains"
click at [63, 288] on select "Criterion contains does not contain is is blank is not blank starts with" at bounding box center [42, 291] width 41 height 6
click at [82, 294] on input "text" at bounding box center [52, 297] width 60 height 7
paste input "56-130077"
type input "56-130077"
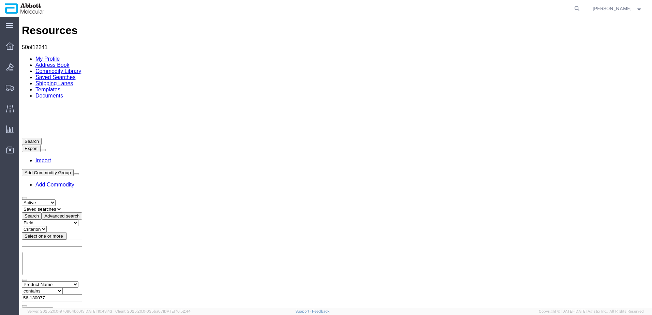
click at [42, 315] on button "Search" at bounding box center [32, 318] width 20 height 7
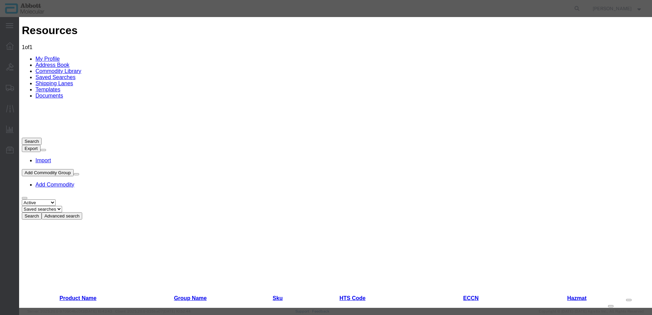
scroll to position [24, 0]
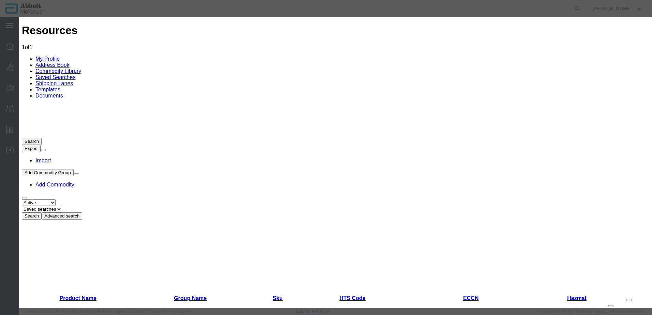
scroll to position [0, 0]
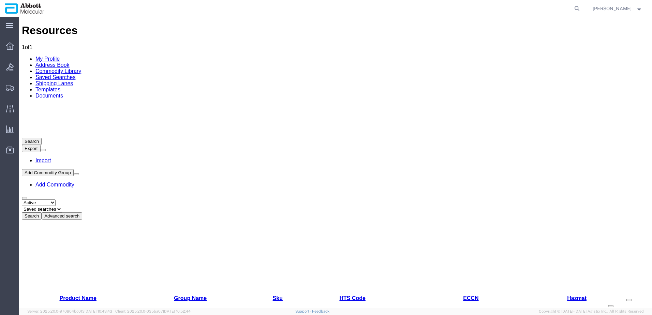
click at [74, 182] on link "Add Commodity" at bounding box center [54, 185] width 39 height 6
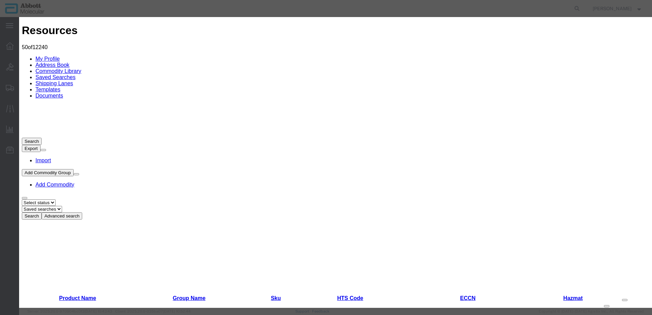
paste input "56-130077"
type input "56-130077"
type input "k"
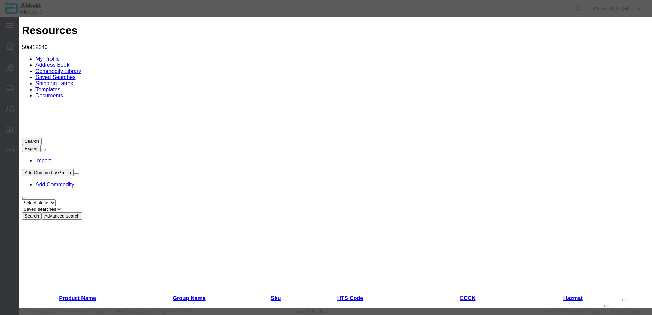
type input "Kit, Insert Bar, Amp-Detect"
paste input "56-130077"
type input "56-130077"
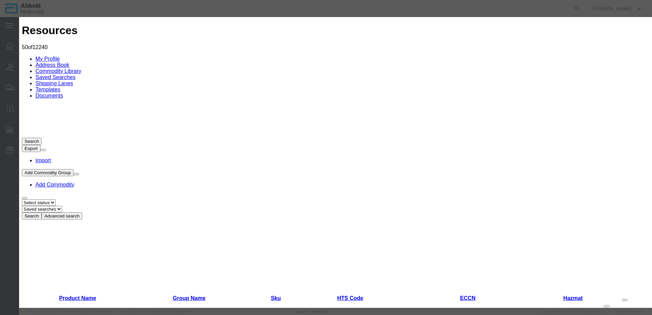
drag, startPoint x: 225, startPoint y: 165, endPoint x: 238, endPoint y: 164, distance: 12.4
paste input "56-130077"
type input "56-130077"
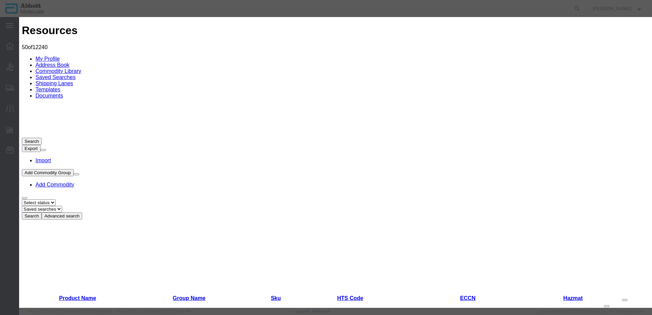
select select "US"
type input "EAR99"
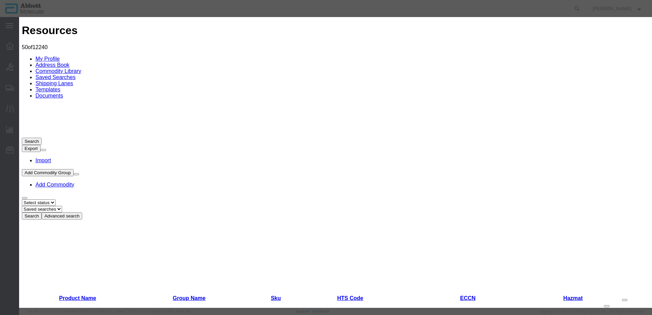
type input "3926909989"
select select "BIS"
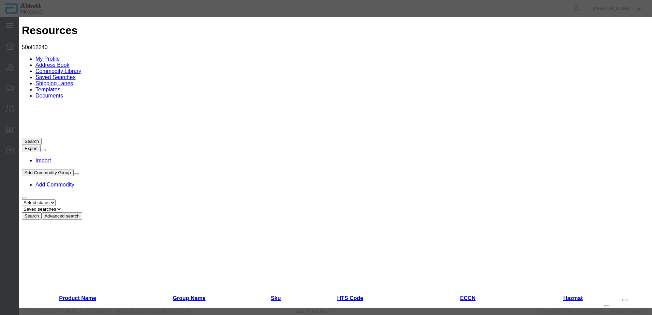
select select "NLR"
